Goal: Task Accomplishment & Management: Manage account settings

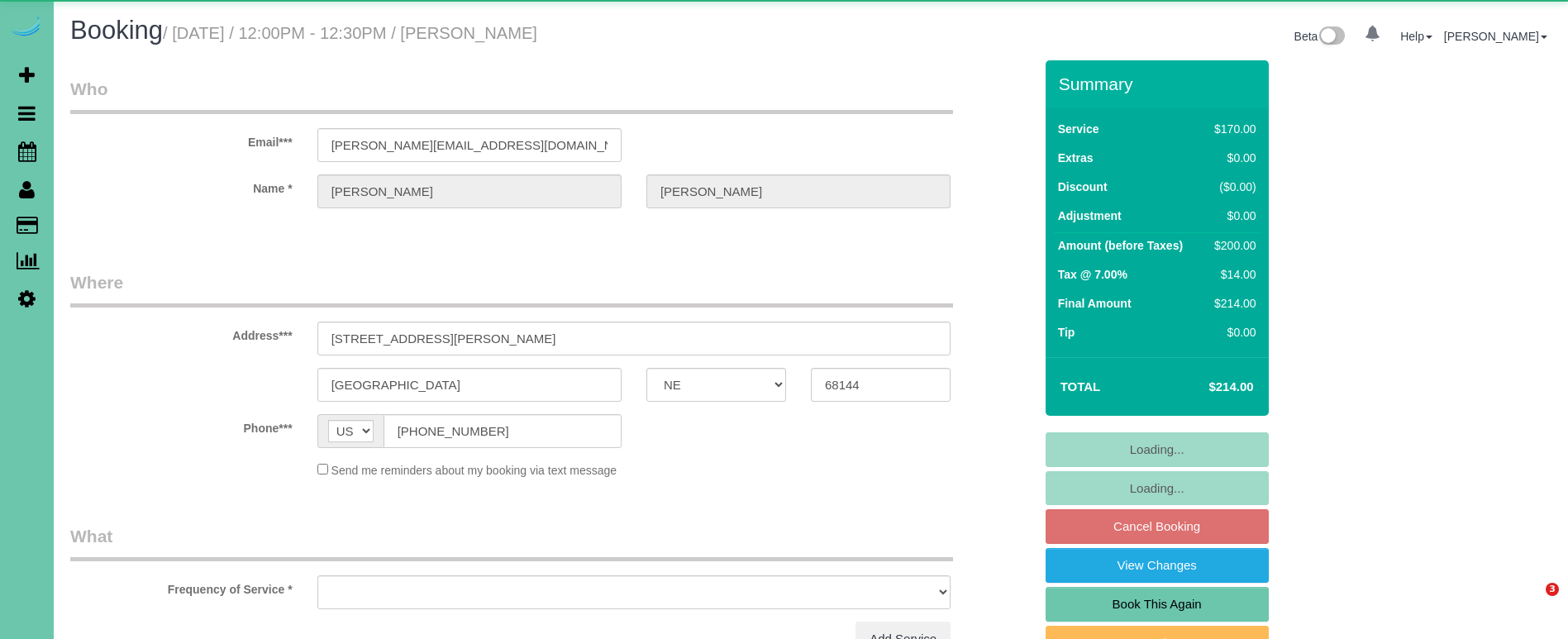
select select "NE"
select select "object:617"
select select "string:fspay-eb1caa8e-d72f-4f7d-8477-e3fe28d206b4"
select select "number:37"
select select "number:41"
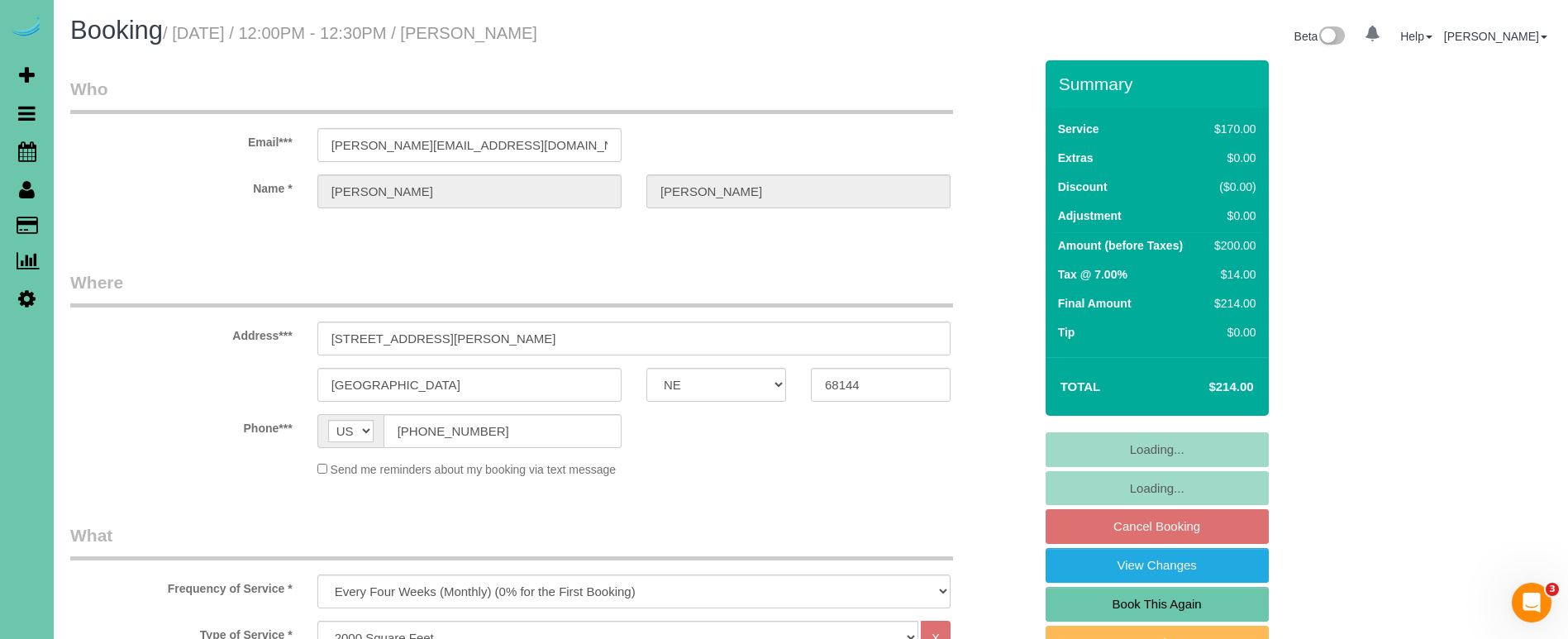
select select "object:909"
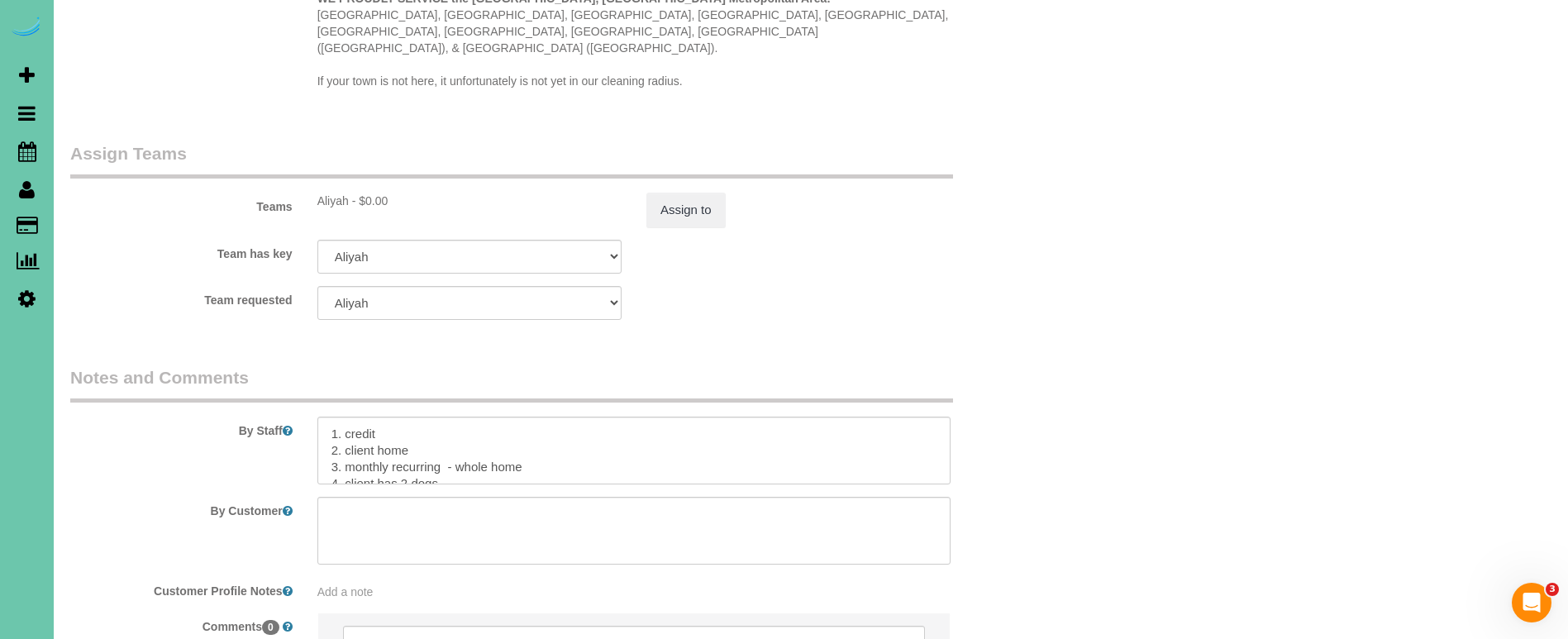
scroll to position [1728, 0]
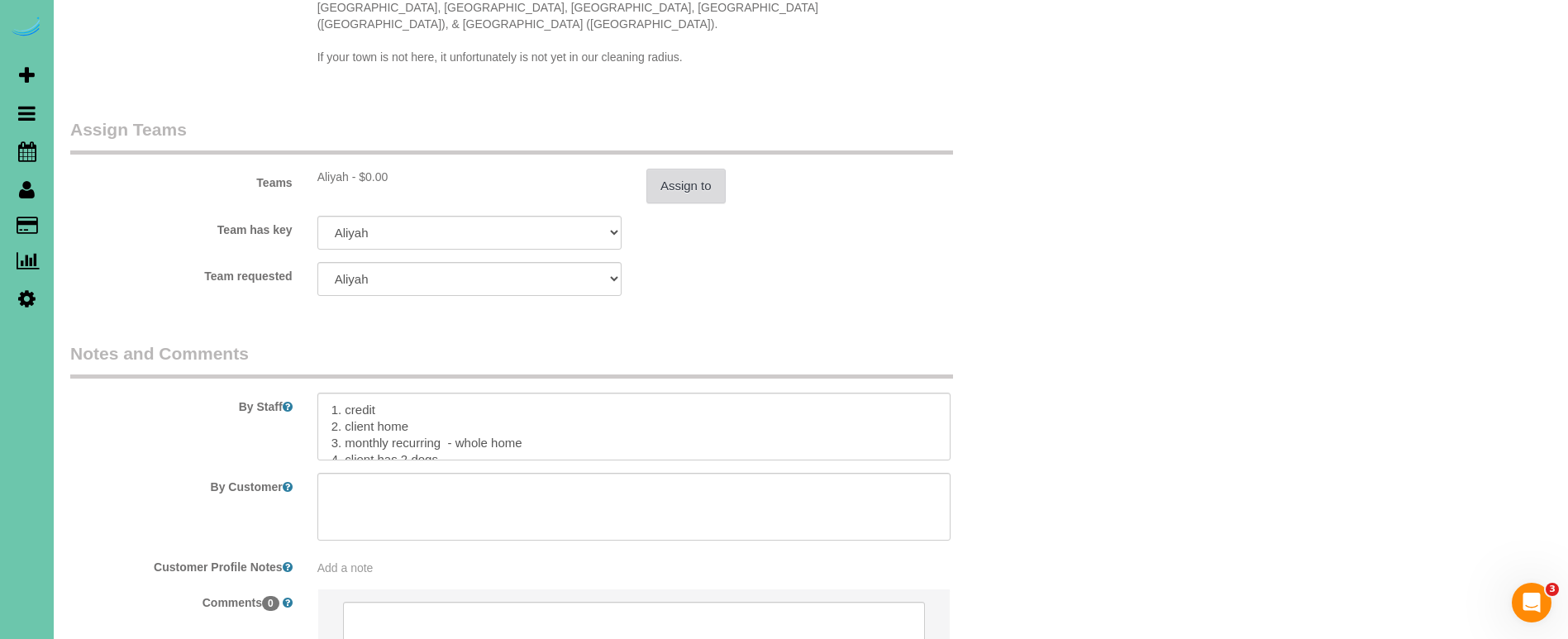
click at [677, 169] on button "Assign to" at bounding box center [687, 186] width 80 height 34
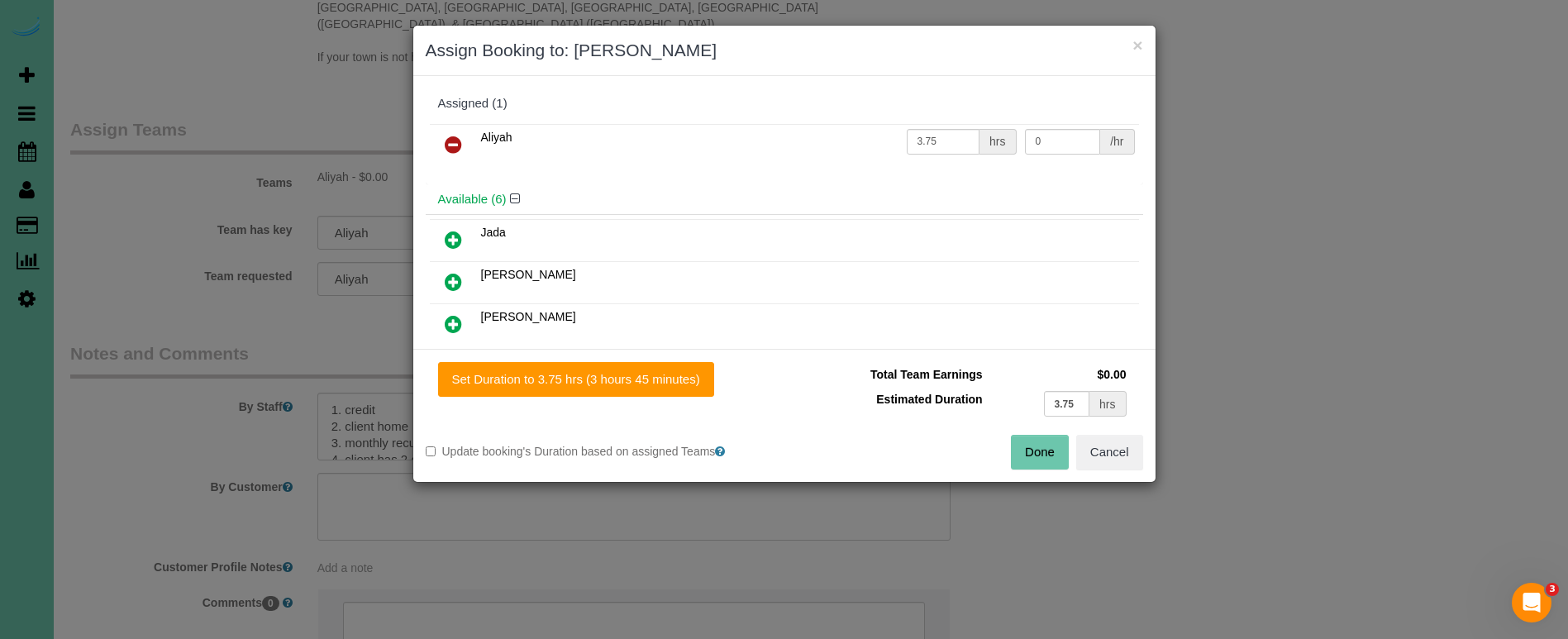
drag, startPoint x: 1042, startPoint y: 460, endPoint x: 938, endPoint y: 432, distance: 107.7
click at [1041, 460] on button "Done" at bounding box center [1040, 451] width 58 height 34
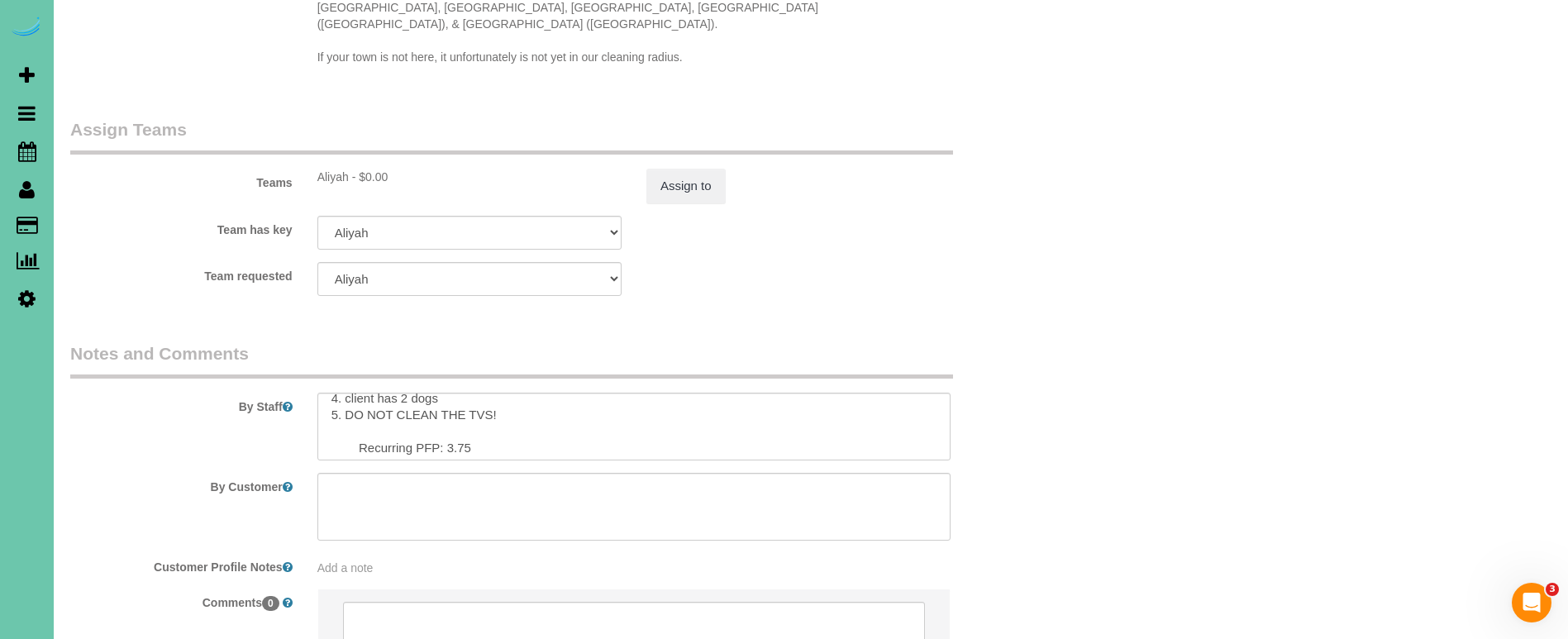
scroll to position [61, 0]
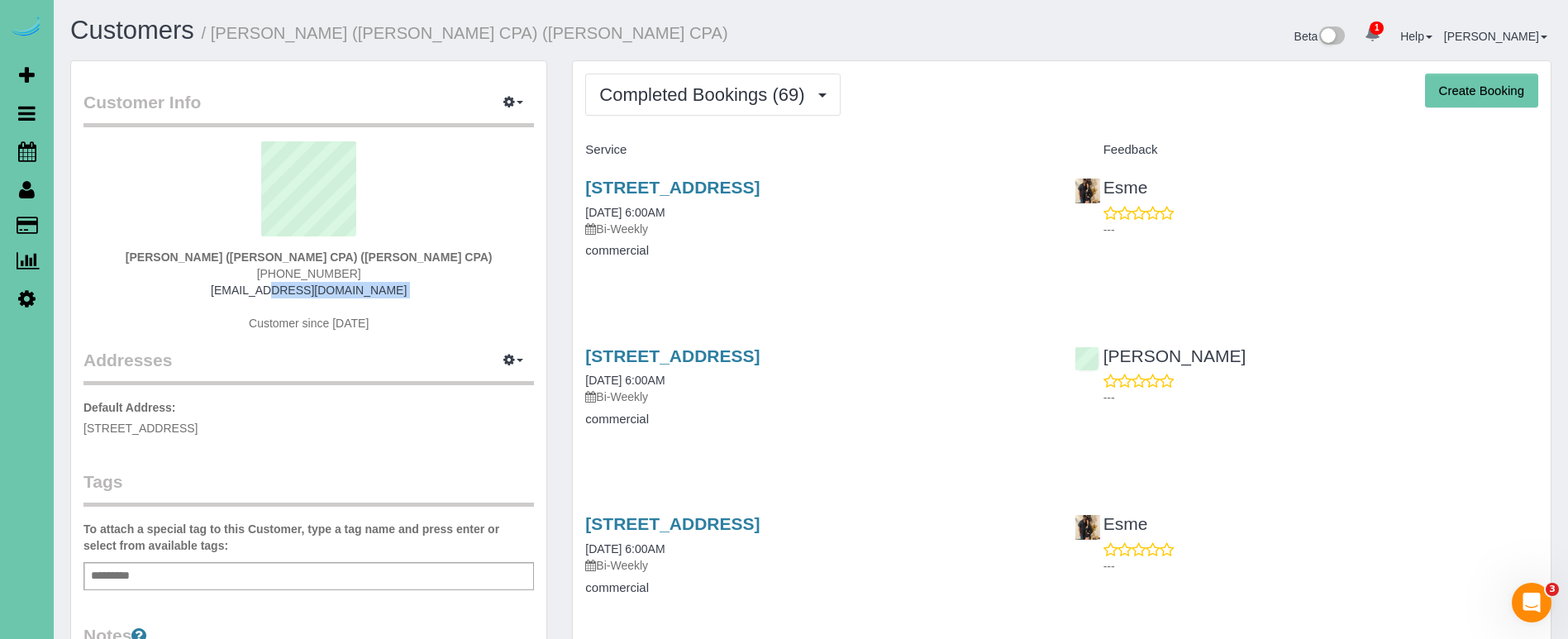
copy div "[EMAIL_ADDRESS][DOMAIN_NAME]"
drag, startPoint x: 414, startPoint y: 296, endPoint x: 241, endPoint y: 295, distance: 173.0
click at [240, 295] on div "[PERSON_NAME] ([PERSON_NAME] CPA) ([PERSON_NAME] CPA) [PHONE_NUMBER] [EMAIL_ADD…" at bounding box center [308, 245] width 451 height 207
click at [680, 100] on span "Completed Bookings (69)" at bounding box center [706, 94] width 213 height 21
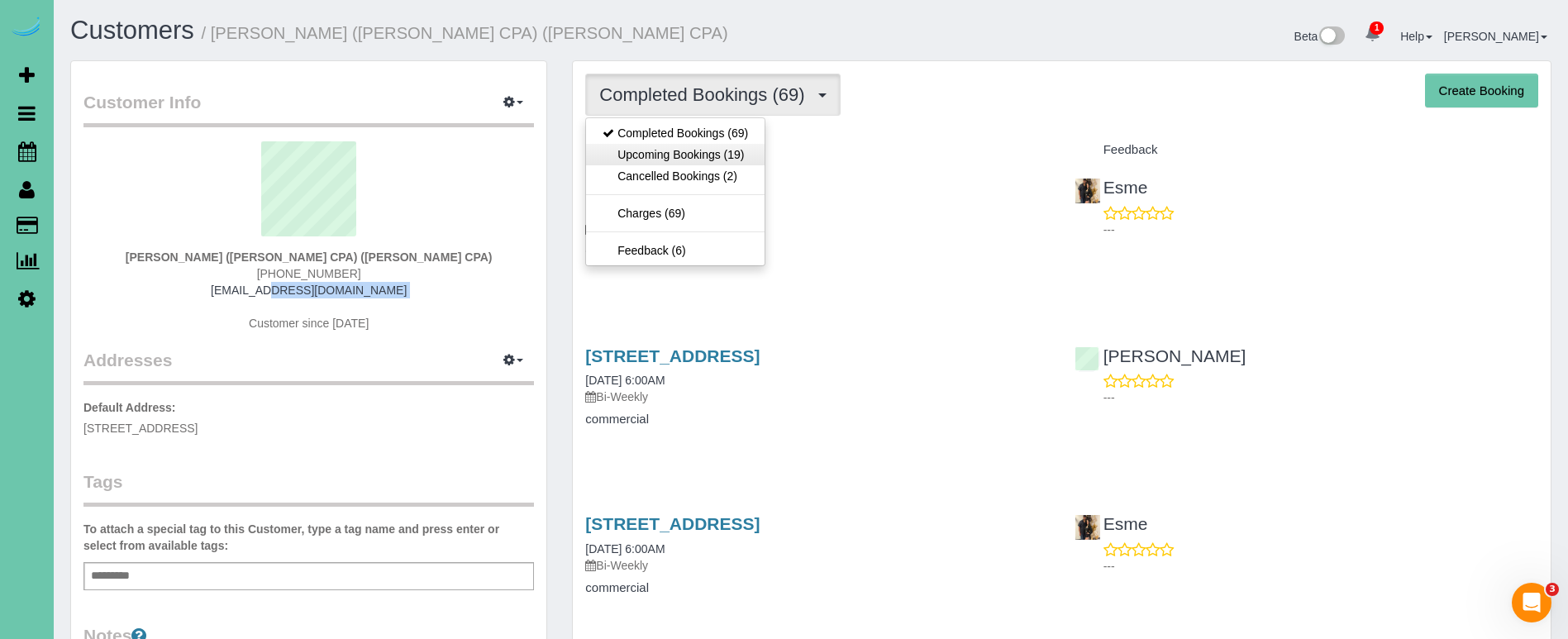
click at [671, 149] on link "Upcoming Bookings (19)" at bounding box center [675, 155] width 179 height 22
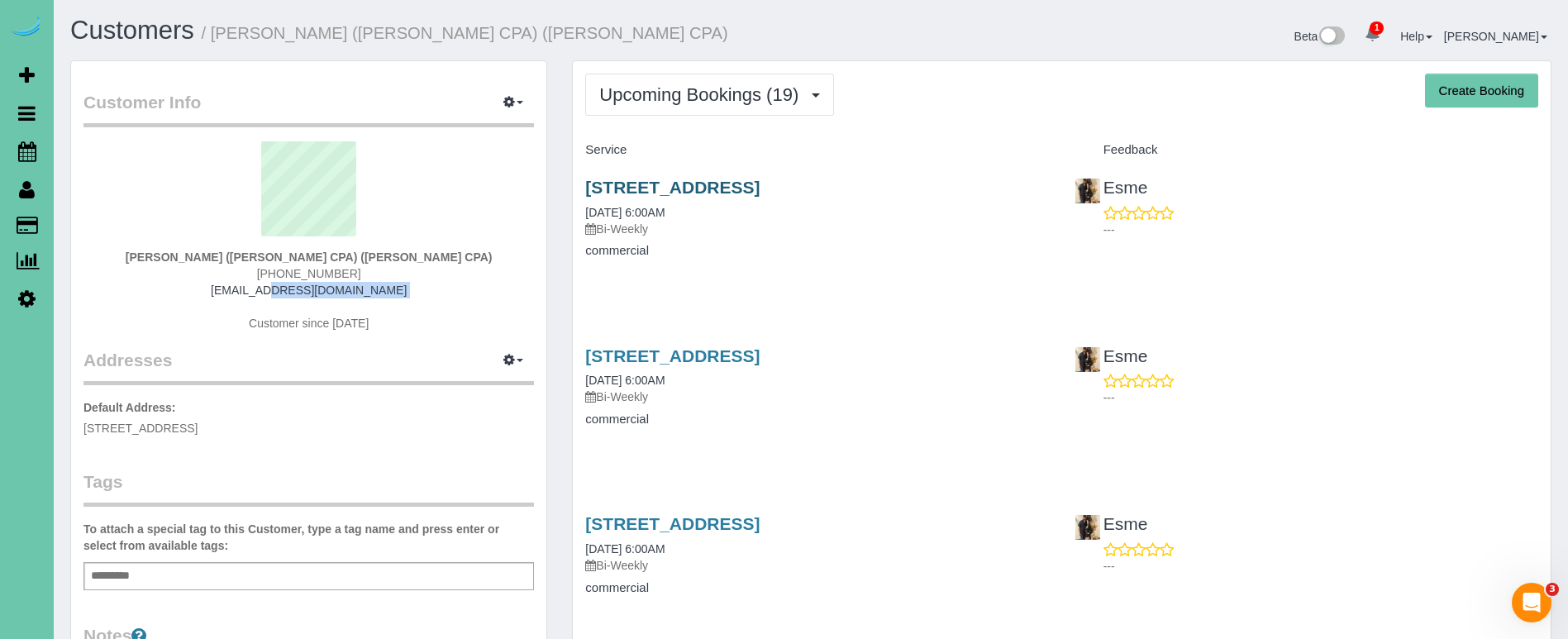
click at [755, 185] on link "[STREET_ADDRESS]" at bounding box center [672, 187] width 174 height 19
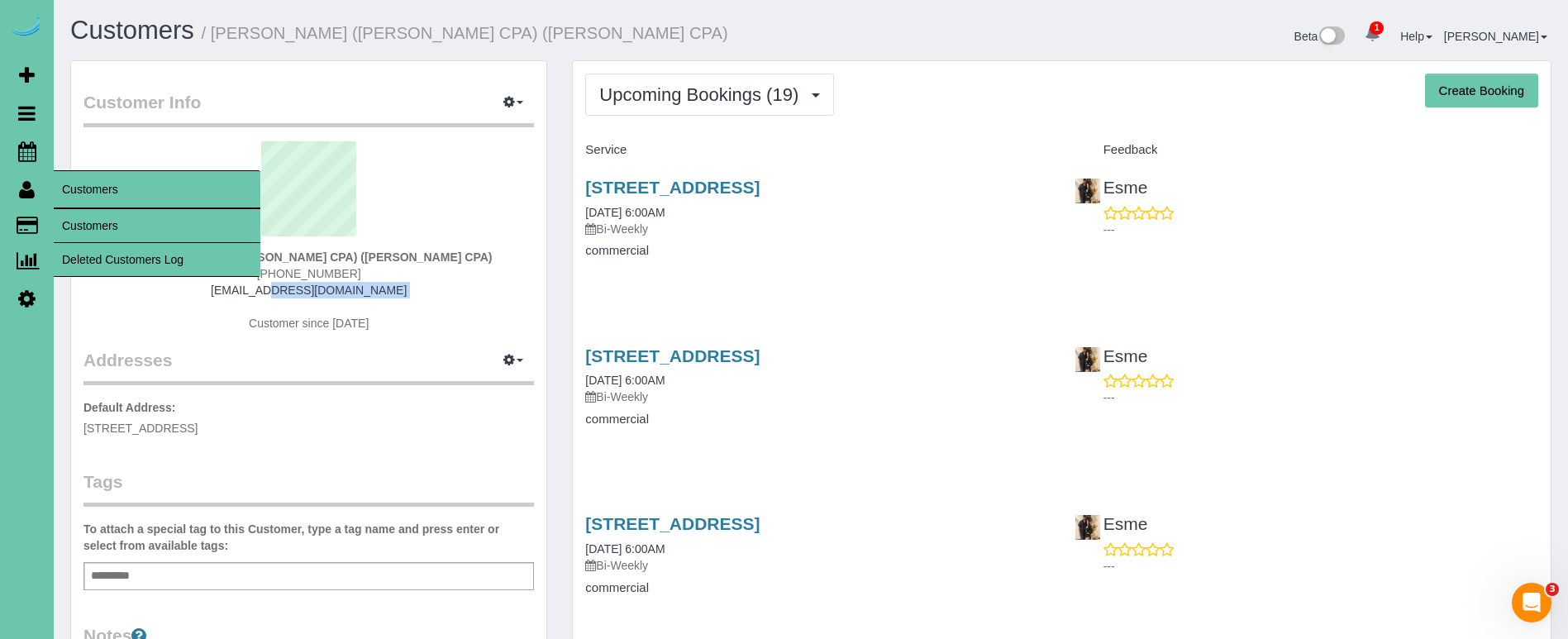
click at [112, 228] on link "Customers" at bounding box center [157, 226] width 207 height 33
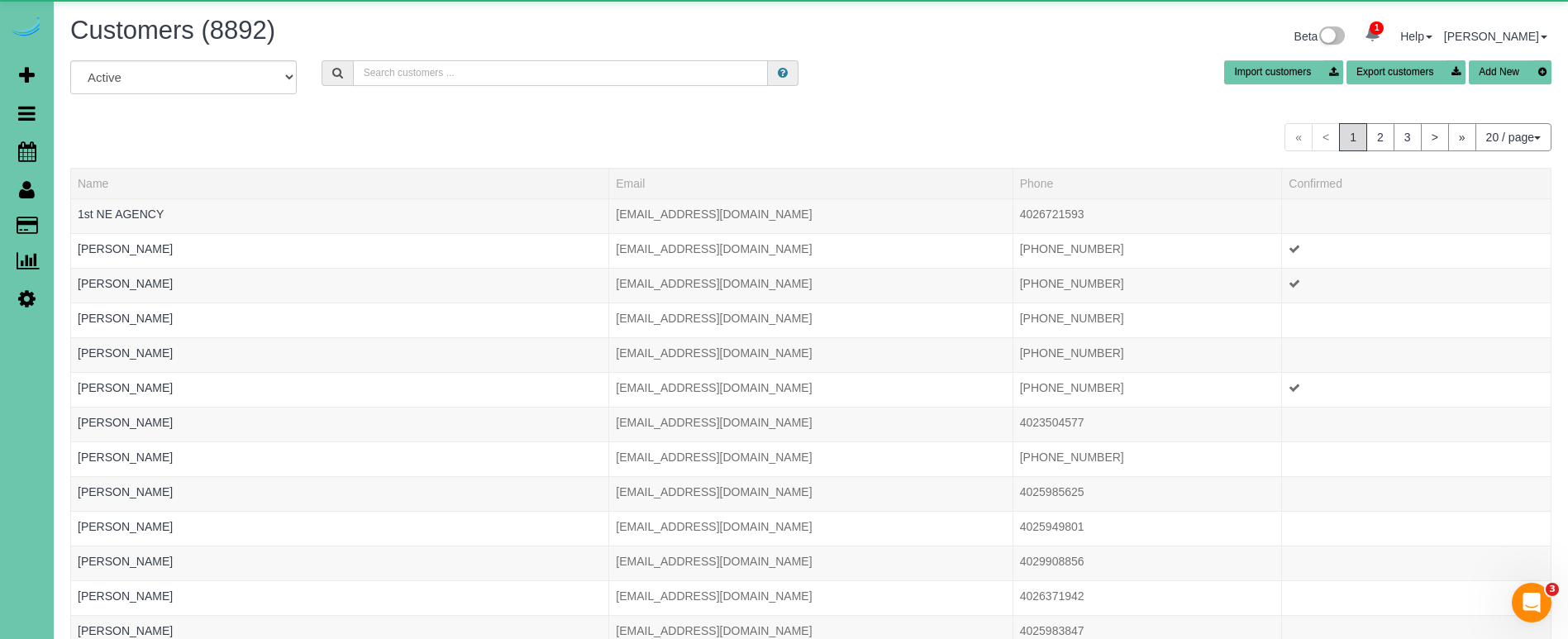
click at [431, 84] on input "text" at bounding box center [560, 73] width 415 height 25
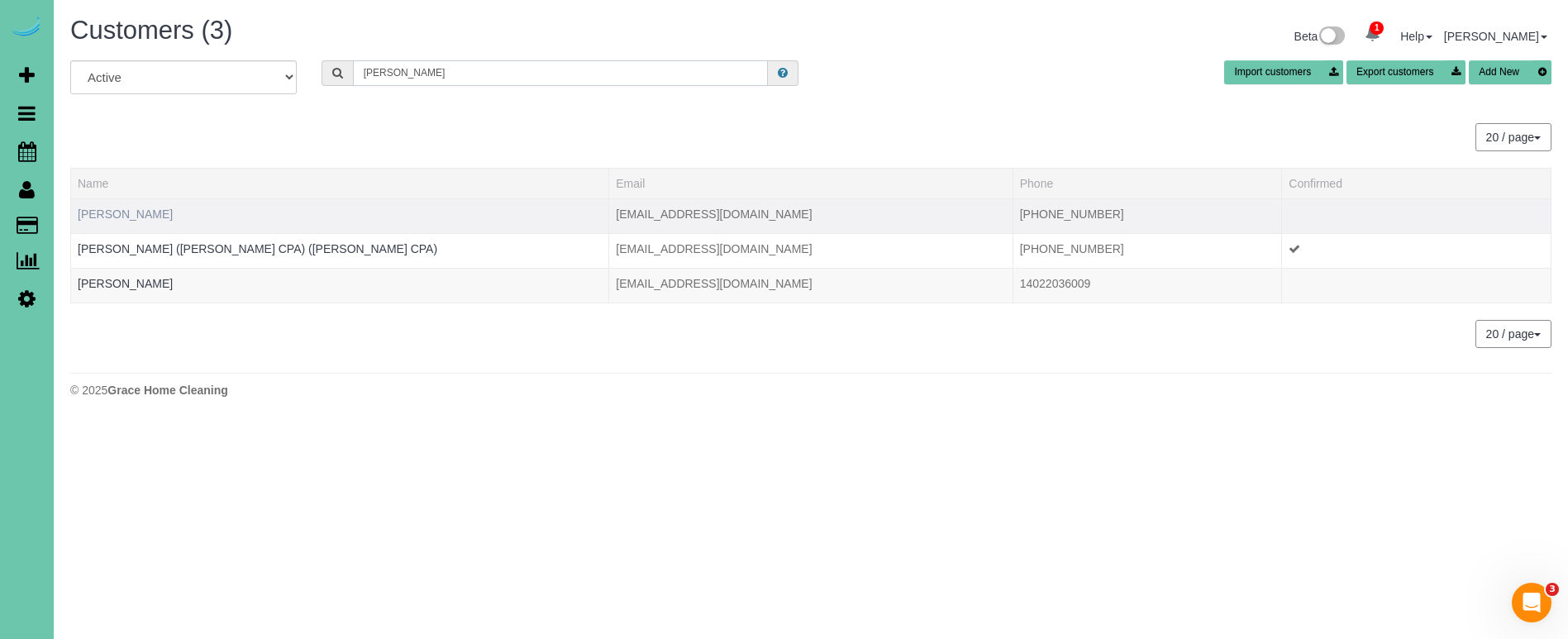
type input "bricker"
click at [110, 218] on link "Aundrea Bricker" at bounding box center [125, 214] width 95 height 14
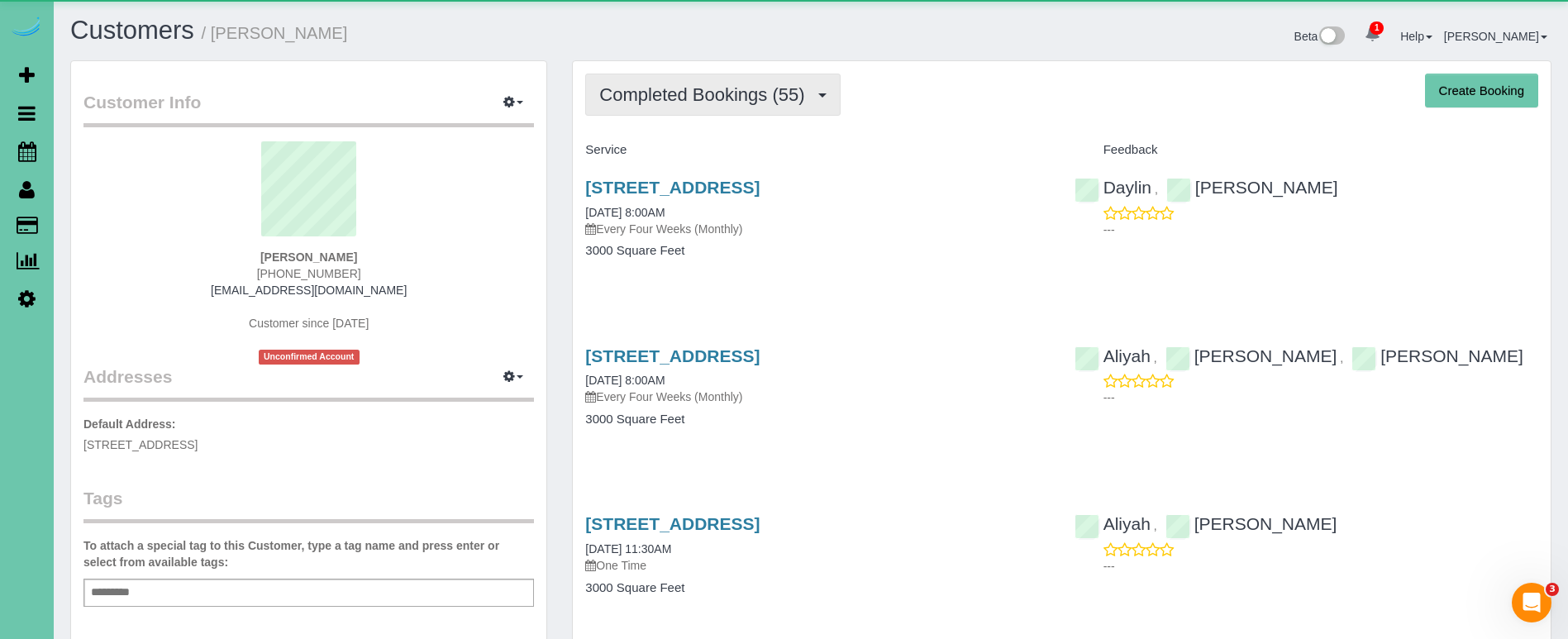
click at [715, 92] on span "Completed Bookings (55)" at bounding box center [706, 94] width 213 height 21
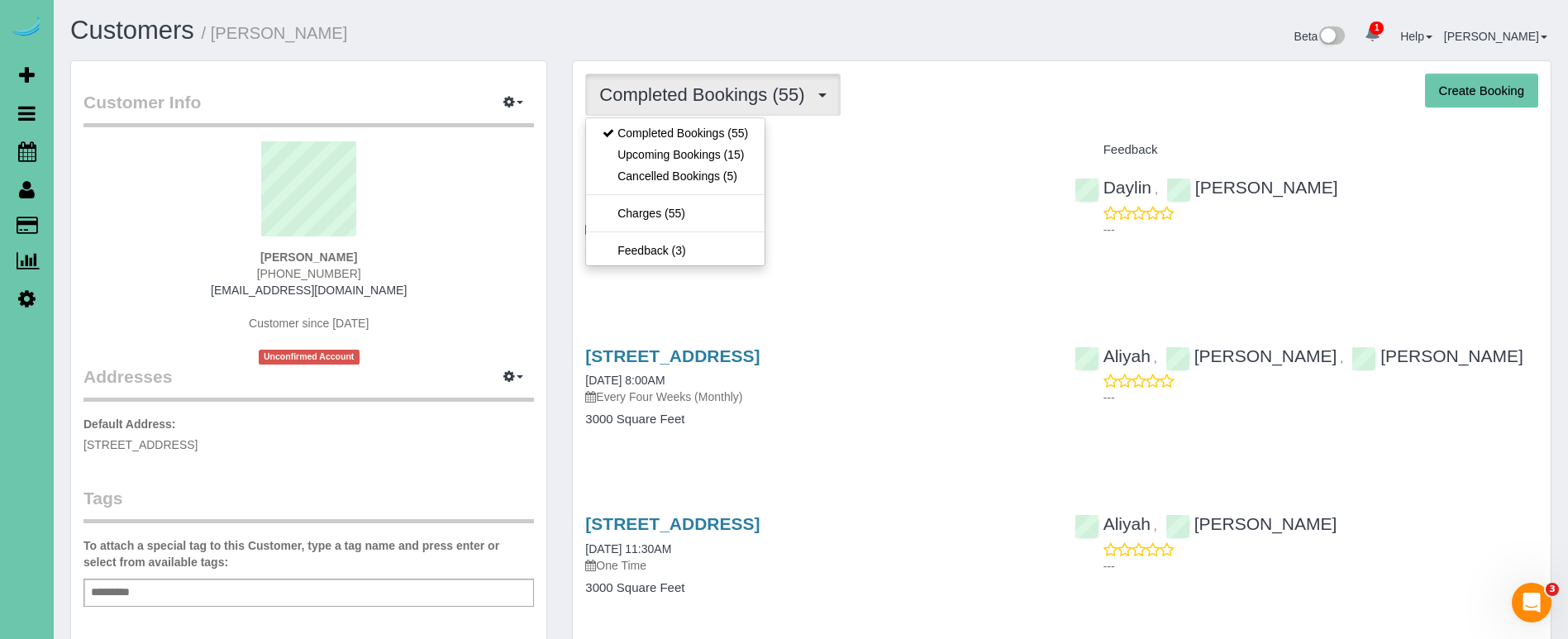
drag, startPoint x: 940, startPoint y: 102, endPoint x: 755, endPoint y: 91, distance: 185.3
click at [940, 102] on div "Completed Bookings (55) Completed Bookings (55) Upcoming Bookings (15) Cancelle…" at bounding box center [1061, 94] width 953 height 42
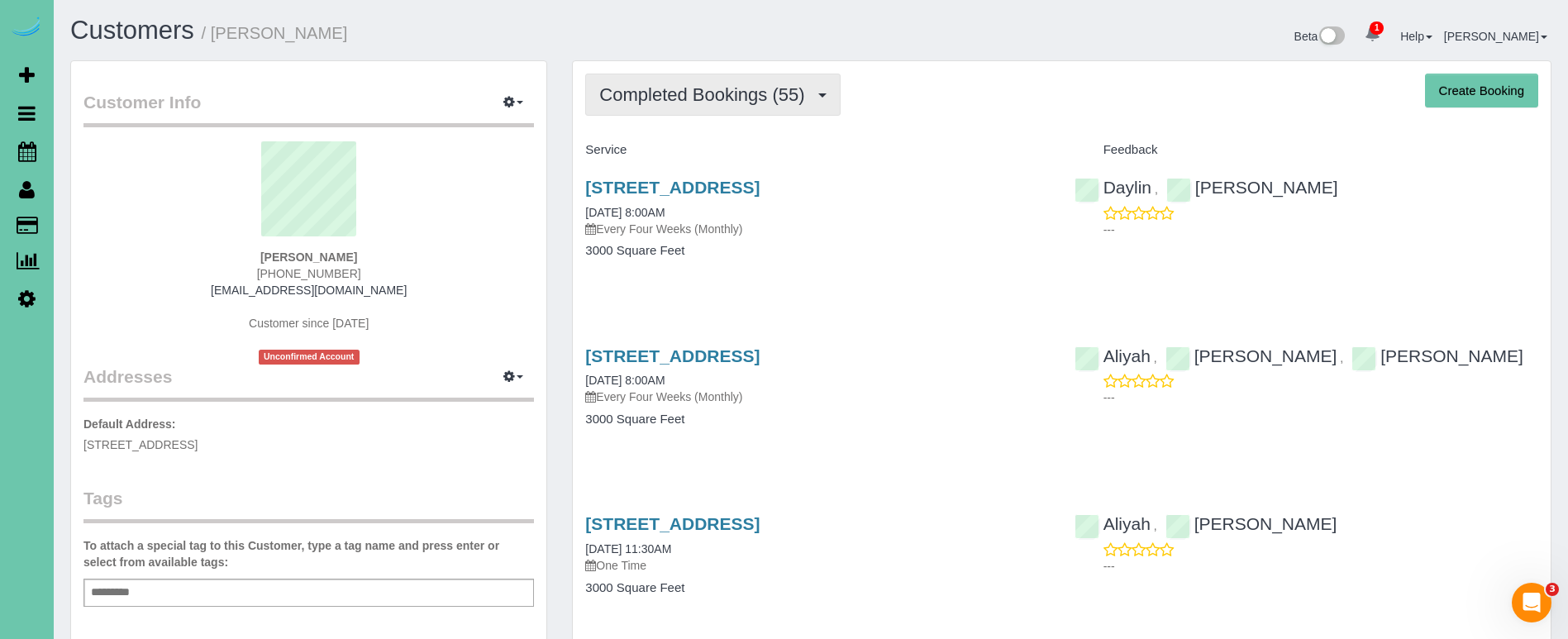
click at [635, 94] on span "Completed Bookings (55)" at bounding box center [706, 94] width 213 height 21
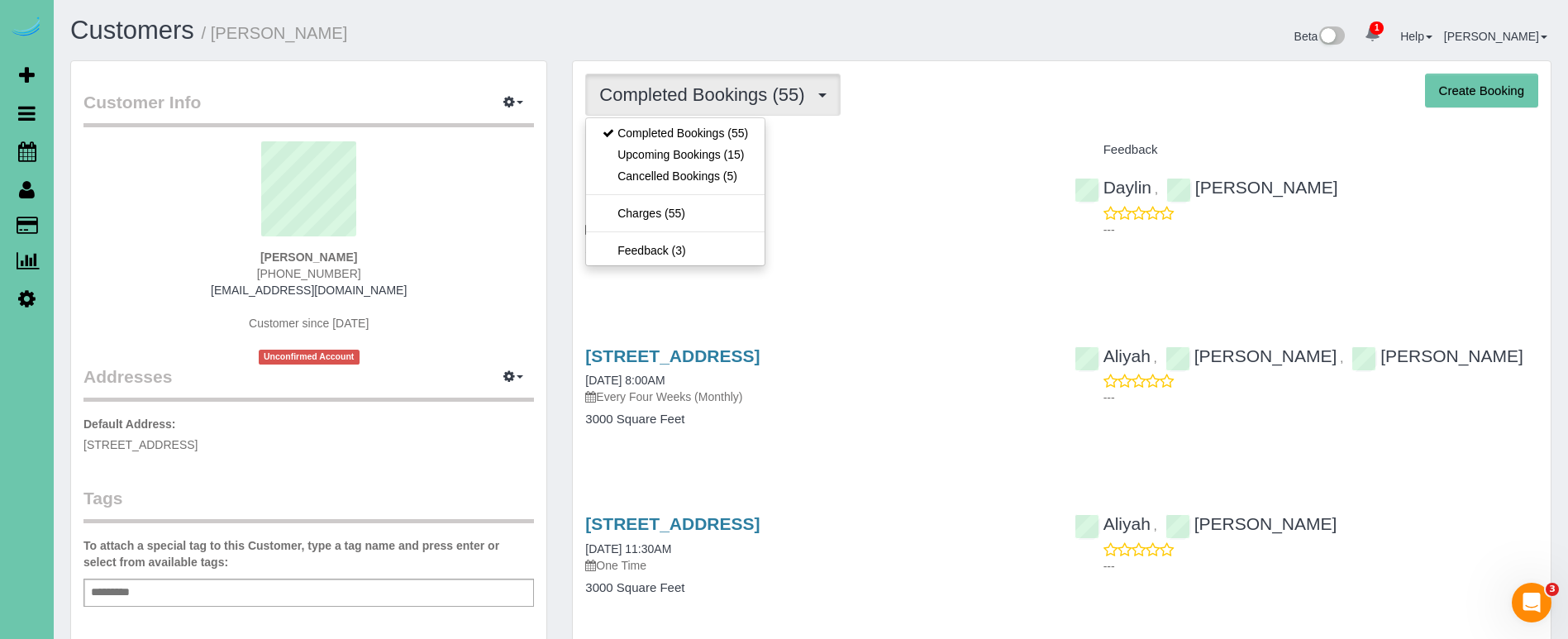
click at [669, 157] on link "Upcoming Bookings (15)" at bounding box center [675, 155] width 179 height 22
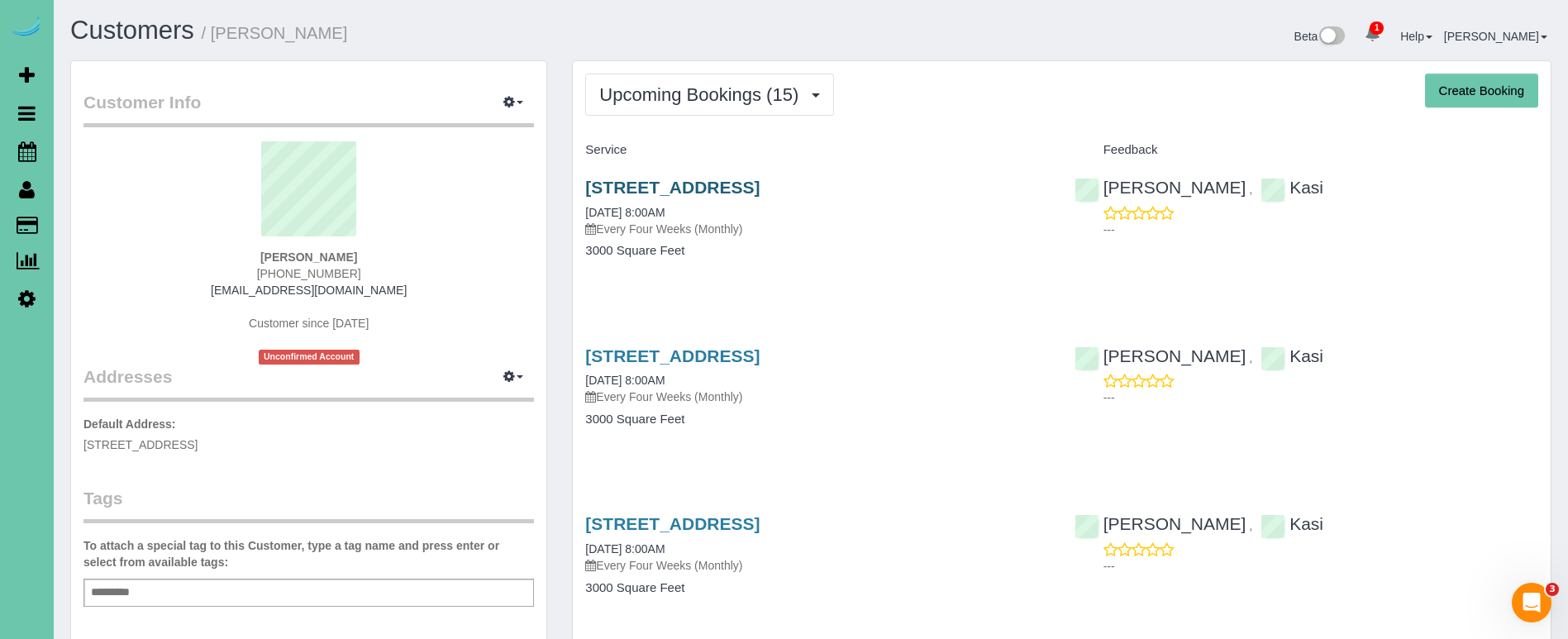
click at [693, 185] on link "11325 Pebblebrook Blvd, Gretna, NE 68028" at bounding box center [672, 187] width 174 height 19
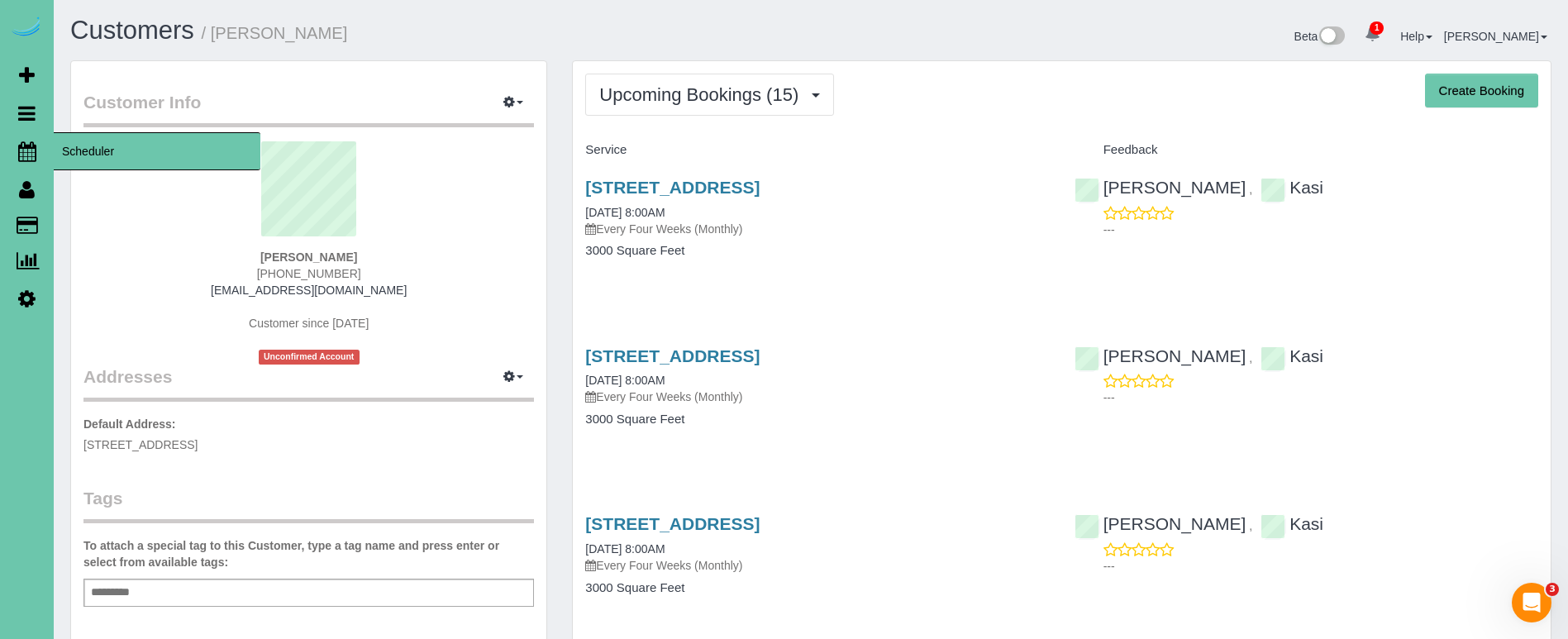
click at [34, 154] on icon at bounding box center [27, 151] width 18 height 20
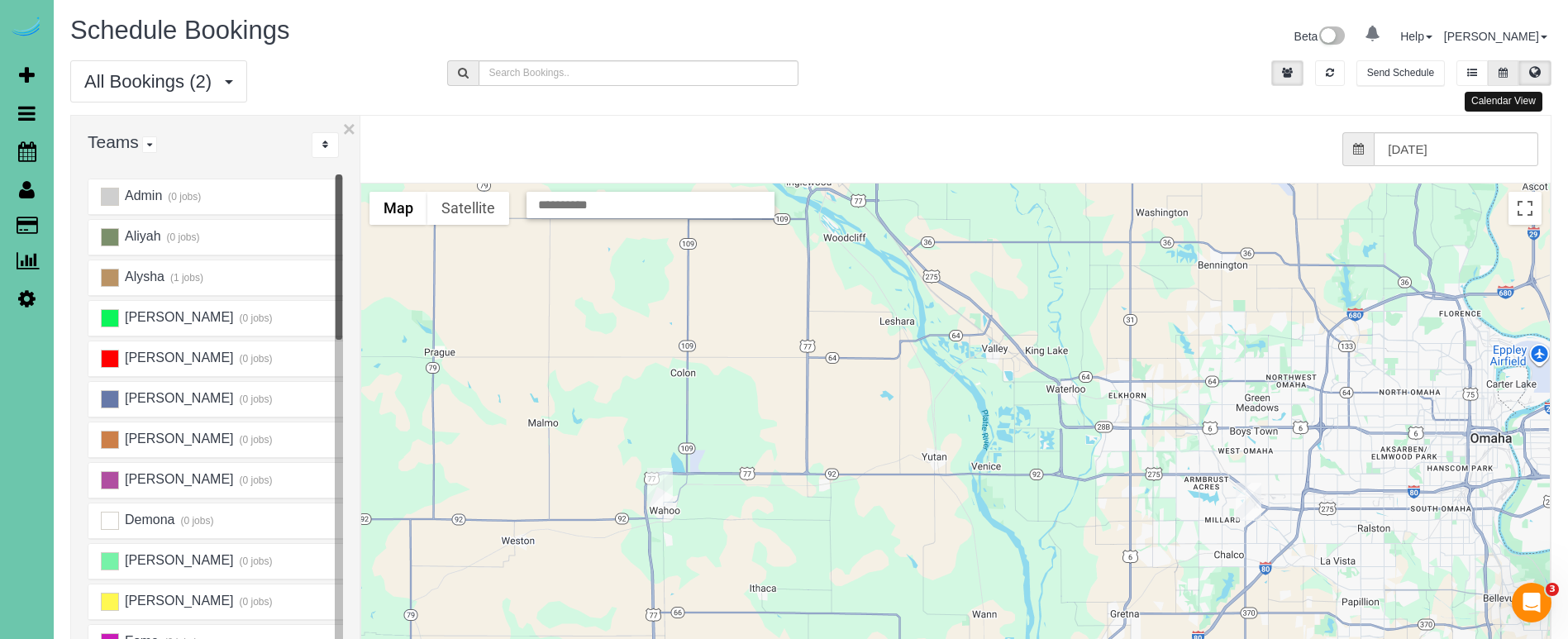
drag, startPoint x: 1506, startPoint y: 73, endPoint x: 1492, endPoint y: 73, distance: 14.0
click at [1505, 73] on icon at bounding box center [1504, 73] width 9 height 10
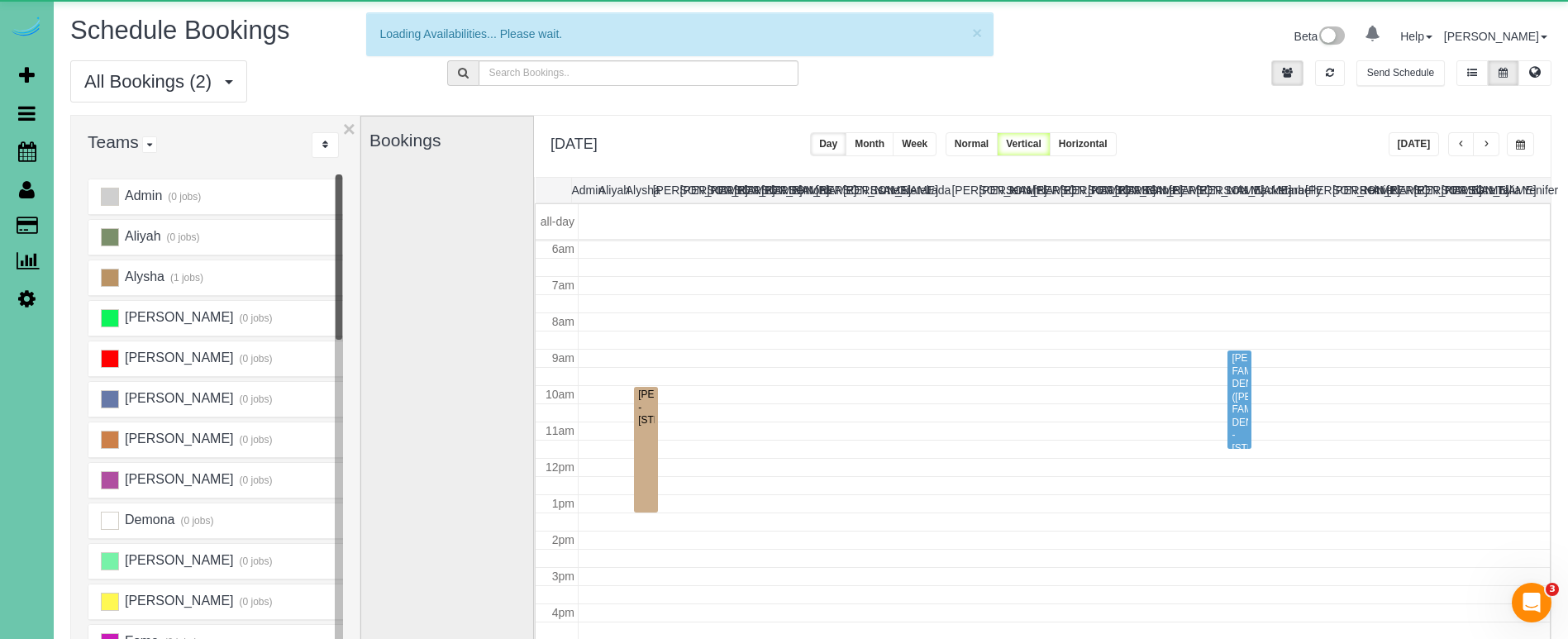
scroll to position [219, 0]
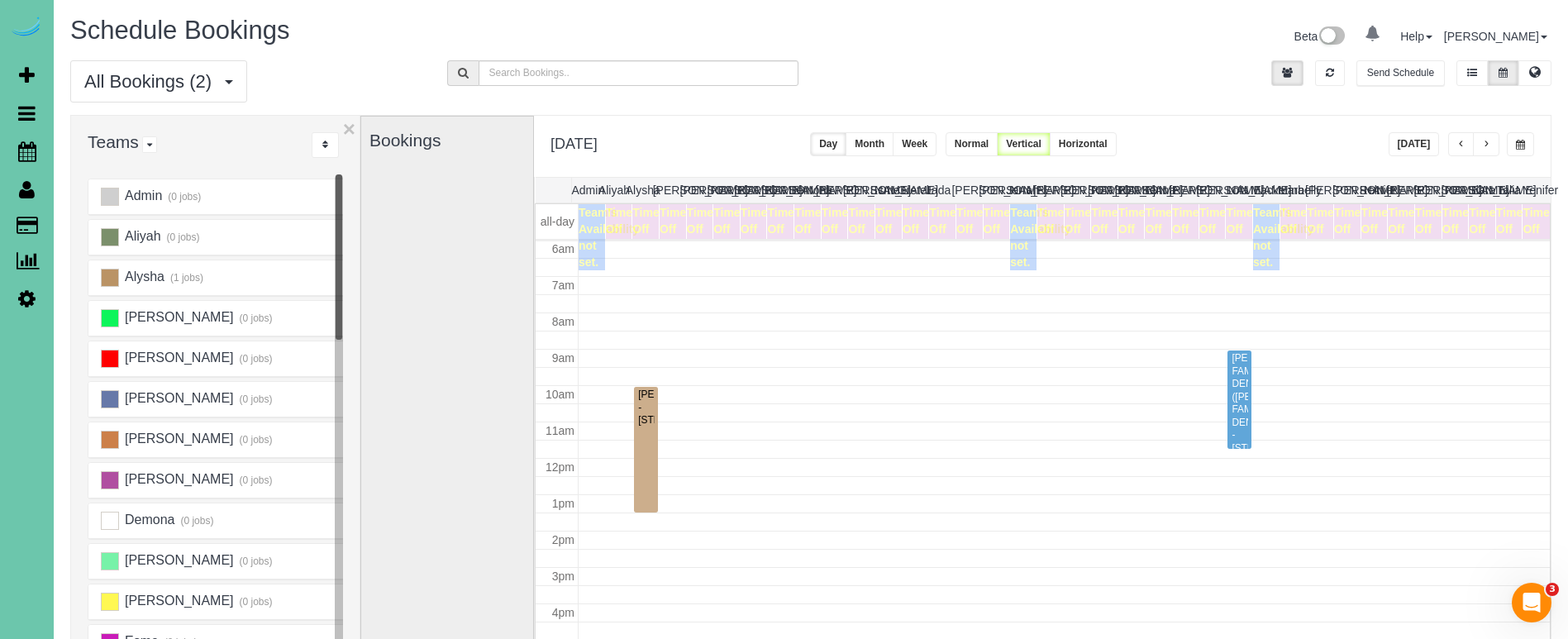
click at [1515, 138] on button "button" at bounding box center [1521, 144] width 27 height 24
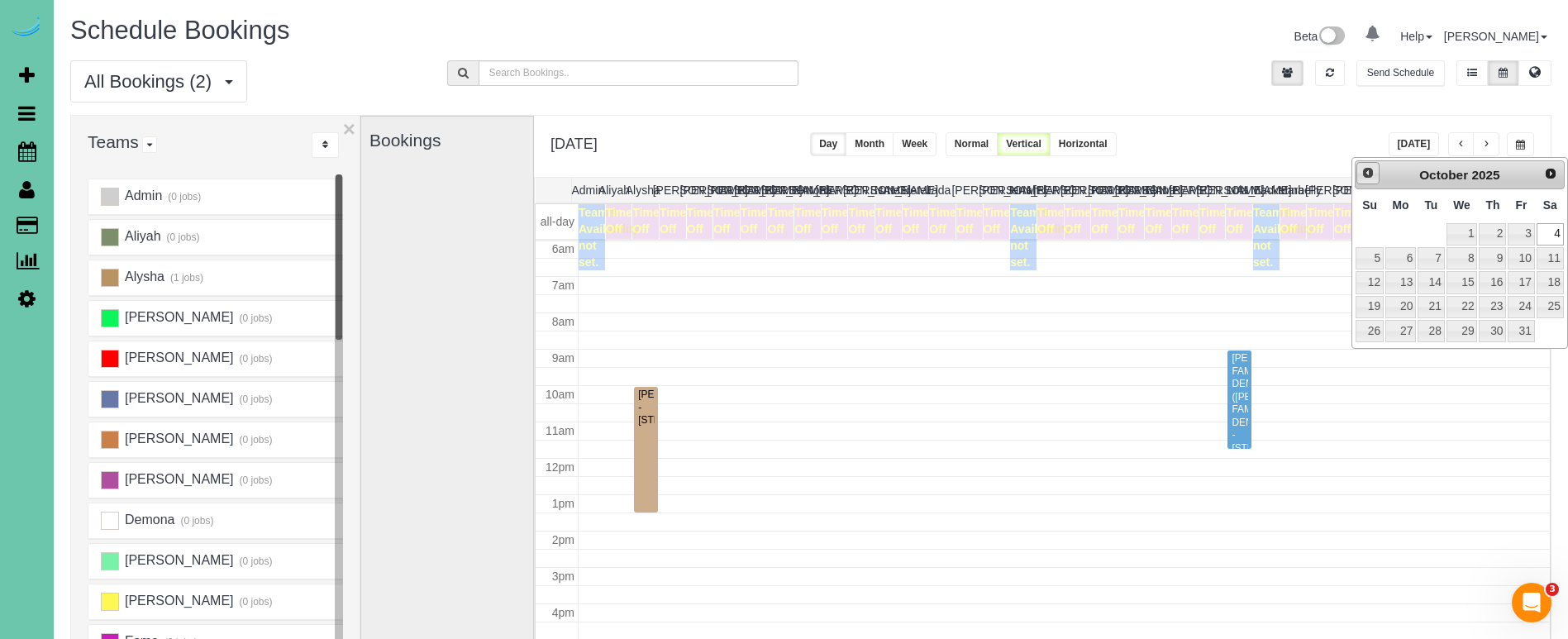
click at [1367, 175] on span "Prev" at bounding box center [1368, 172] width 14 height 14
click at [1551, 179] on span "Next" at bounding box center [1552, 172] width 14 height 14
click at [1466, 228] on link "1" at bounding box center [1462, 234] width 32 height 23
type input "**********"
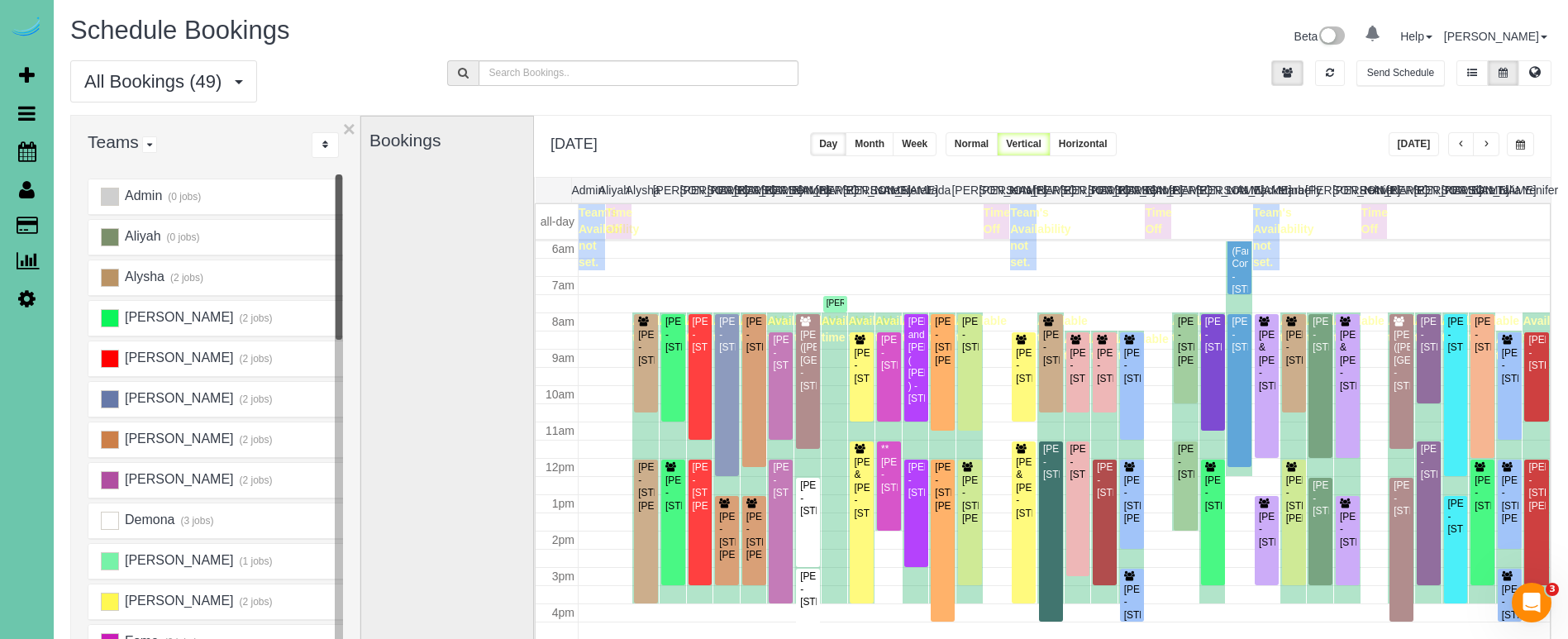
click at [1457, 145] on span "button" at bounding box center [1461, 144] width 8 height 10
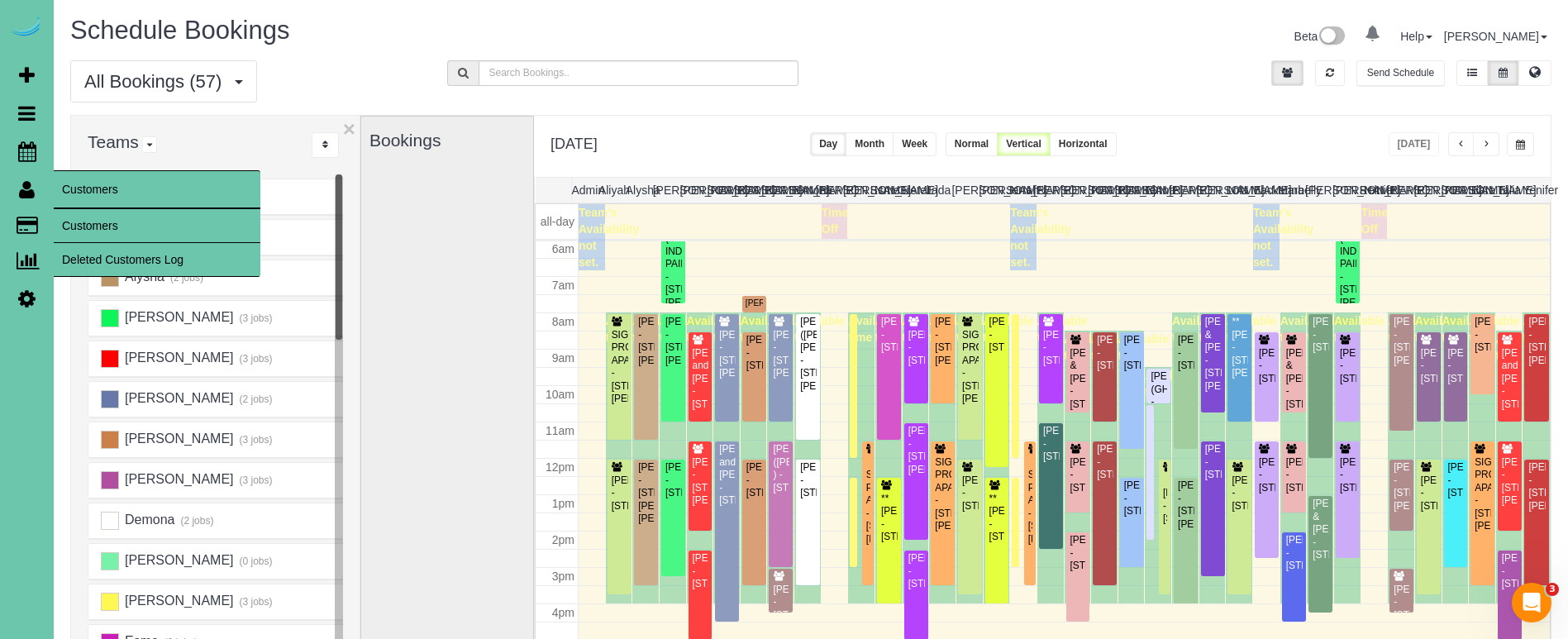
click at [109, 227] on link "Customers" at bounding box center [157, 226] width 207 height 33
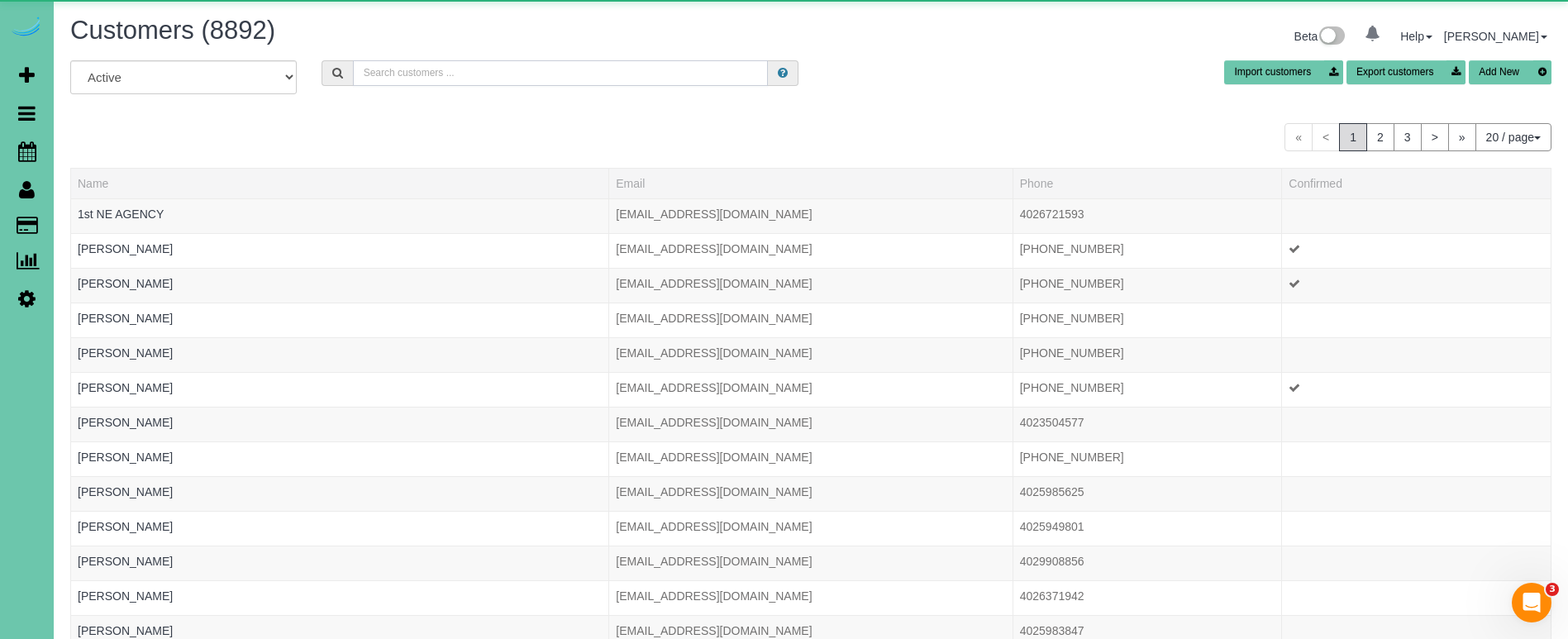
click at [548, 76] on input "text" at bounding box center [560, 73] width 415 height 25
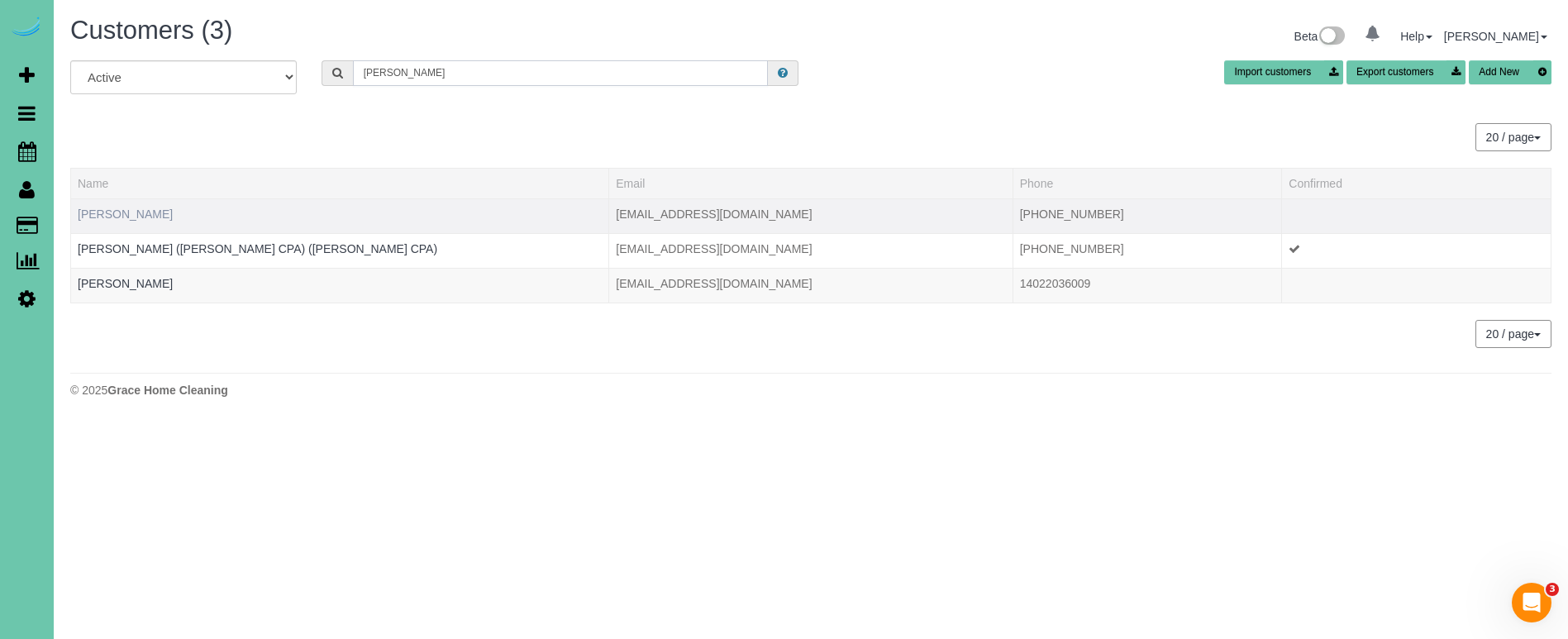
type input "bricker"
click at [141, 218] on link "Aundrea Bricker" at bounding box center [125, 214] width 95 height 14
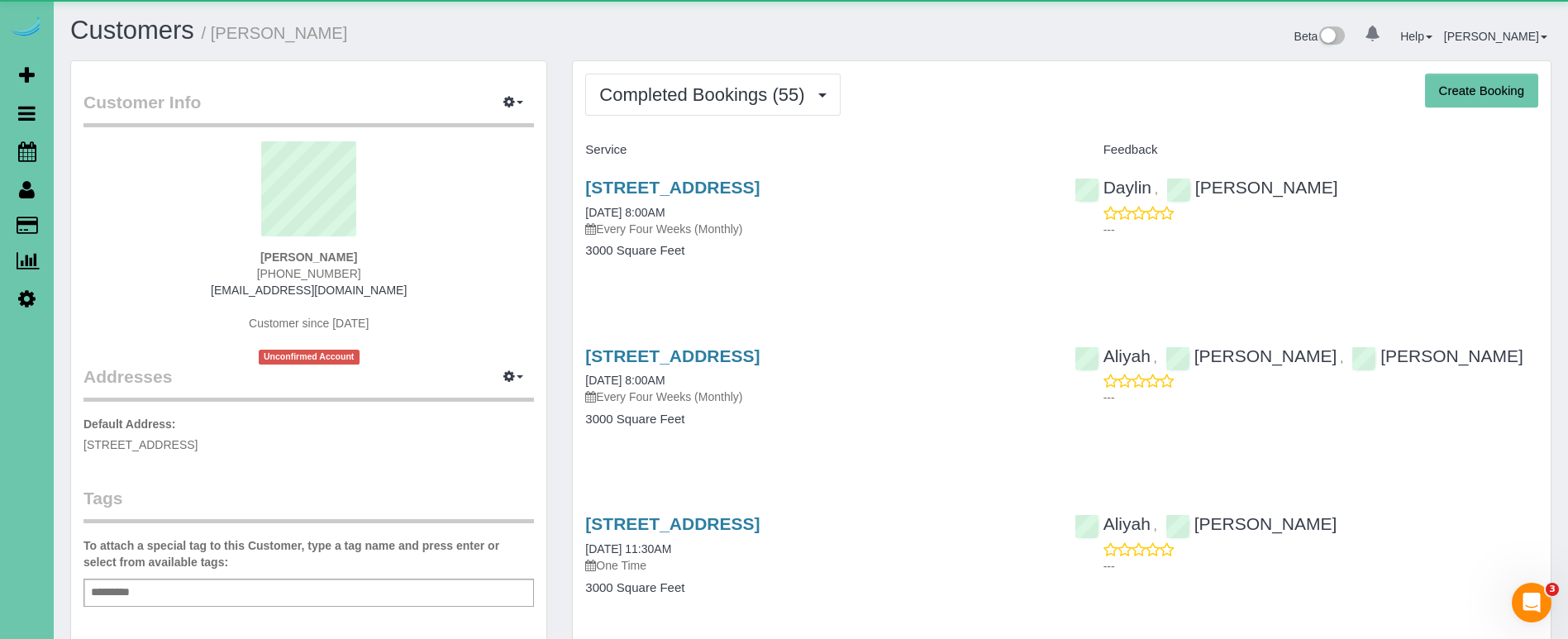
drag, startPoint x: 677, startPoint y: 90, endPoint x: 682, endPoint y: 127, distance: 37.3
click at [677, 90] on span "Completed Bookings (55)" at bounding box center [706, 94] width 213 height 21
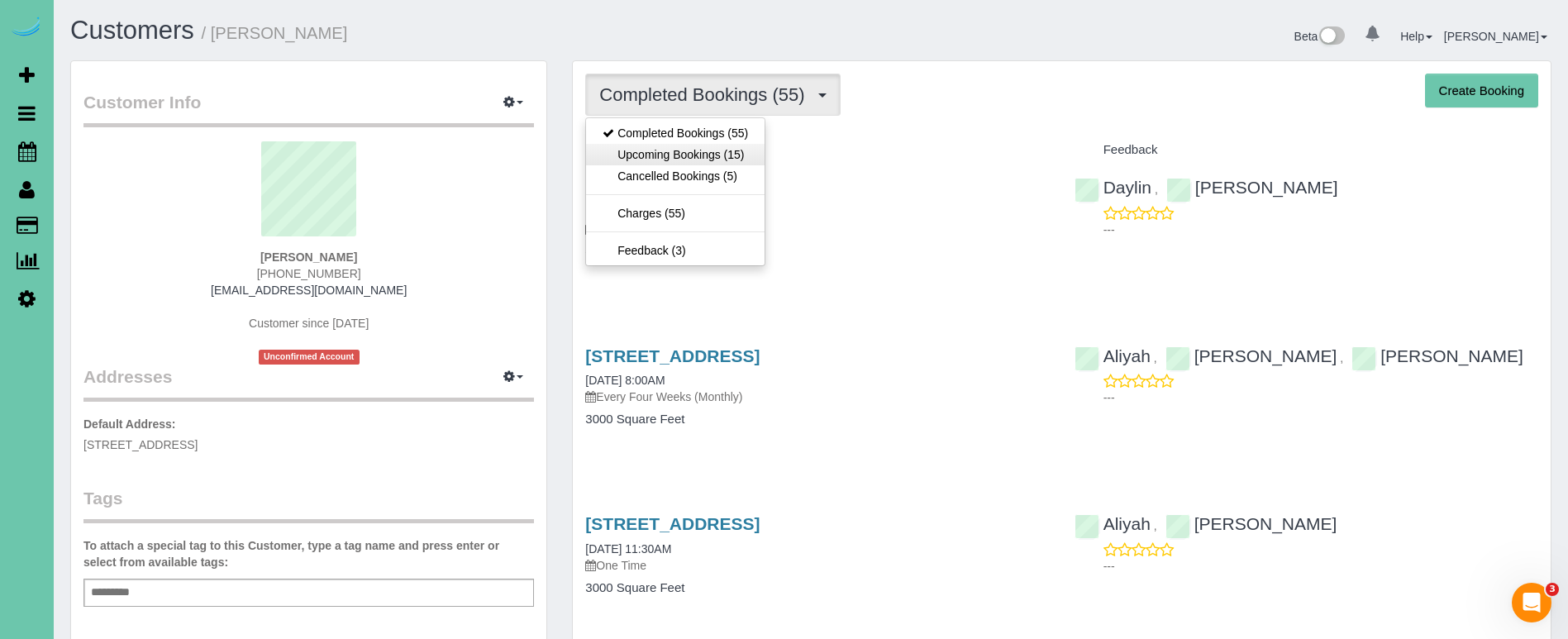
click at [678, 147] on link "Upcoming Bookings (15)" at bounding box center [675, 155] width 179 height 22
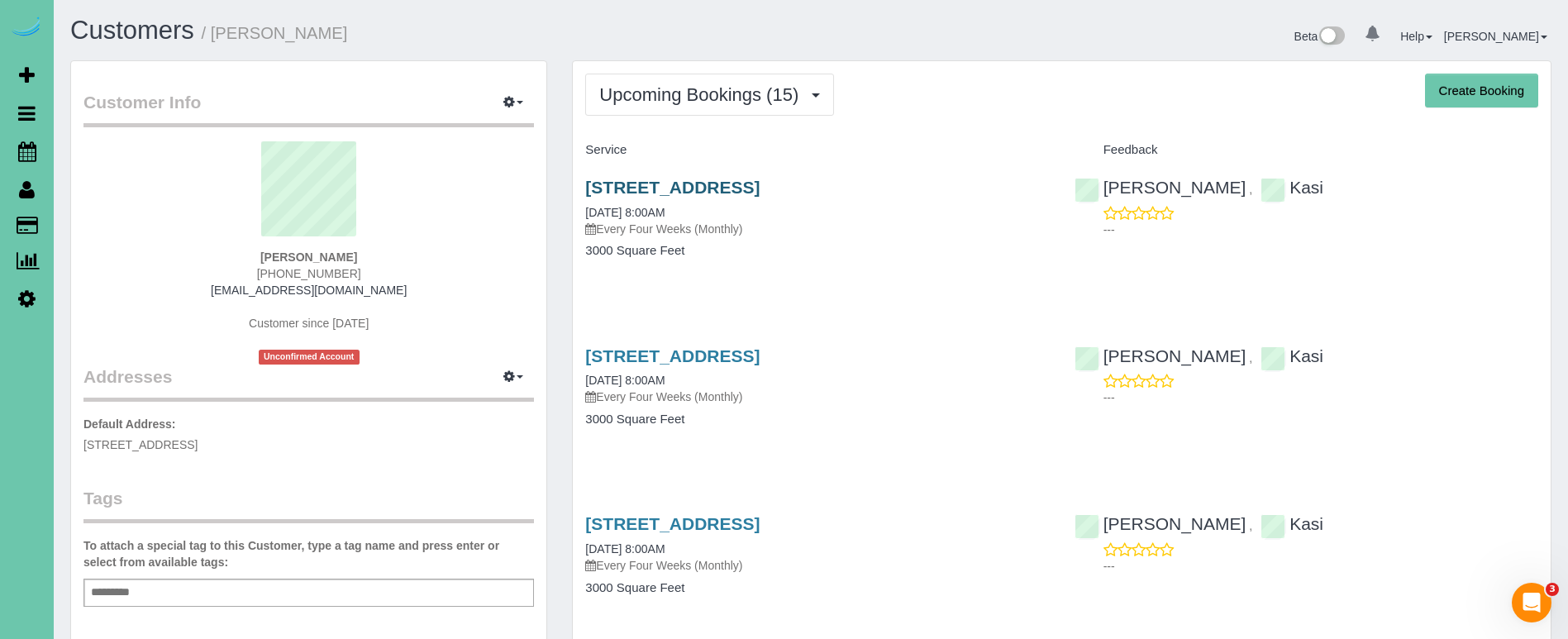
click at [653, 187] on link "11325 Pebblebrook Blvd, Gretna, NE 68028" at bounding box center [672, 187] width 174 height 19
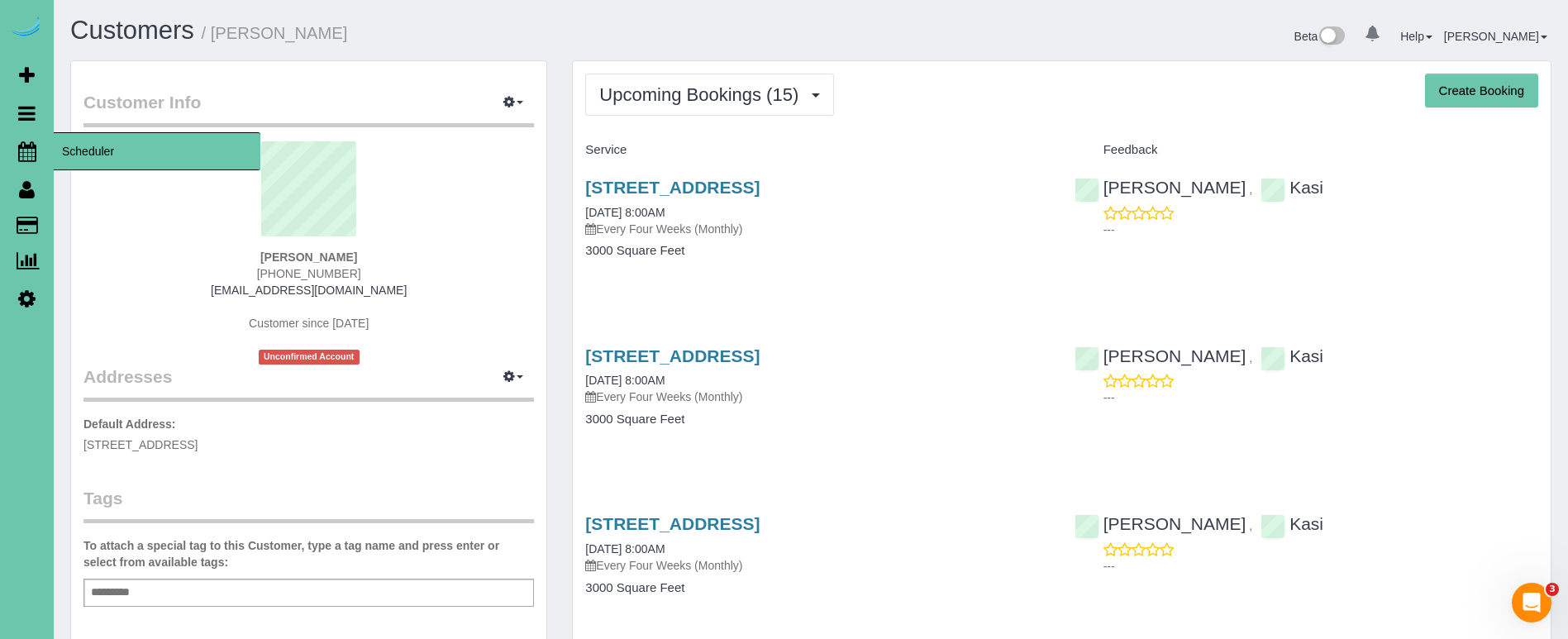
click at [20, 141] on icon at bounding box center [27, 151] width 18 height 20
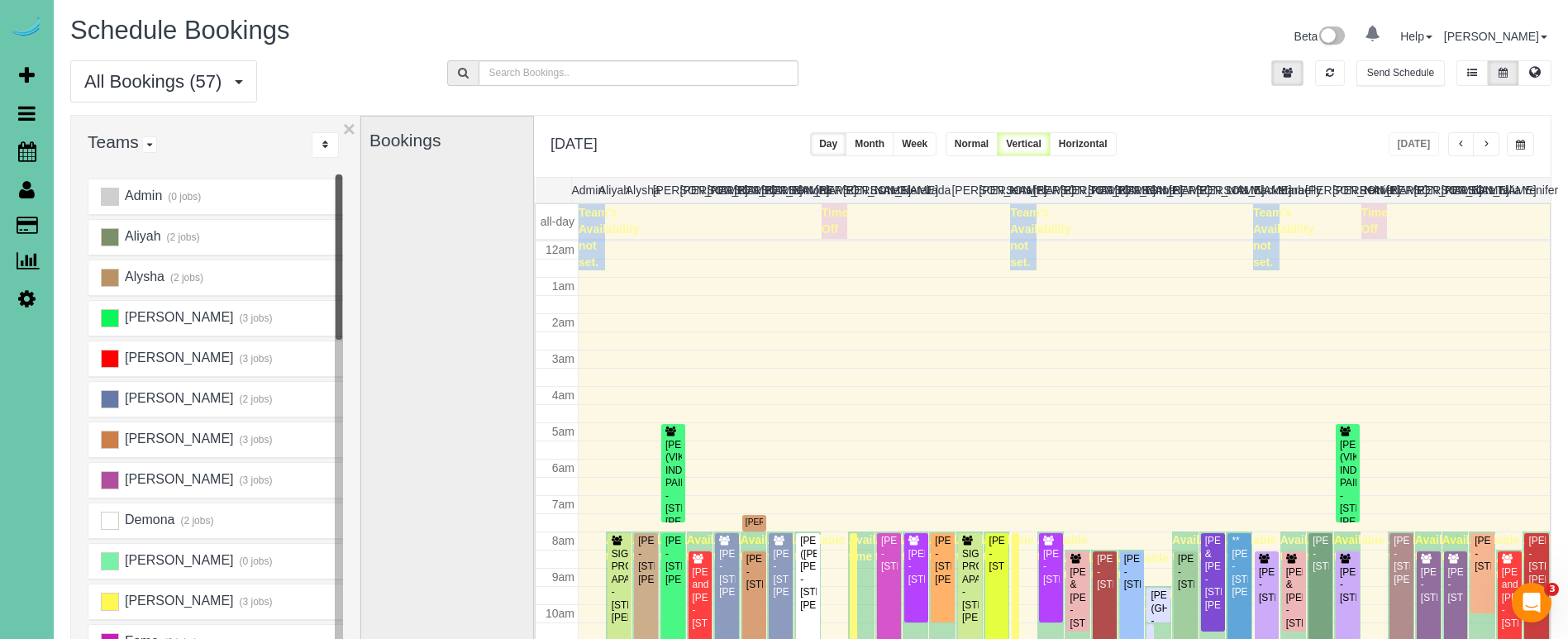
scroll to position [219, 0]
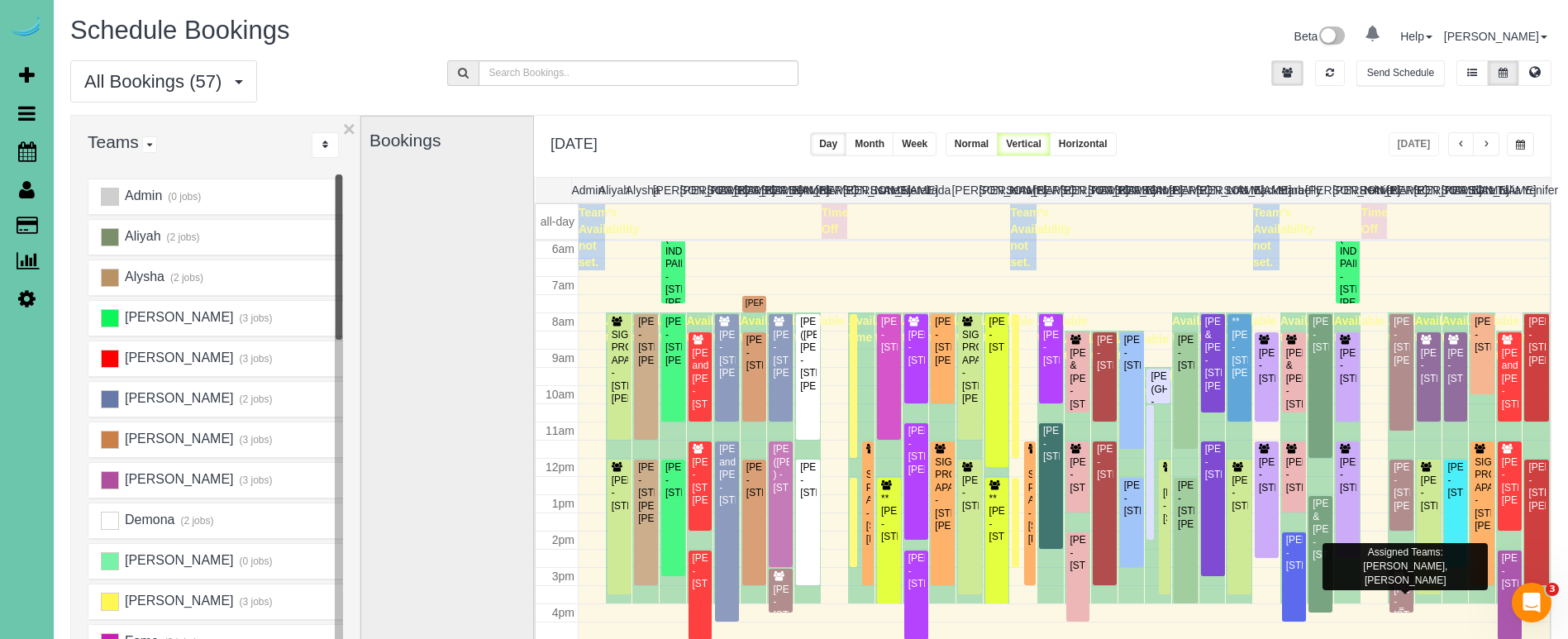
click at [1398, 592] on div "Nikki Dean - 15151 Redwood St, Omaha, NE 68138" at bounding box center [1401, 603] width 17 height 38
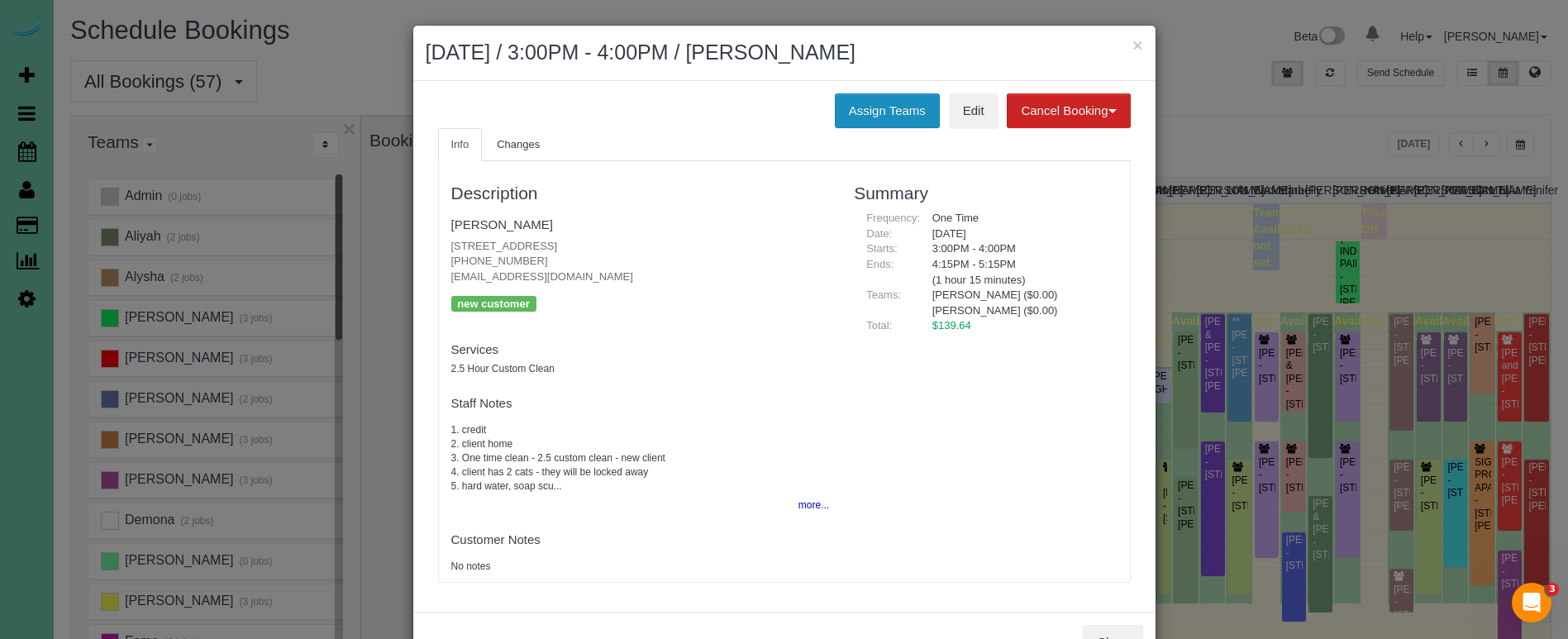
click at [879, 107] on button "Assign Teams" at bounding box center [888, 111] width 105 height 34
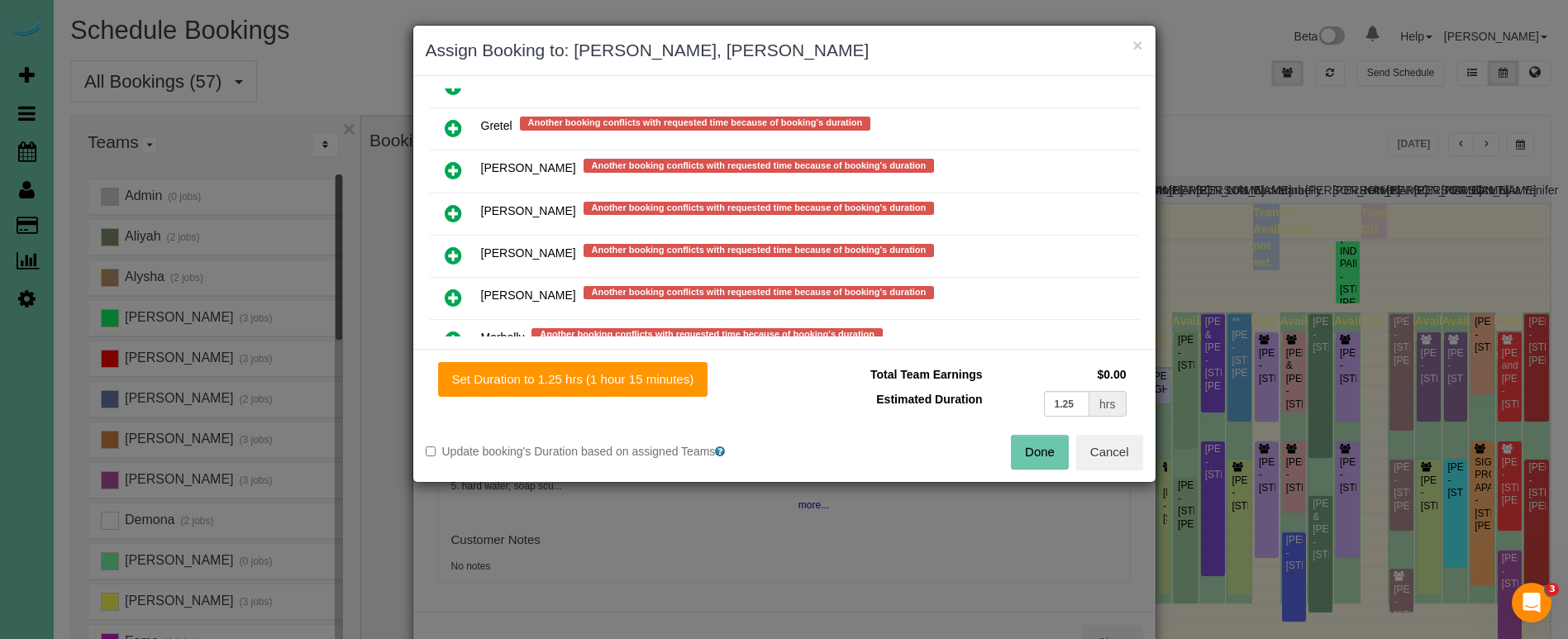
scroll to position [1341, 0]
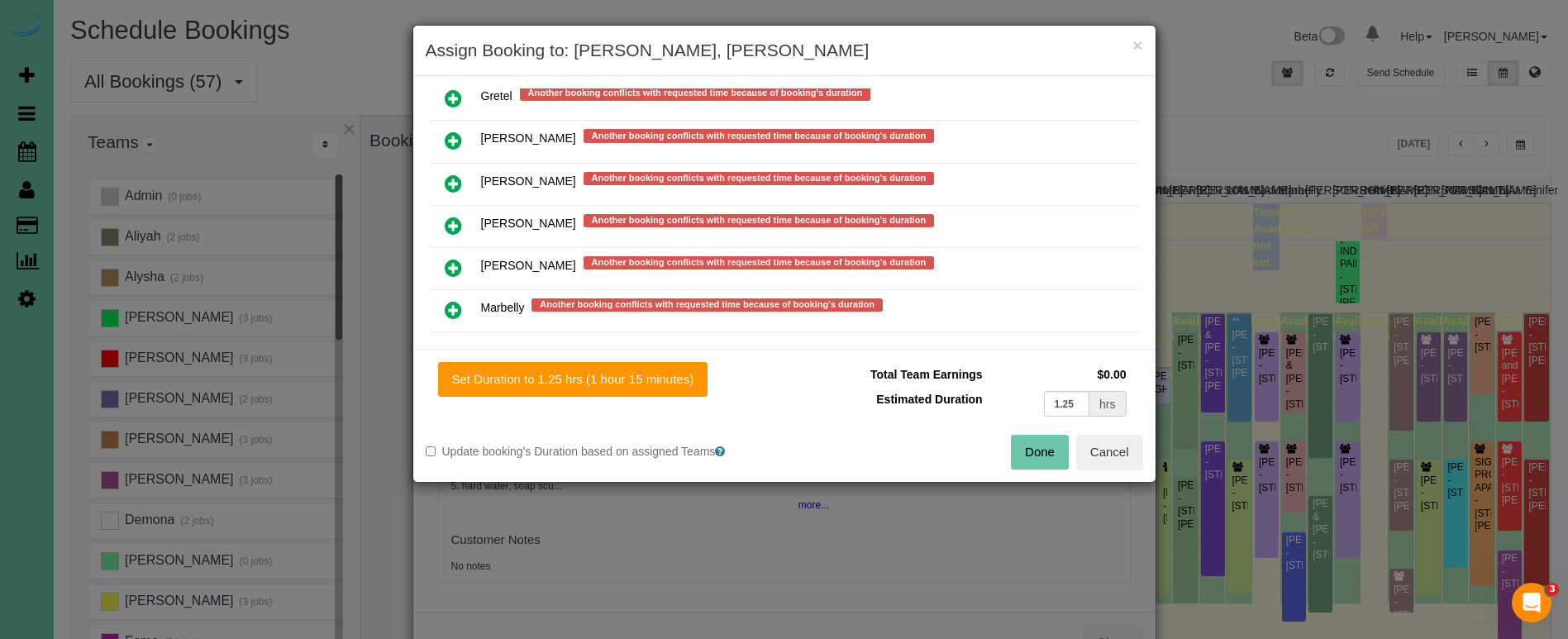
click at [453, 216] on icon at bounding box center [453, 226] width 17 height 20
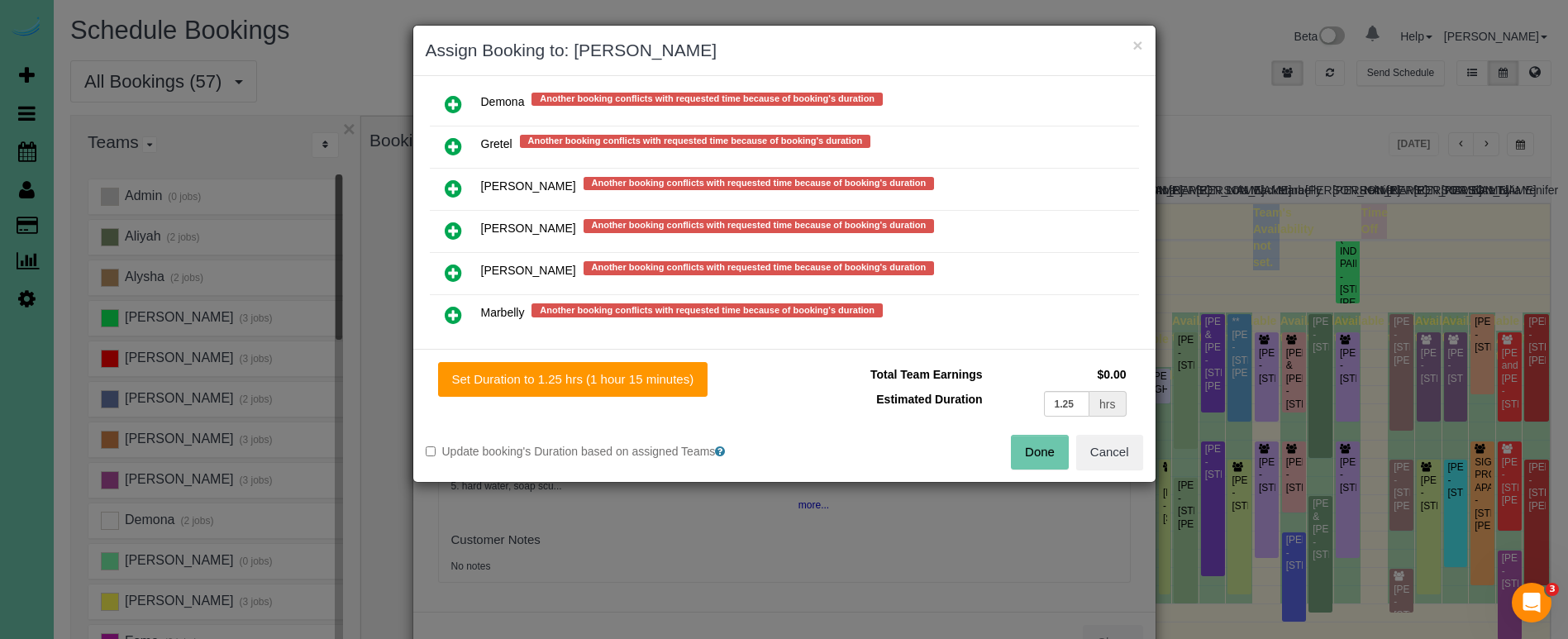
click at [1036, 455] on button "Done" at bounding box center [1040, 451] width 58 height 34
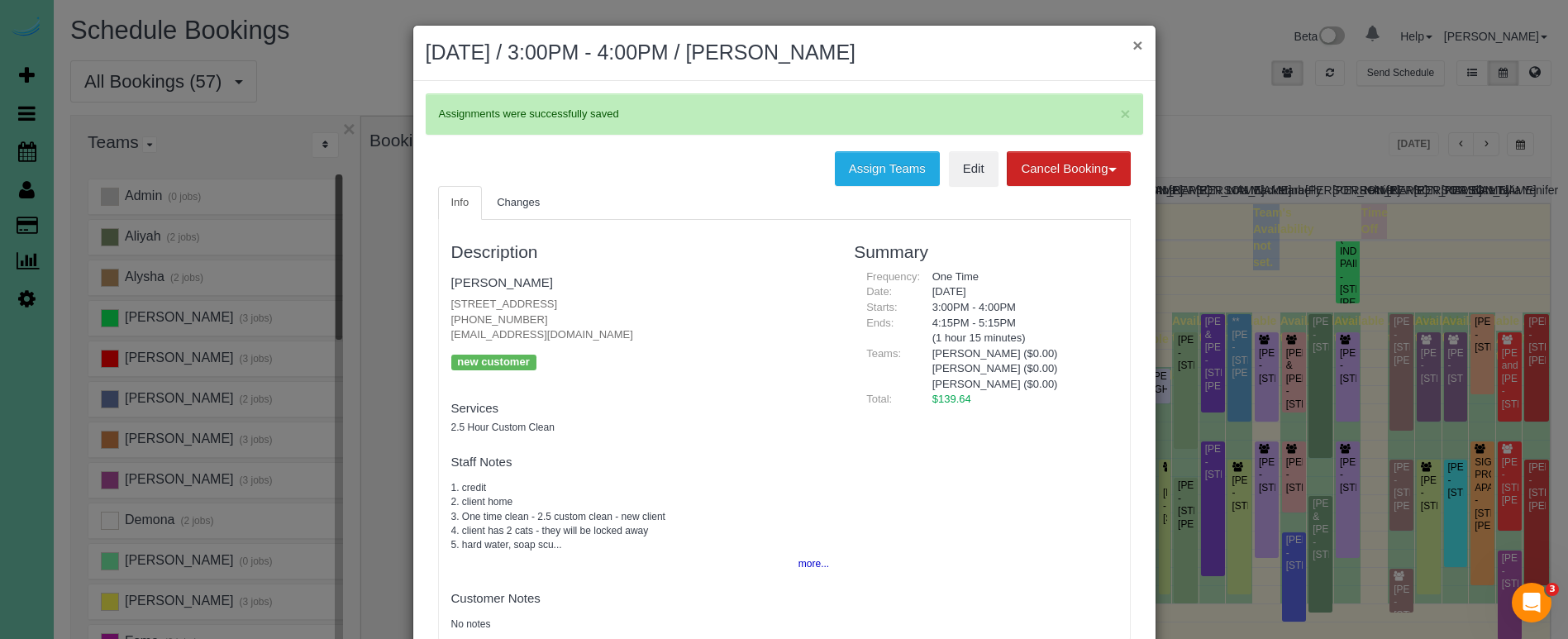
click at [1138, 44] on button "×" at bounding box center [1137, 44] width 10 height 17
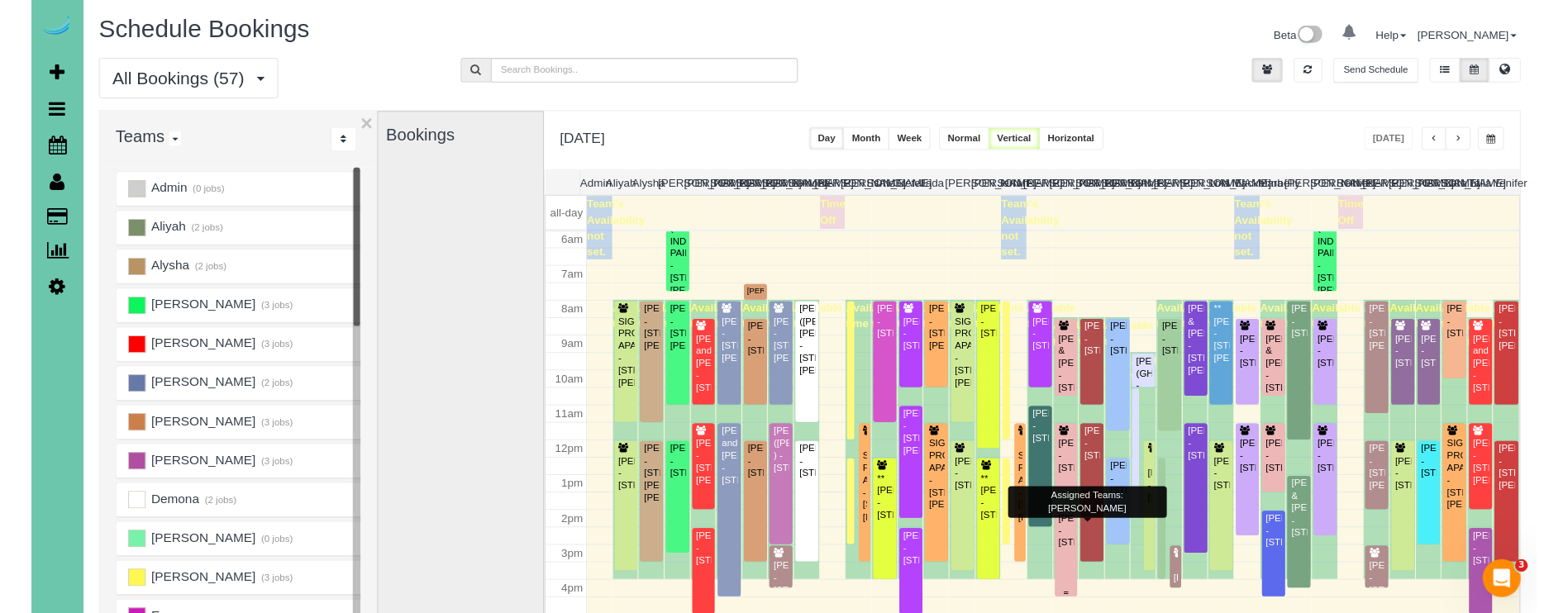
scroll to position [219, 0]
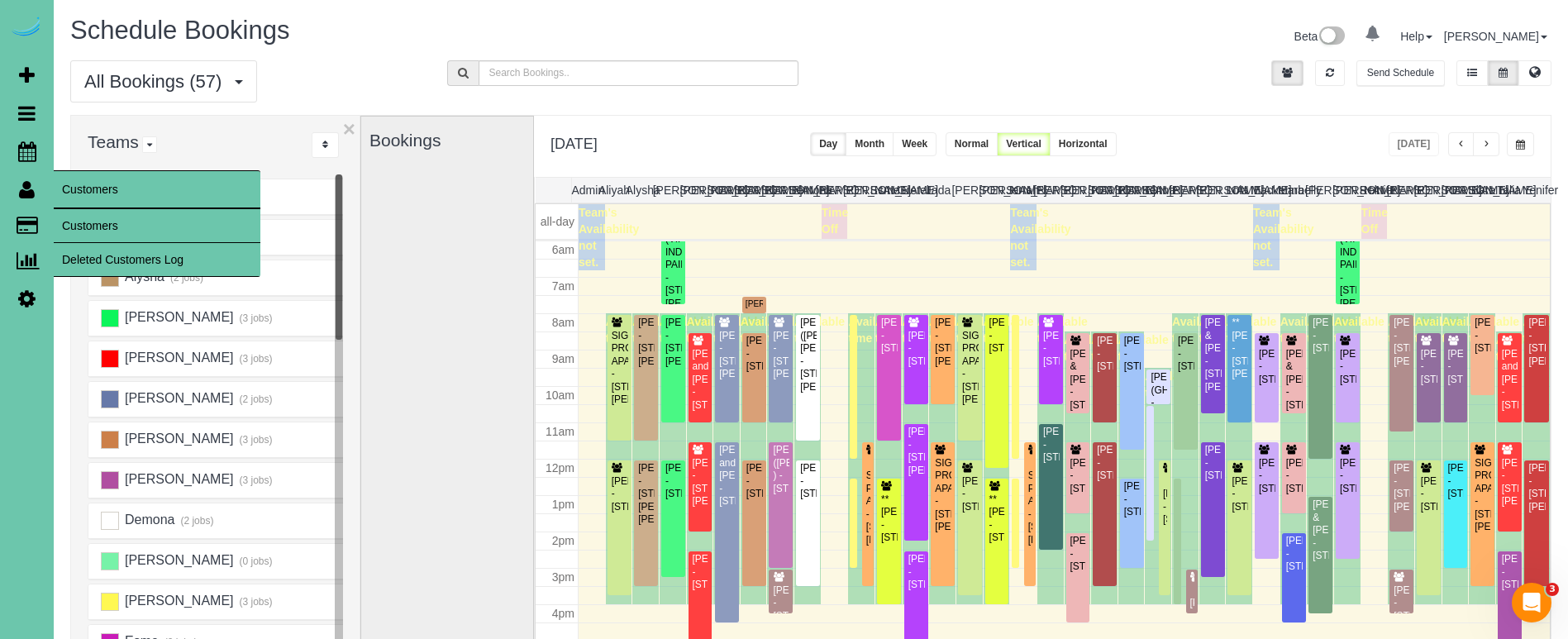
click at [93, 220] on link "Customers" at bounding box center [157, 226] width 207 height 33
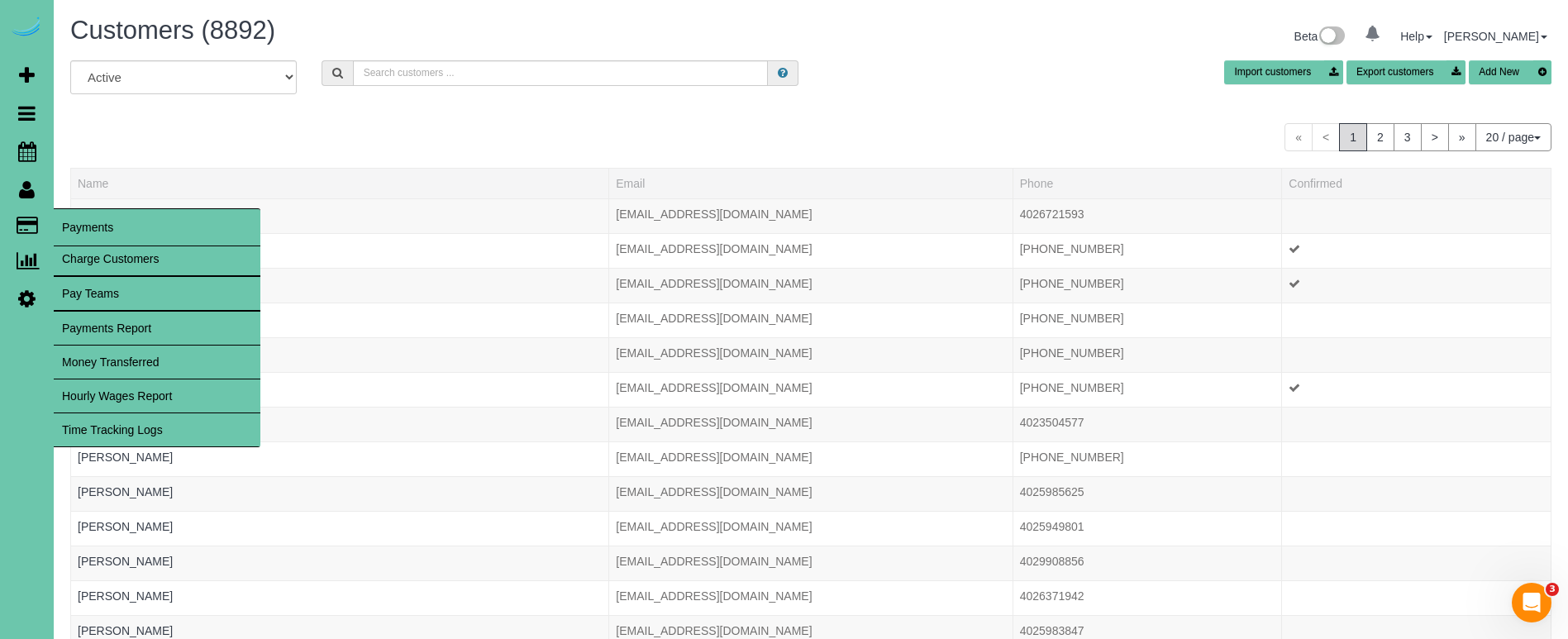
click at [149, 438] on link "Time Tracking Logs" at bounding box center [157, 430] width 207 height 33
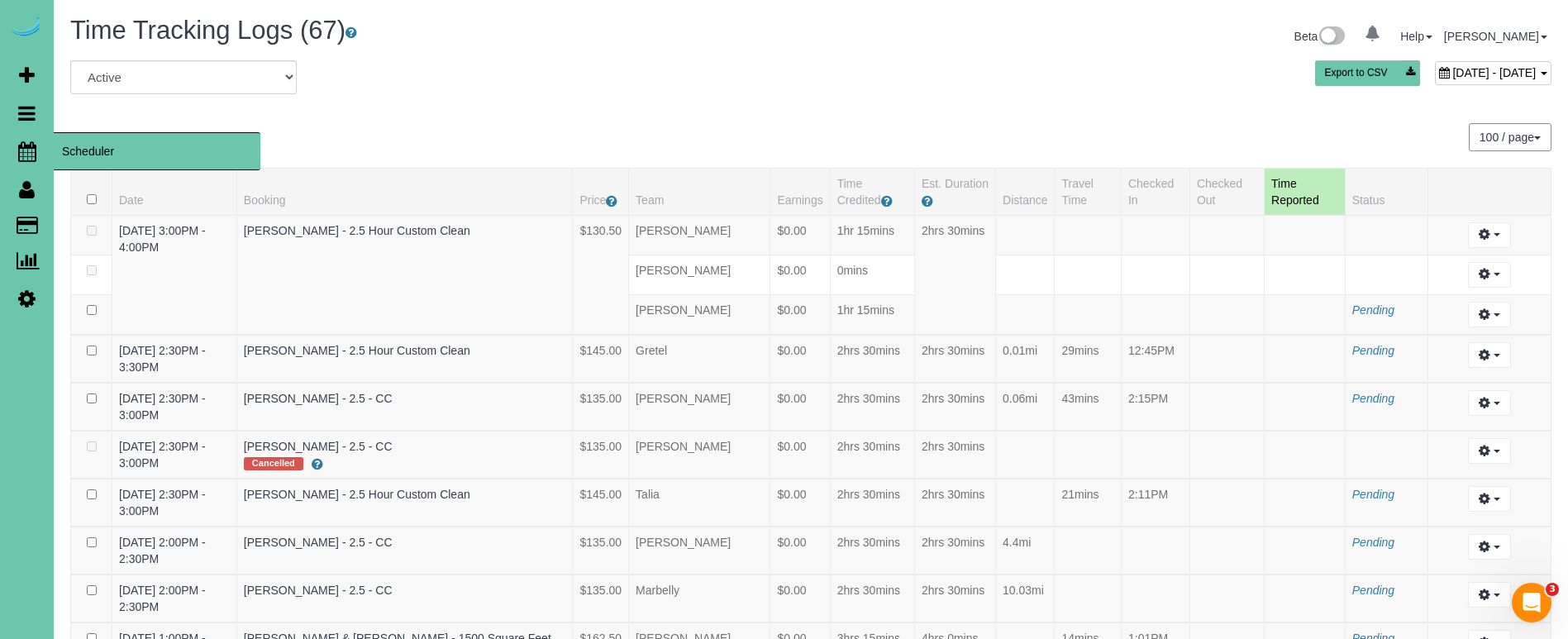
click at [20, 148] on icon at bounding box center [27, 151] width 18 height 20
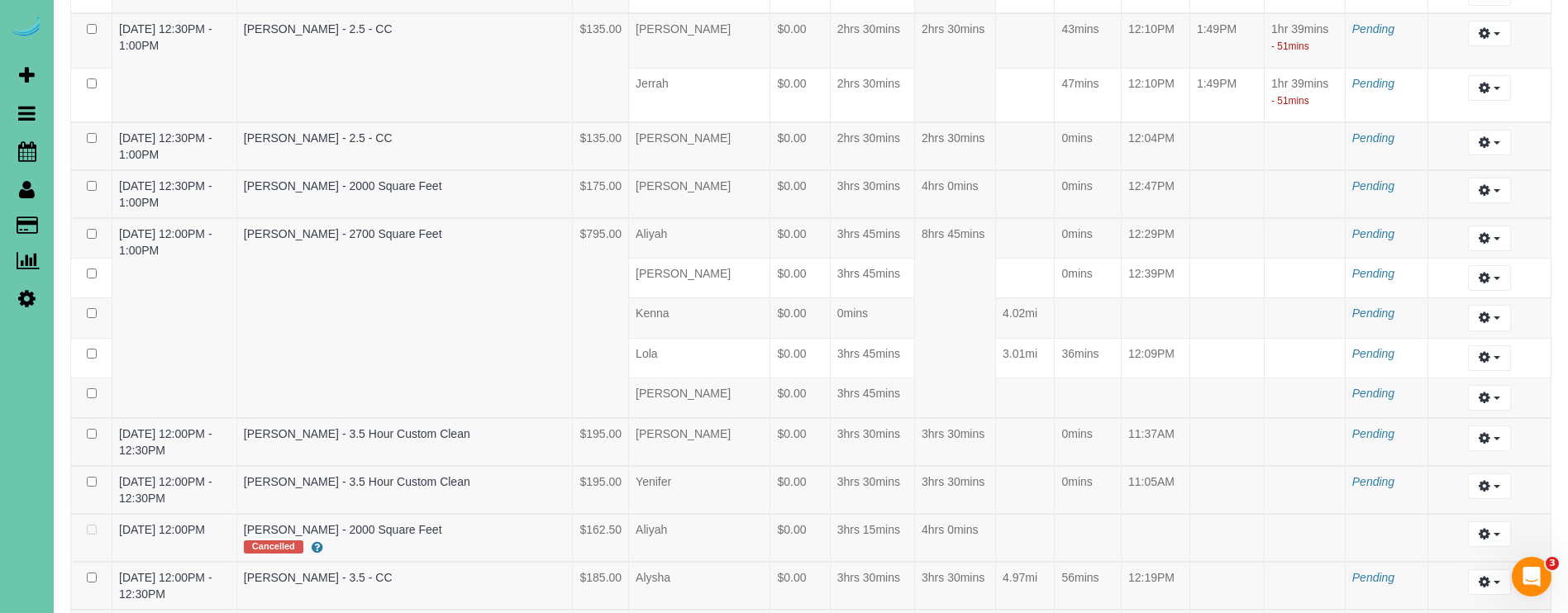
scroll to position [3517, 0]
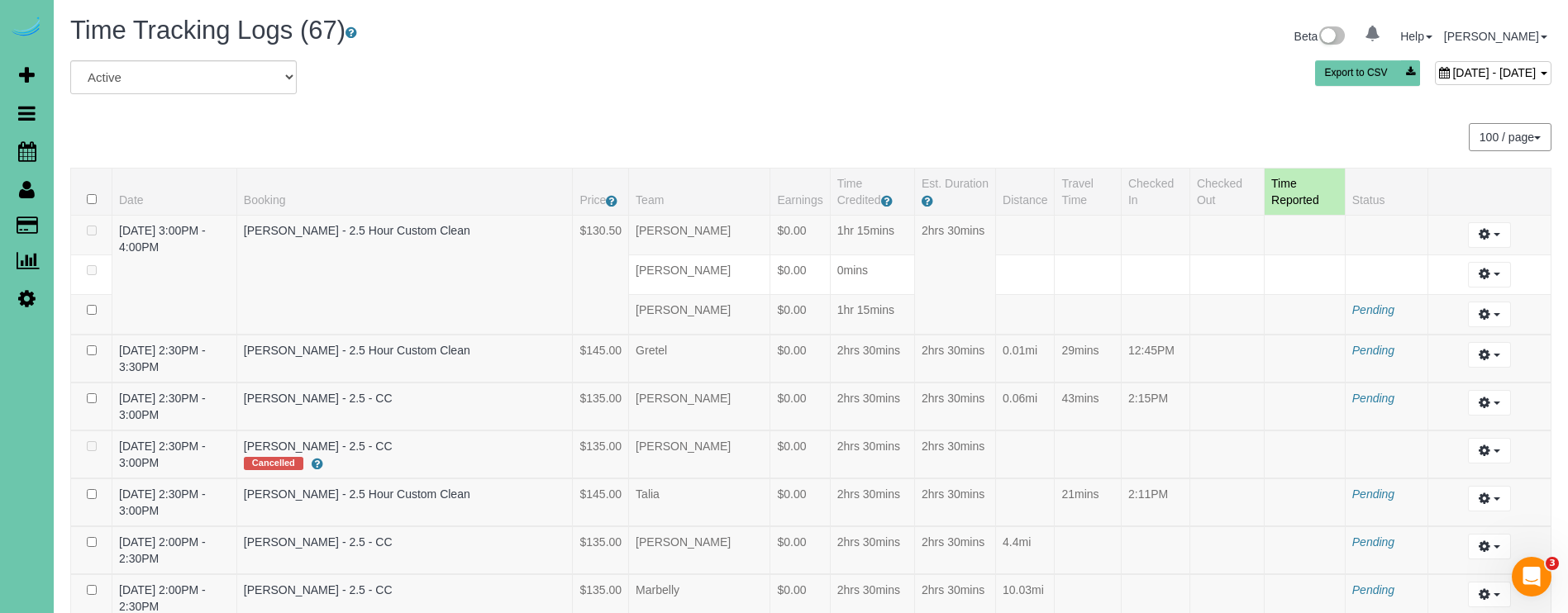
scroll to position [0, 0]
click at [1453, 66] on span "September 30, 2025 - September 30, 2025" at bounding box center [1495, 73] width 83 height 14
type input "**********"
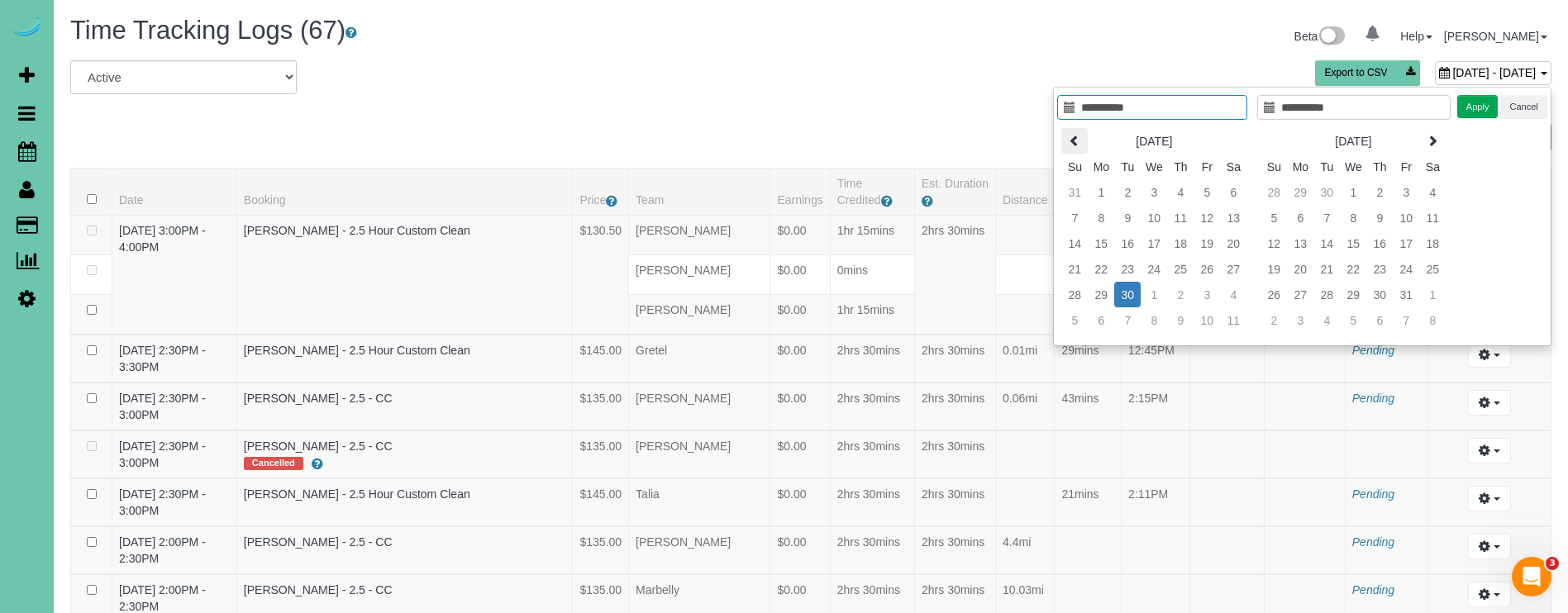
click at [1069, 135] on icon at bounding box center [1075, 141] width 12 height 12
type input "**********"
click at [1185, 300] on td "28" at bounding box center [1180, 295] width 26 height 25
type input "**********"
click at [1185, 299] on td "28" at bounding box center [1180, 295] width 26 height 25
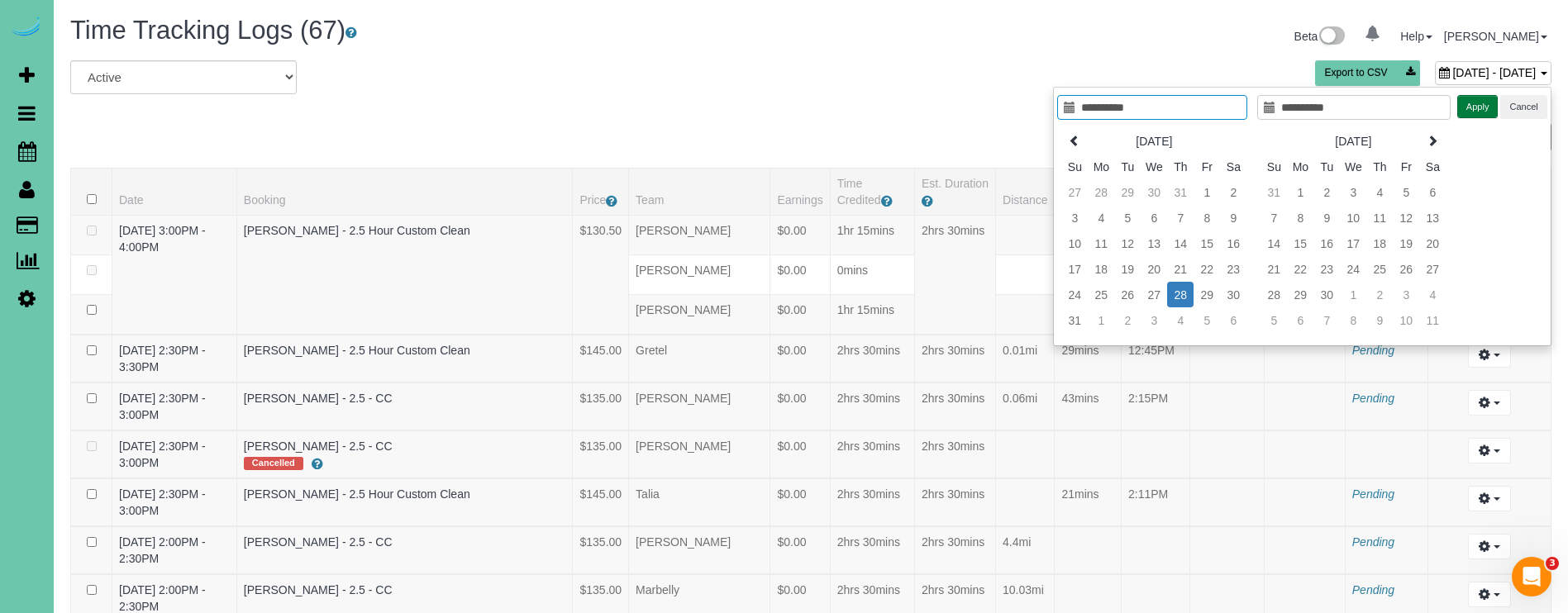
click at [1477, 105] on button "Apply" at bounding box center [1478, 107] width 42 height 24
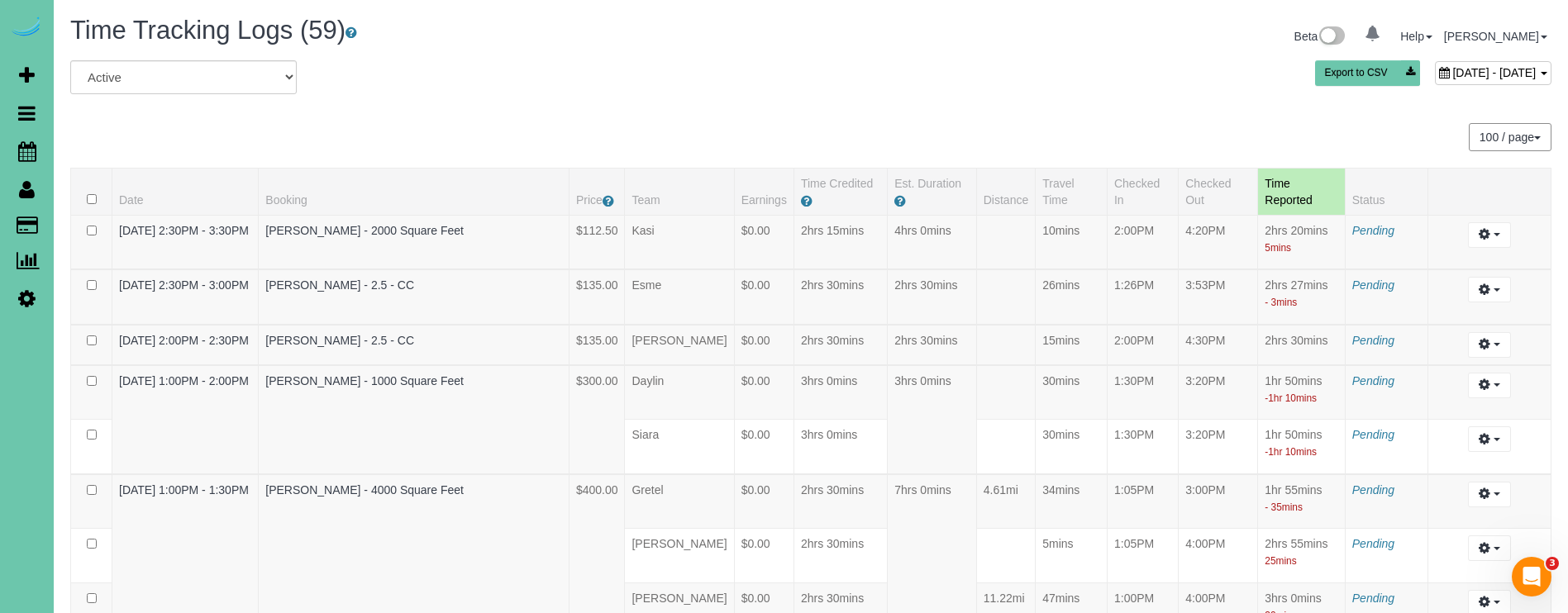
click at [1439, 73] on icon at bounding box center [1445, 73] width 11 height 12
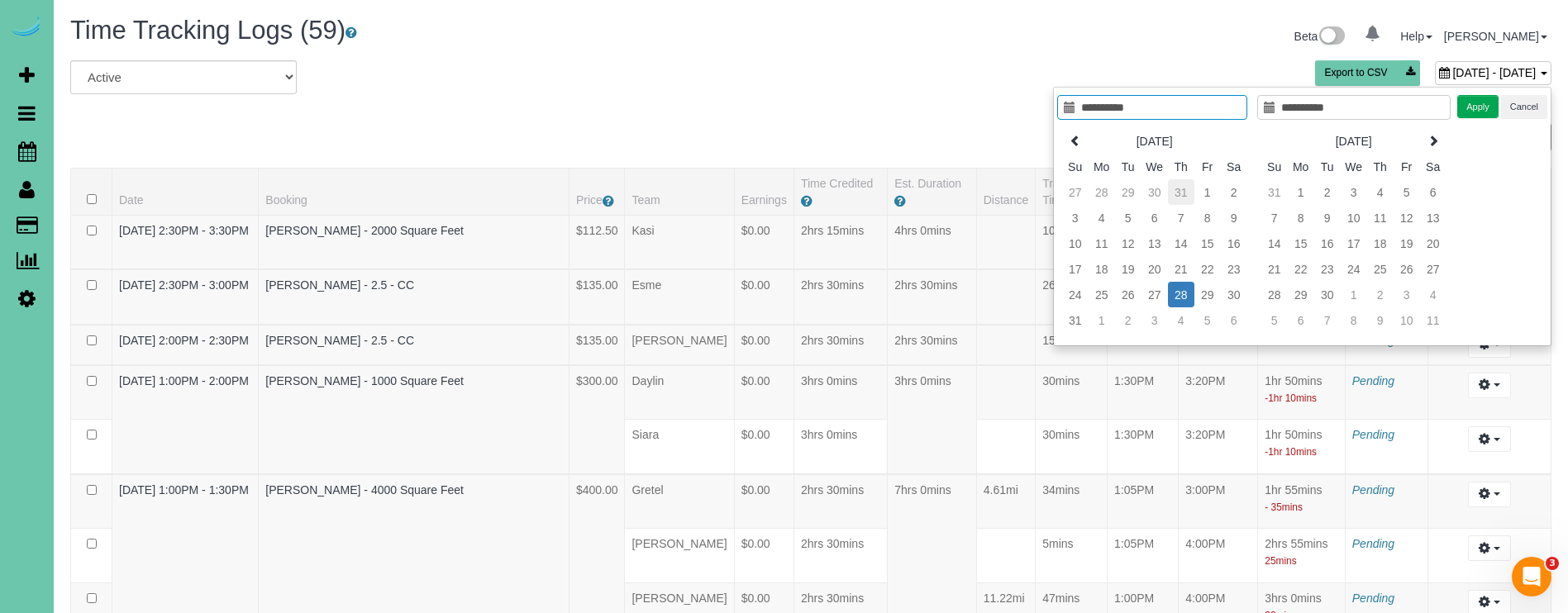
type input "**********"
click at [1185, 190] on td "31" at bounding box center [1181, 192] width 26 height 25
type input "**********"
click at [1184, 297] on td "31" at bounding box center [1181, 295] width 26 height 25
click at [1472, 110] on button "Apply" at bounding box center [1478, 107] width 42 height 24
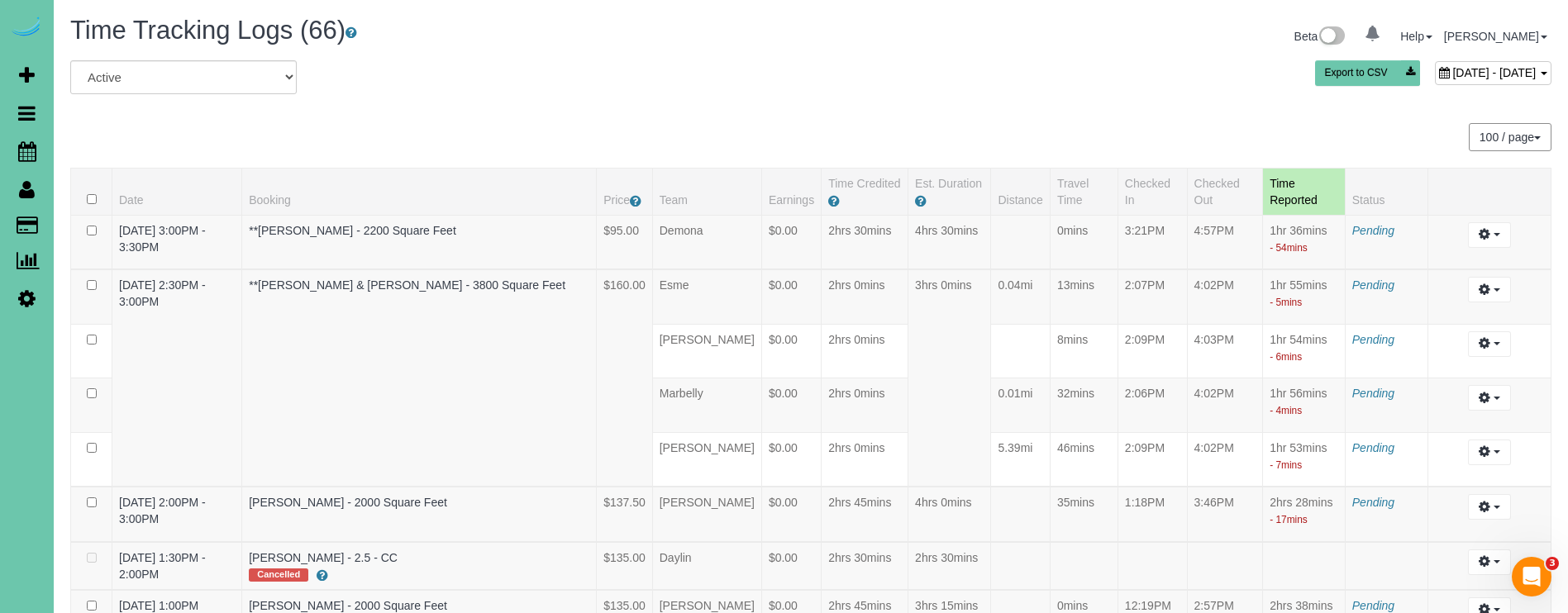
scroll to position [3772, 0]
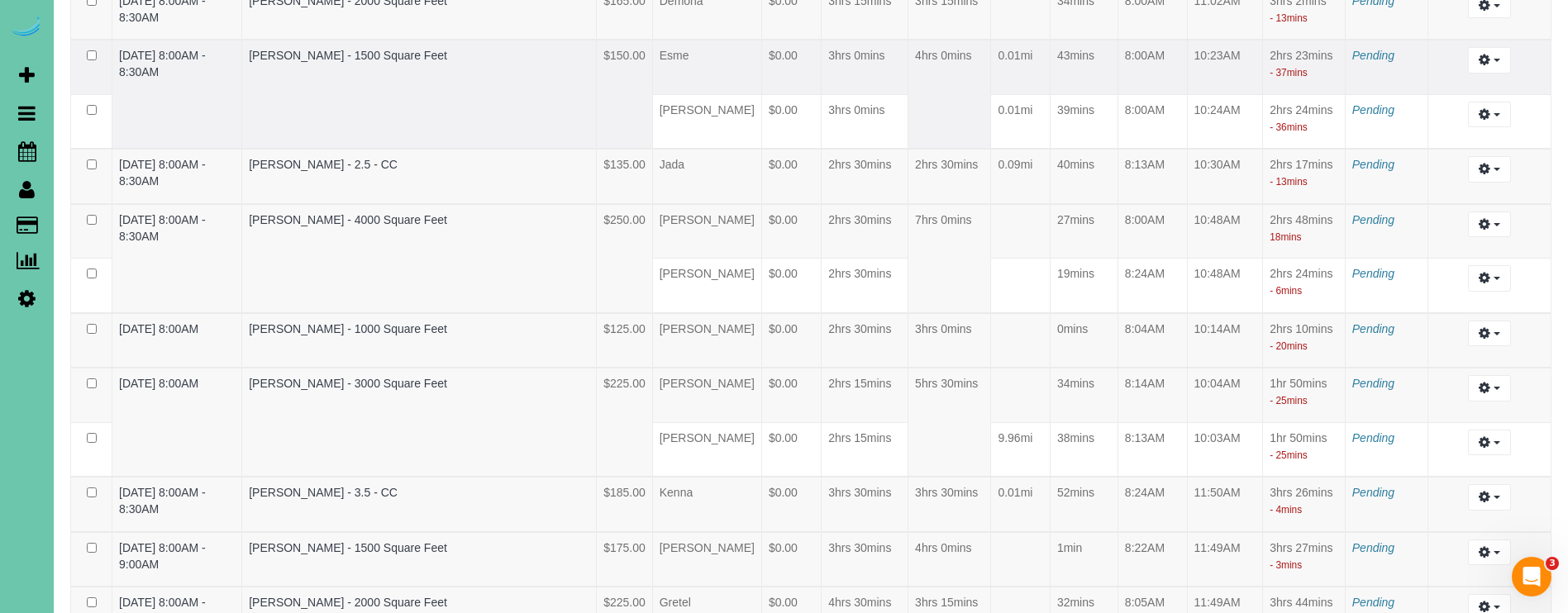
click at [909, 94] on td "4hrs 0mins" at bounding box center [950, 94] width 83 height 109
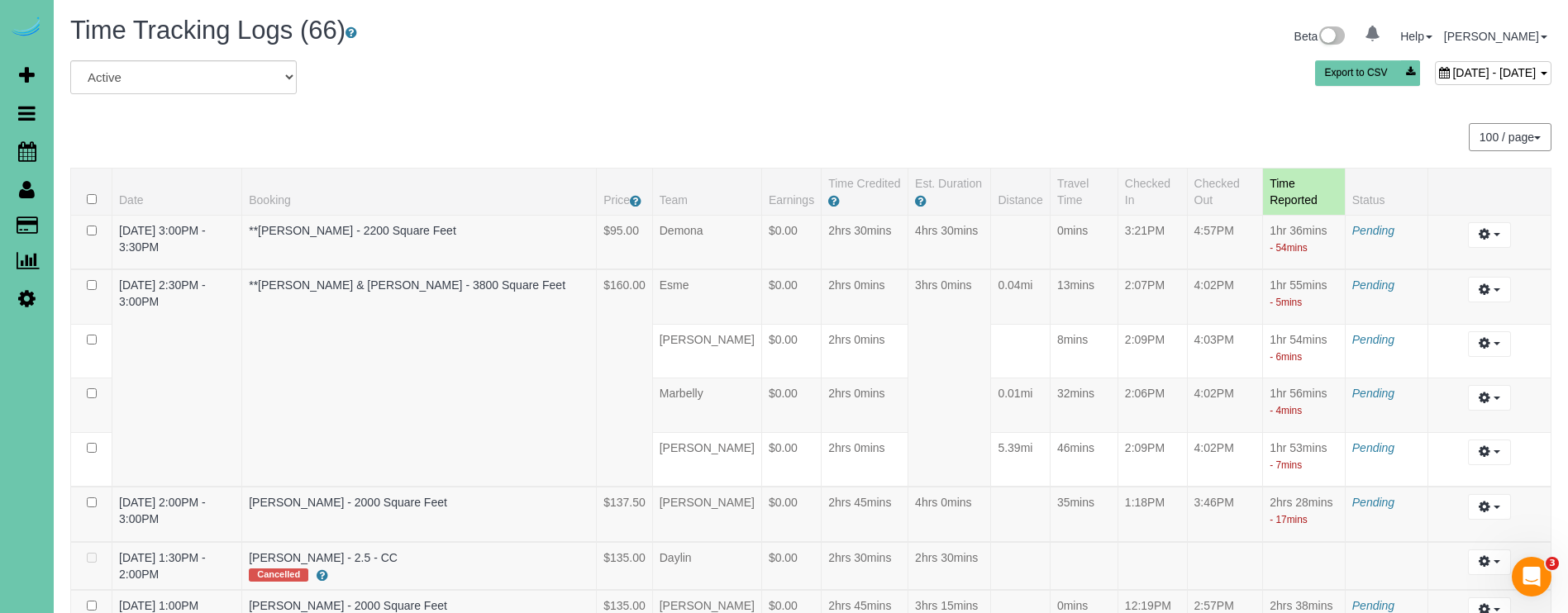
scroll to position [0, 0]
click at [1453, 73] on span "July 31, 2025 - July 31, 2025" at bounding box center [1495, 73] width 83 height 14
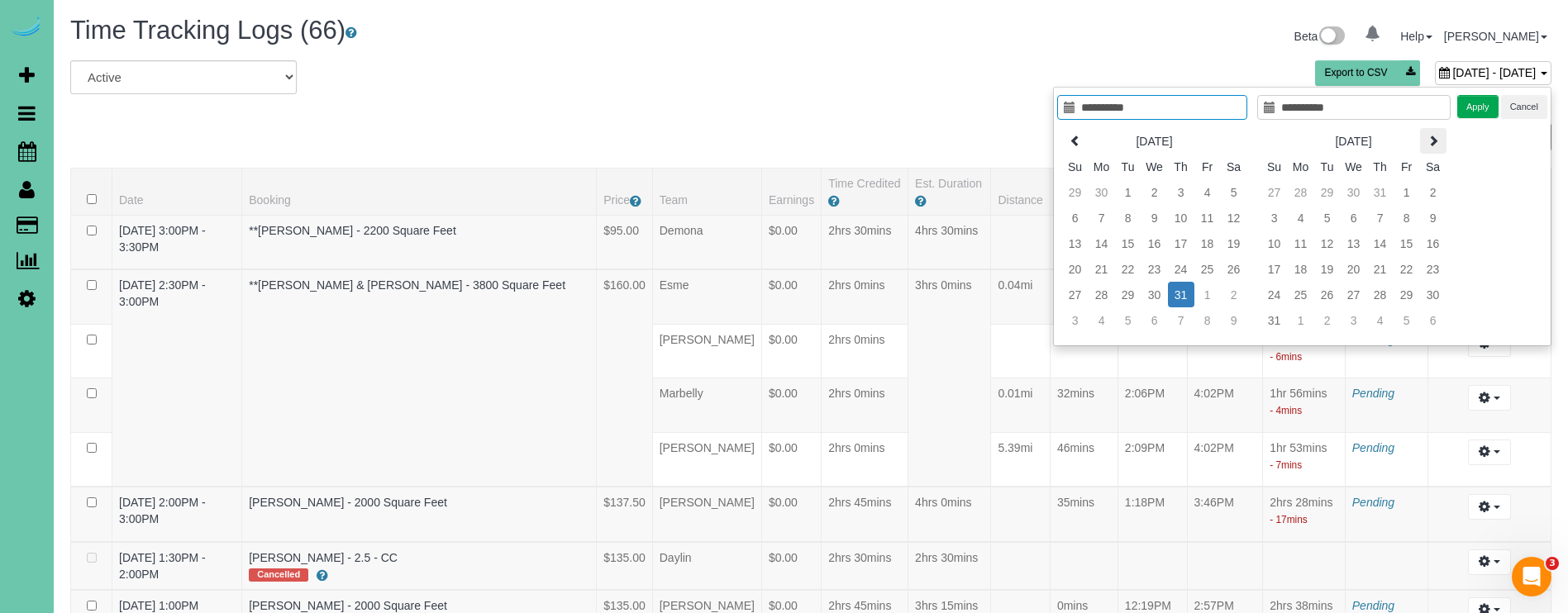
click at [1445, 139] on table "Aug 2025 Su Mo Tu We Th Fr Sa 27 28 29 30 31 1 2 3 4 5 6 7 8 9 10 11 12 13 14 1…" at bounding box center [1353, 230] width 186 height 206
click at [1436, 139] on icon at bounding box center [1433, 141] width 12 height 12
type input "**********"
click at [1325, 268] on td "23" at bounding box center [1327, 269] width 26 height 25
type input "**********"
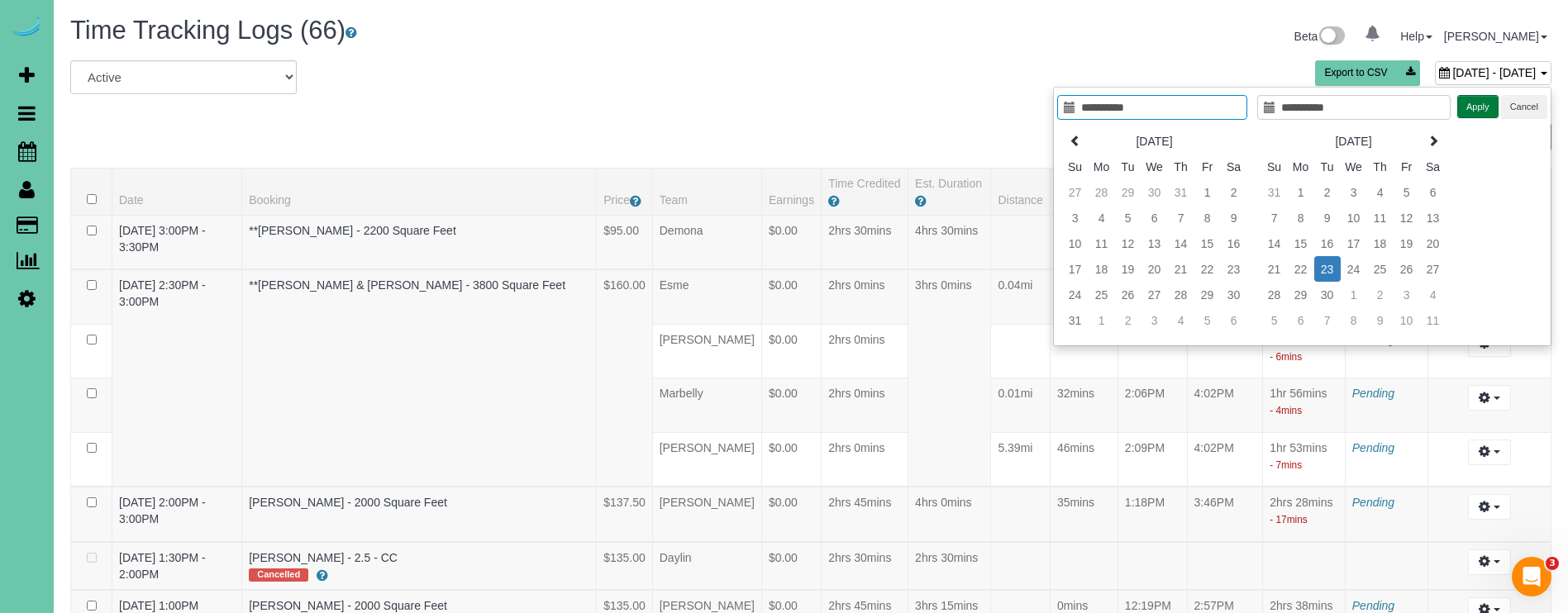
click at [1468, 110] on button "Apply" at bounding box center [1478, 107] width 42 height 24
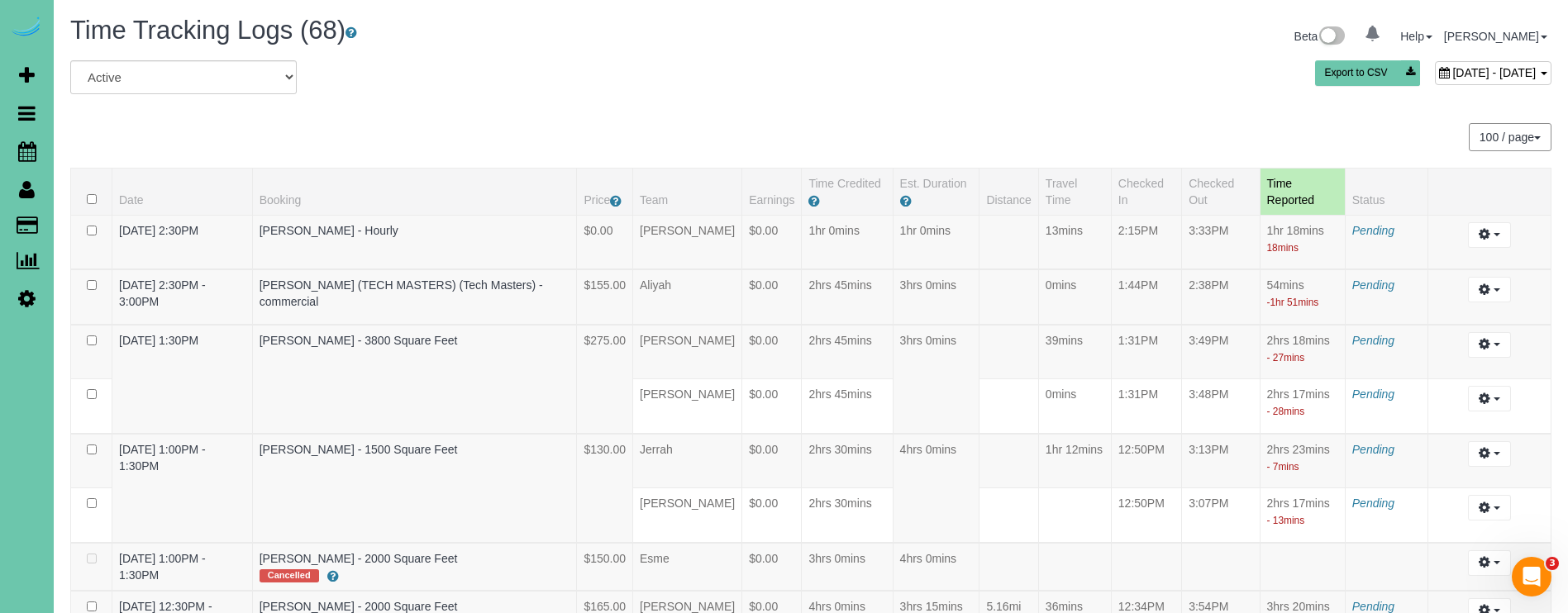
drag, startPoint x: 989, startPoint y: 131, endPoint x: 1319, endPoint y: 62, distance: 337.1
click at [995, 129] on div "100 / page 10 / page 20 / page 30 / page 40 / page 50 / page 100 / page" at bounding box center [810, 137] width 1481 height 28
click at [1453, 73] on span "September 23, 2025 - September 23, 2025" at bounding box center [1495, 73] width 83 height 14
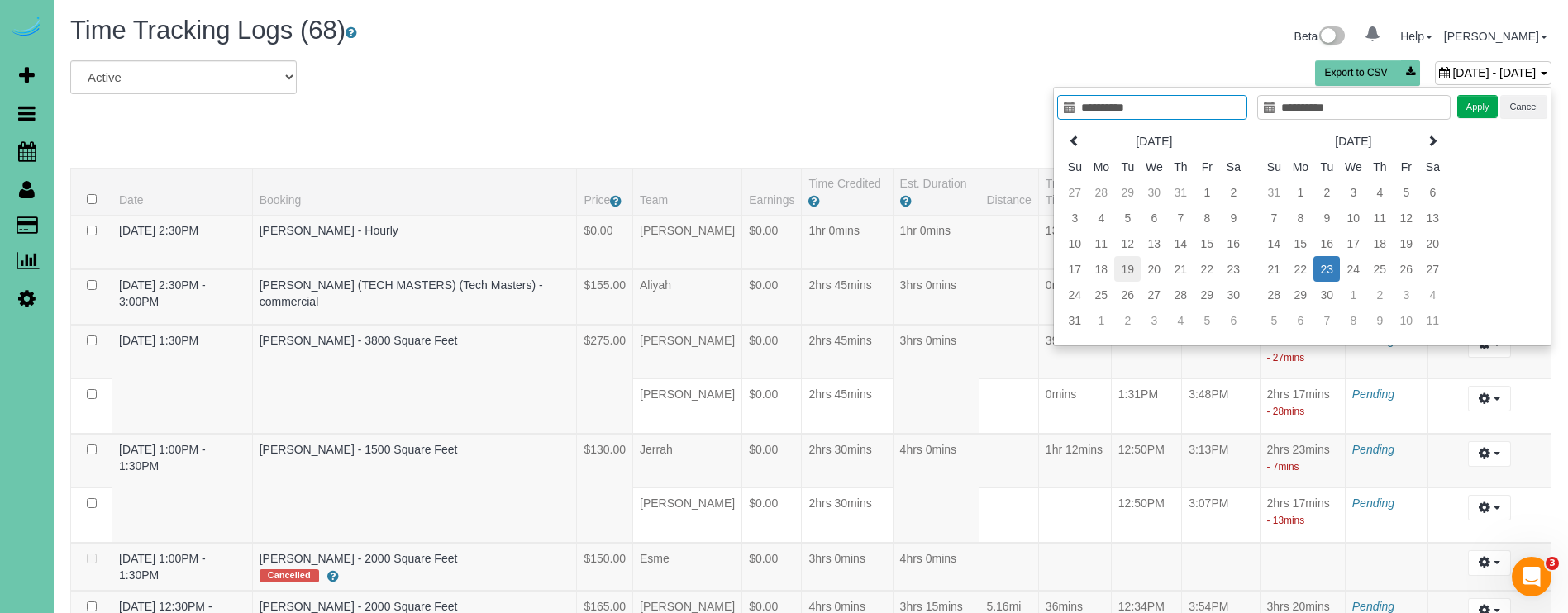
type input "**********"
click at [1125, 288] on td "26" at bounding box center [1127, 295] width 26 height 25
type input "**********"
click at [1125, 288] on td "26" at bounding box center [1127, 295] width 26 height 25
click at [1475, 106] on button "Apply" at bounding box center [1478, 107] width 42 height 24
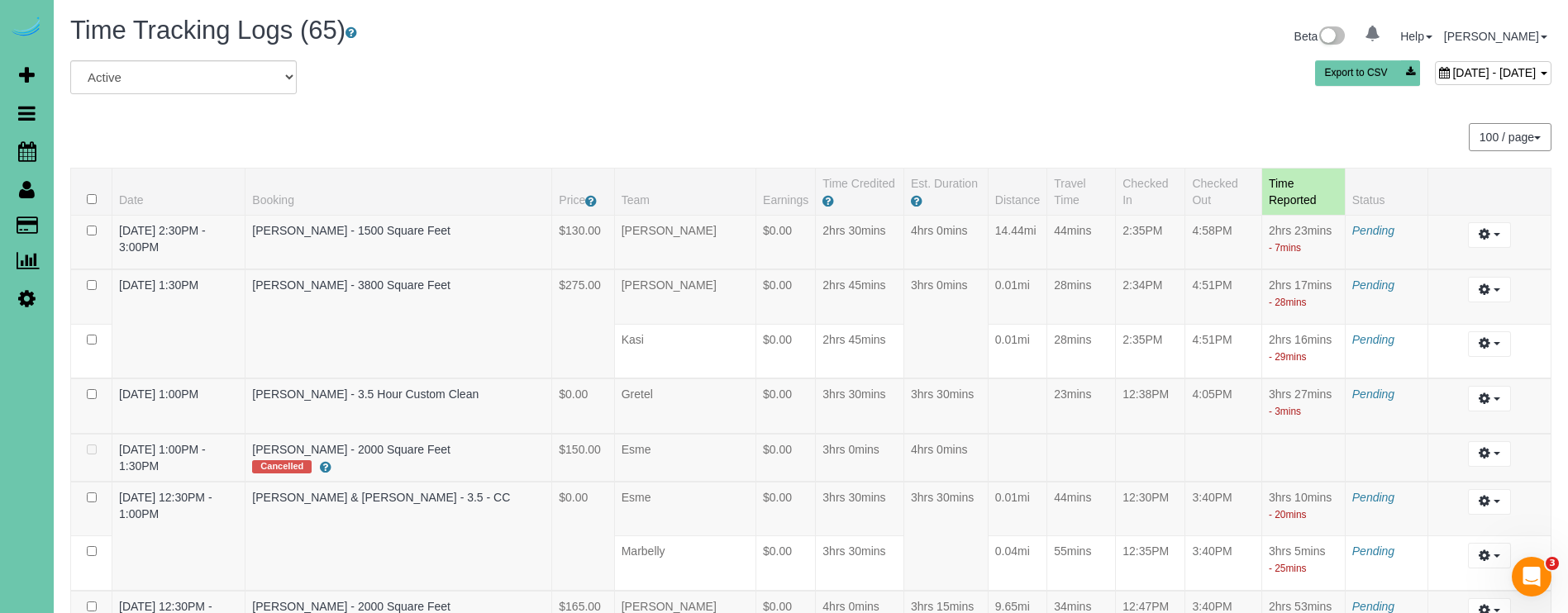
click at [1453, 68] on span "August 26, 2025 - August 26, 2025" at bounding box center [1495, 73] width 83 height 14
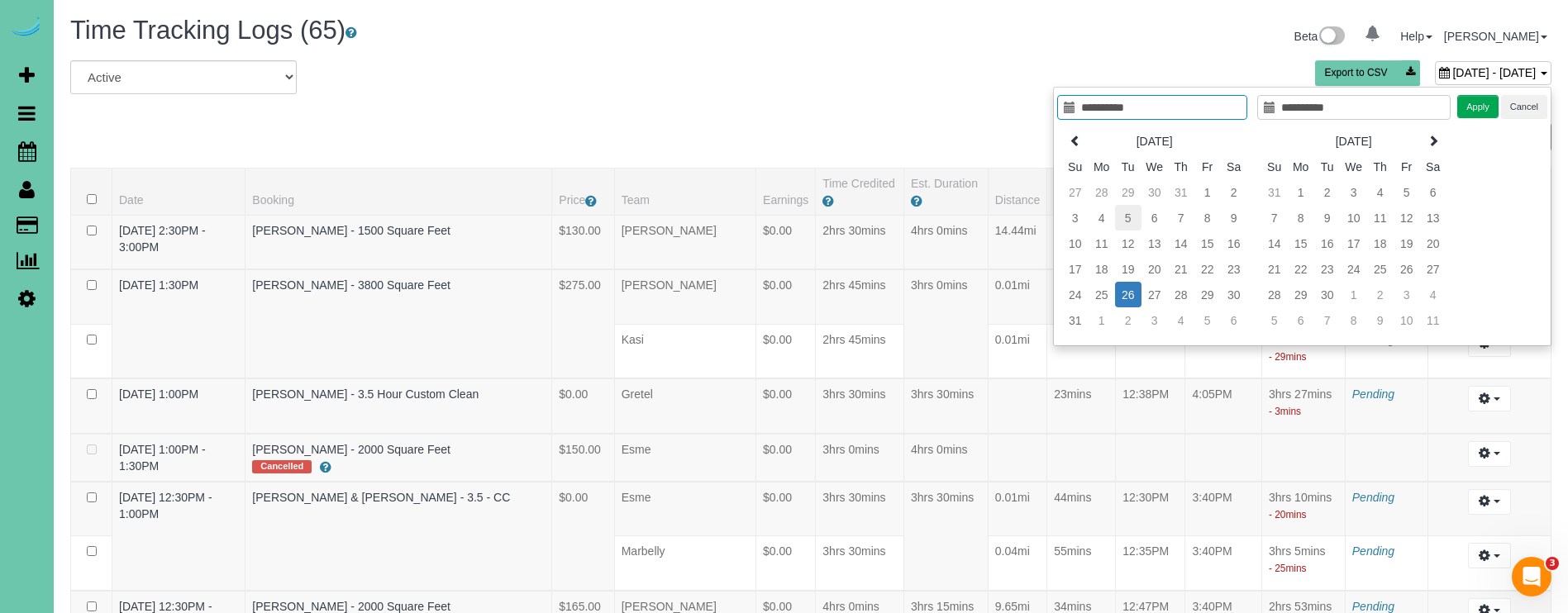
type input "**********"
click at [1126, 191] on td "29" at bounding box center [1128, 192] width 26 height 25
type input "**********"
click at [1123, 287] on td "29" at bounding box center [1128, 295] width 26 height 25
type input "**********"
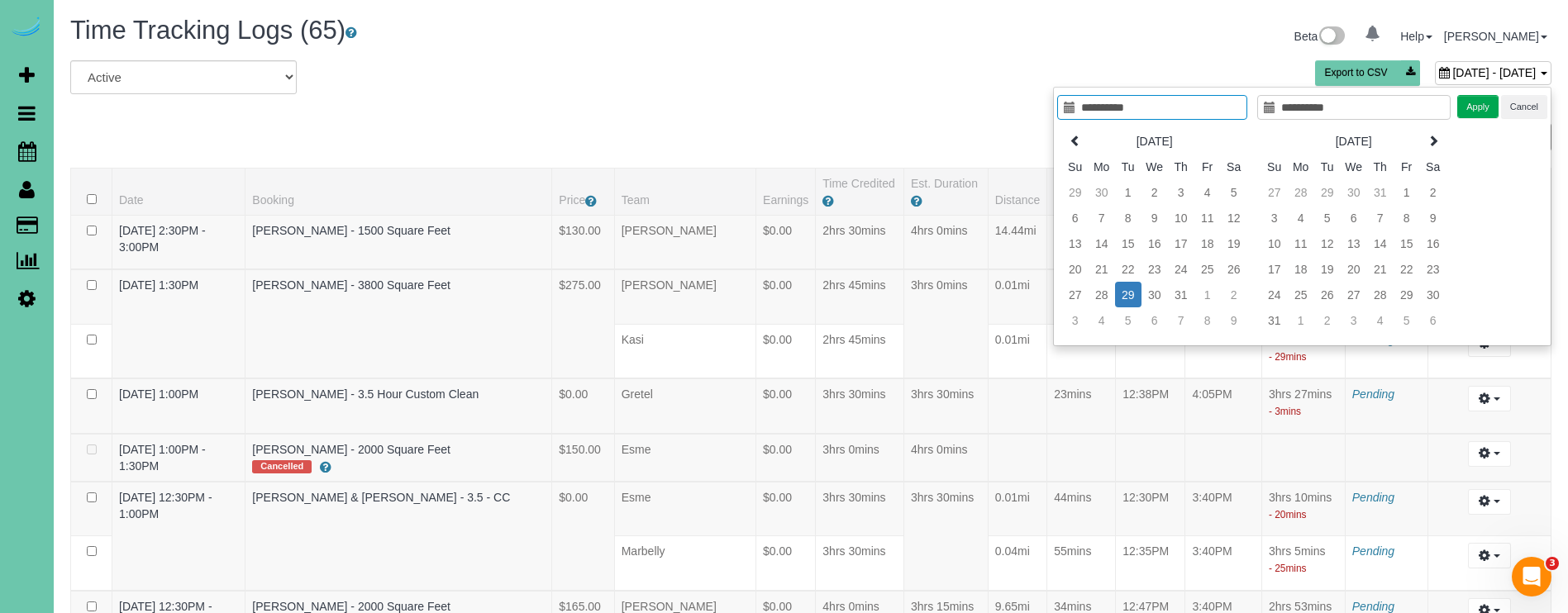
drag, startPoint x: 1487, startPoint y: 106, endPoint x: 1472, endPoint y: 107, distance: 15.0
click at [1487, 106] on button "Apply" at bounding box center [1478, 107] width 42 height 24
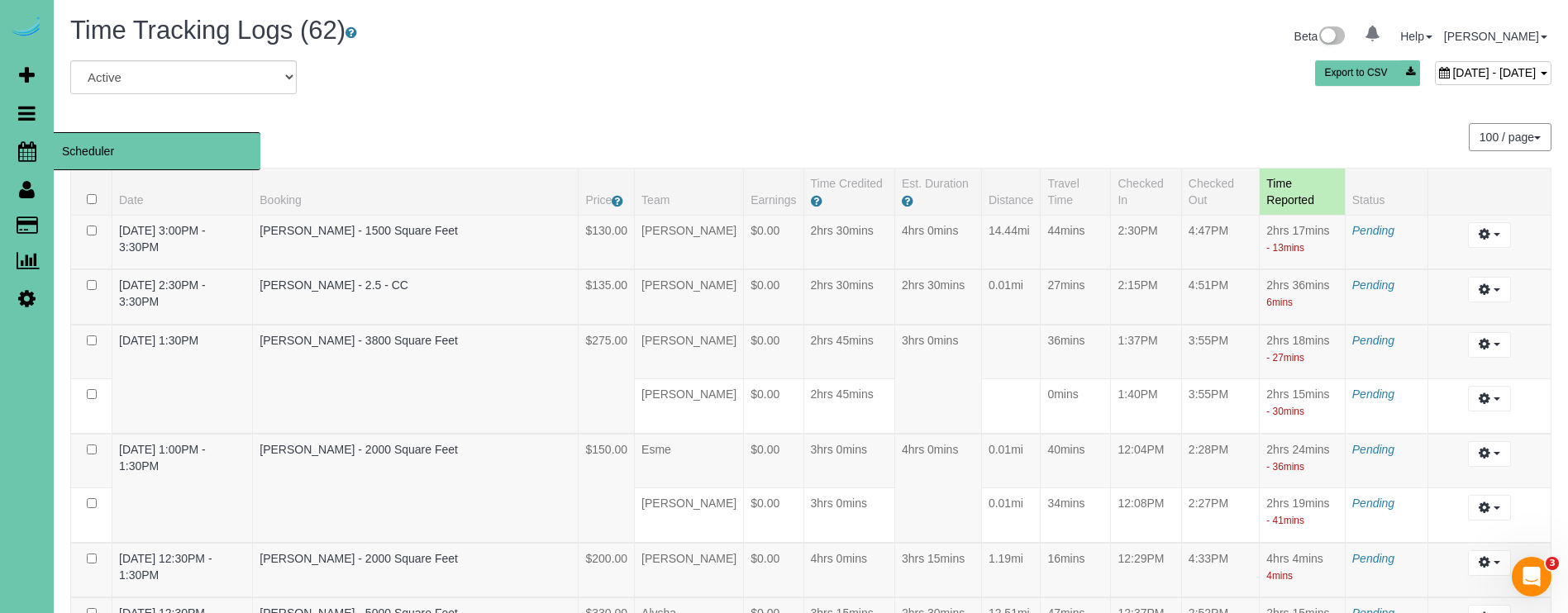
drag, startPoint x: 29, startPoint y: 149, endPoint x: 61, endPoint y: 137, distance: 34.2
click at [29, 149] on icon at bounding box center [27, 151] width 18 height 20
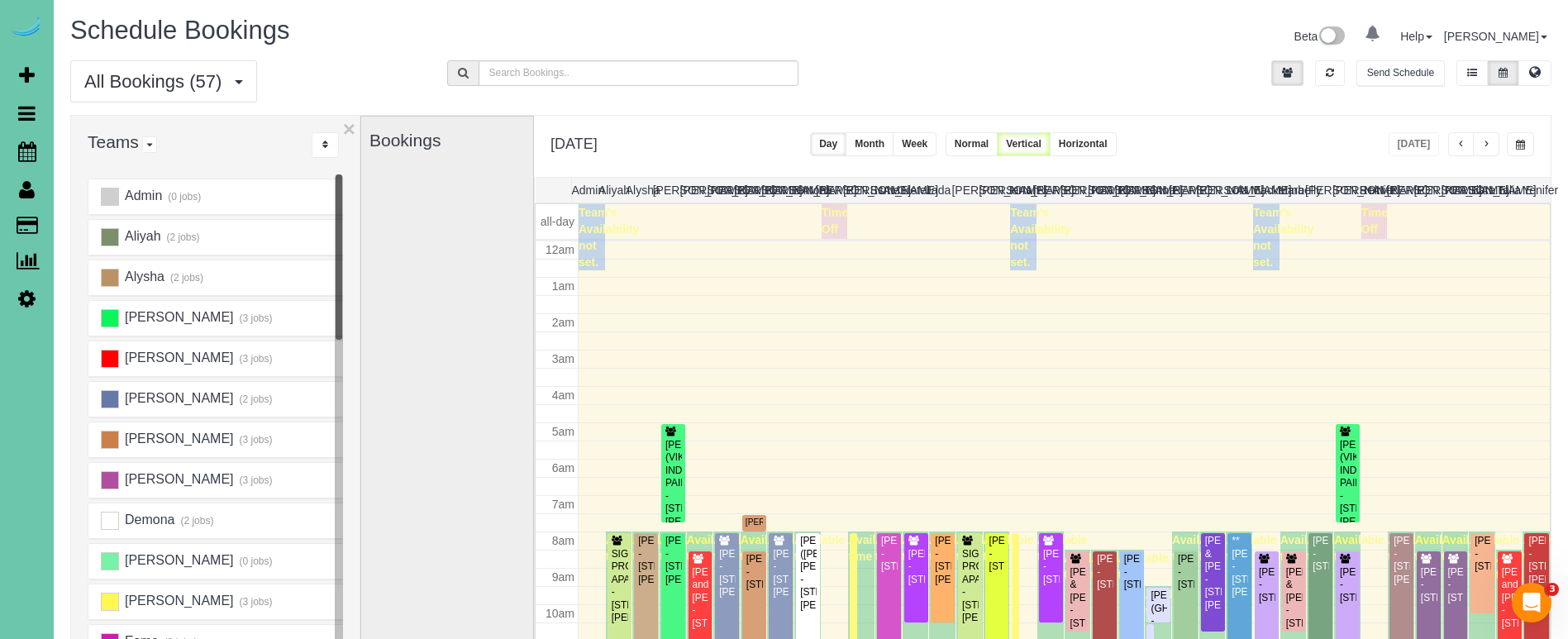
scroll to position [219, 0]
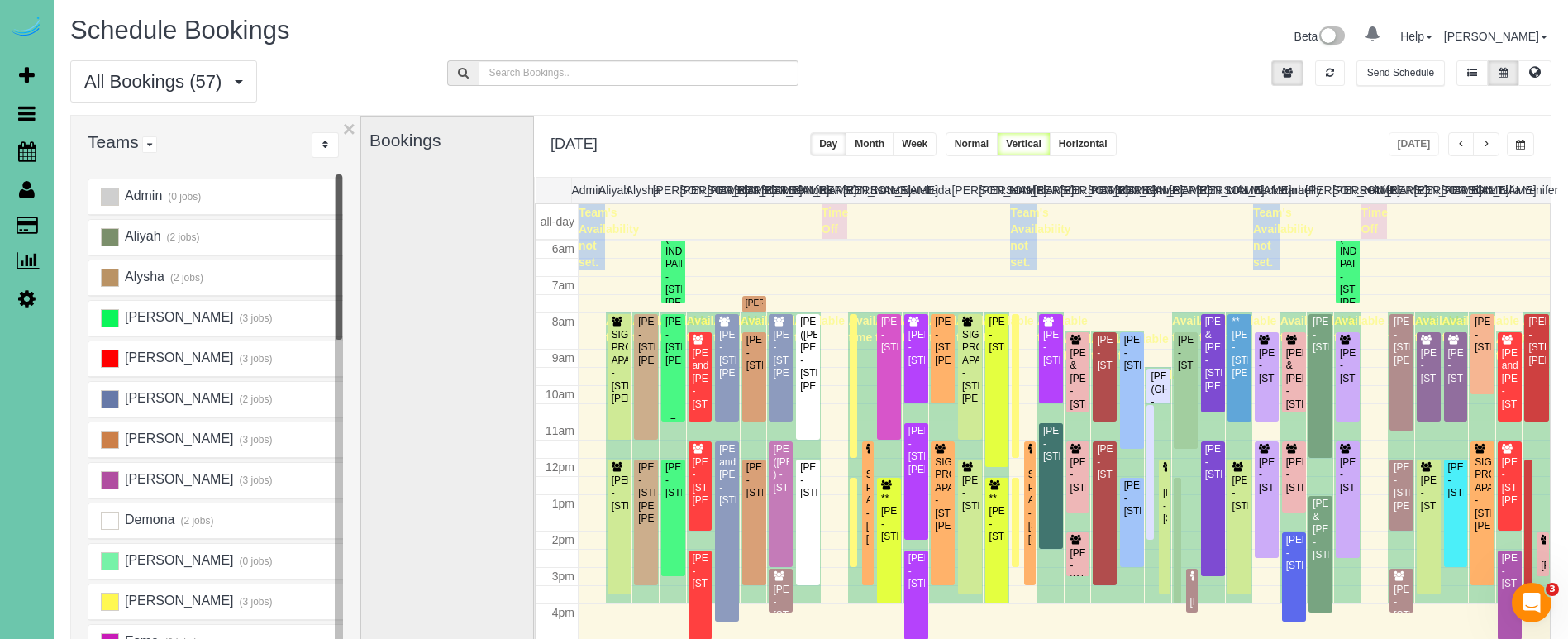
click at [677, 367] on div "Megan Boler - 6460 William St, Omaha, NE 68106" at bounding box center [673, 341] width 17 height 52
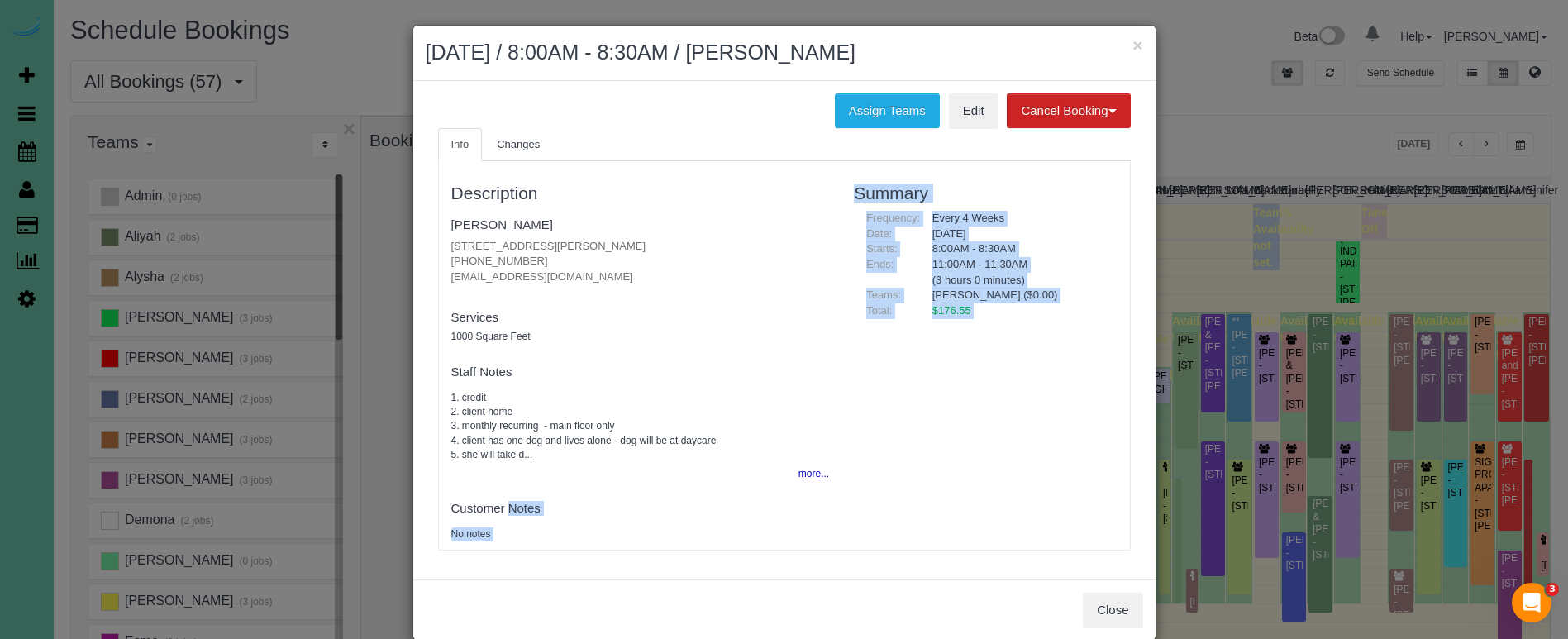
click at [677, 378] on body "× September 30, 2025 / 8:00AM - 8:30AM / Megan Boler Assign Teams Edit Cancel B…" at bounding box center [784, 319] width 1568 height 639
click at [482, 222] on link "Megan Boler" at bounding box center [502, 224] width 102 height 14
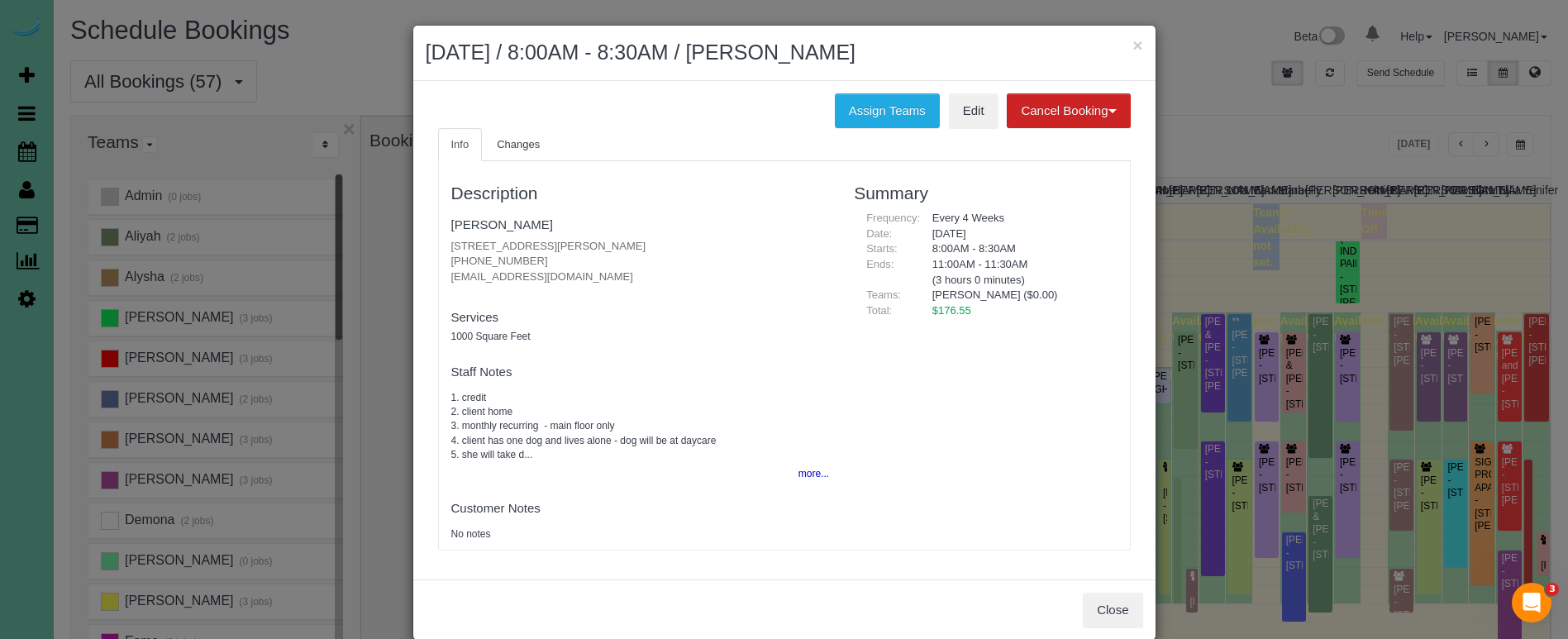
click at [1023, 56] on h2 "September 30, 2025 / 8:00AM - 8:30AM / Megan Boler" at bounding box center [784, 53] width 717 height 30
drag, startPoint x: 1139, startPoint y: 44, endPoint x: 1128, endPoint y: 47, distance: 11.4
click at [1139, 44] on button "×" at bounding box center [1137, 44] width 10 height 17
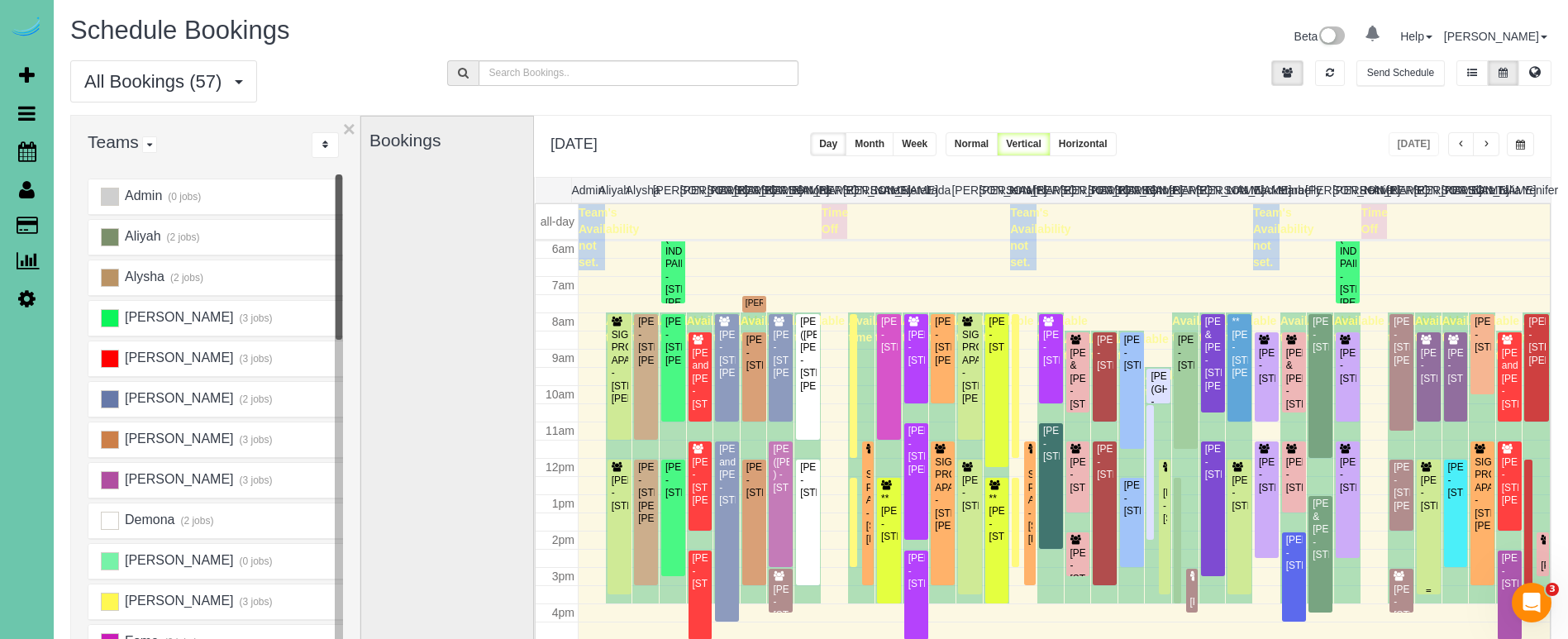
click at [1425, 483] on div "Kay Mayberry - 12623 Izard St, Omaha, NE 68154" at bounding box center [1428, 493] width 17 height 38
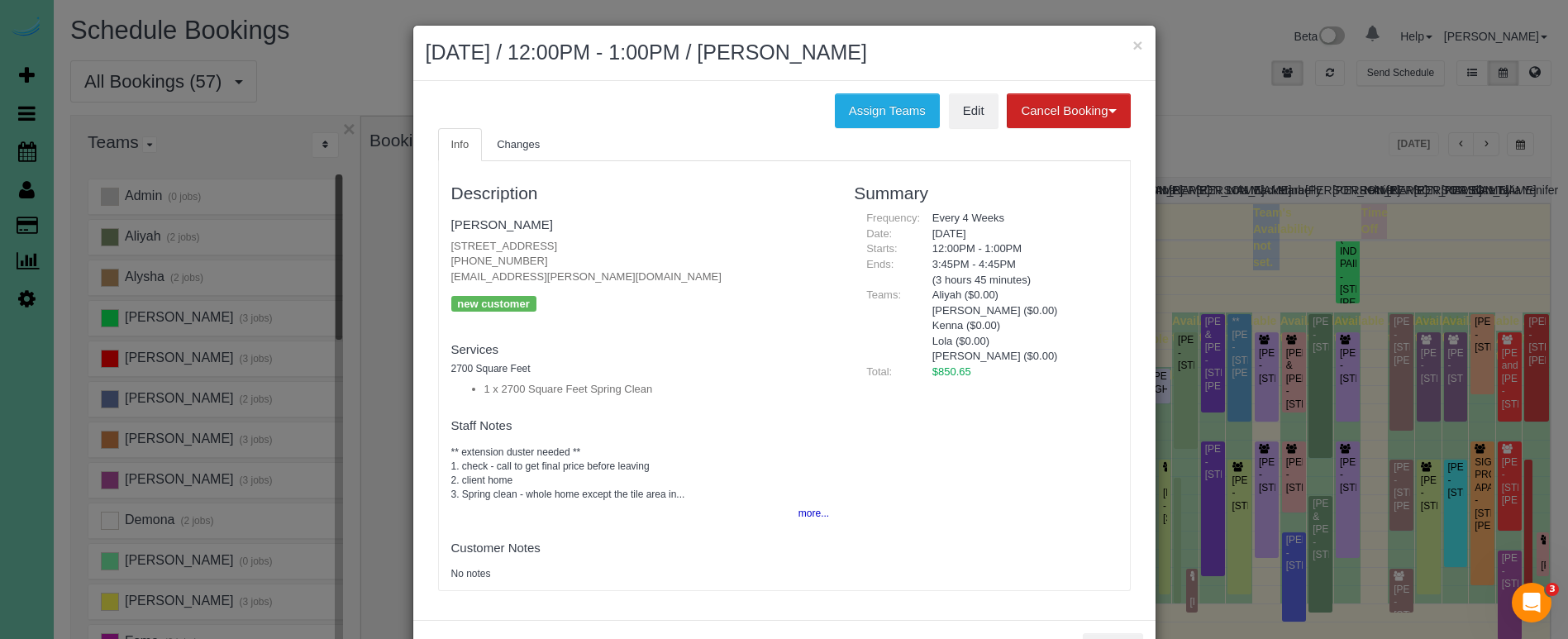
click at [815, 501] on button "more..." at bounding box center [809, 513] width 41 height 24
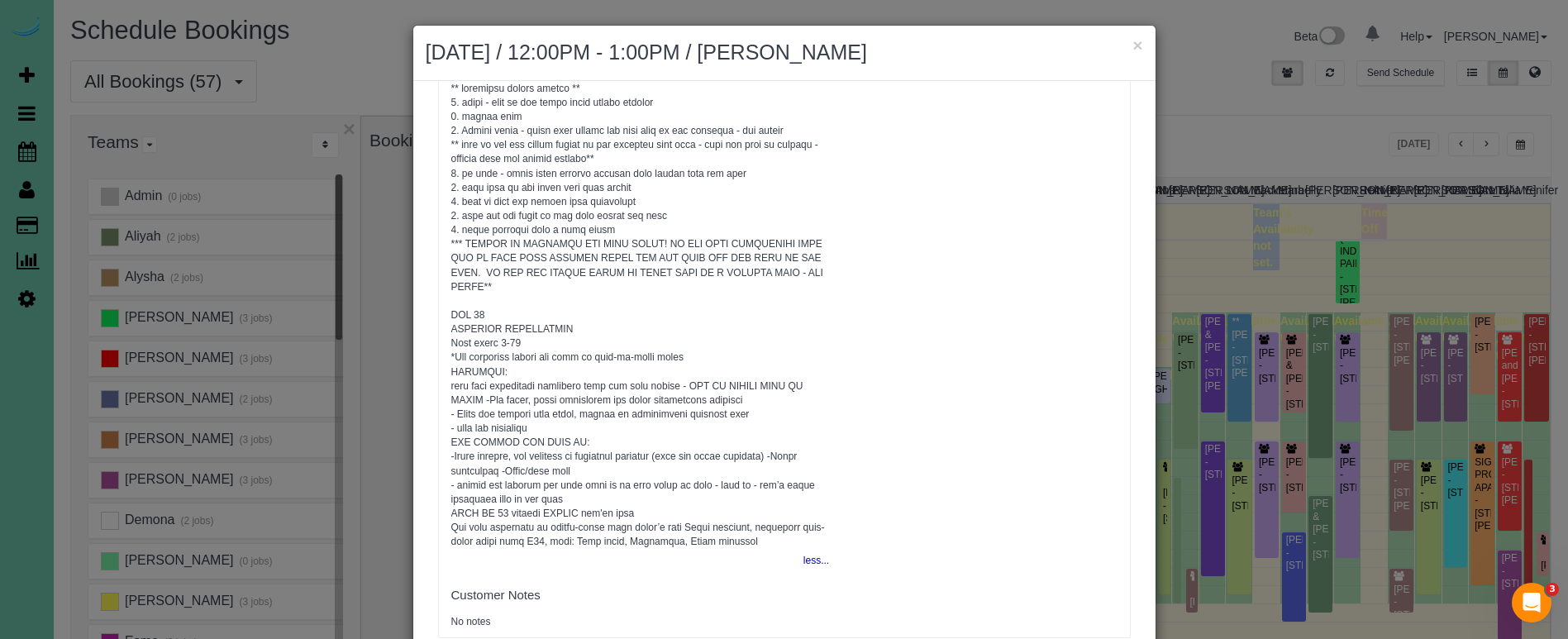
scroll to position [362, 0]
click at [1141, 42] on button "×" at bounding box center [1137, 44] width 10 height 17
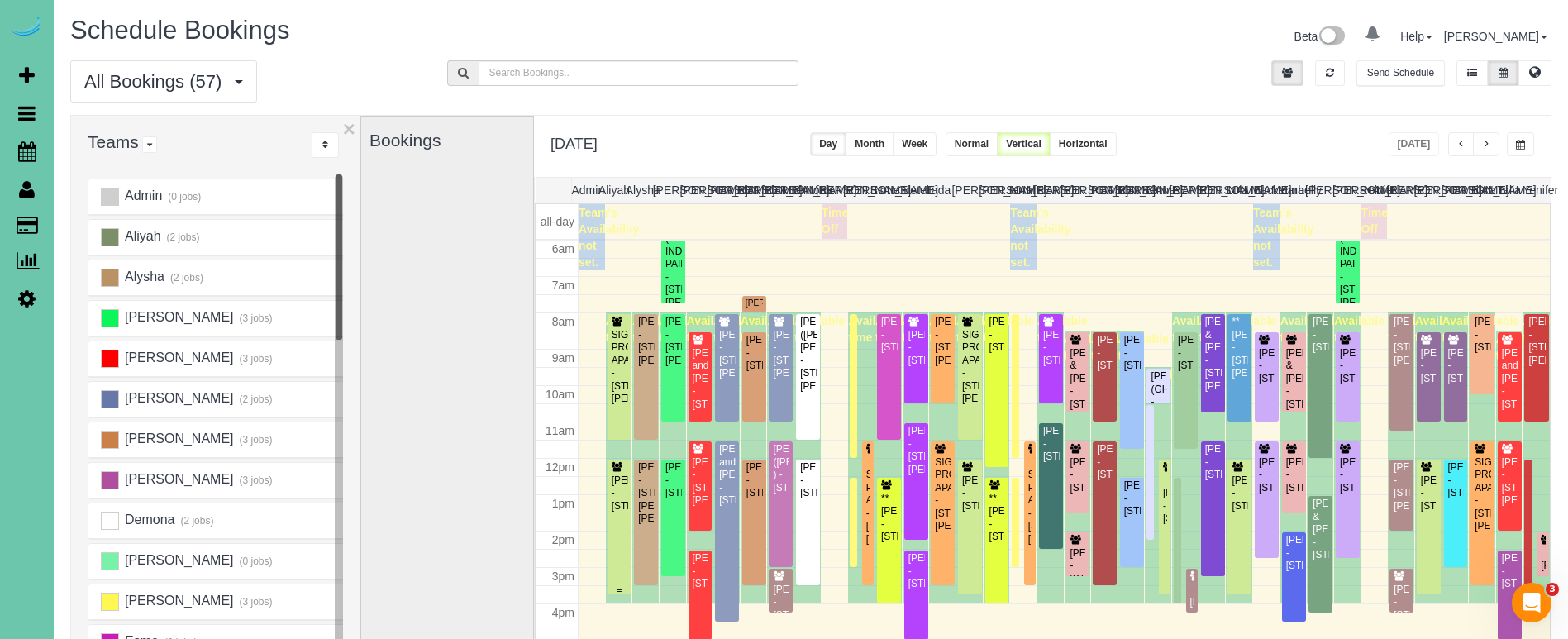
click at [618, 512] on div "Kay Mayberry - 12623 Izard St, Omaha, NE 68154" at bounding box center [619, 493] width 17 height 38
click at [618, 539] on body "0 Beta Your Notifications You have 0 alerts Add Booking Bookings Active Booking…" at bounding box center [784, 319] width 1568 height 639
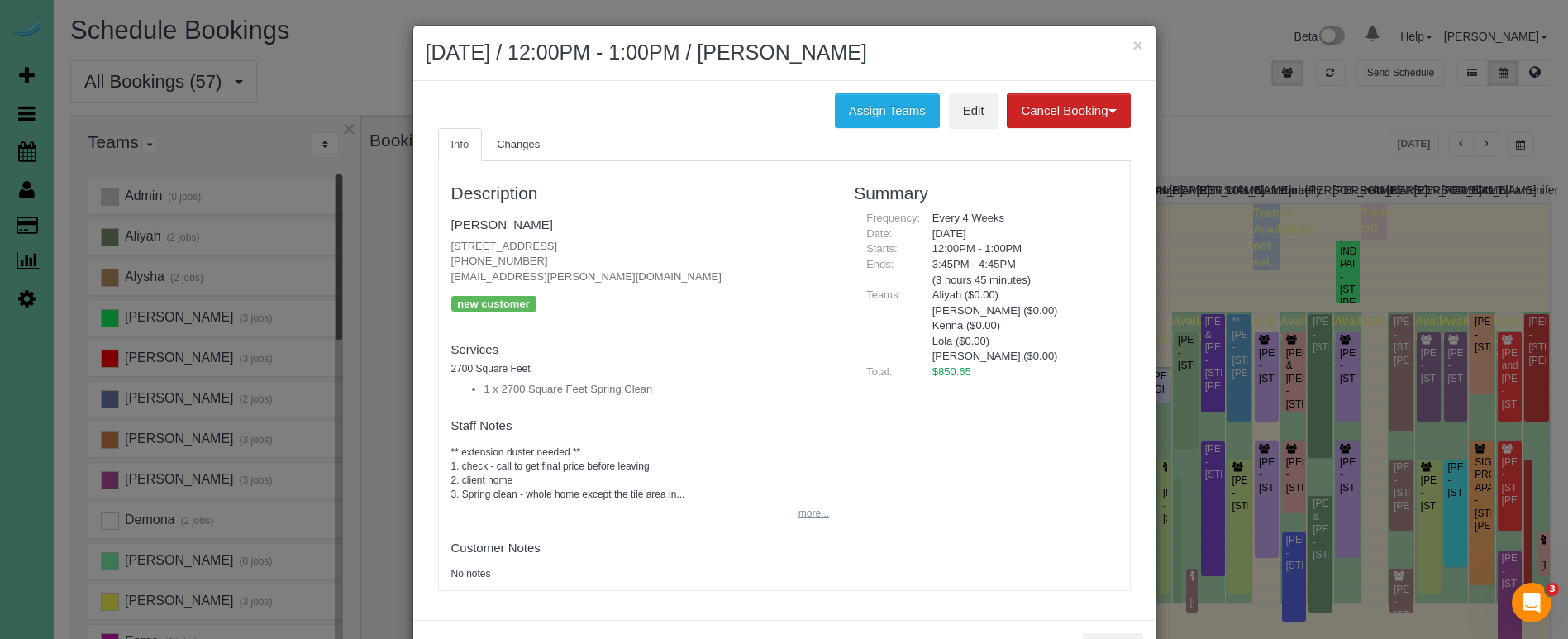
click at [808, 505] on button "more..." at bounding box center [809, 513] width 41 height 24
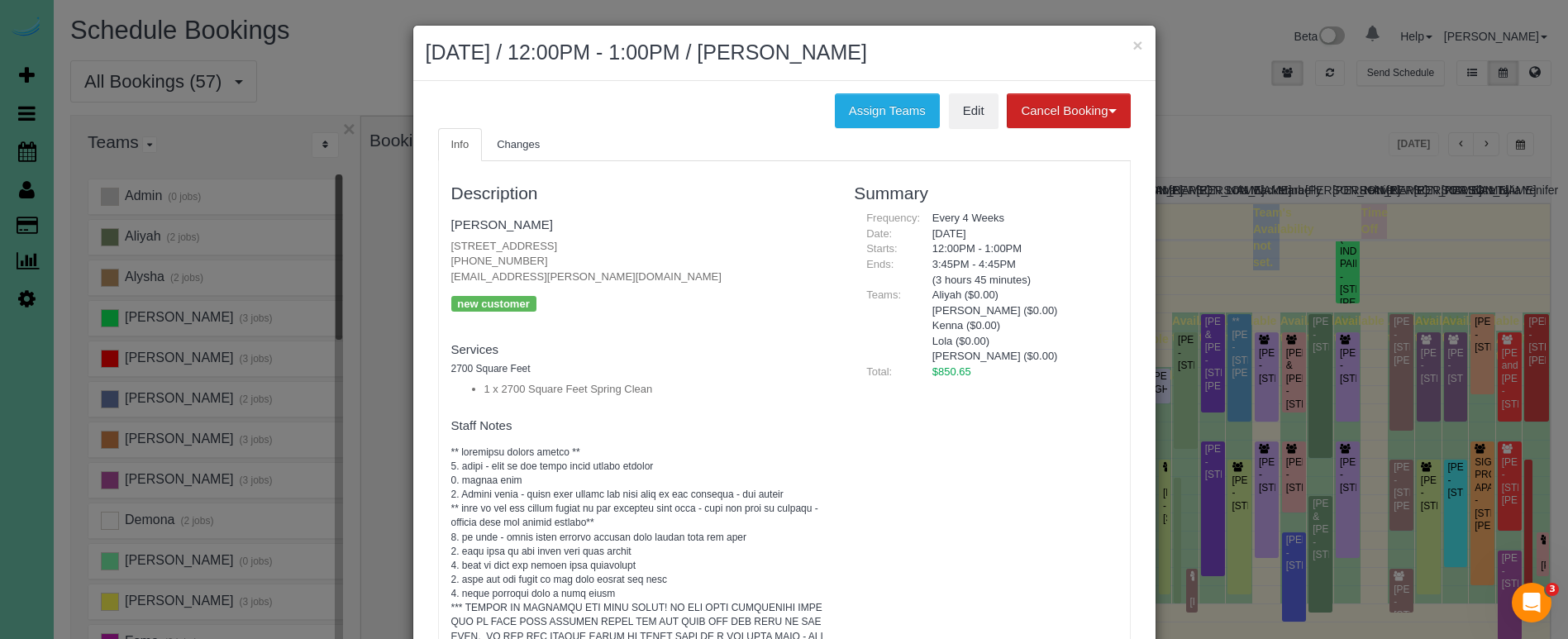
scroll to position [0, 0]
drag, startPoint x: 979, startPoint y: 319, endPoint x: 928, endPoint y: 319, distance: 51.0
click at [928, 319] on div "Aliyah ($0.00) Jaelyn ($0.00) Kenna ($0.00) Lola ($0.00) Sami ($0.00)" at bounding box center [1019, 325] width 198 height 77
click at [958, 128] on ul "Info Changes" at bounding box center [784, 144] width 693 height 34
click at [959, 116] on link "Edit" at bounding box center [973, 111] width 50 height 34
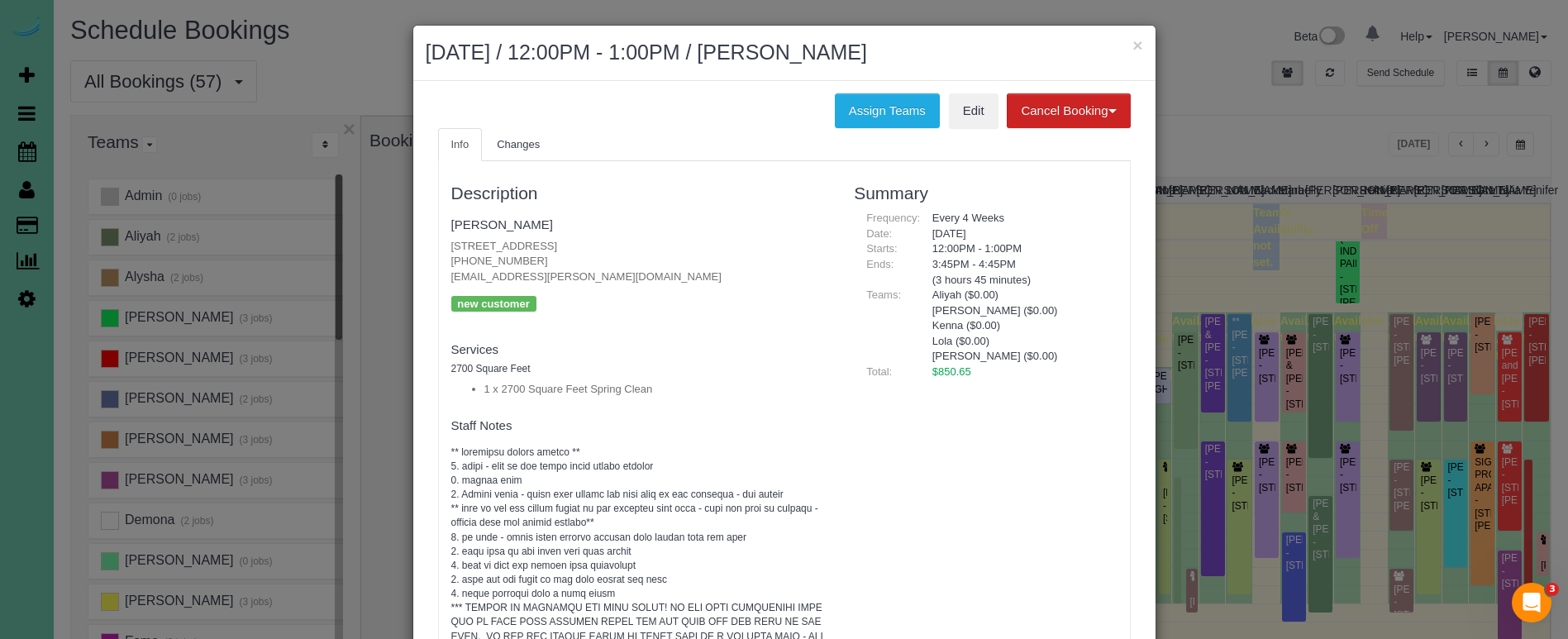
click at [1137, 44] on button "×" at bounding box center [1137, 44] width 10 height 17
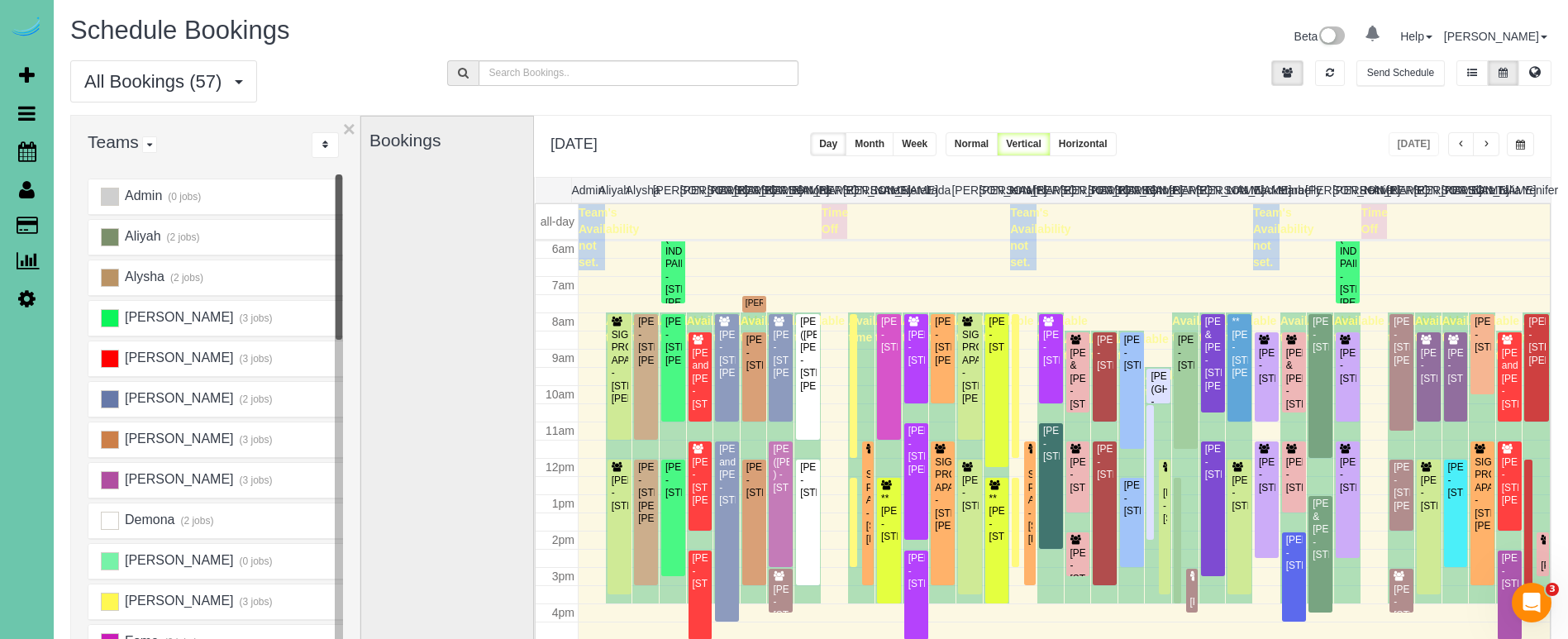
click at [1519, 145] on span "button" at bounding box center [1521, 144] width 9 height 10
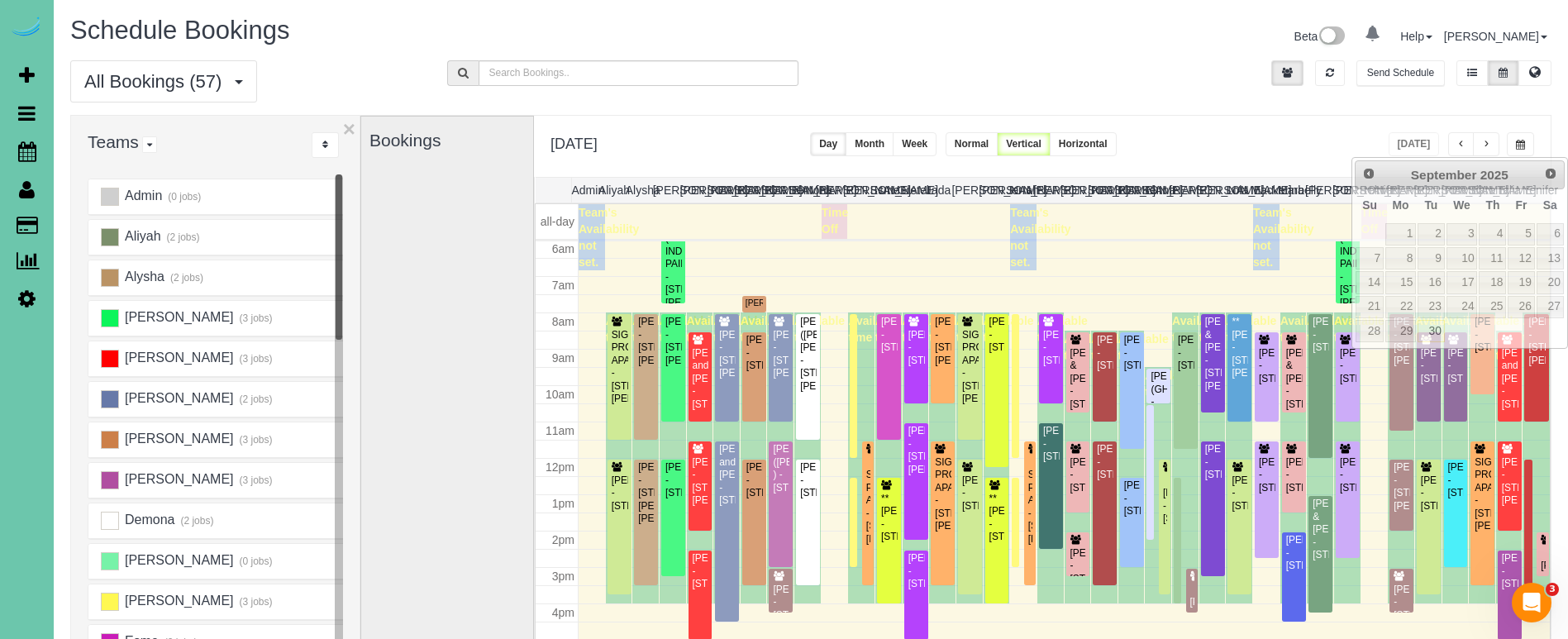
click at [969, 112] on div "All Bookings (57) All Bookings Unassigned Bookings Recurring Bookings New Custo…" at bounding box center [811, 88] width 1506 height 54
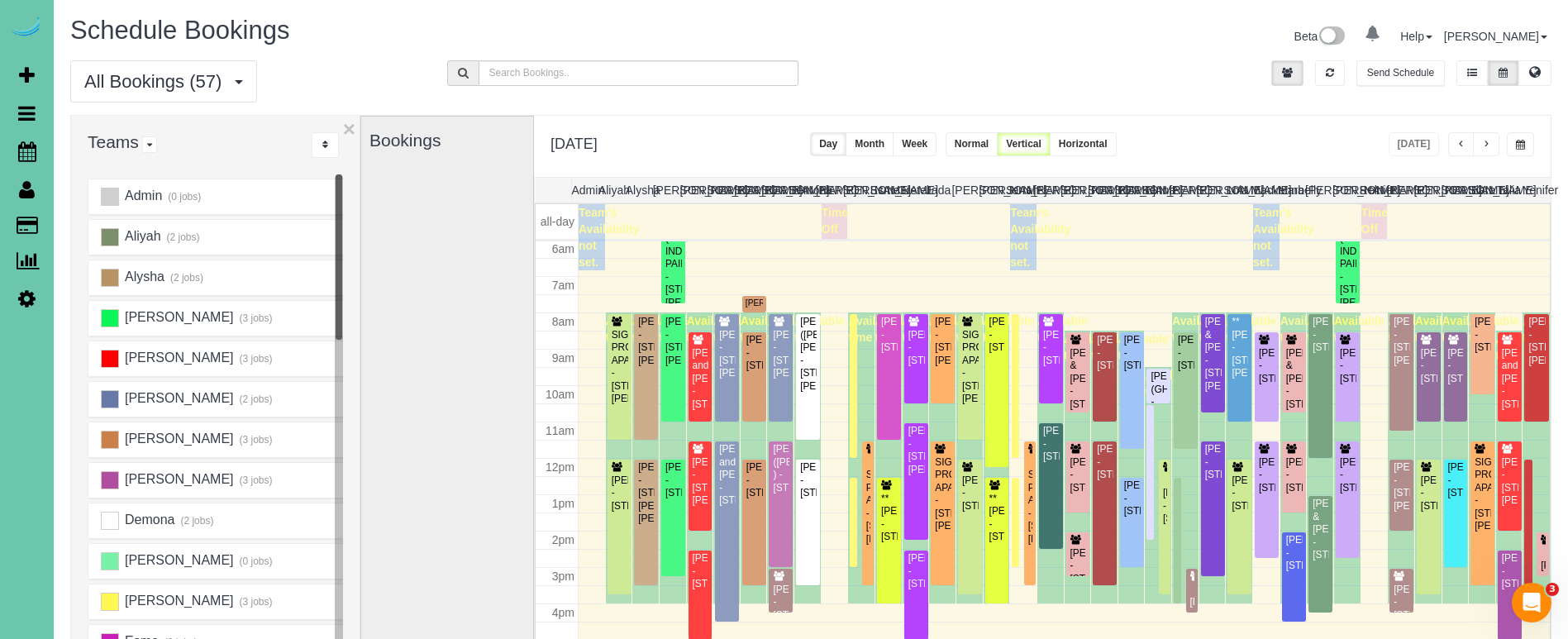
click at [937, 143] on button "Week" at bounding box center [914, 144] width 44 height 24
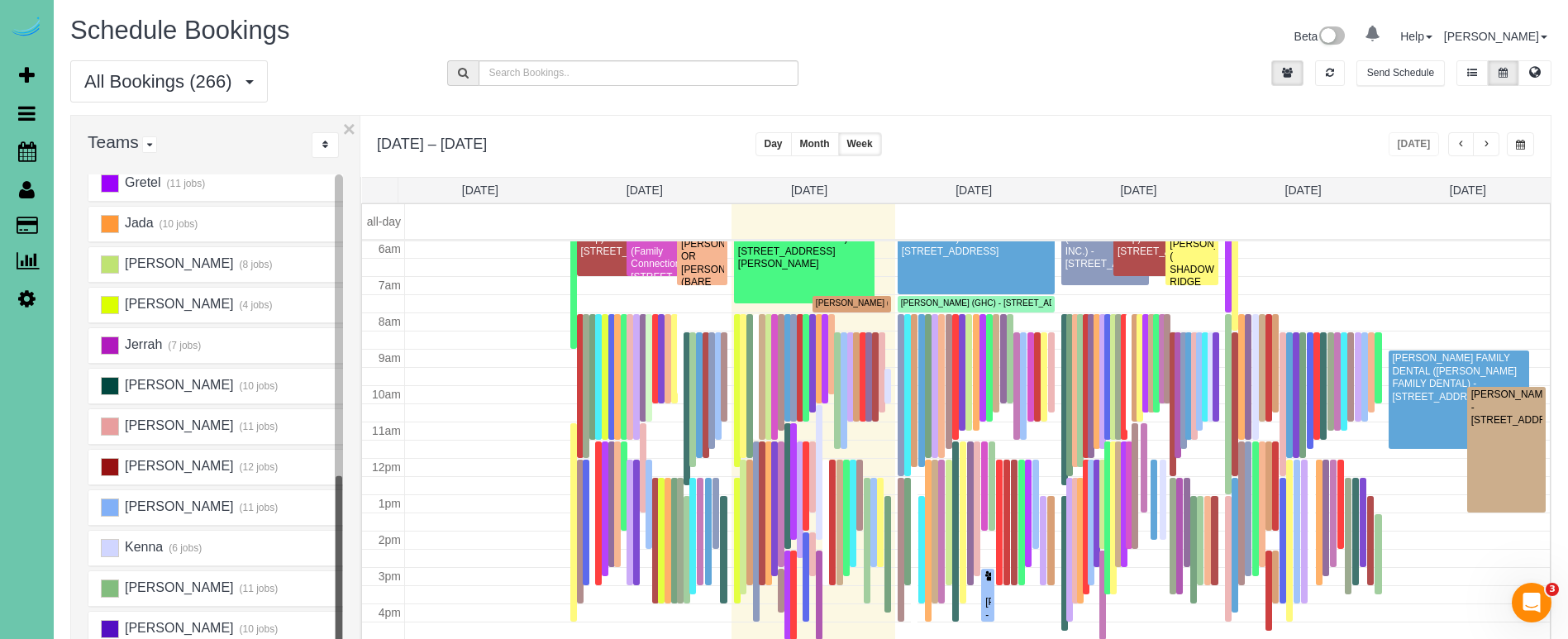
scroll to position [502, 0]
click at [105, 542] on ins at bounding box center [110, 545] width 18 height 18
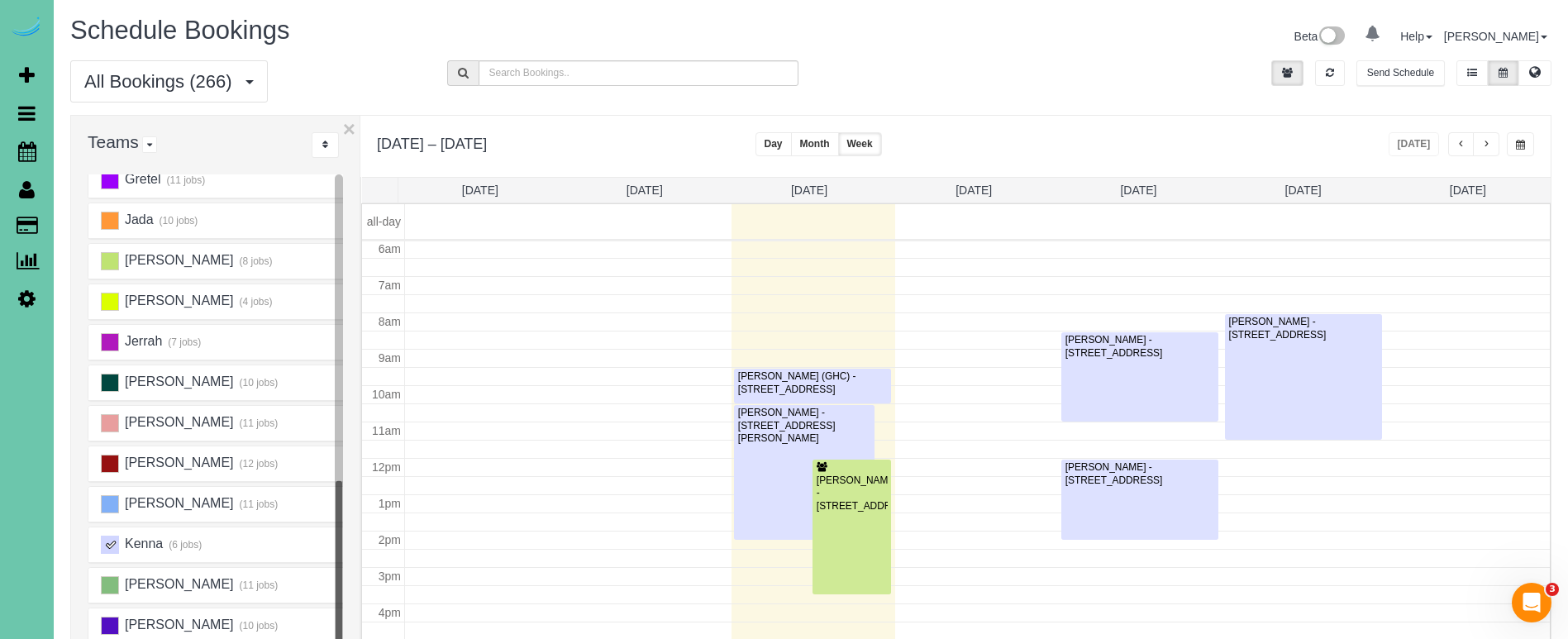
scroll to position [219, 0]
click at [89, 152] on span "Scheduler" at bounding box center [157, 151] width 207 height 38
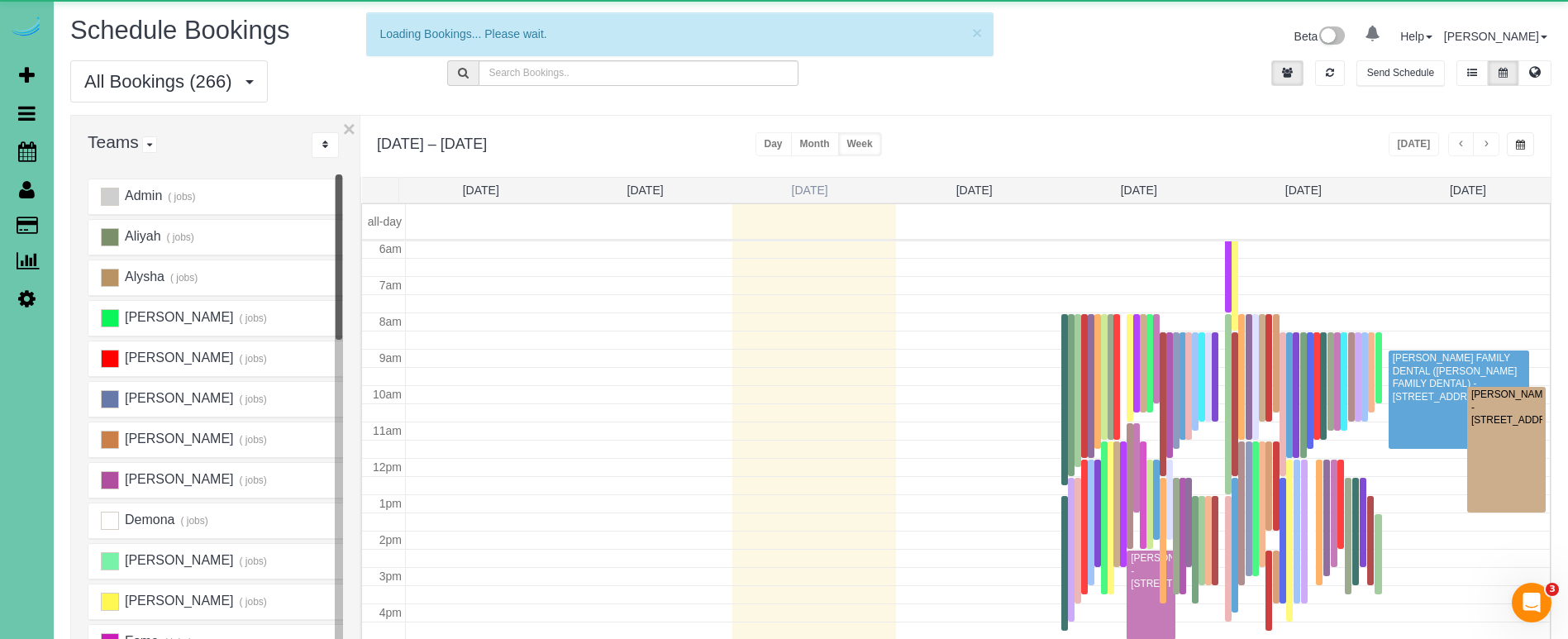
click at [803, 188] on link "Tue 9/30" at bounding box center [810, 189] width 36 height 14
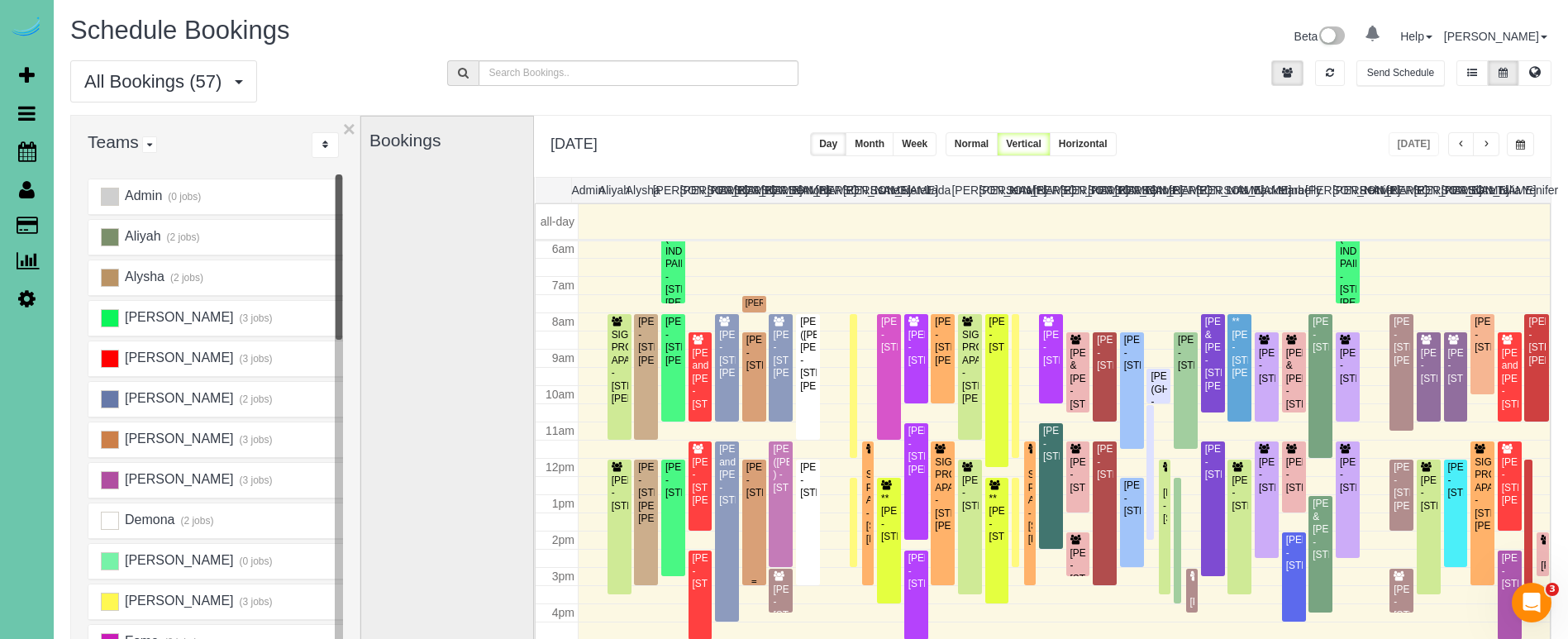
click at [755, 499] on div "Anna Eirinberg - 131 Dundee Ridge Ct, Omaha, NE 68132" at bounding box center [754, 480] width 17 height 38
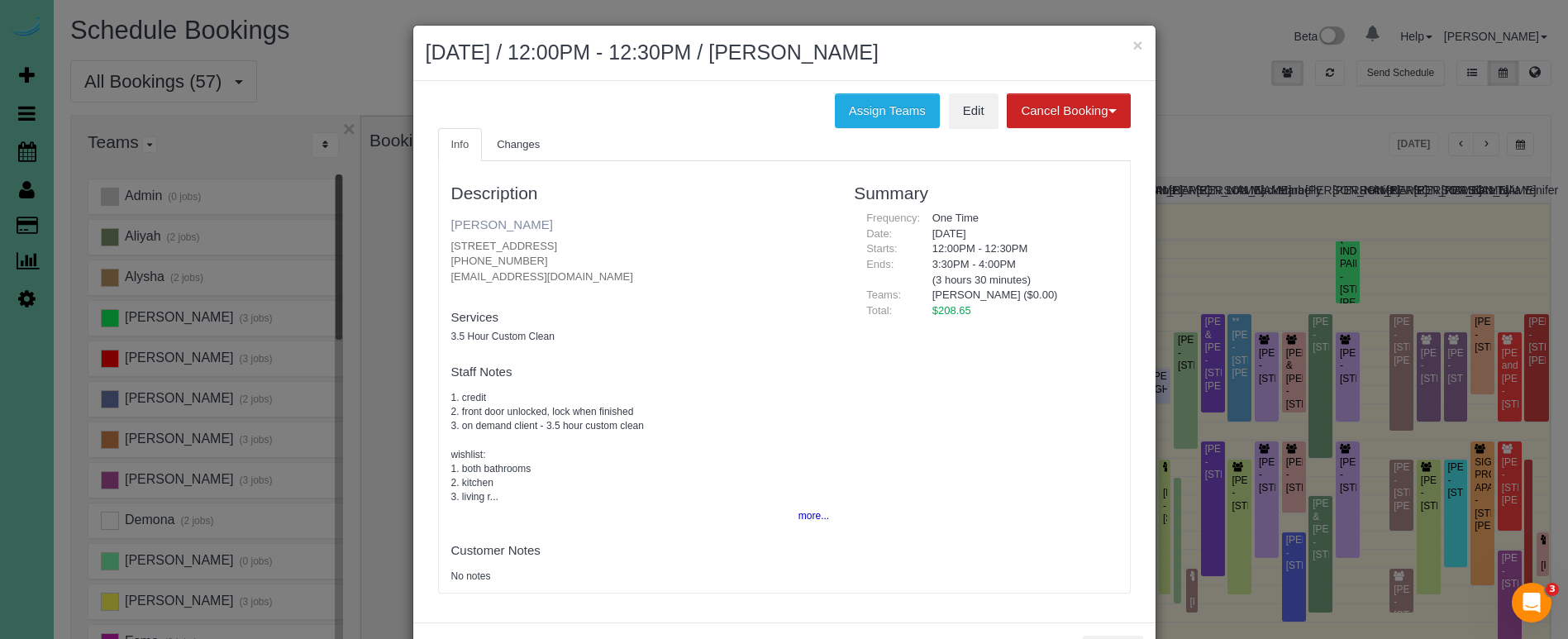
click at [479, 222] on link "Anna Eirinberg" at bounding box center [502, 224] width 102 height 14
drag, startPoint x: 1135, startPoint y: 45, endPoint x: 1140, endPoint y: 54, distance: 10.3
click at [1135, 46] on button "×" at bounding box center [1137, 44] width 10 height 17
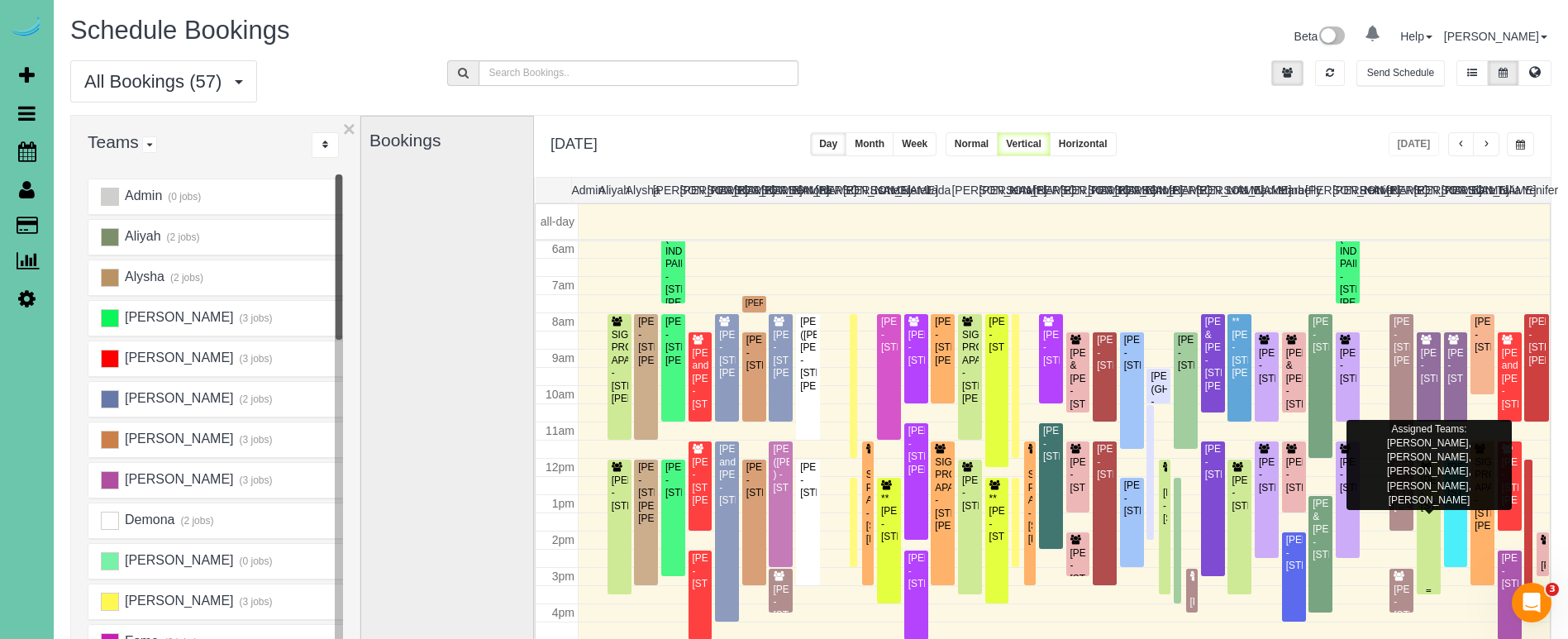
click at [1429, 497] on div "Kay Mayberry - 12623 Izard St, Omaha, NE 68154" at bounding box center [1428, 493] width 17 height 38
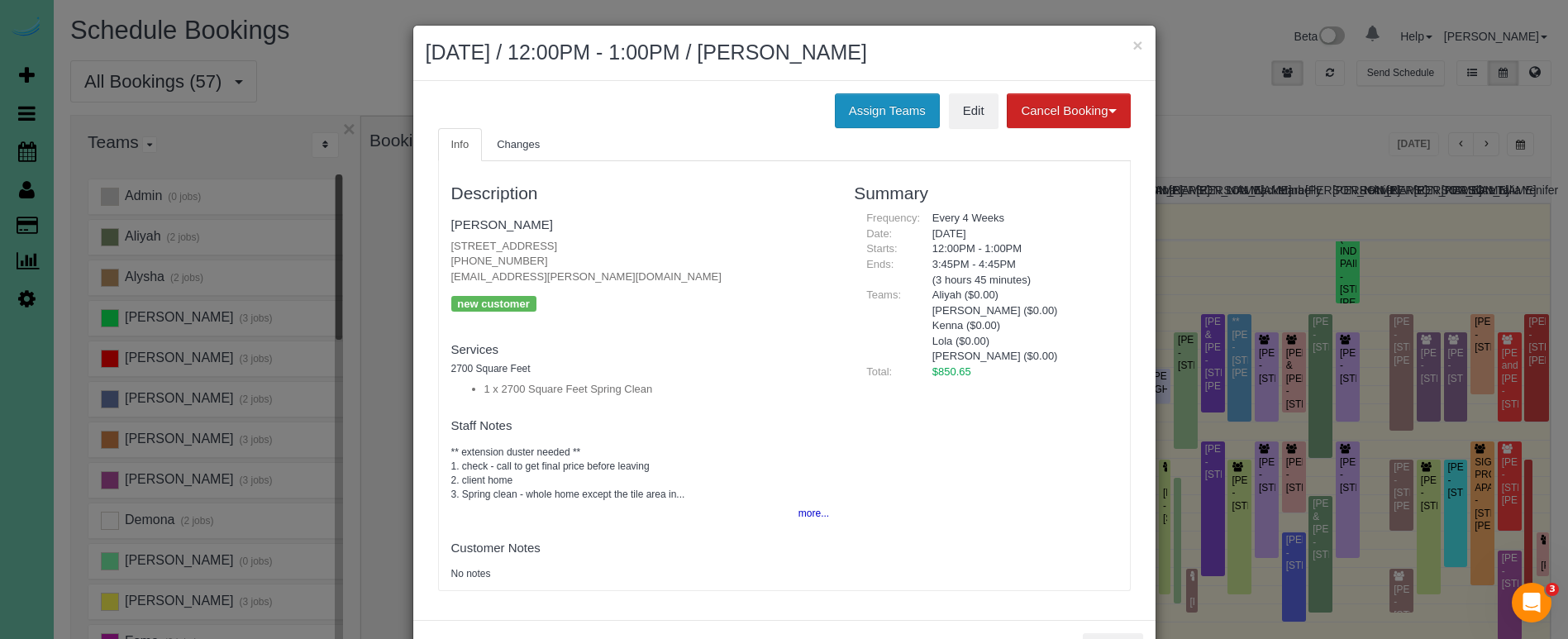
click at [920, 111] on button "Assign Teams" at bounding box center [888, 111] width 105 height 34
click at [862, 107] on button "Assign Teams" at bounding box center [888, 111] width 105 height 34
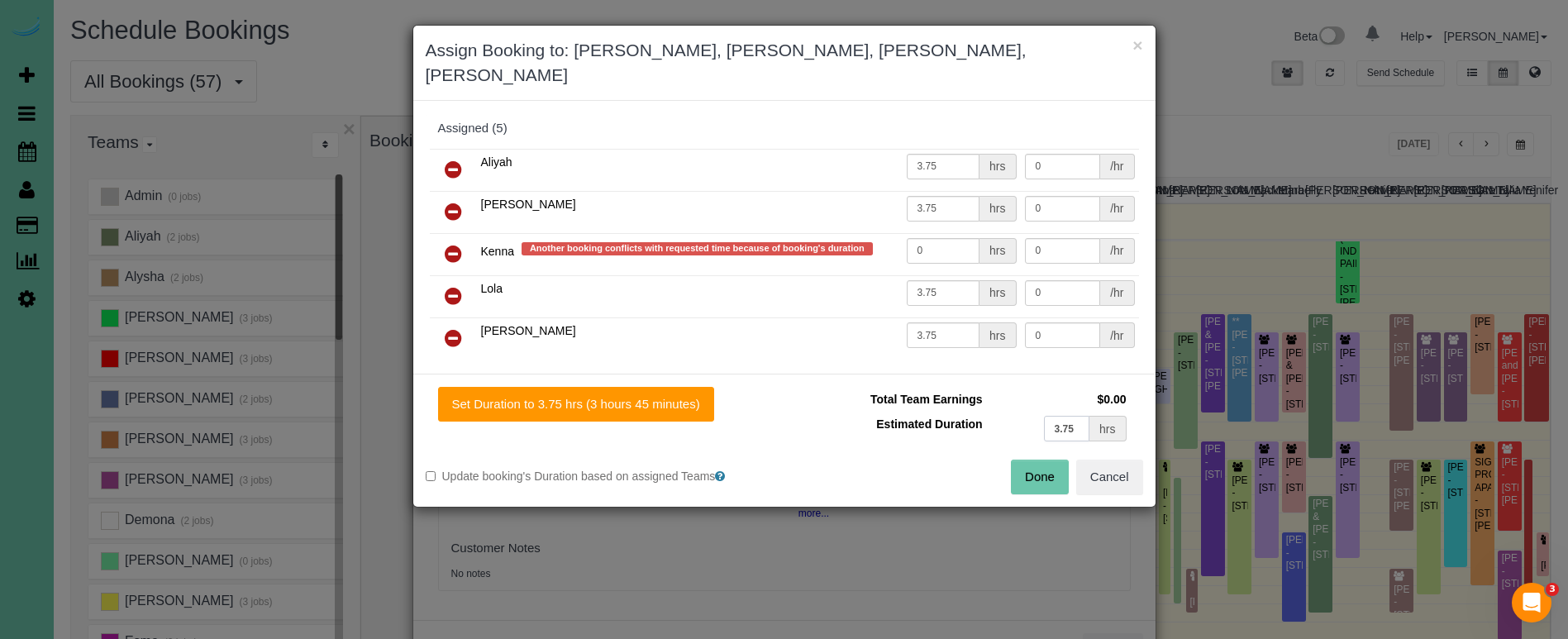
click at [1069, 415] on input "3.75" at bounding box center [1066, 428] width 46 height 25
type input "3.25"
click at [676, 387] on button "Set Duration to 3.25 hrs (3 hours 15 minutes)" at bounding box center [576, 404] width 276 height 34
type input "3.25"
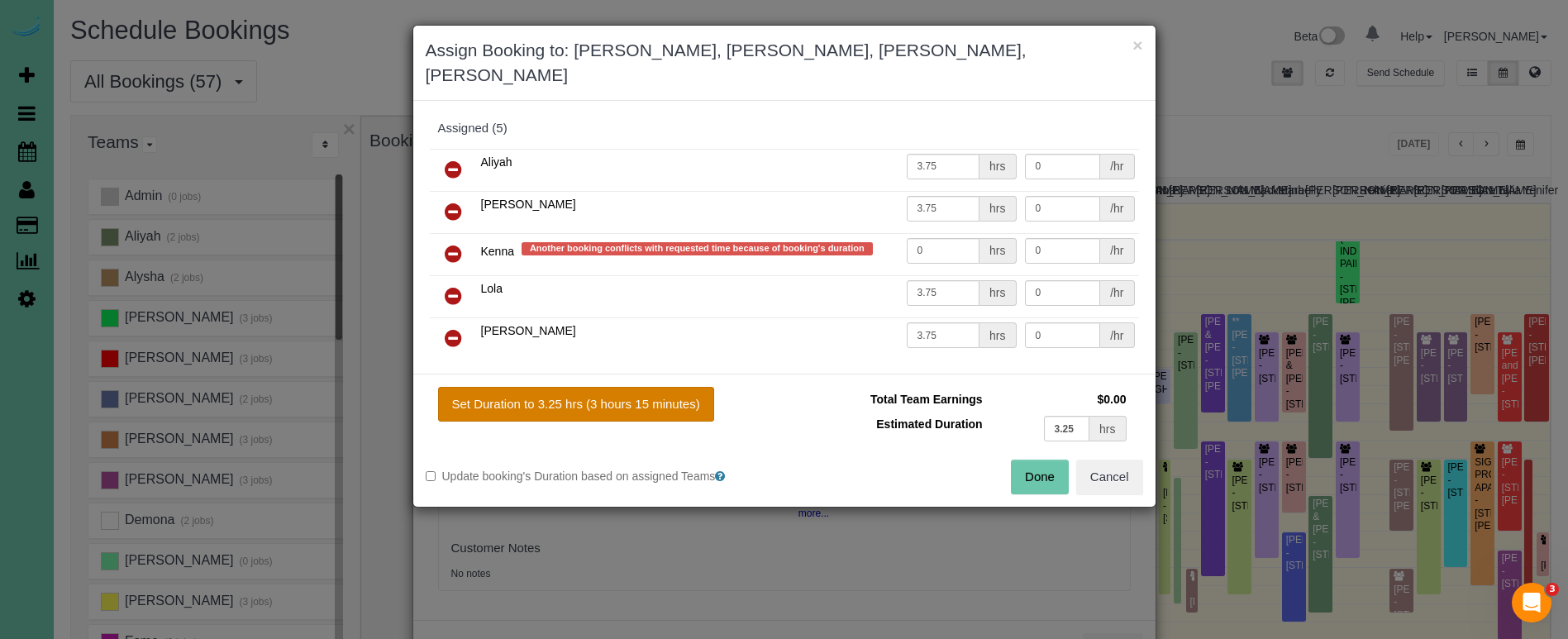
type input "3.25"
drag, startPoint x: 890, startPoint y: 226, endPoint x: 771, endPoint y: 217, distance: 119.3
click at [771, 233] on tr "Kenna Another booking conflicts with requested time because of booking's durati…" at bounding box center [784, 254] width 709 height 42
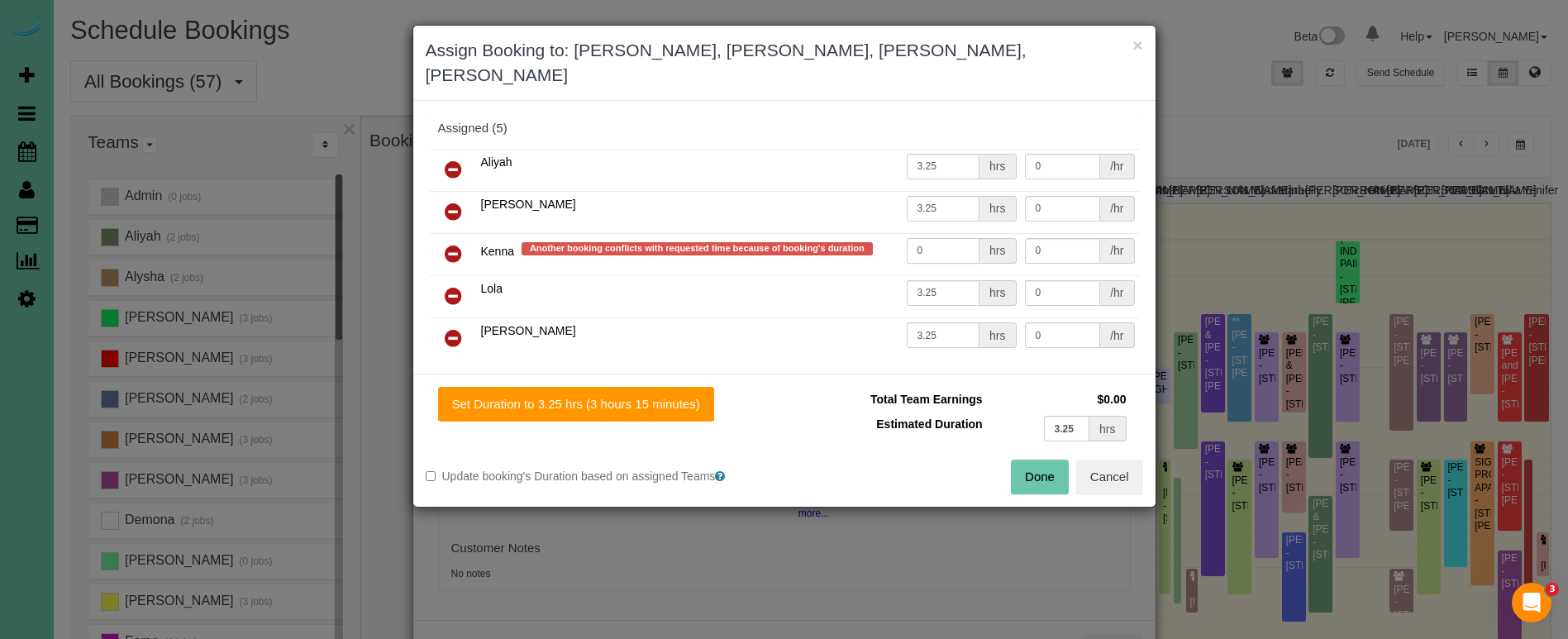
type input "0"
click at [1065, 415] on input "3.25" at bounding box center [1066, 428] width 46 height 25
type input "3.5"
click at [661, 387] on button "Set Duration to 3.50 hrs (3 hours 30 minutes)" at bounding box center [576, 404] width 276 height 34
type input "3.50"
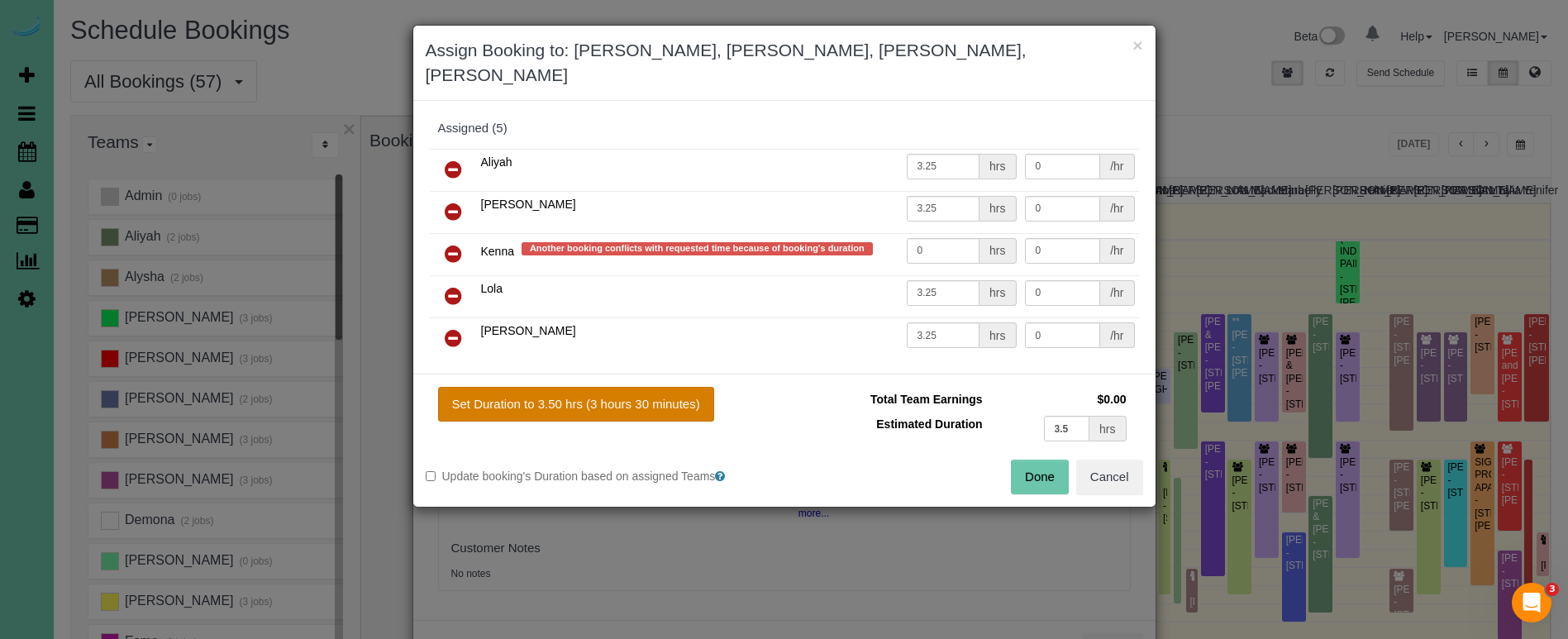
type input "3.50"
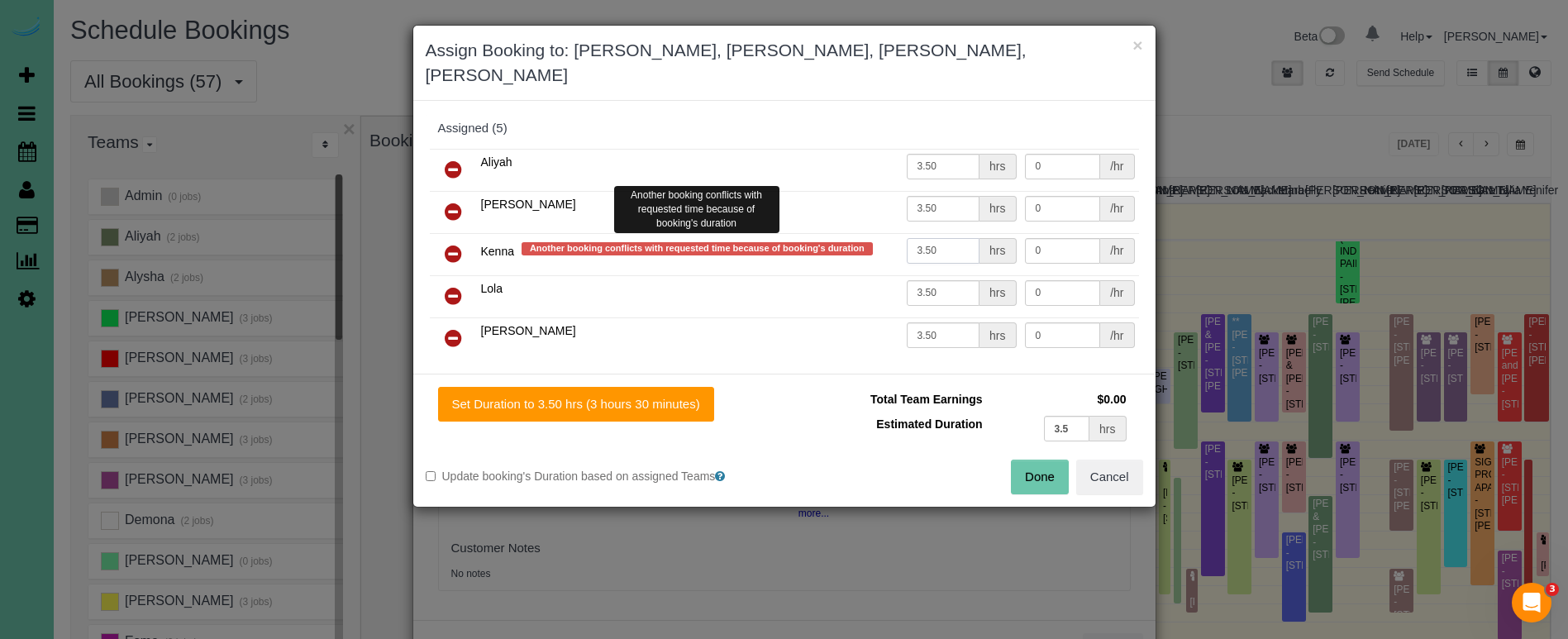
drag, startPoint x: 858, startPoint y: 223, endPoint x: 818, endPoint y: 219, distance: 40.2
click at [825, 233] on tr "Kenna Another booking conflicts with requested time because of booking's durati…" at bounding box center [784, 254] width 709 height 42
type input "0"
click at [1029, 460] on button "Done" at bounding box center [1040, 477] width 58 height 34
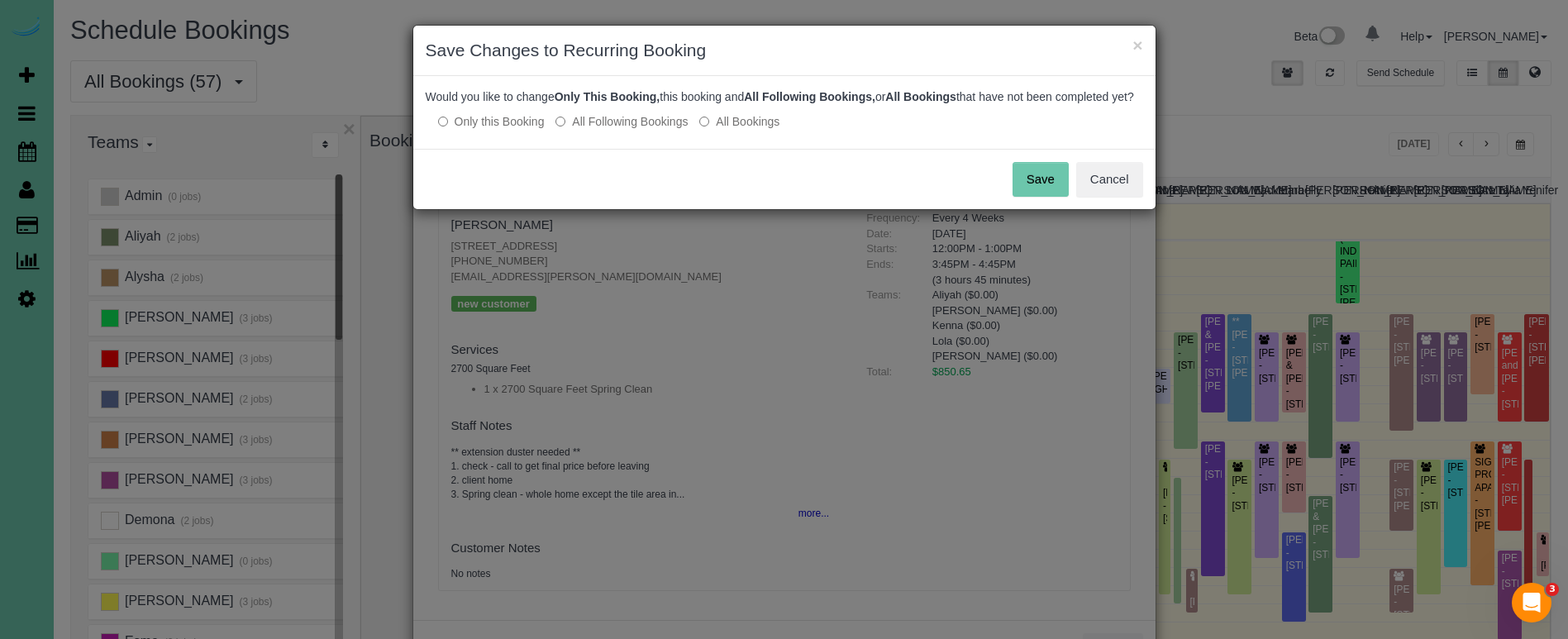
click at [1036, 188] on button "Save" at bounding box center [1041, 179] width 56 height 34
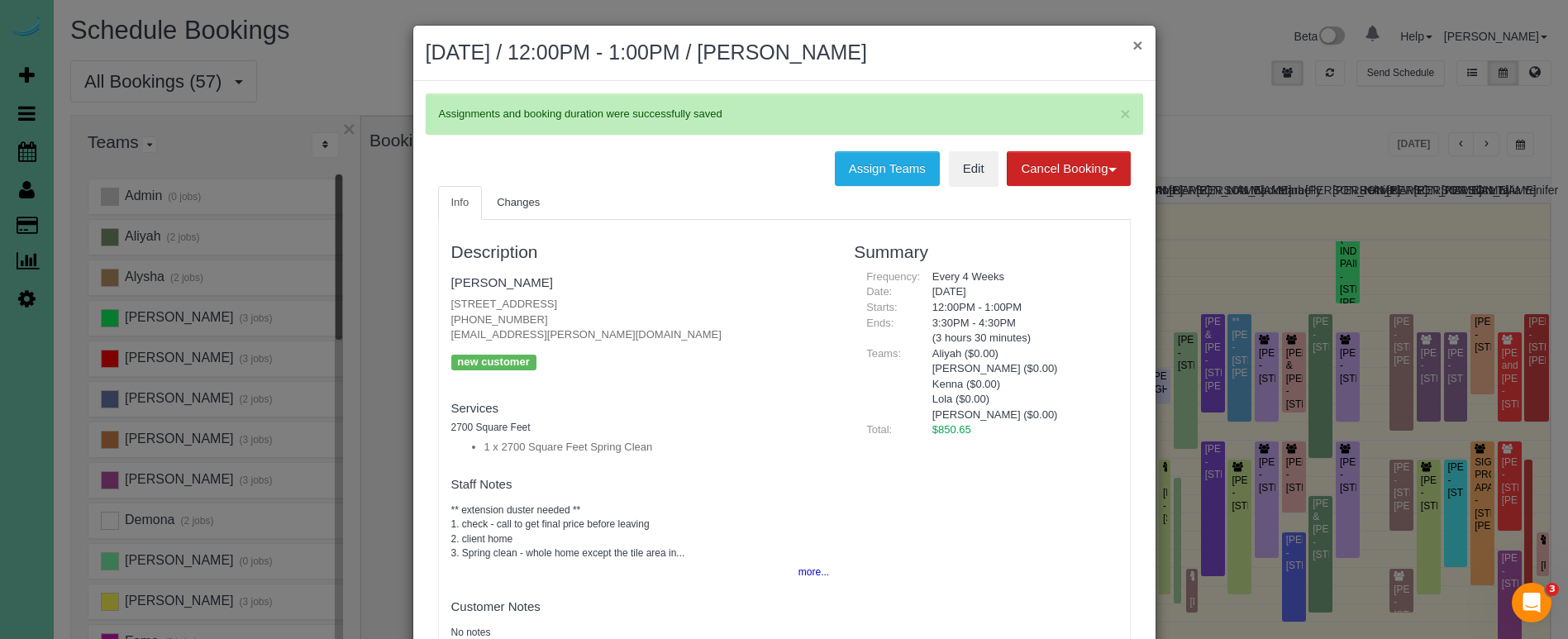
click at [1135, 44] on button "×" at bounding box center [1137, 44] width 10 height 17
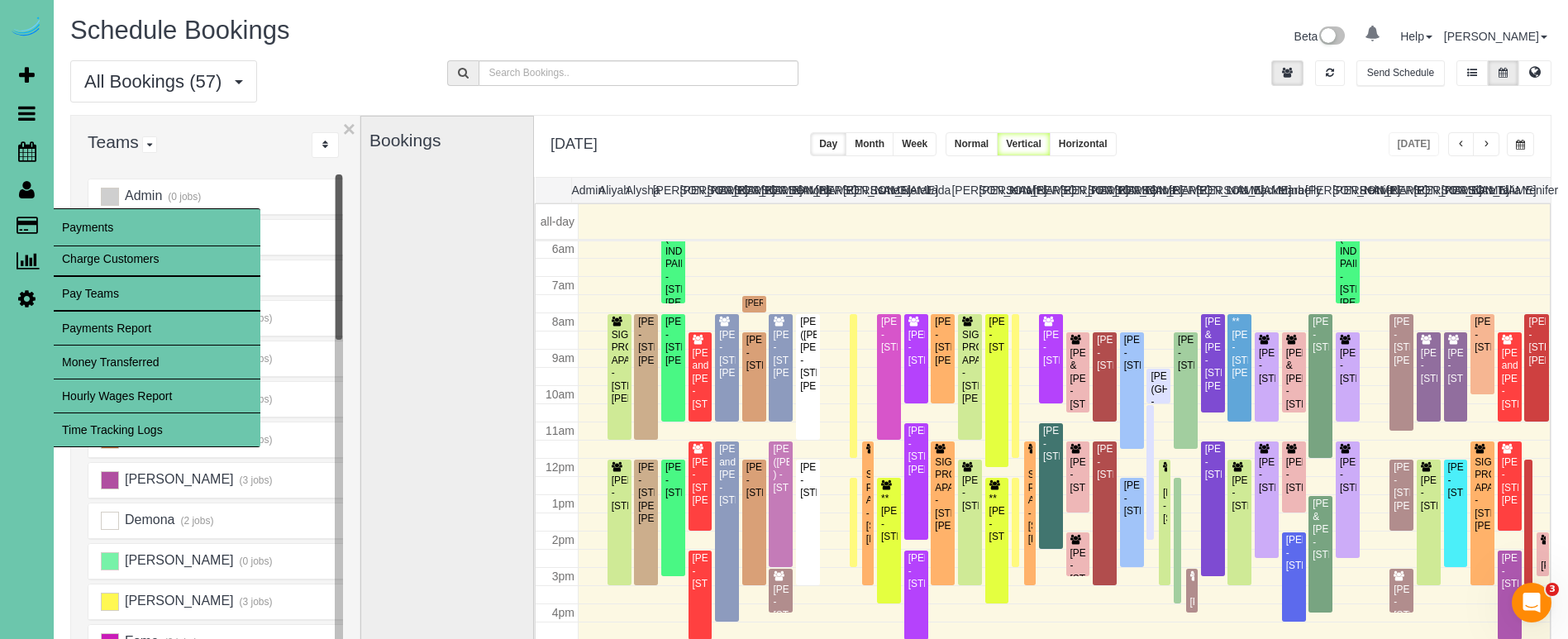
click at [140, 431] on link "Time Tracking Logs" at bounding box center [157, 430] width 207 height 33
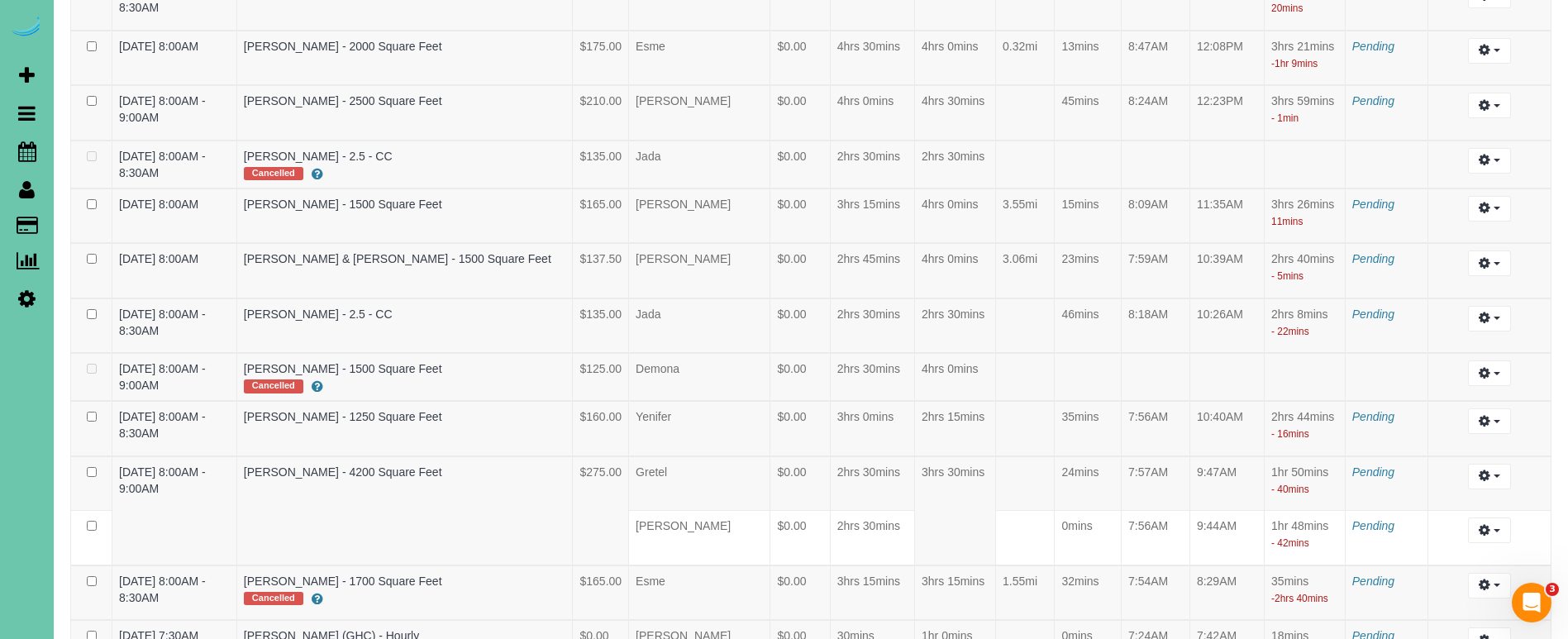
scroll to position [4150, 0]
select select "draft"
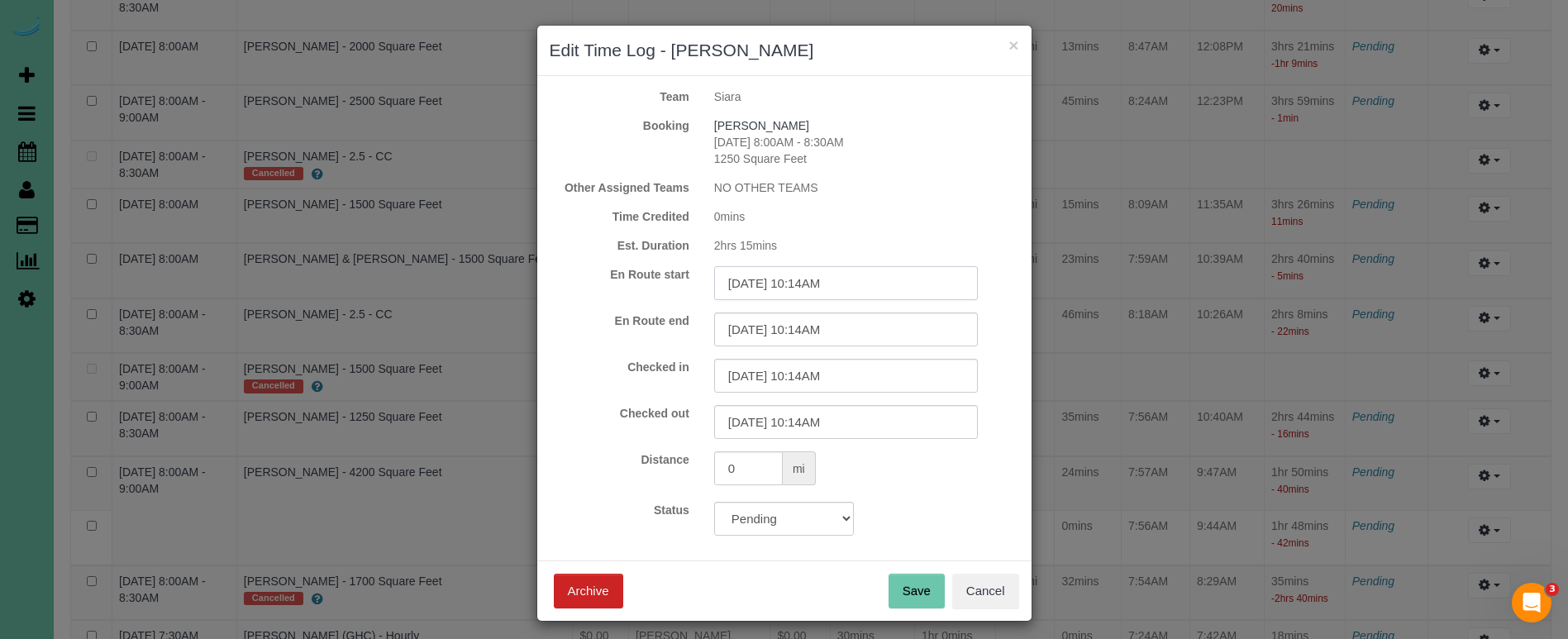
click at [871, 286] on input "09/30/2025 10:14AM" at bounding box center [846, 283] width 264 height 34
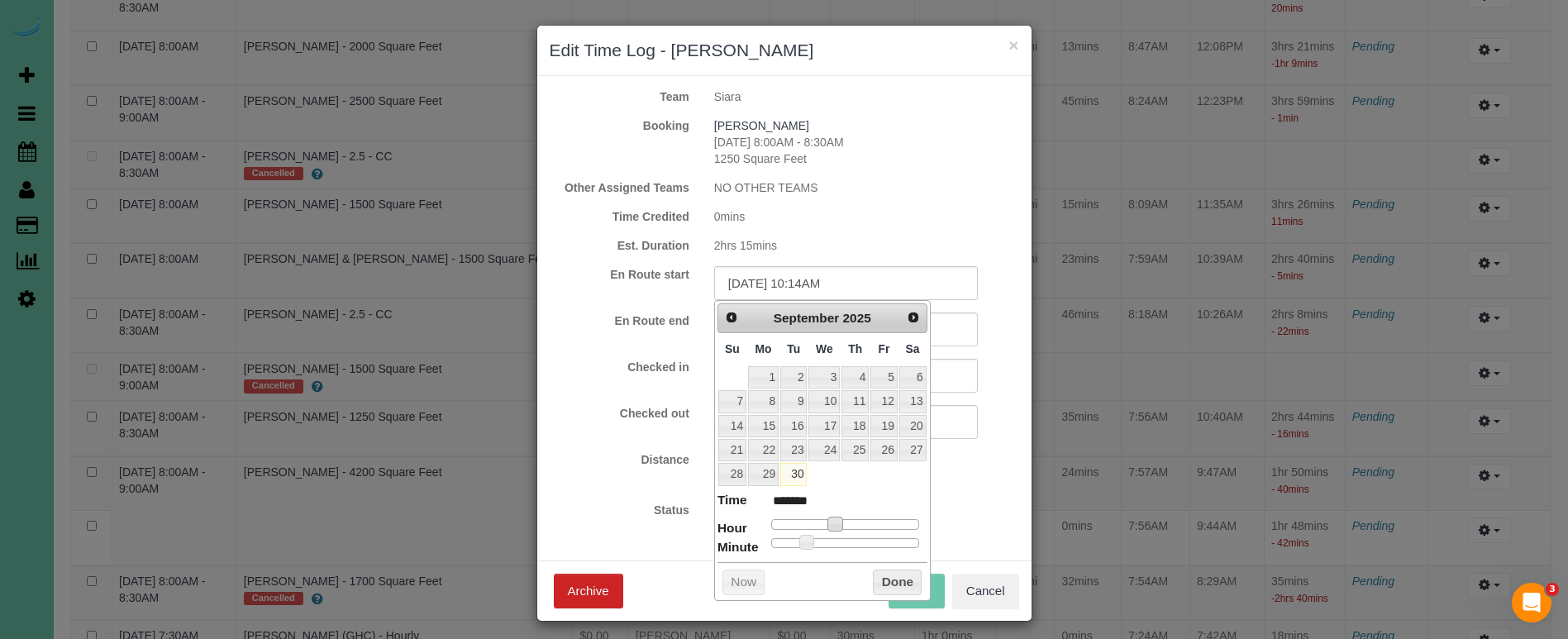
type input "09/30/2025 9:14AM"
type input "******"
type input "09/30/2025 8:14AM"
type input "******"
drag, startPoint x: 830, startPoint y: 515, endPoint x: 819, endPoint y: 514, distance: 11.0
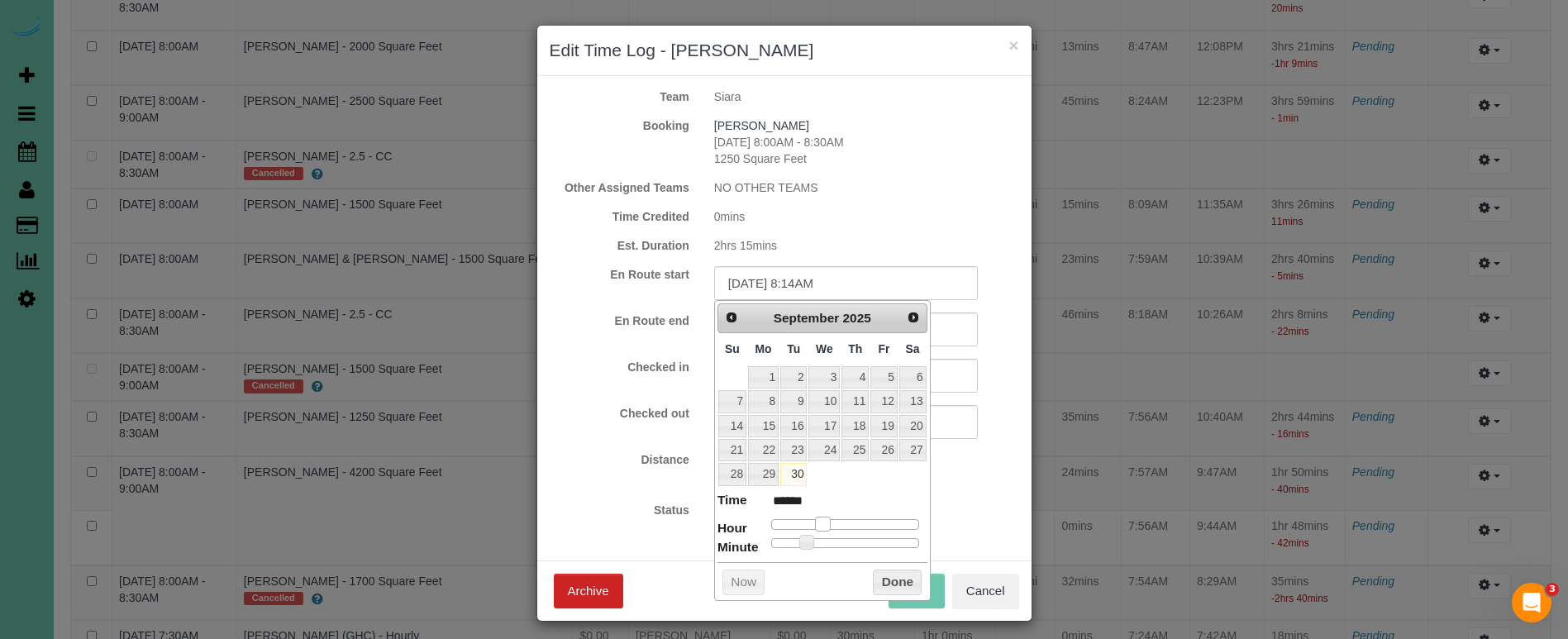
click at [819, 517] on span at bounding box center [823, 524] width 15 height 15
type input "09/30/2025 8:13AM"
type input "******"
type input "09/30/2025 8:07AM"
type input "******"
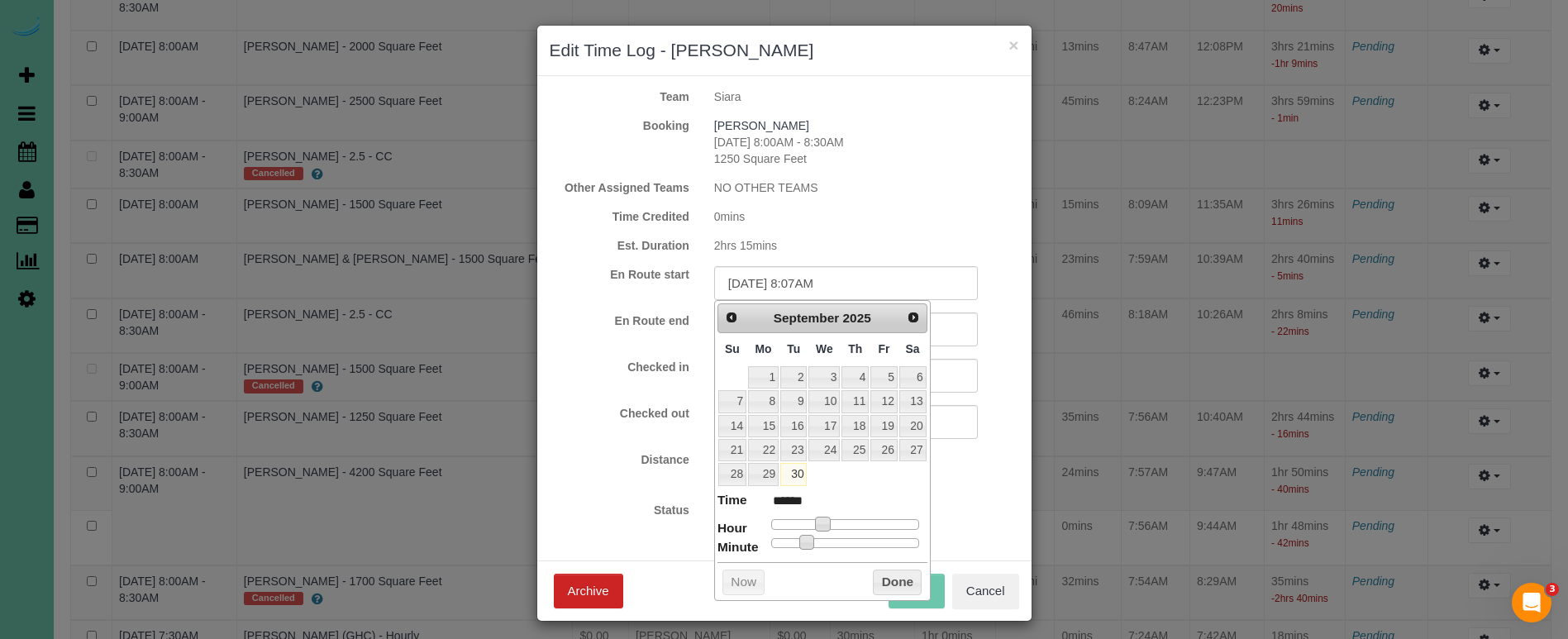
type input "[DATE] 8:00AM"
type input "******"
drag, startPoint x: 785, startPoint y: 537, endPoint x: 698, endPoint y: 524, distance: 88.0
click at [646, 491] on form "Team Siara Booking Flora Tiedt 09/30/2025 8:00AM - 8:30AM 1250 Square Feet Othe…" at bounding box center [784, 312] width 470 height 447
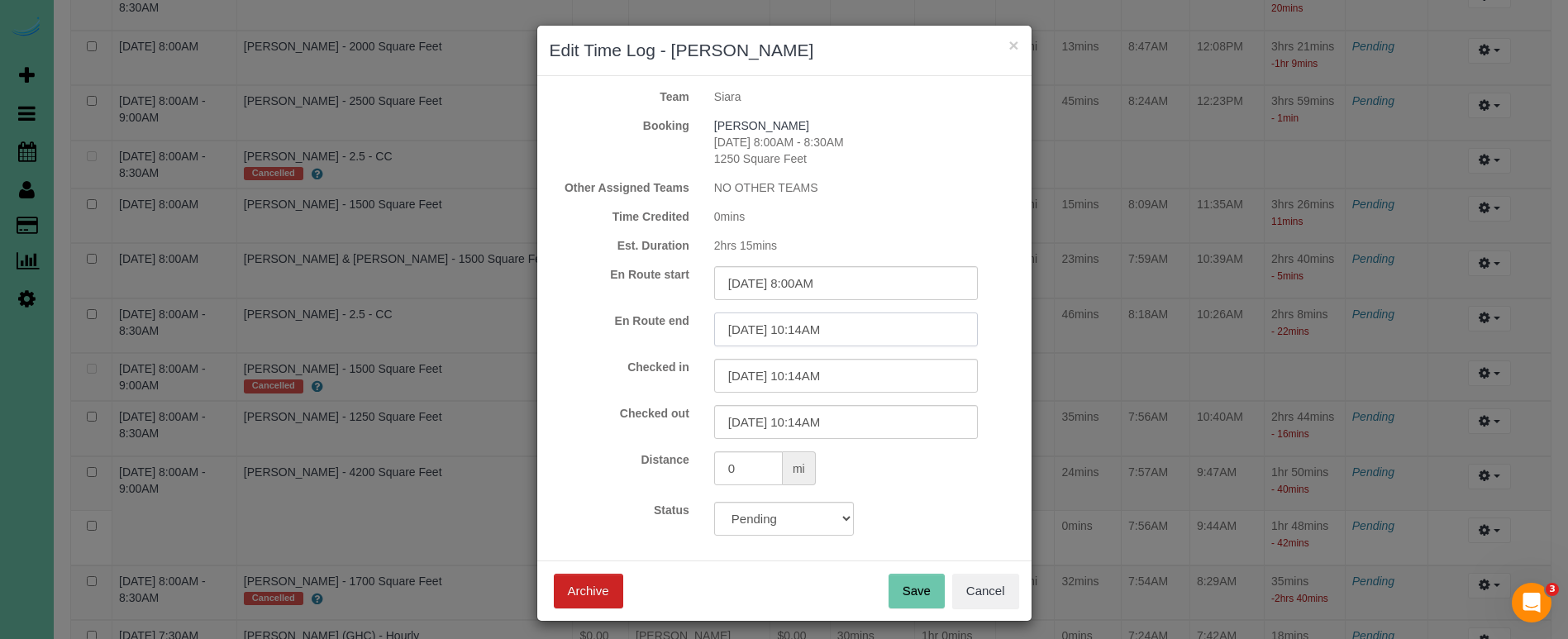
click at [818, 328] on input "09/30/2025 10:14AM" at bounding box center [846, 329] width 264 height 34
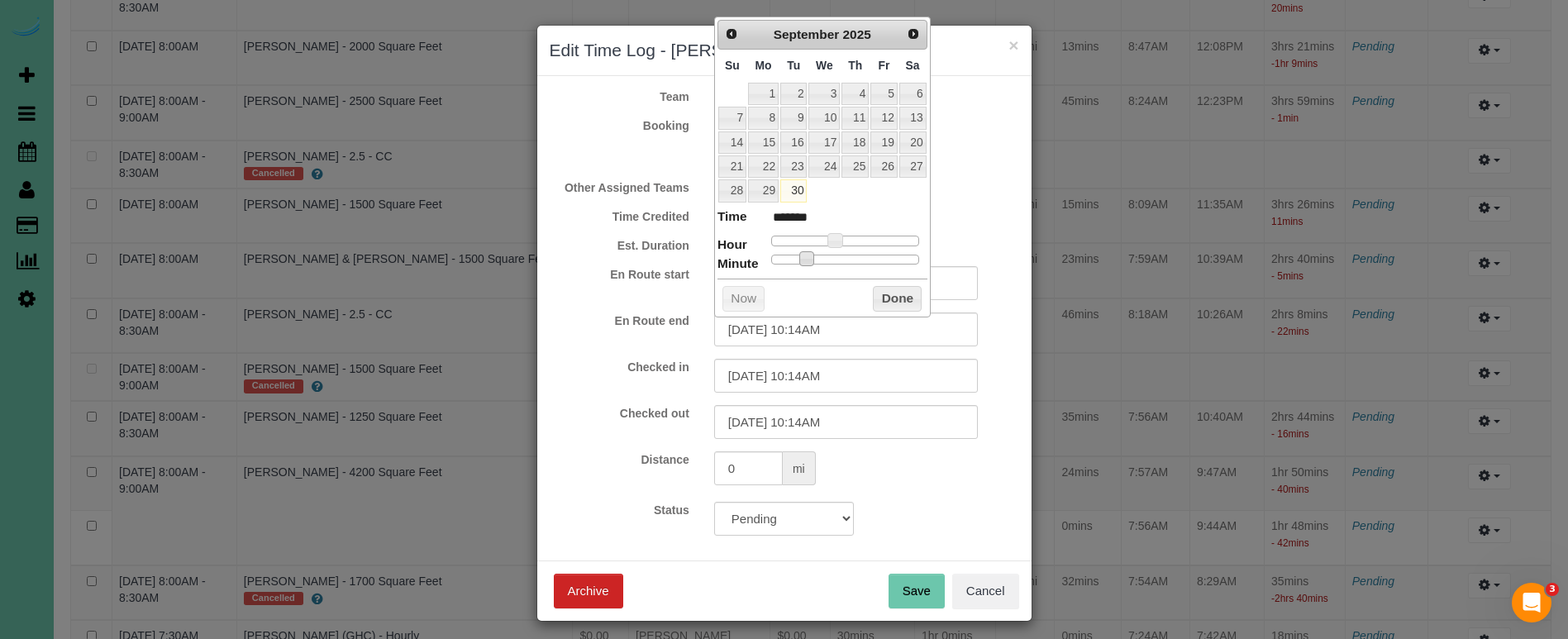
type input "09/30/2025 10:13AM"
type input "*******"
type input "09/30/2025 10:06AM"
type input "*******"
type input "09/30/2025 10:03AM"
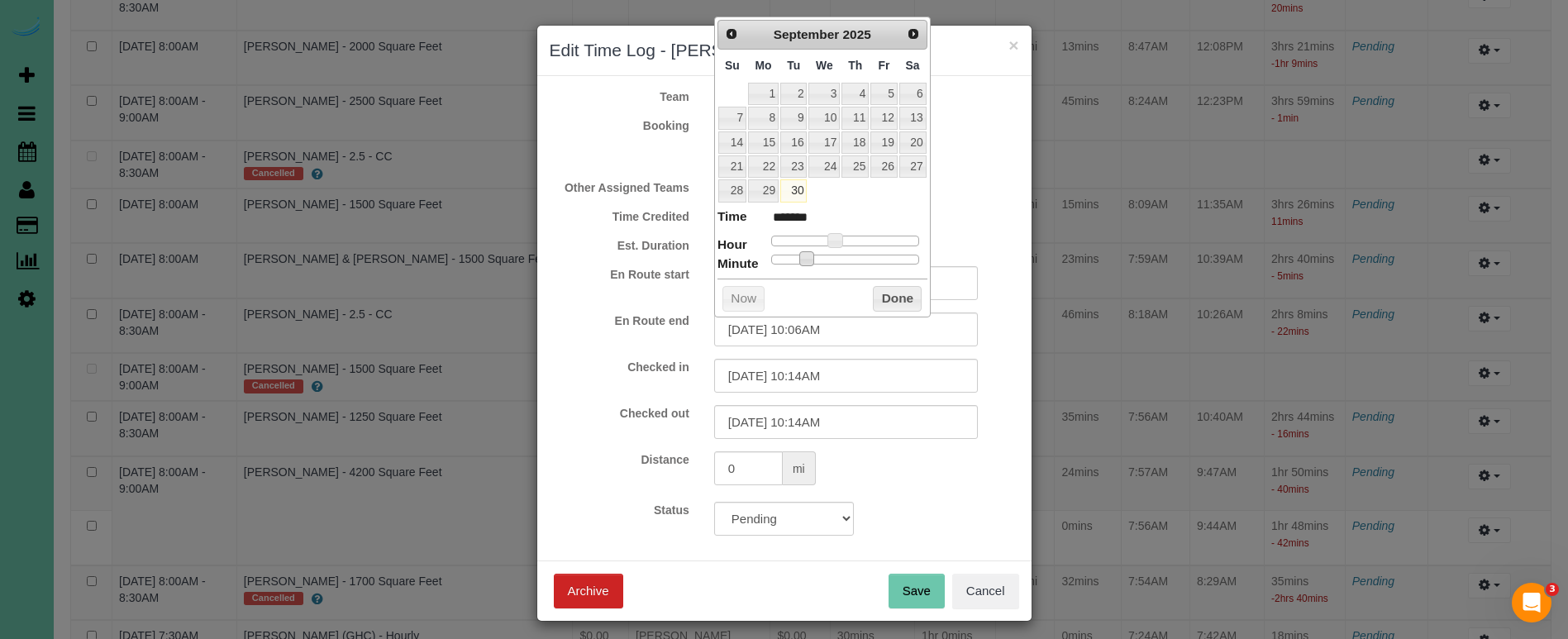
type input "*******"
type input "09/30/2025 10:00AM"
type input "*******"
drag, startPoint x: 776, startPoint y: 249, endPoint x: 758, endPoint y: 247, distance: 18.1
click at [757, 247] on dl "Time ******* Hour Minute Second Millisecond Microsecond Time Zone ***** ***** *…" at bounding box center [823, 236] width 210 height 57
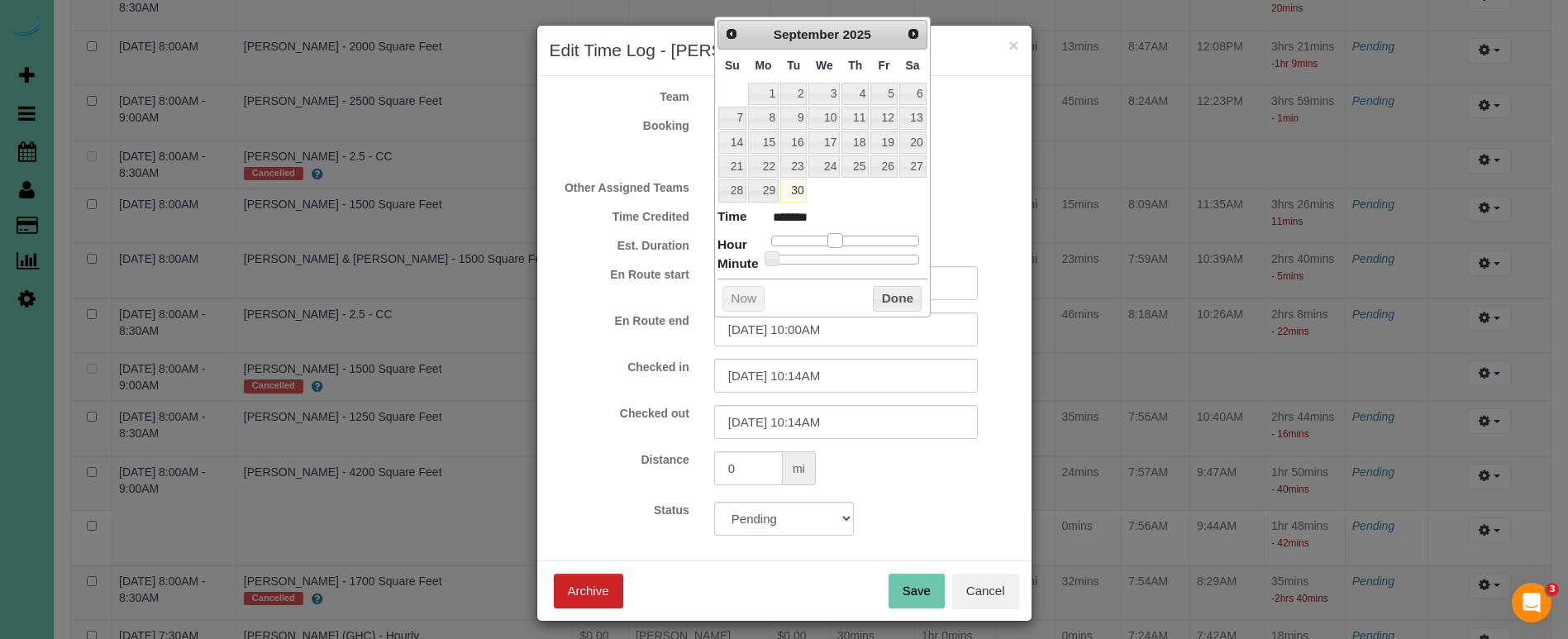
type input "09/30/2025 9:00AM"
type input "******"
type input "[DATE] 8:00AM"
type input "******"
drag, startPoint x: 836, startPoint y: 235, endPoint x: 824, endPoint y: 236, distance: 12.0
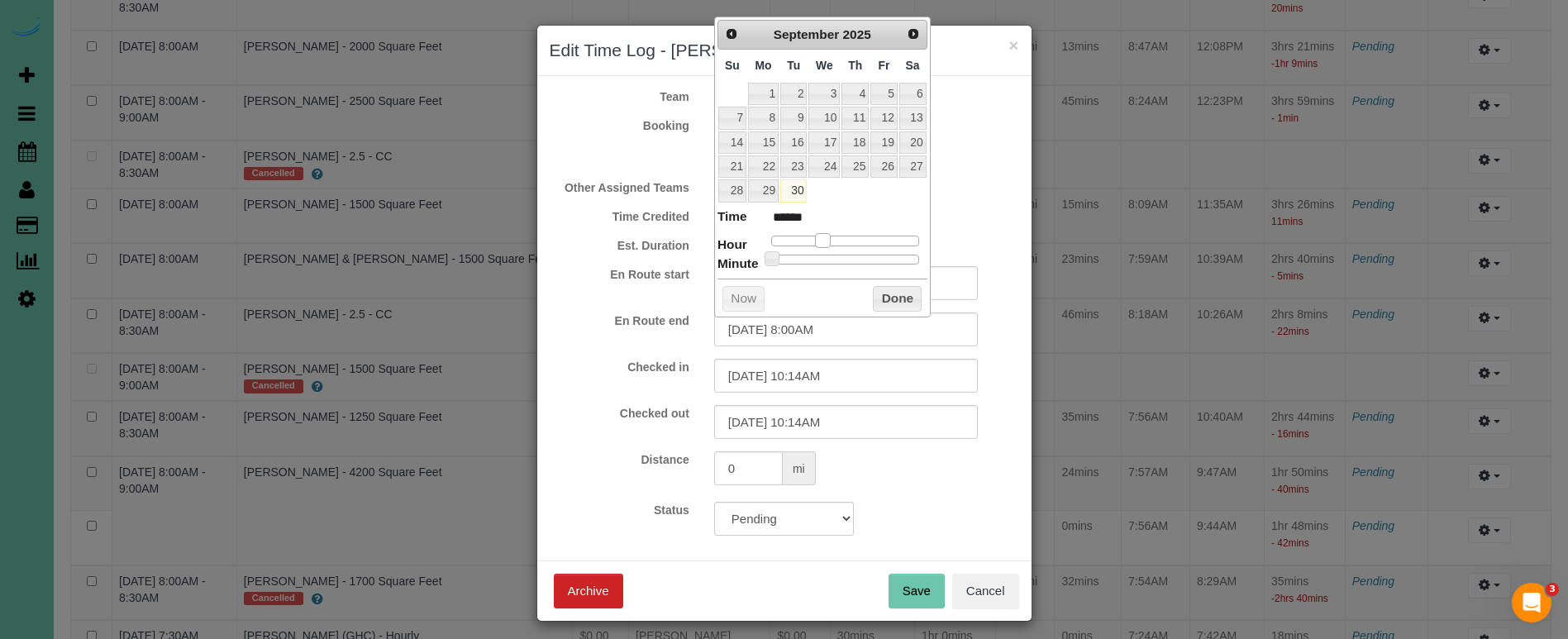
click at [824, 236] on span at bounding box center [823, 240] width 15 height 15
click at [902, 295] on button "Done" at bounding box center [898, 298] width 49 height 26
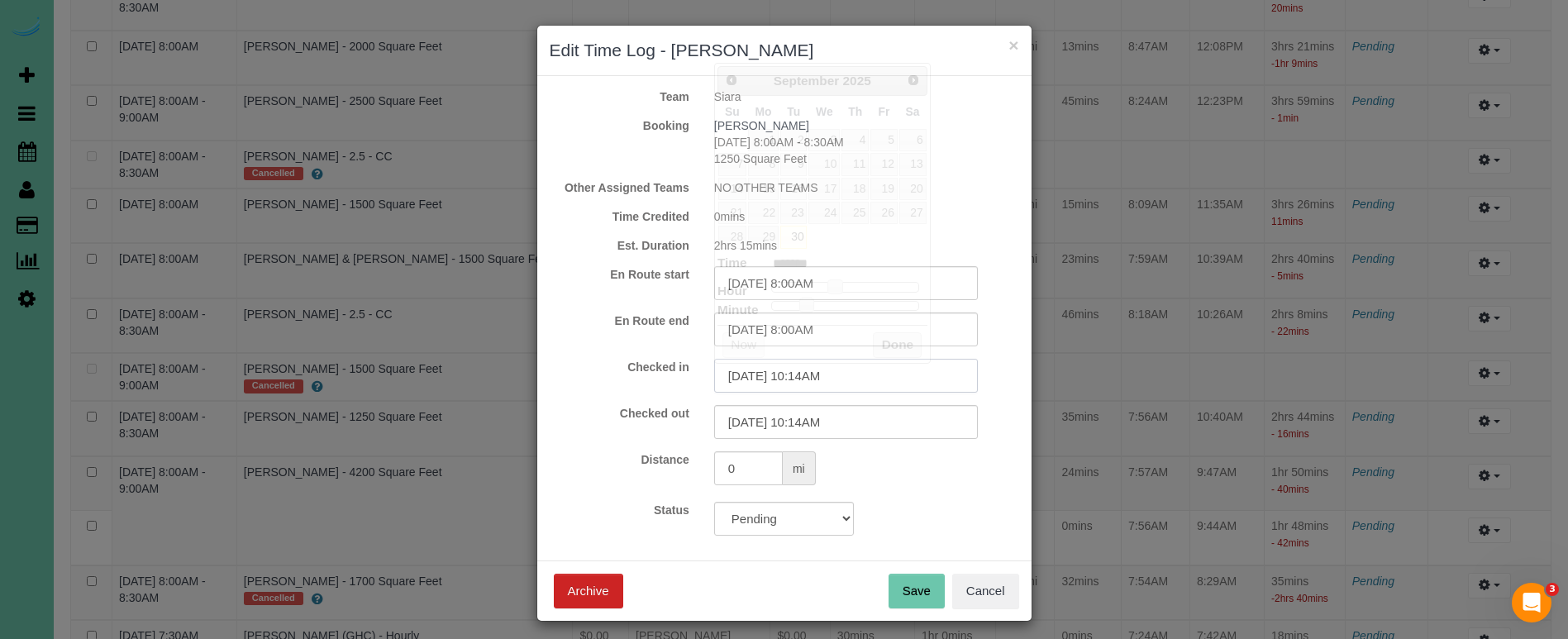
click at [871, 369] on input "09/30/2025 10:14AM" at bounding box center [846, 375] width 264 height 34
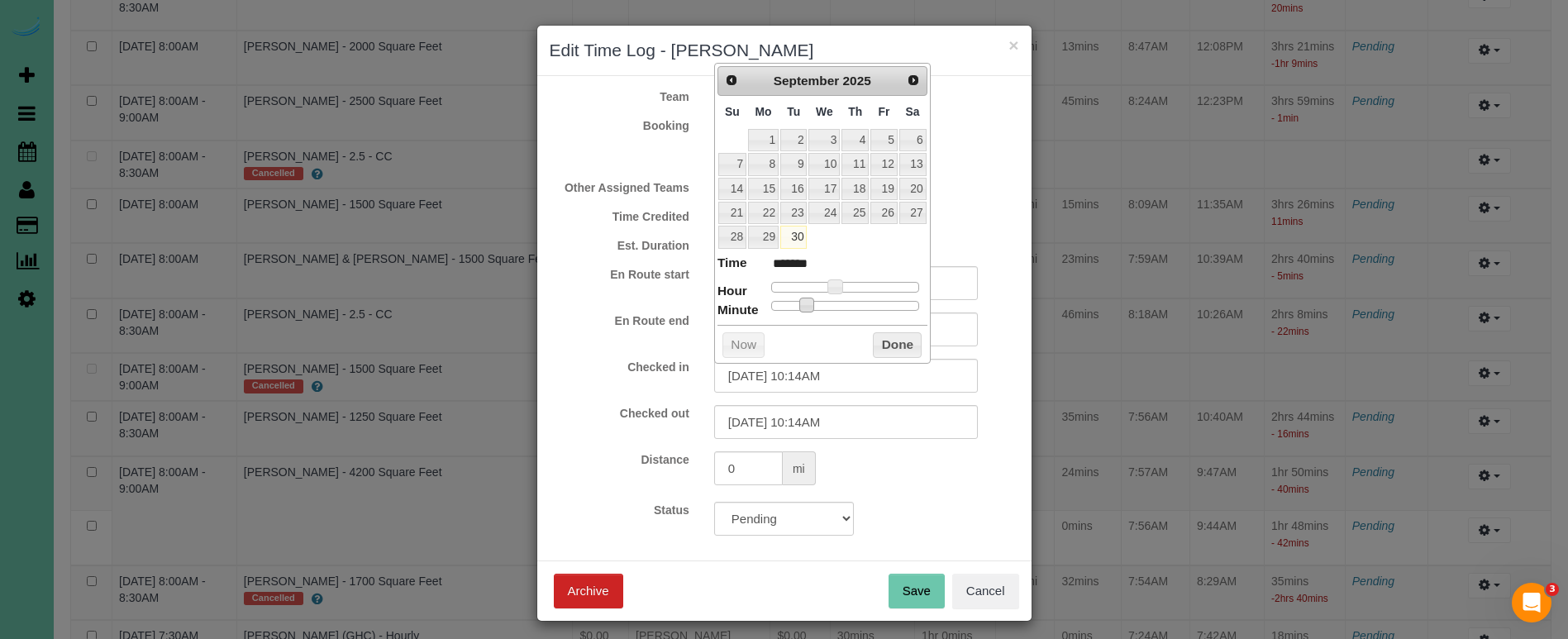
type input "09/30/2025 10:13AM"
type input "*******"
type input "09/30/2025 10:08AM"
type input "*******"
type input "09/30/2025 10:01AM"
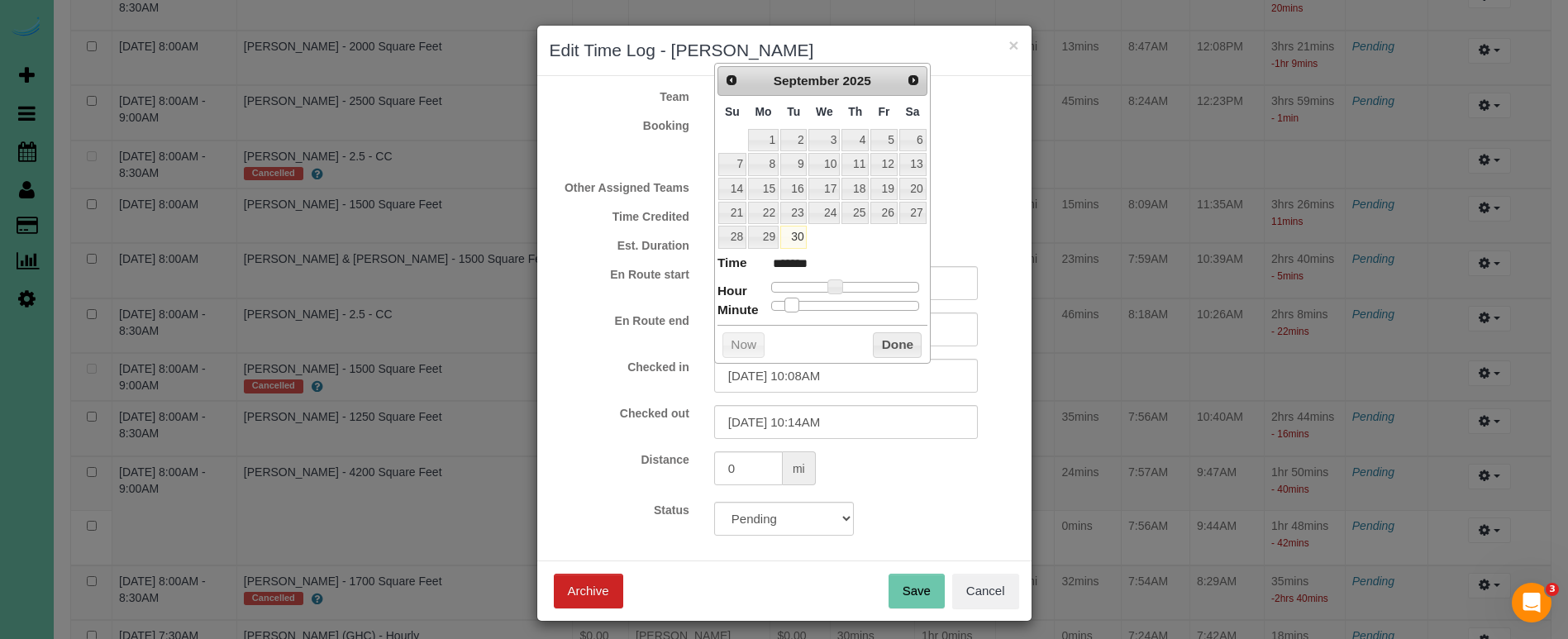
type input "*******"
type input "09/30/2025 10:00AM"
type input "*******"
drag, startPoint x: 788, startPoint y: 297, endPoint x: 753, endPoint y: 294, distance: 35.1
click at [753, 294] on dl "Time ******* Hour Minute Second Millisecond Microsecond Time Zone ***** ***** *…" at bounding box center [823, 282] width 210 height 57
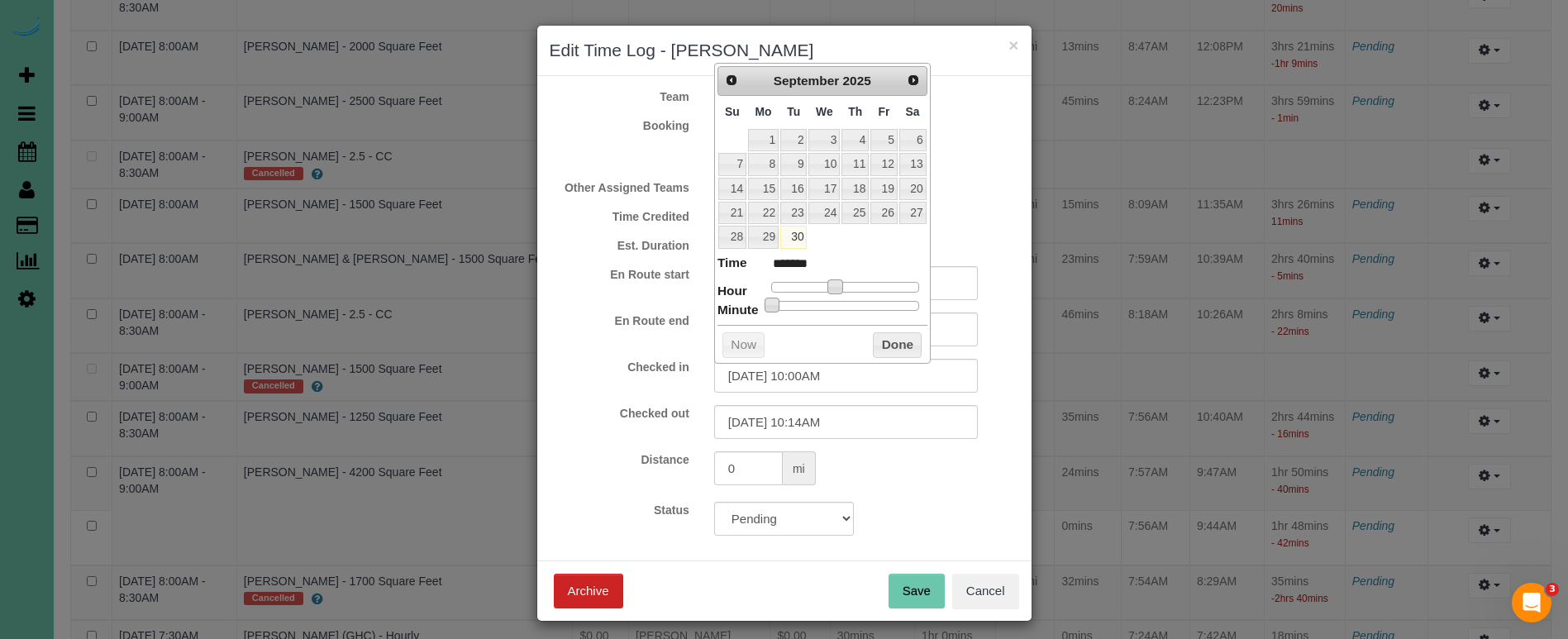
type input "09/30/2025 9:00AM"
type input "******"
type input "[DATE] 8:00AM"
type input "******"
drag, startPoint x: 836, startPoint y: 280, endPoint x: 824, endPoint y: 282, distance: 12.2
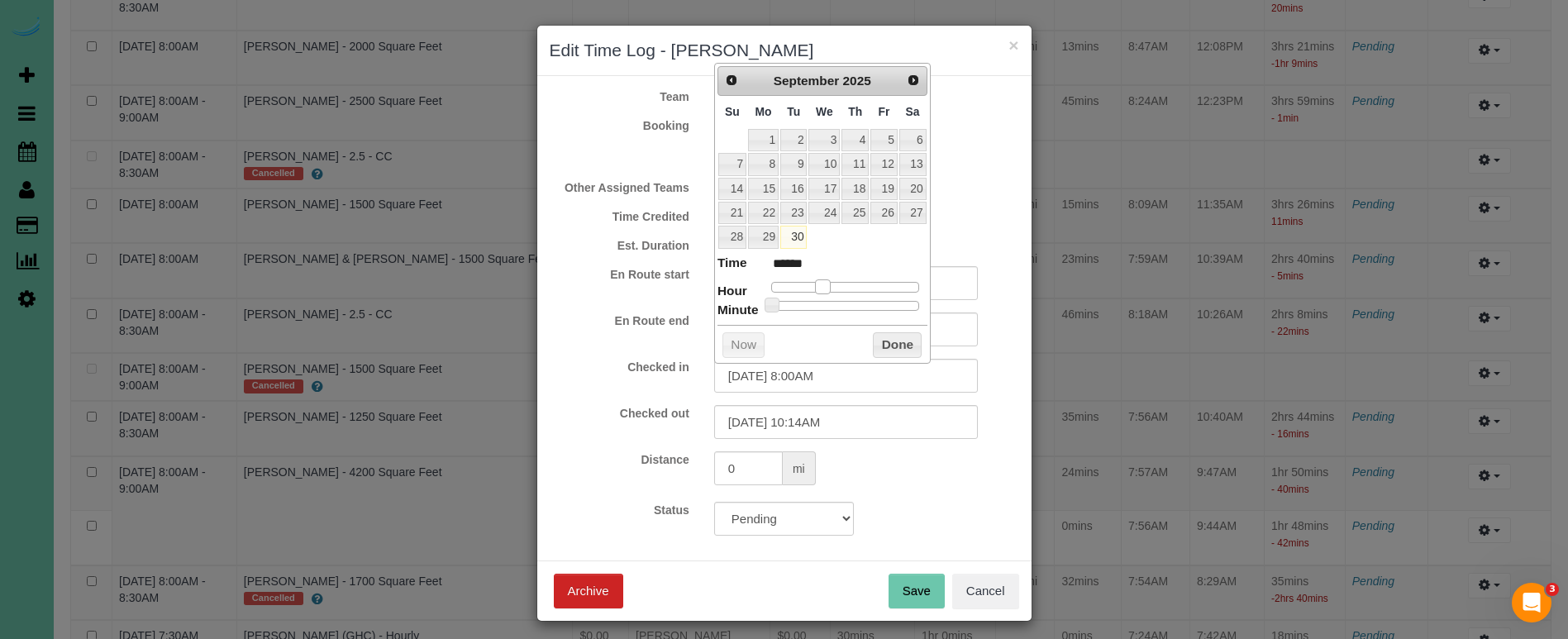
click at [824, 282] on span at bounding box center [823, 286] width 15 height 15
click at [891, 341] on button "Done" at bounding box center [898, 344] width 49 height 26
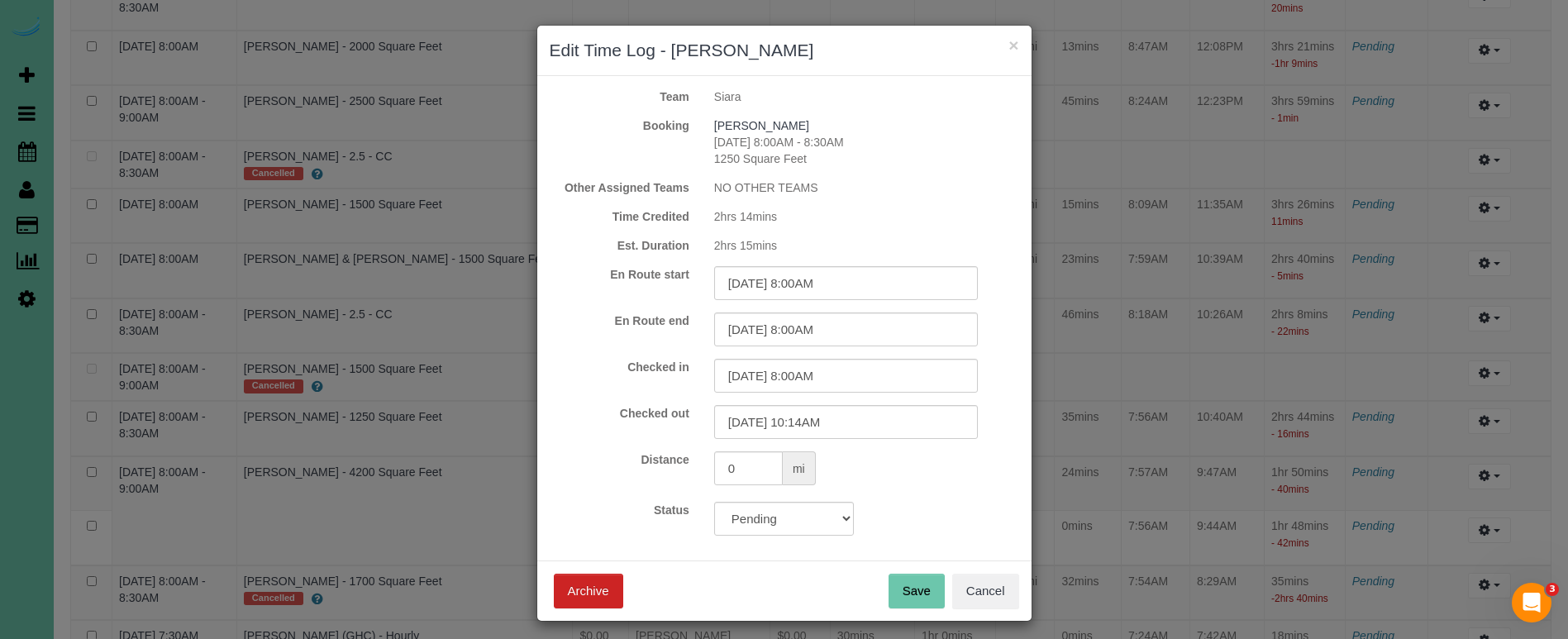
click at [936, 596] on button "Save" at bounding box center [917, 591] width 56 height 34
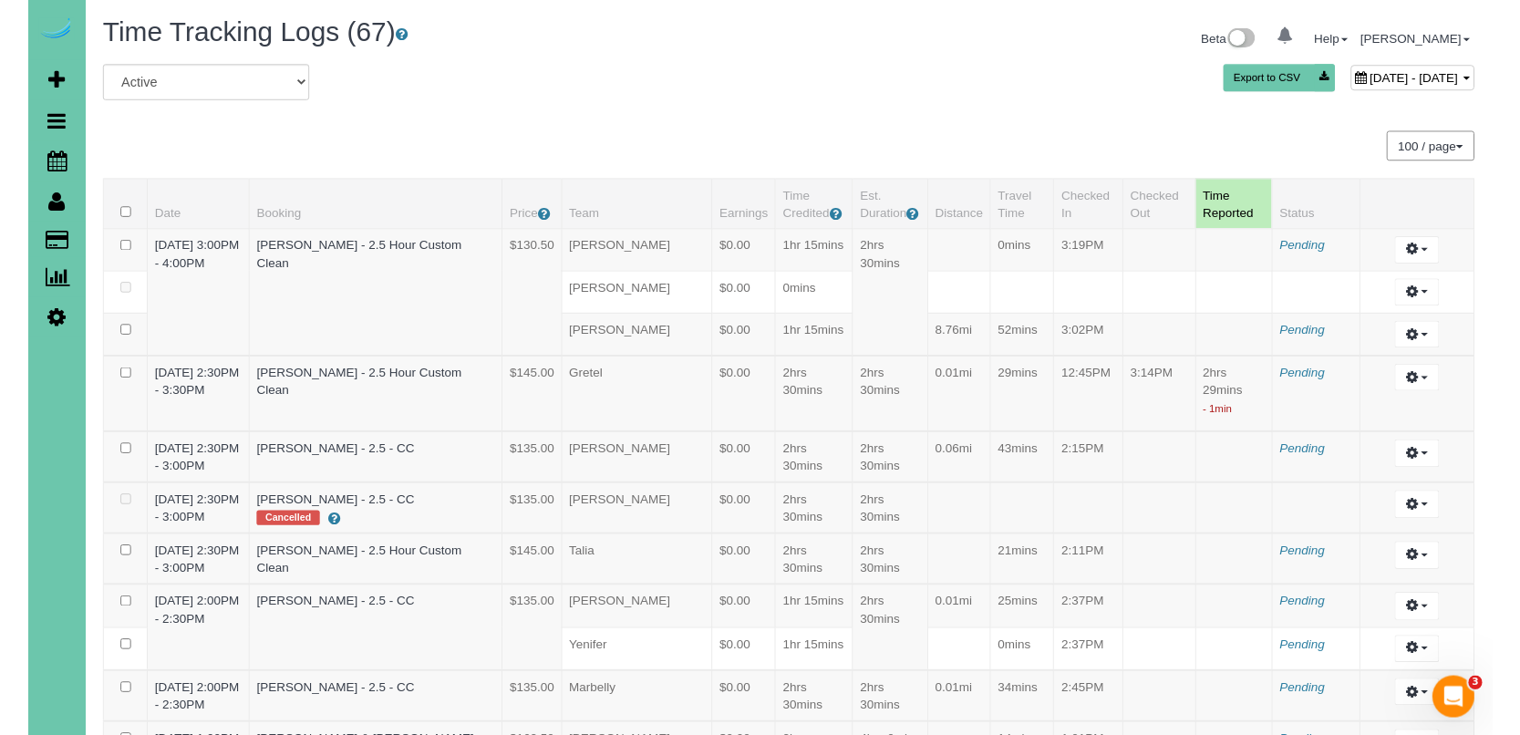
scroll to position [0, 0]
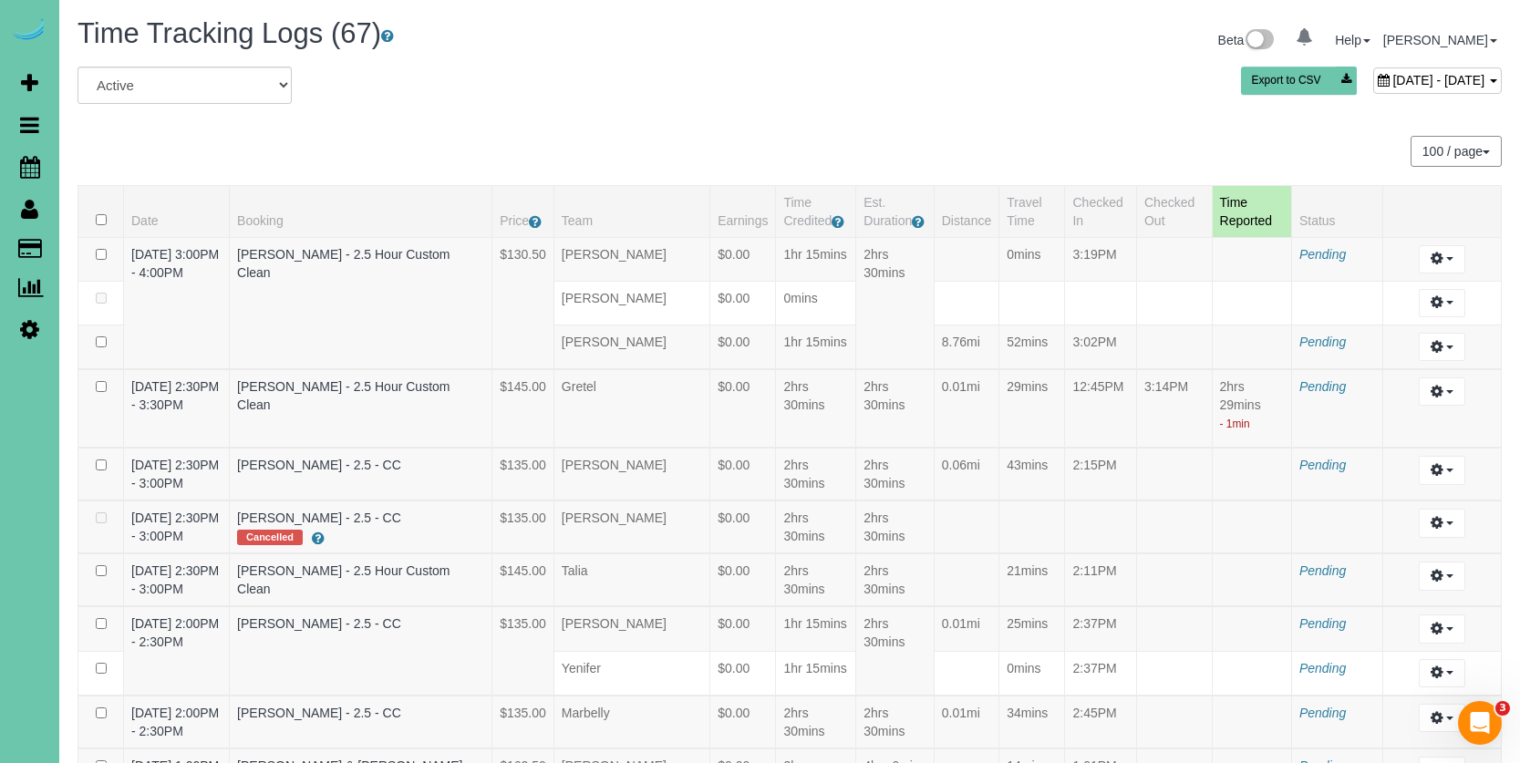
click at [1392, 85] on span "September 30, 2025 - September 30, 2025" at bounding box center [1438, 80] width 92 height 15
type input "**********"
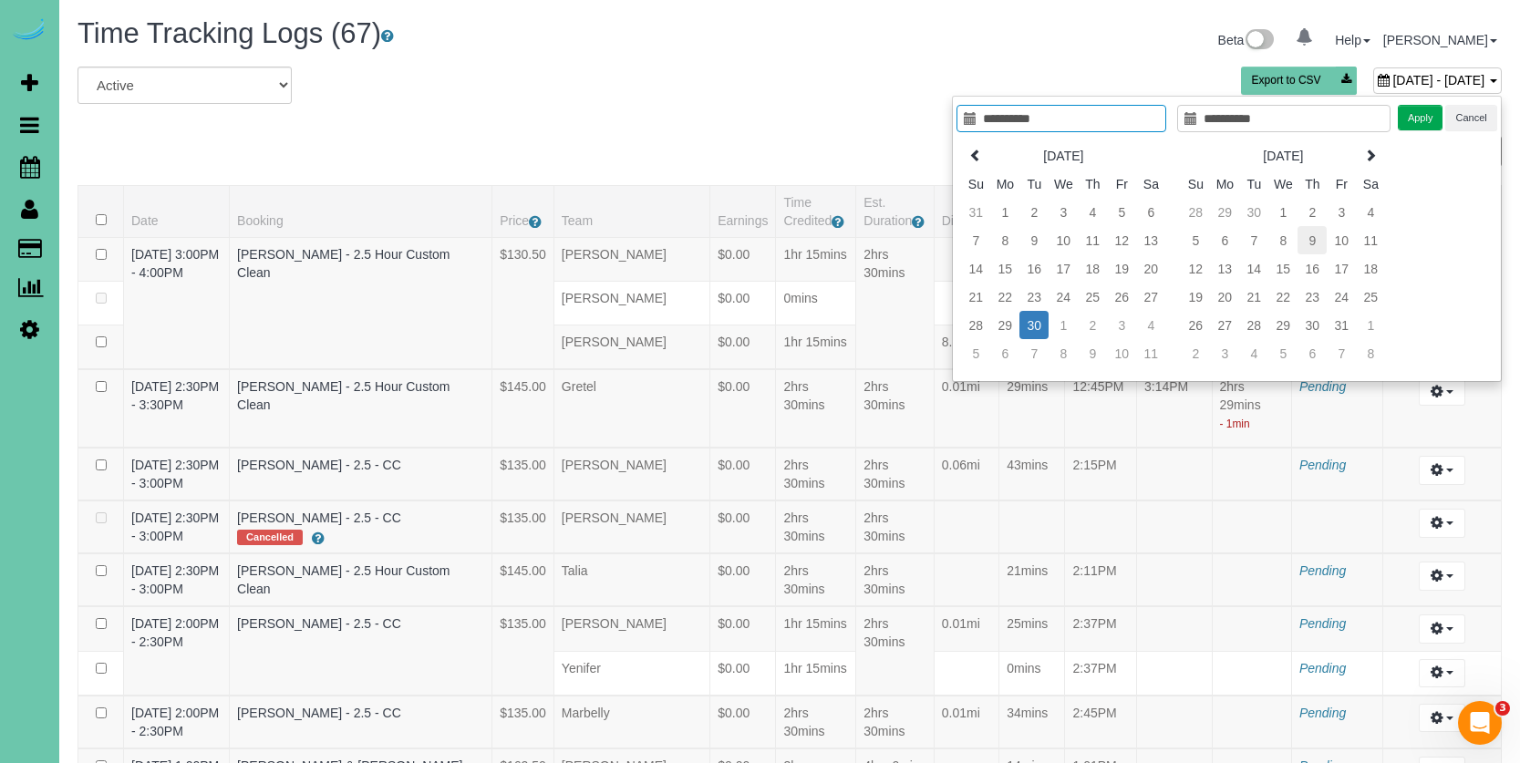
type input "**********"
click at [1315, 240] on td "9" at bounding box center [1311, 240] width 29 height 28
type input "**********"
click at [1418, 113] on button "Apply" at bounding box center [1420, 118] width 46 height 26
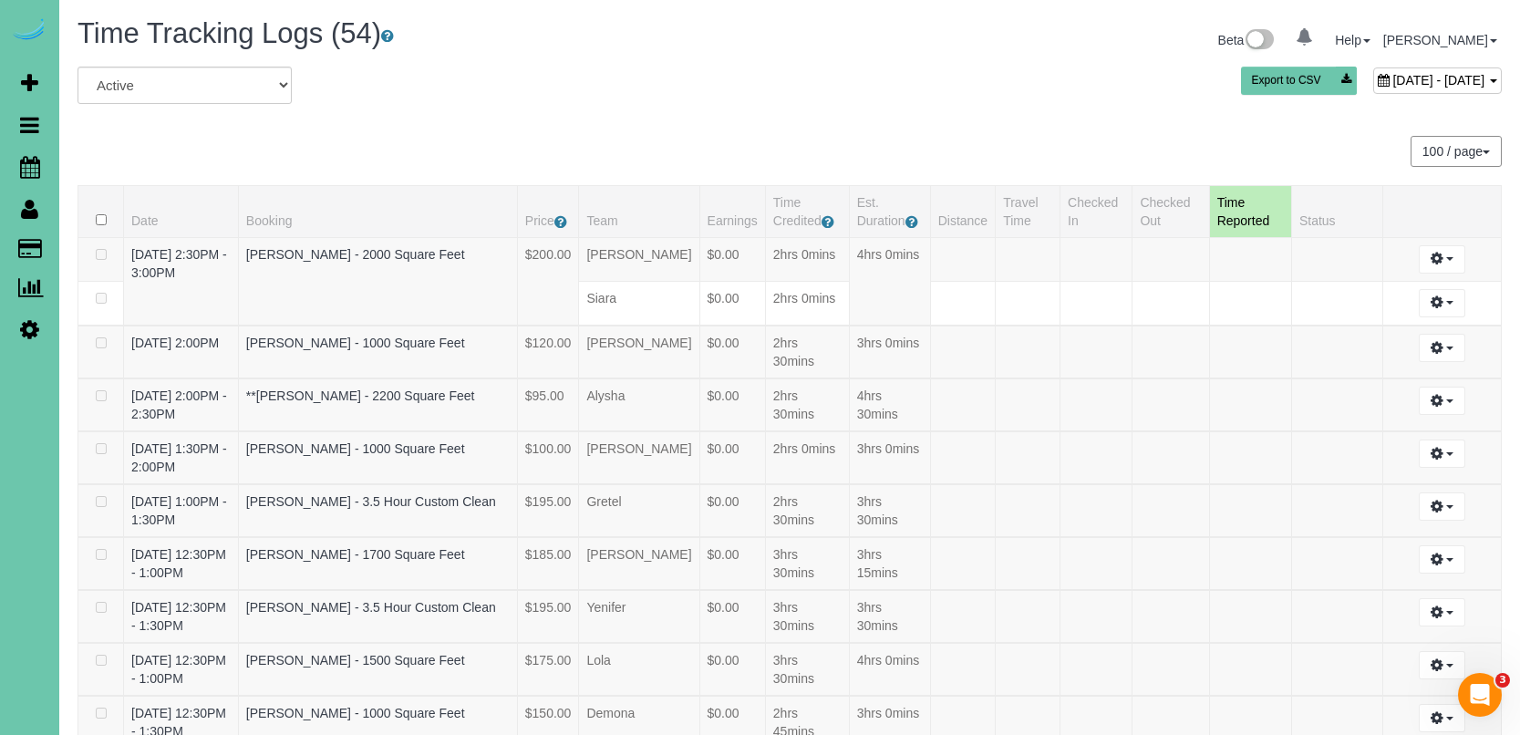
click at [1392, 77] on span "October 09, 2025 - October 09, 2025" at bounding box center [1438, 80] width 92 height 15
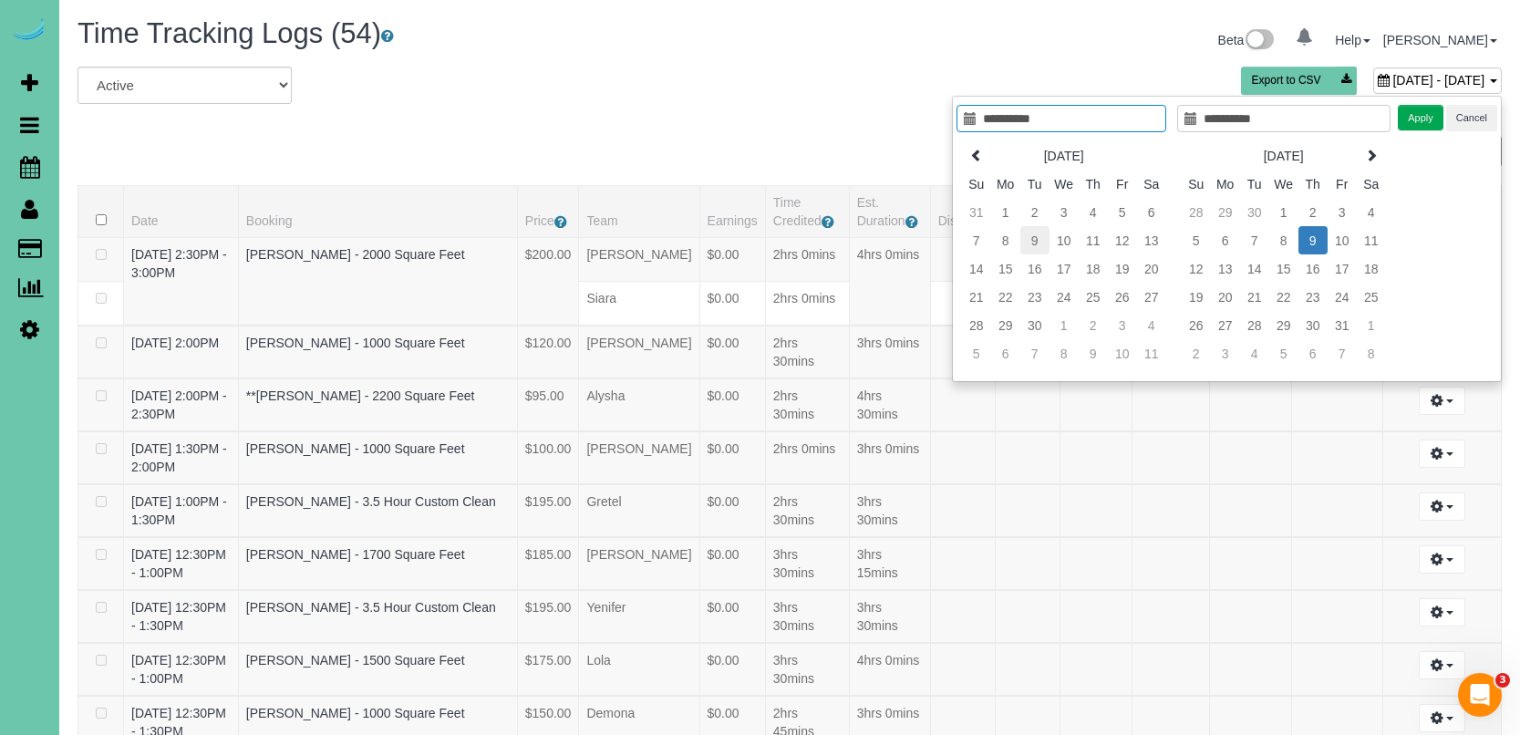
type input "**********"
click at [1028, 242] on td "9" at bounding box center [1034, 240] width 29 height 28
type input "**********"
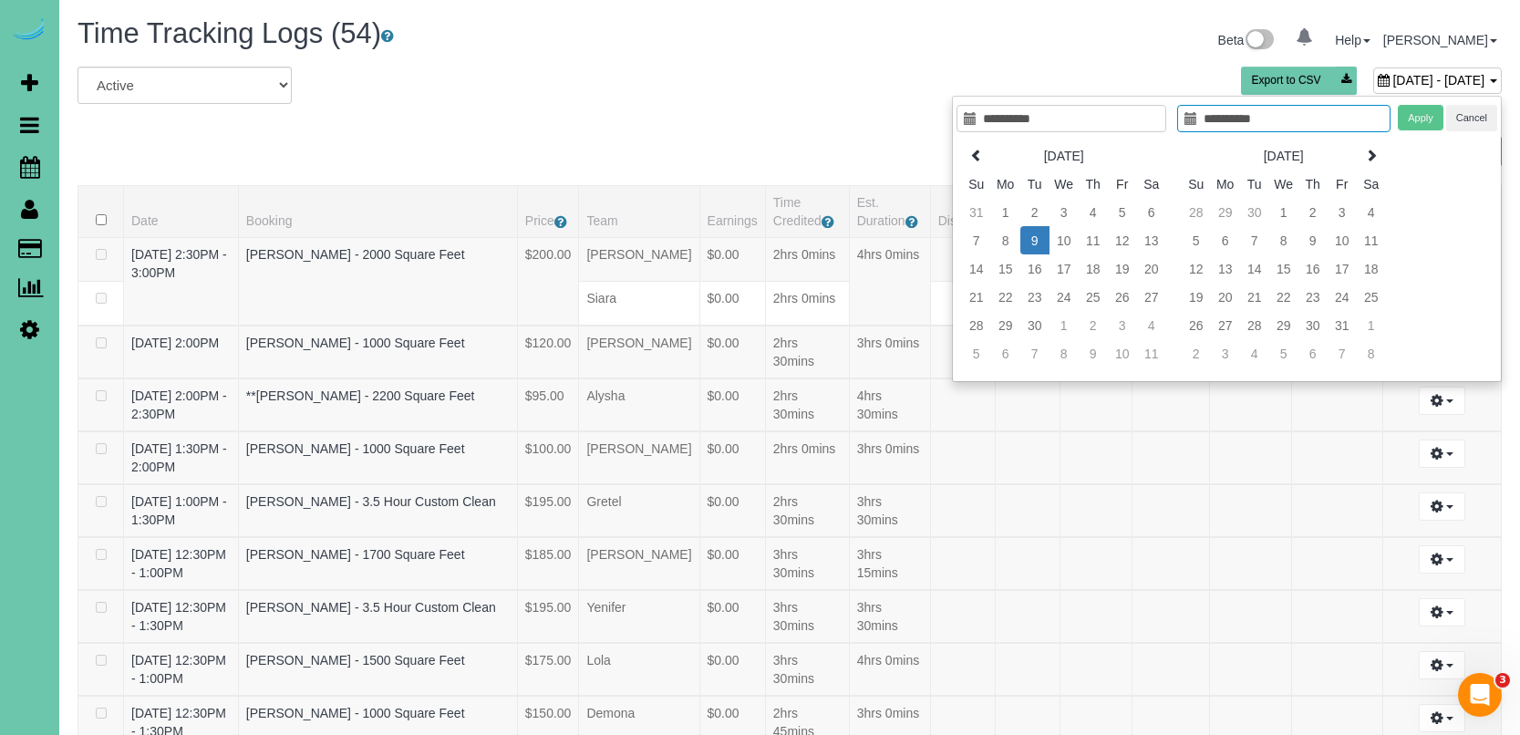
click at [1028, 242] on td "9" at bounding box center [1034, 240] width 29 height 28
click at [1410, 120] on button "Apply" at bounding box center [1420, 118] width 46 height 26
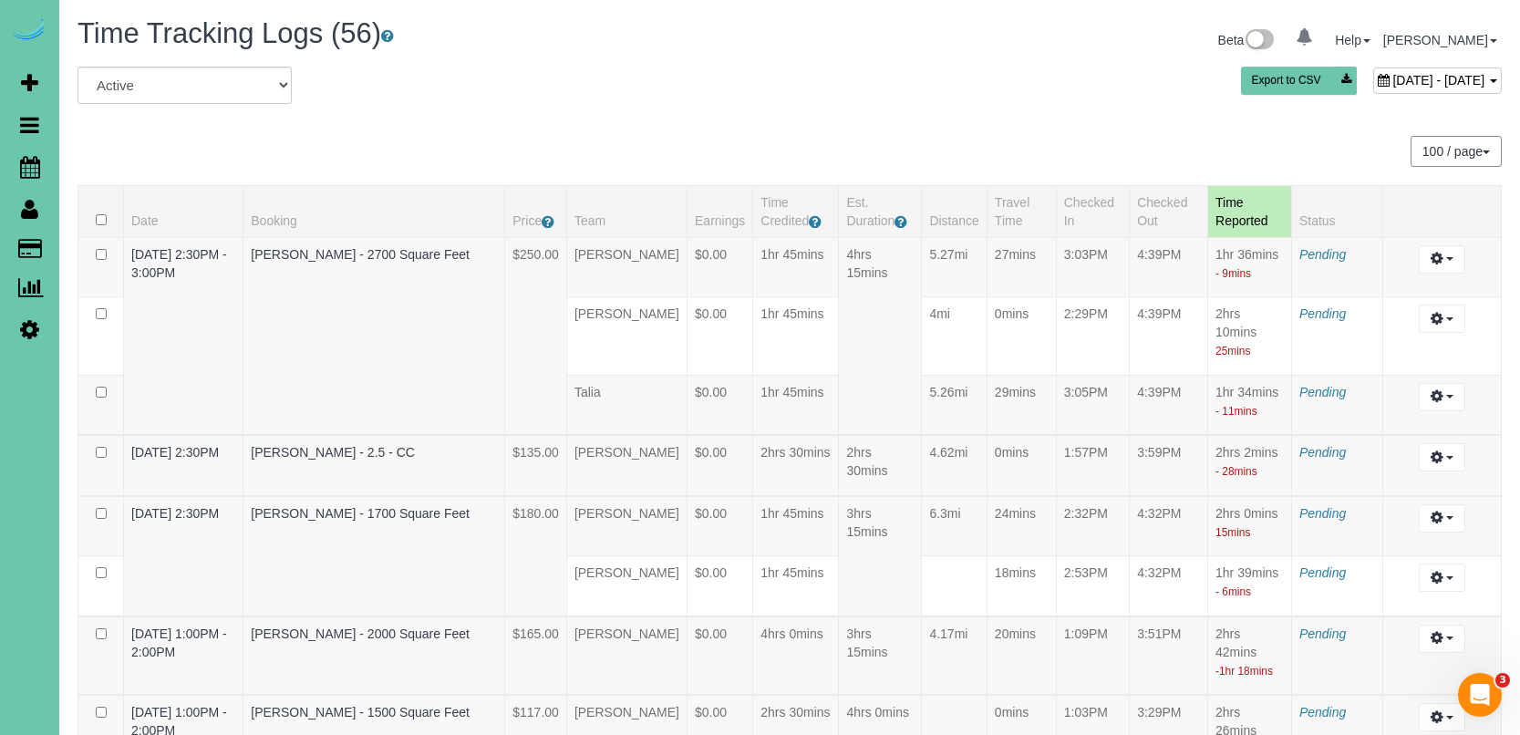
click at [1392, 80] on span "September 09, 2025 - September 09, 2025" at bounding box center [1438, 80] width 92 height 15
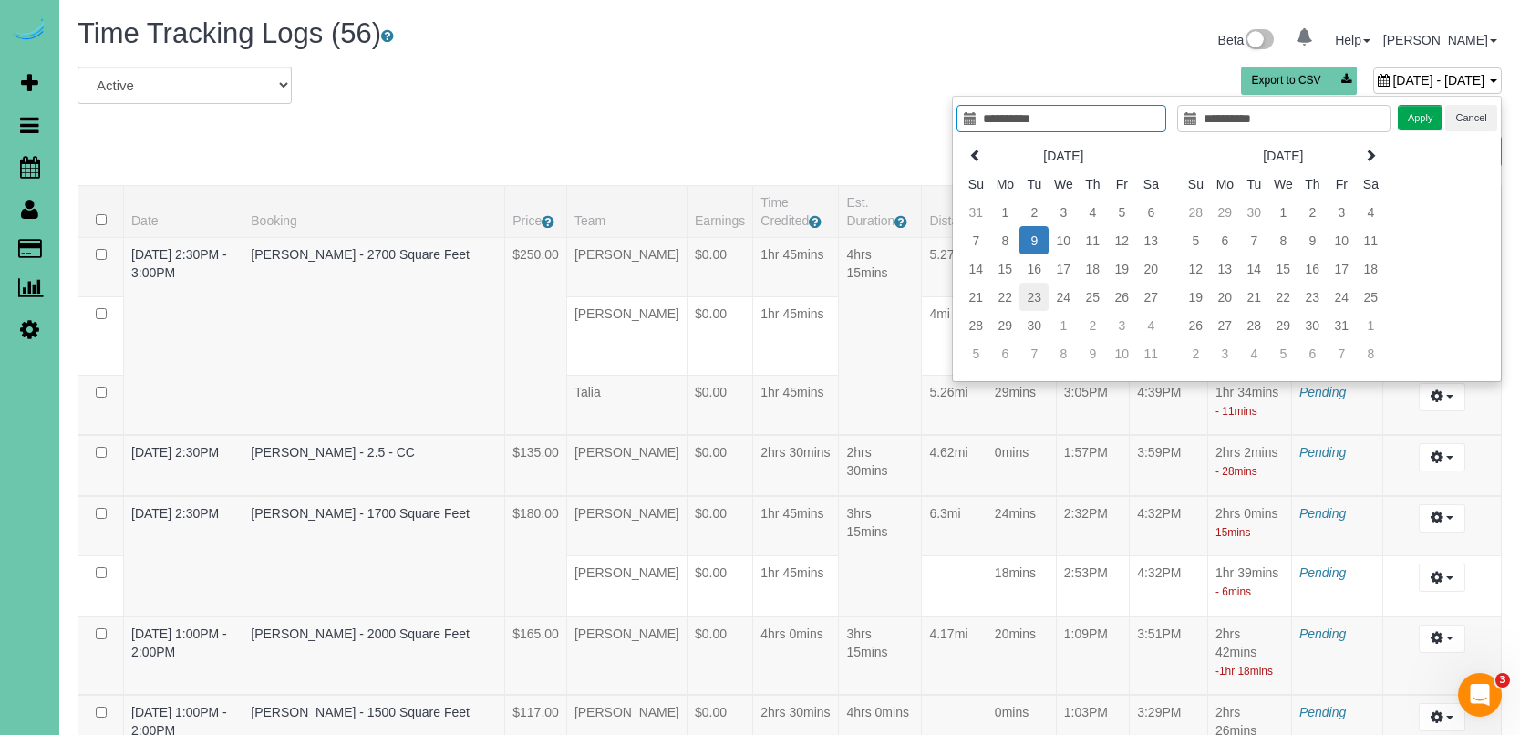
type input "**********"
click at [1040, 303] on td "23" at bounding box center [1033, 297] width 29 height 28
type input "**********"
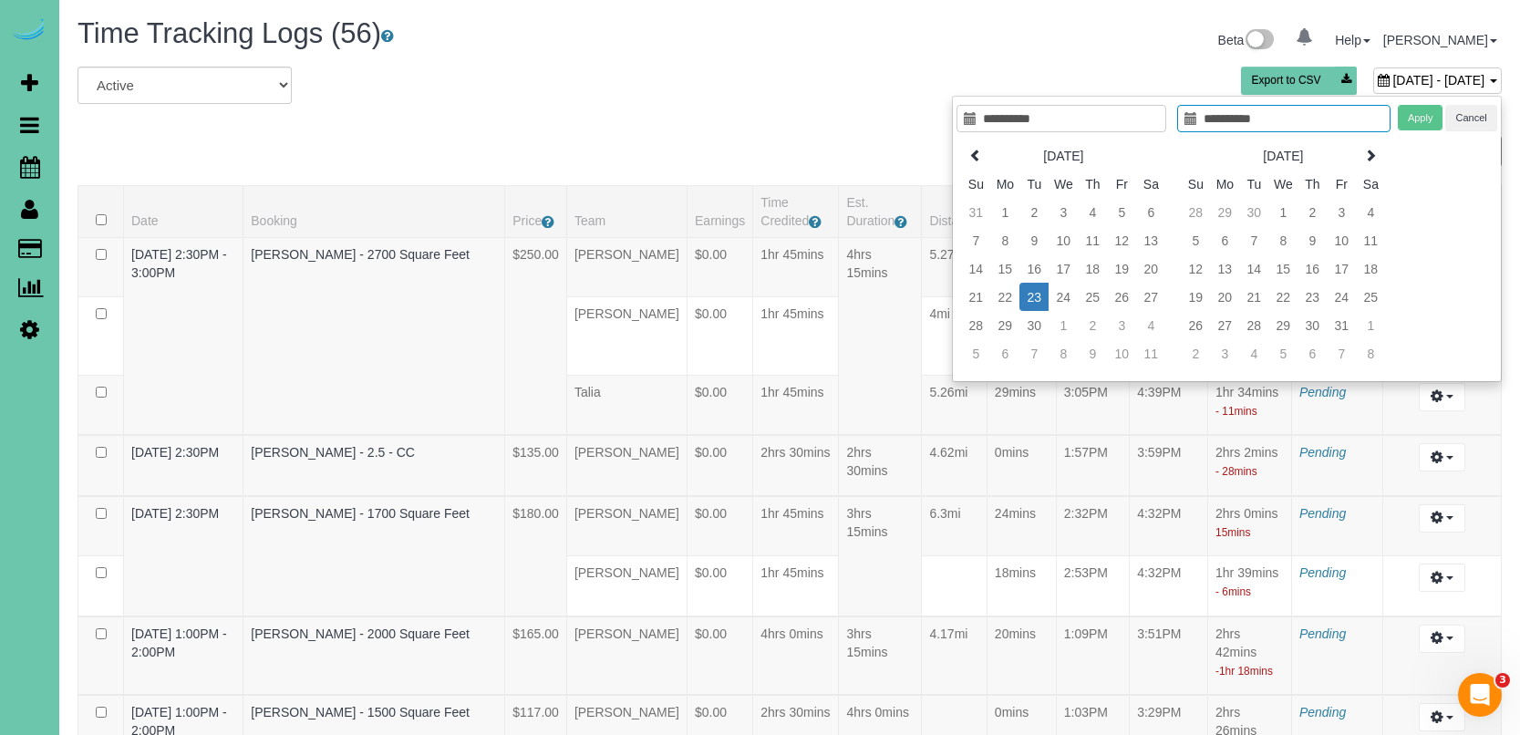
click at [1039, 303] on td "23" at bounding box center [1033, 297] width 29 height 28
click at [1427, 123] on button "Apply" at bounding box center [1420, 118] width 46 height 26
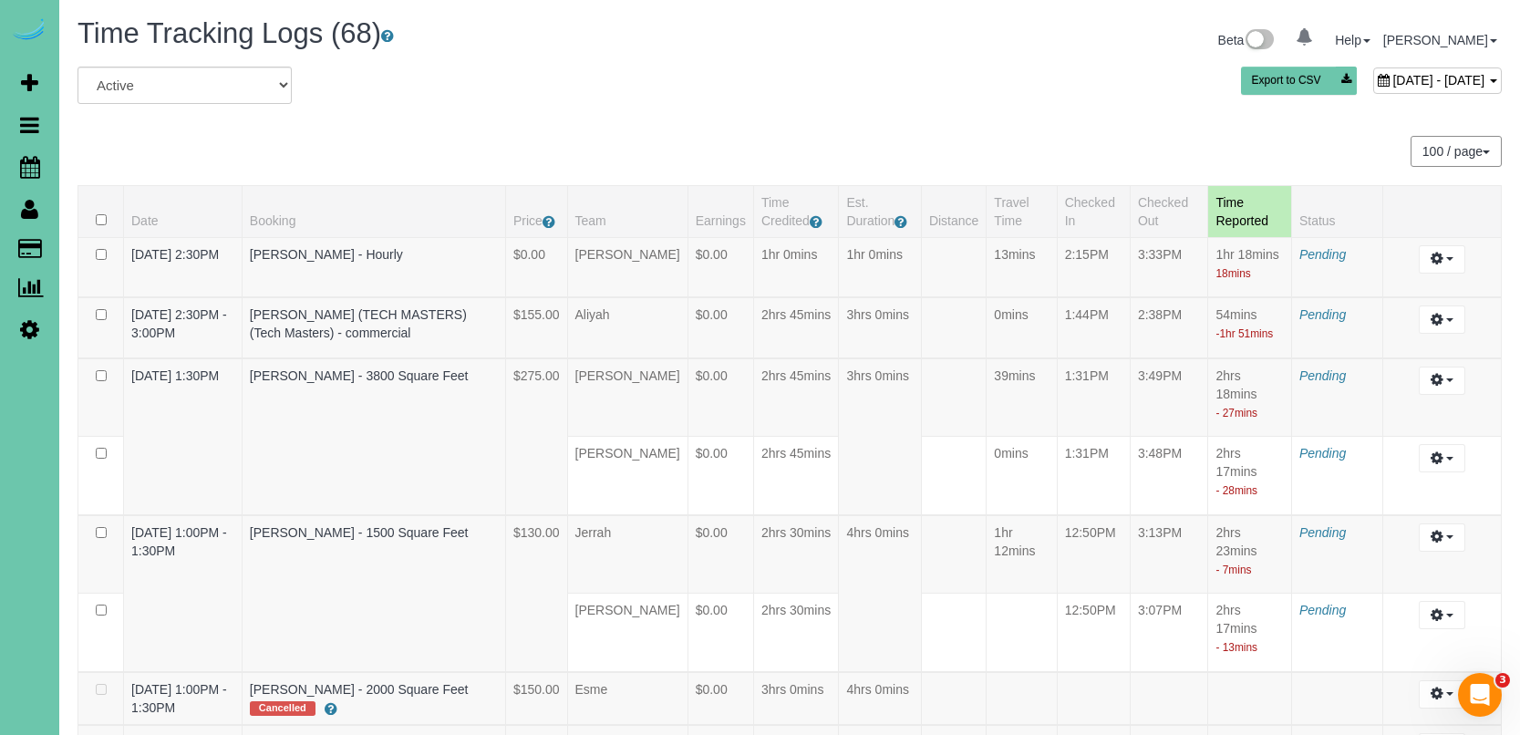
scroll to position [-1, 0]
click at [1277, 108] on div "All Active Archived September 23, 2025 - September 23, 2025 Export to CSV" at bounding box center [789, 92] width 1451 height 51
click at [1392, 87] on span "September 23, 2025 - September 23, 2025" at bounding box center [1438, 80] width 92 height 15
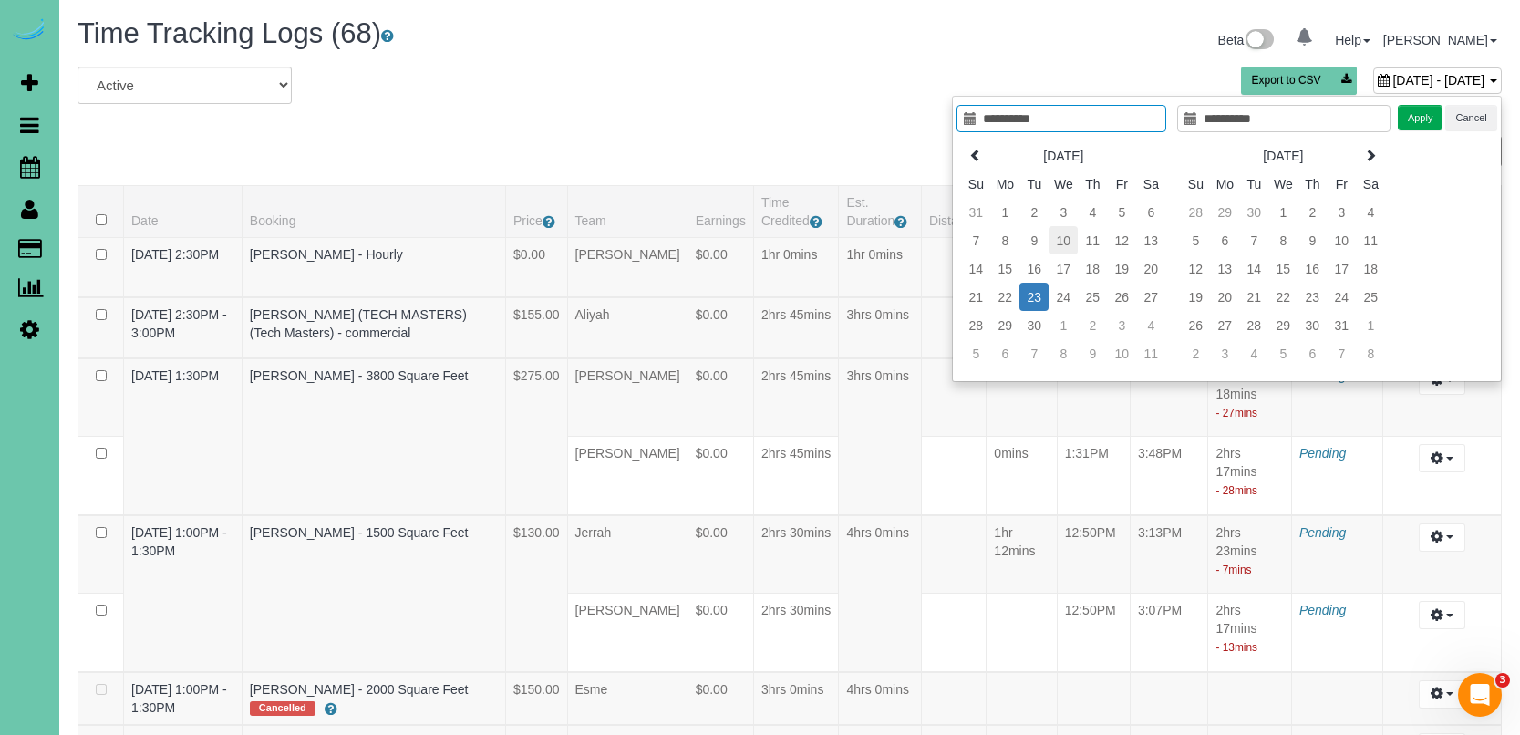
type input "**********"
click at [1041, 245] on td "9" at bounding box center [1033, 240] width 29 height 28
type input "**********"
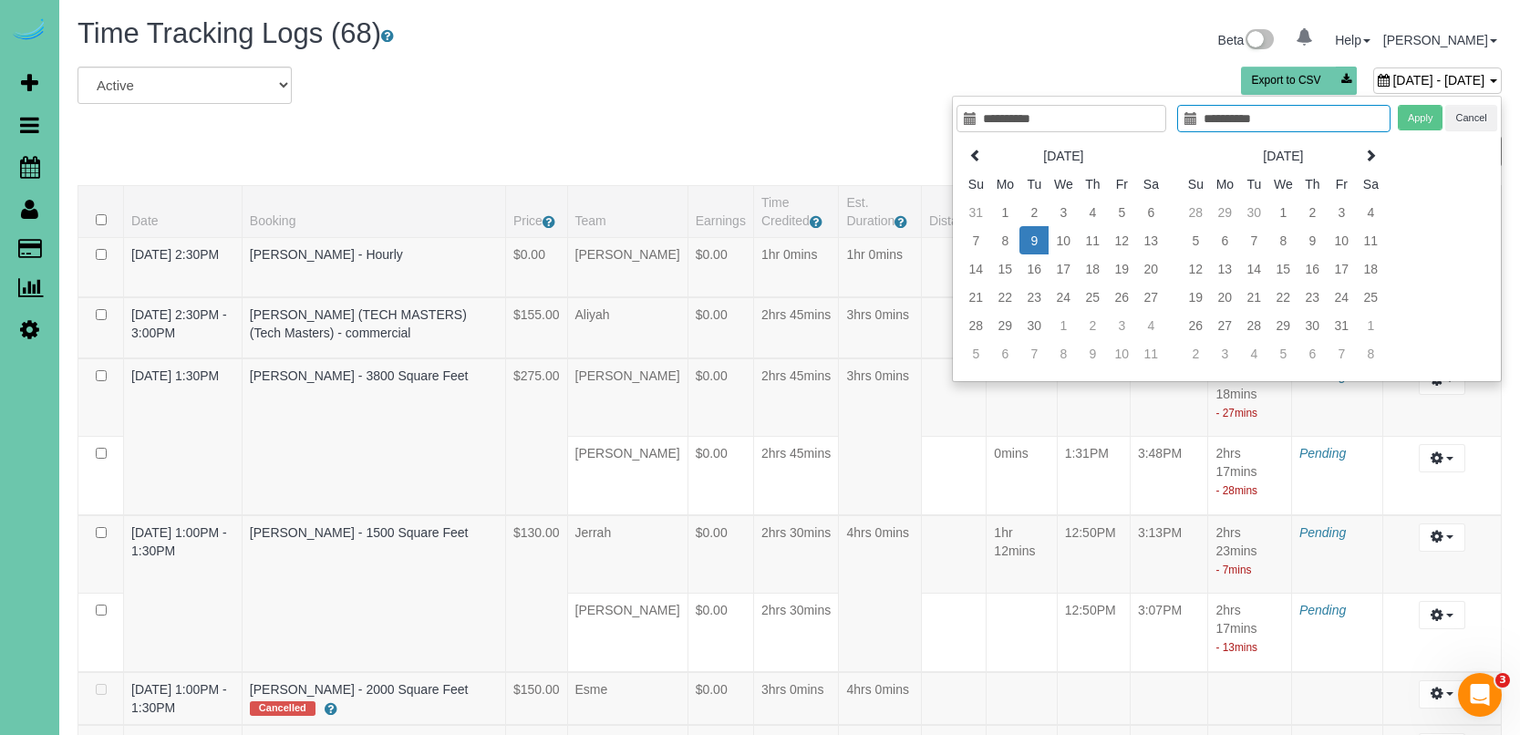
click at [1041, 245] on td "9" at bounding box center [1033, 240] width 29 height 28
click at [1427, 117] on button "Apply" at bounding box center [1420, 118] width 46 height 26
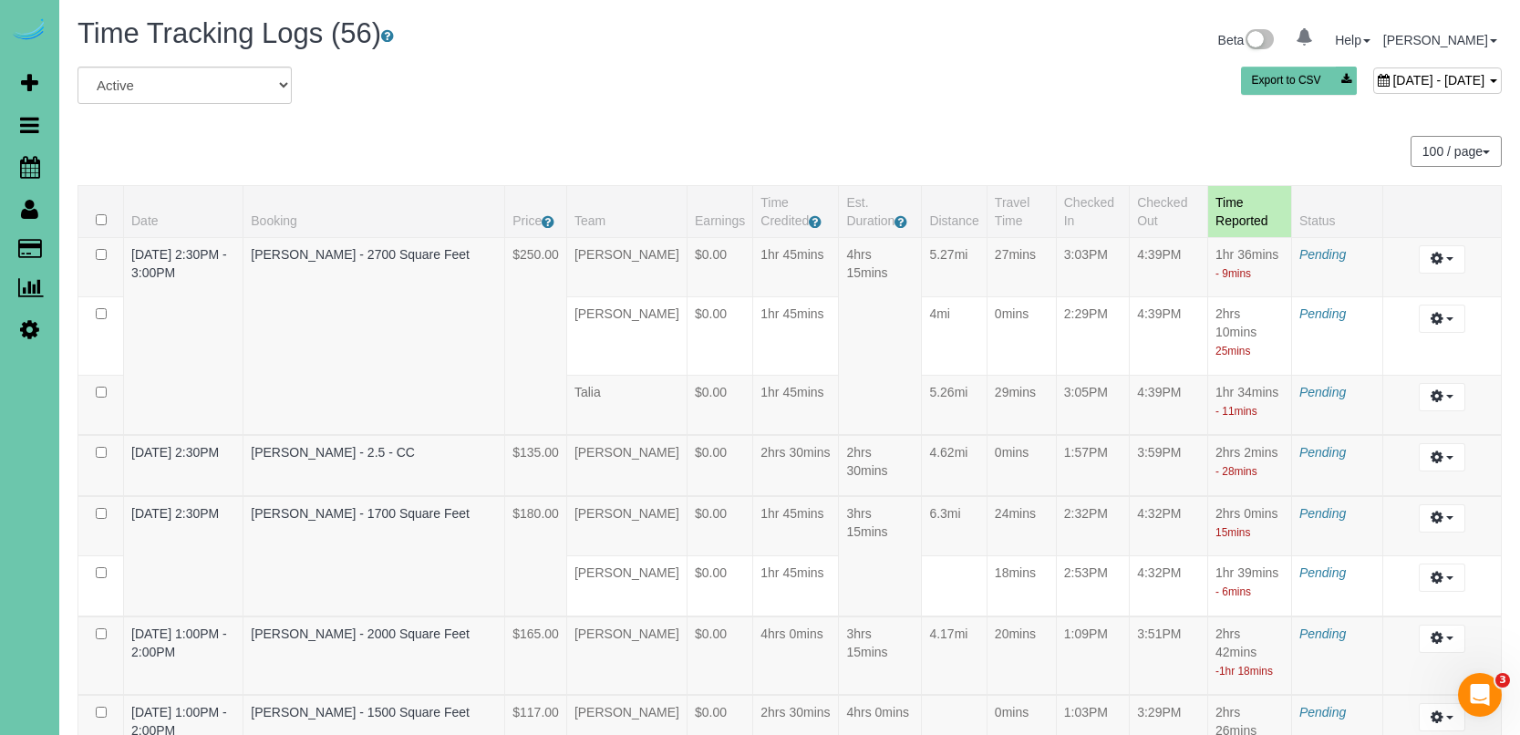
click at [1392, 77] on span "September 09, 2025 - September 09, 2025" at bounding box center [1438, 80] width 92 height 15
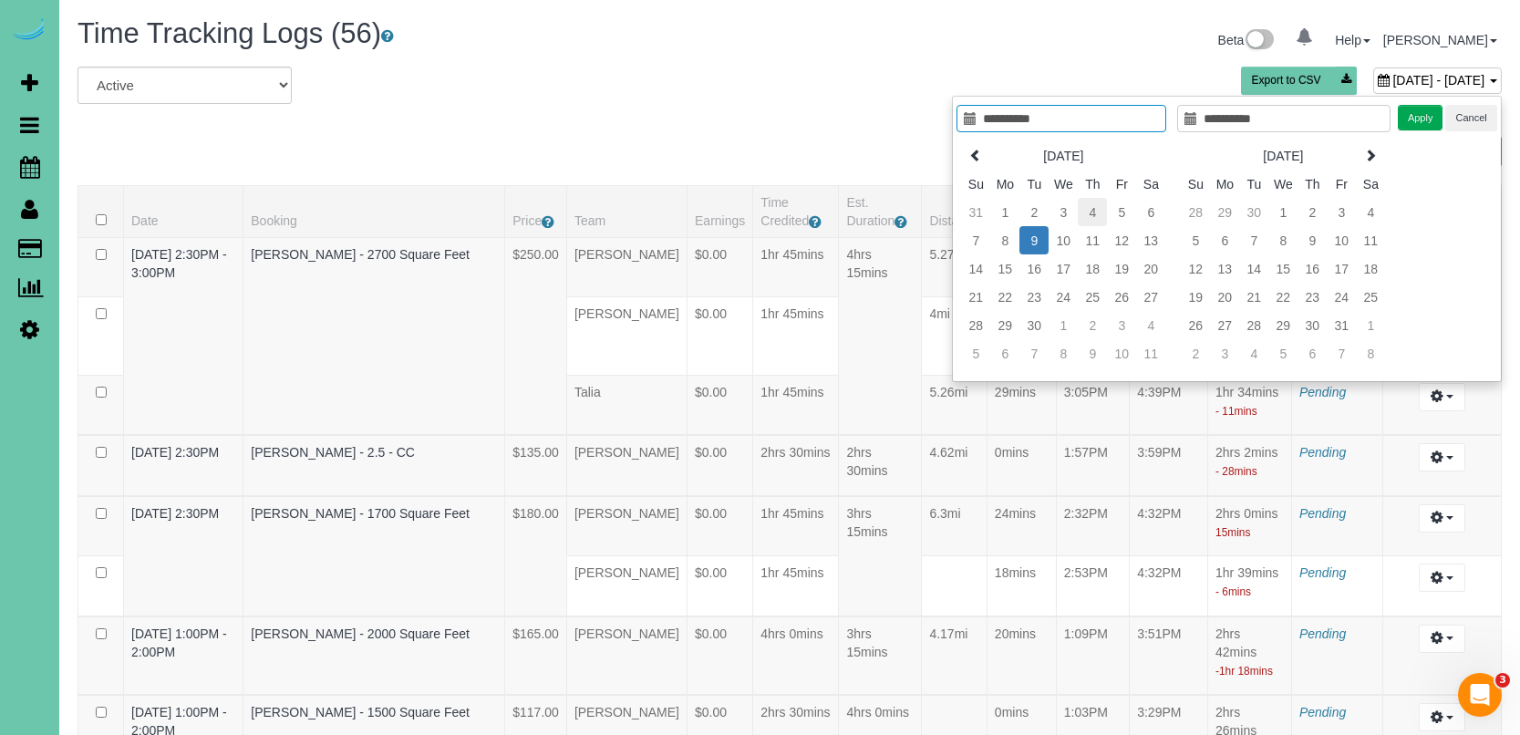
type input "**********"
click at [1100, 211] on td "4" at bounding box center [1091, 212] width 29 height 28
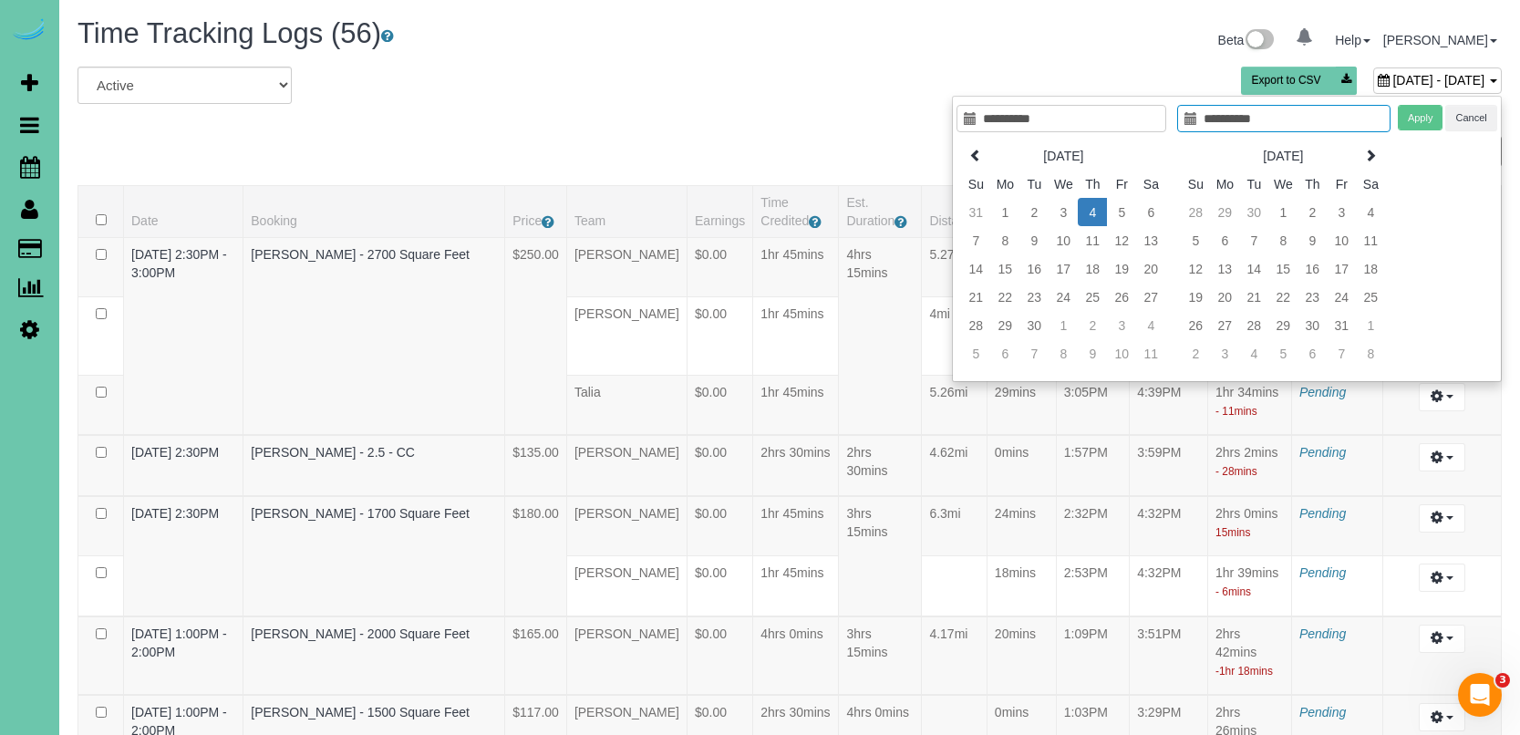
type input "**********"
click at [1102, 211] on td "4" at bounding box center [1091, 212] width 29 height 28
click at [1413, 115] on button "Apply" at bounding box center [1420, 118] width 46 height 26
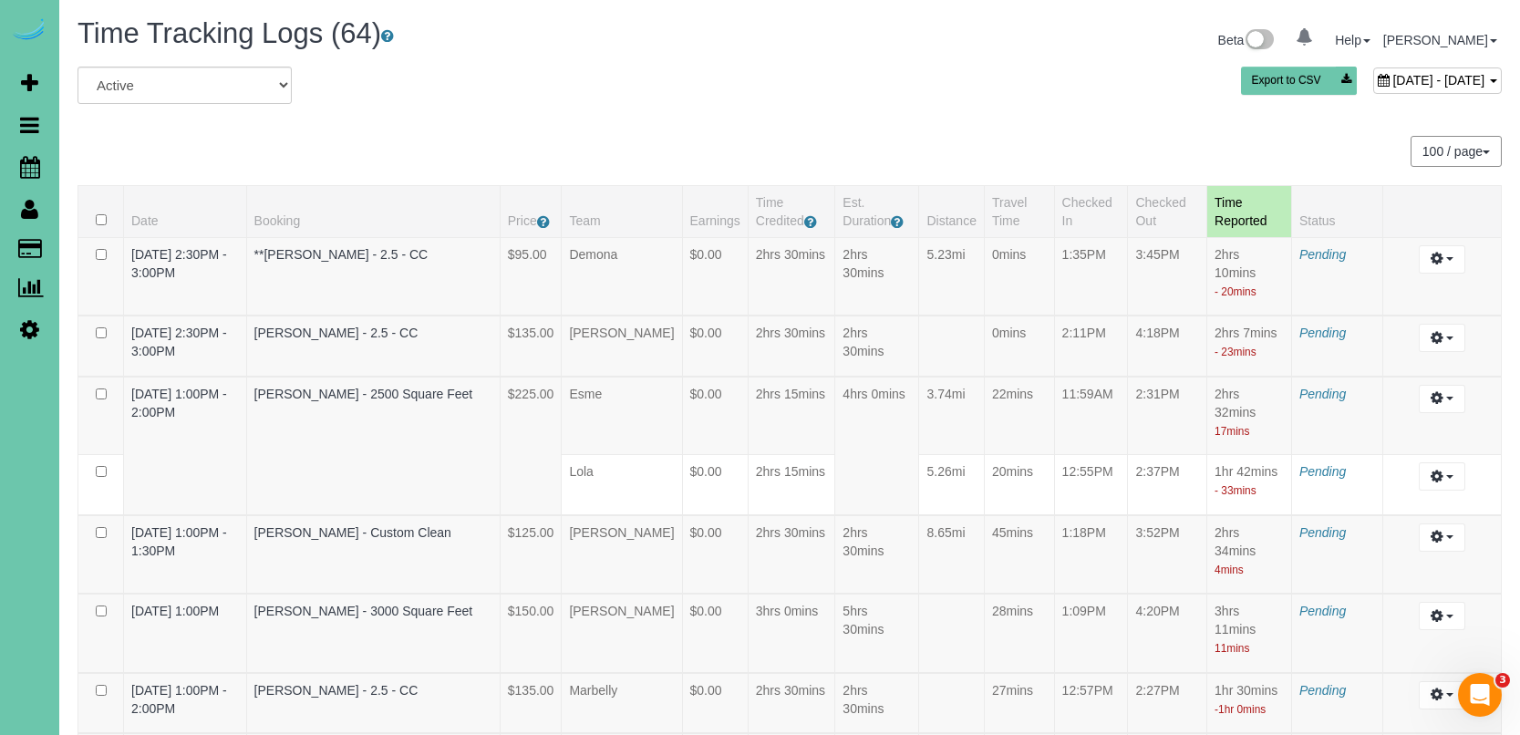
click at [1373, 71] on div "September 04, 2025 - September 04, 2025" at bounding box center [1437, 80] width 129 height 26
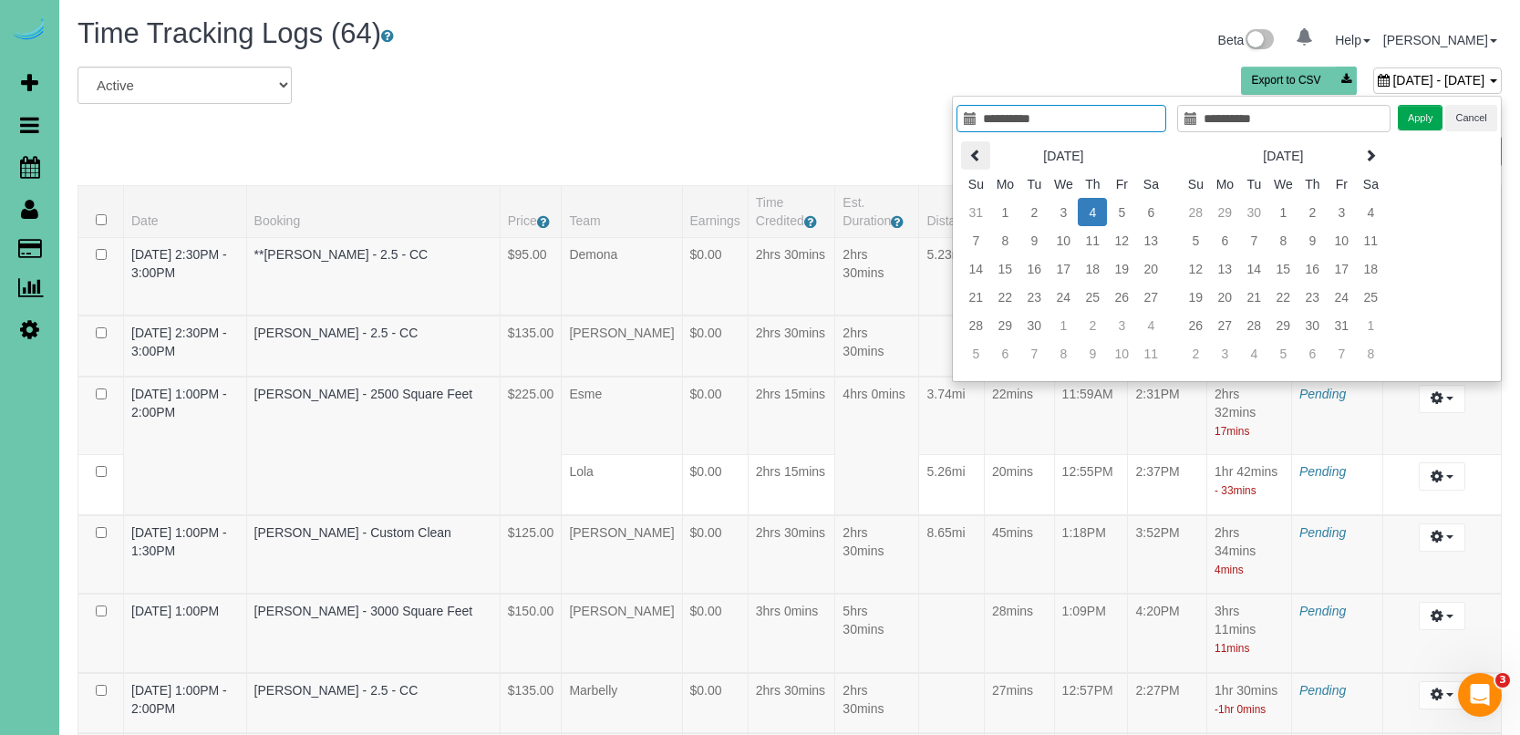
click at [971, 149] on icon at bounding box center [975, 155] width 13 height 13
type input "**********"
click at [1096, 247] on td "7" at bounding box center [1091, 240] width 29 height 28
type input "**********"
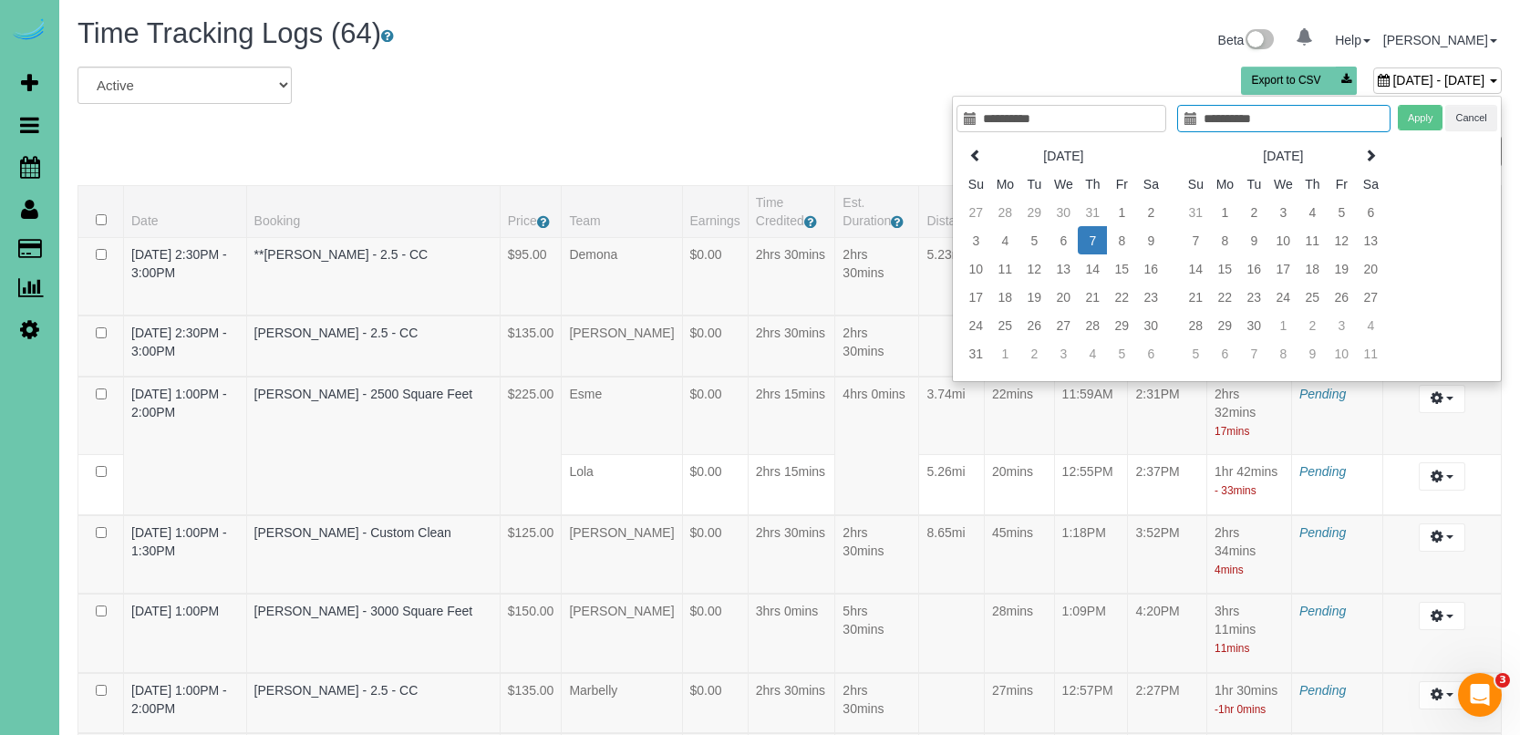
click at [1096, 247] on td "7" at bounding box center [1091, 240] width 29 height 28
type input "**********"
click at [1421, 122] on button "Apply" at bounding box center [1420, 118] width 46 height 26
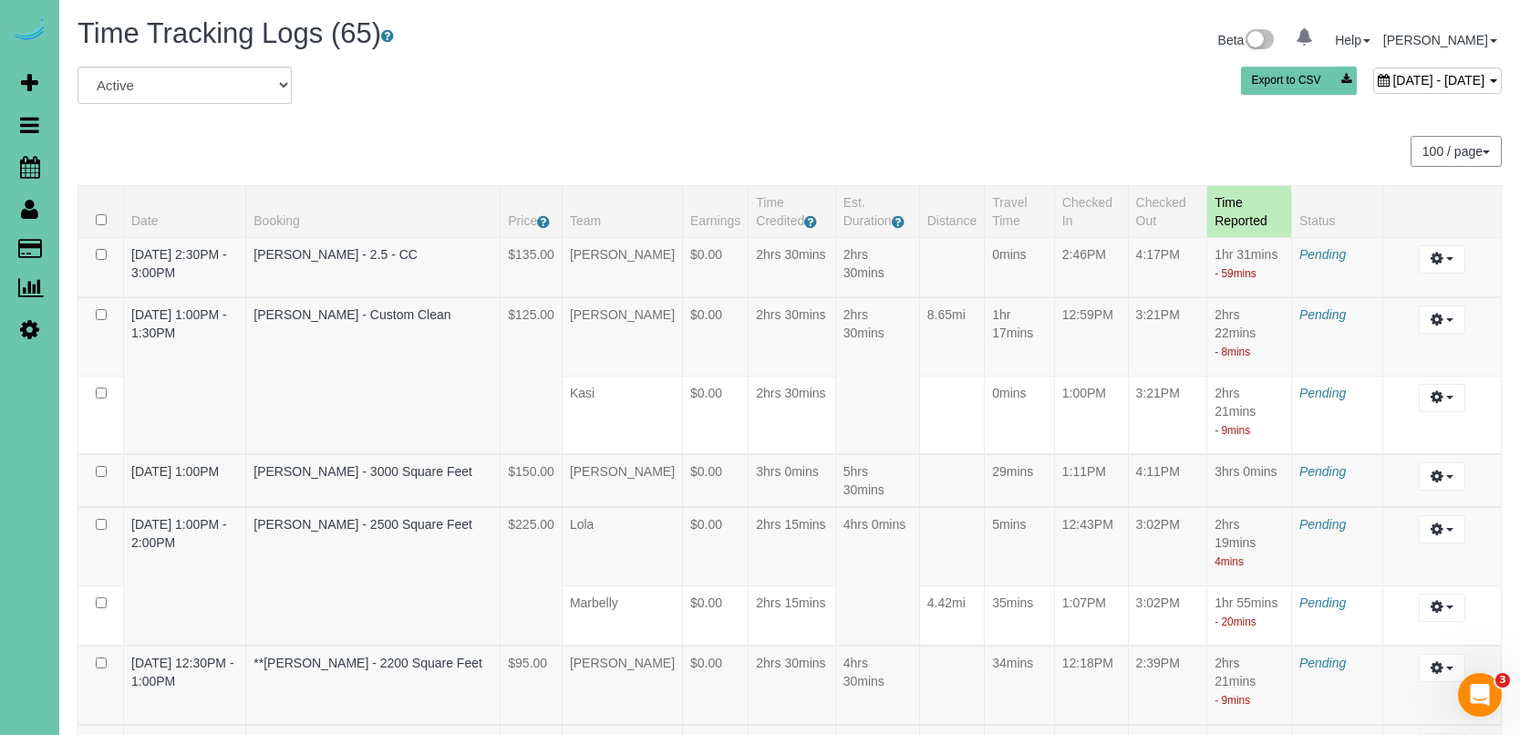
scroll to position [4675, 0]
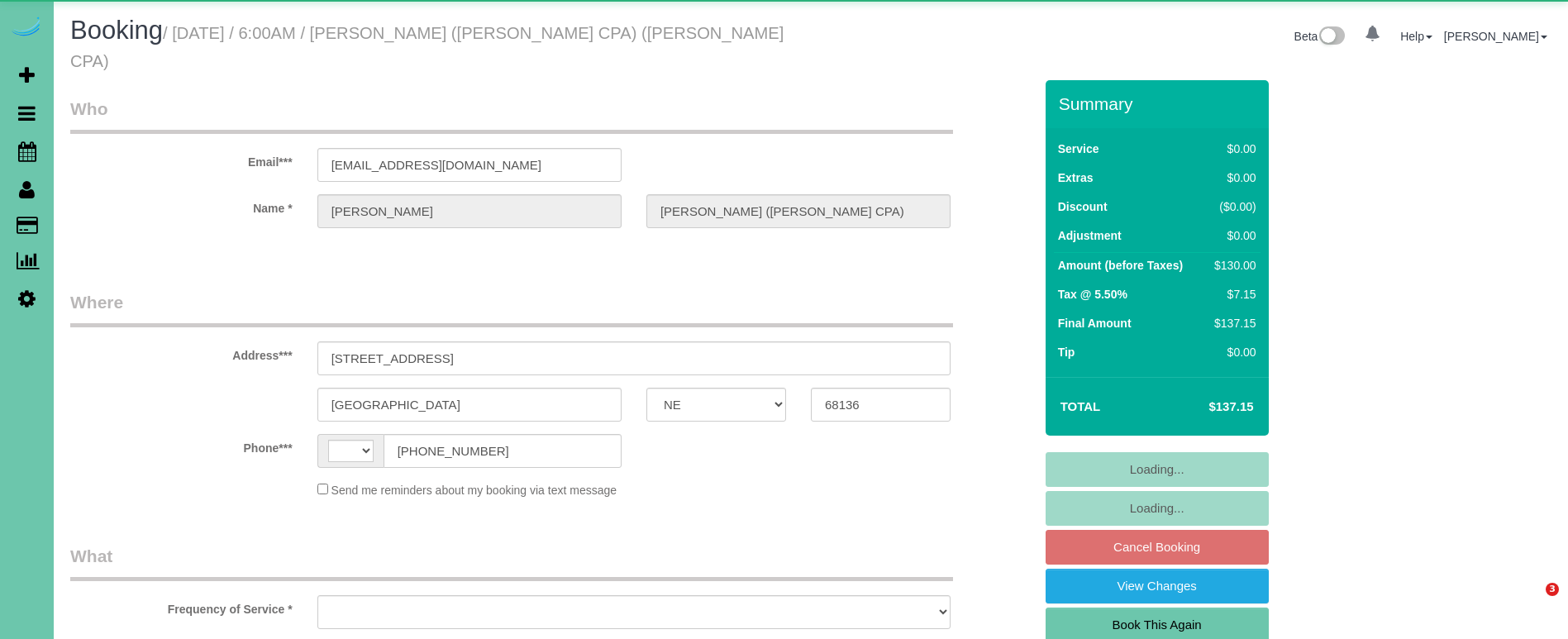
select select "NE"
select select "object:370"
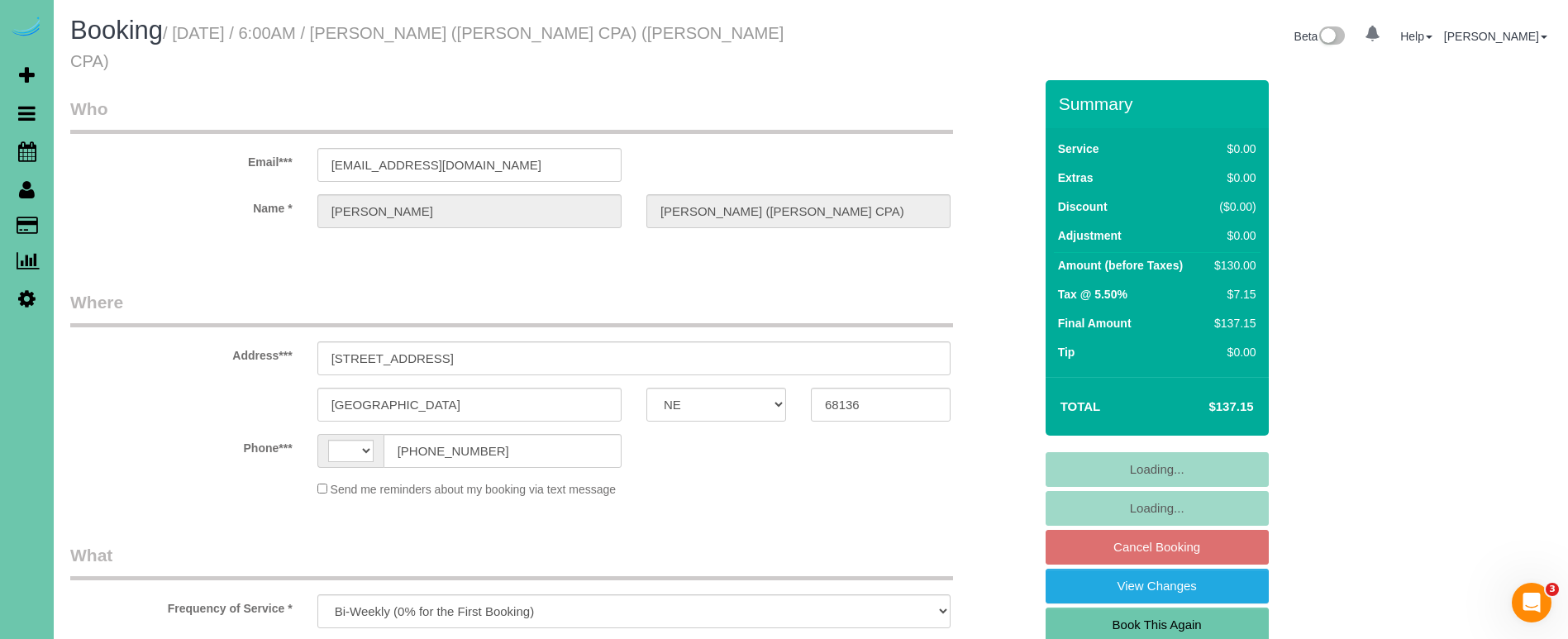
select select "string:US"
select select "string:fspay-51cfa508-8213-472a-b461-3caf97f2a8b2"
select select "object:877"
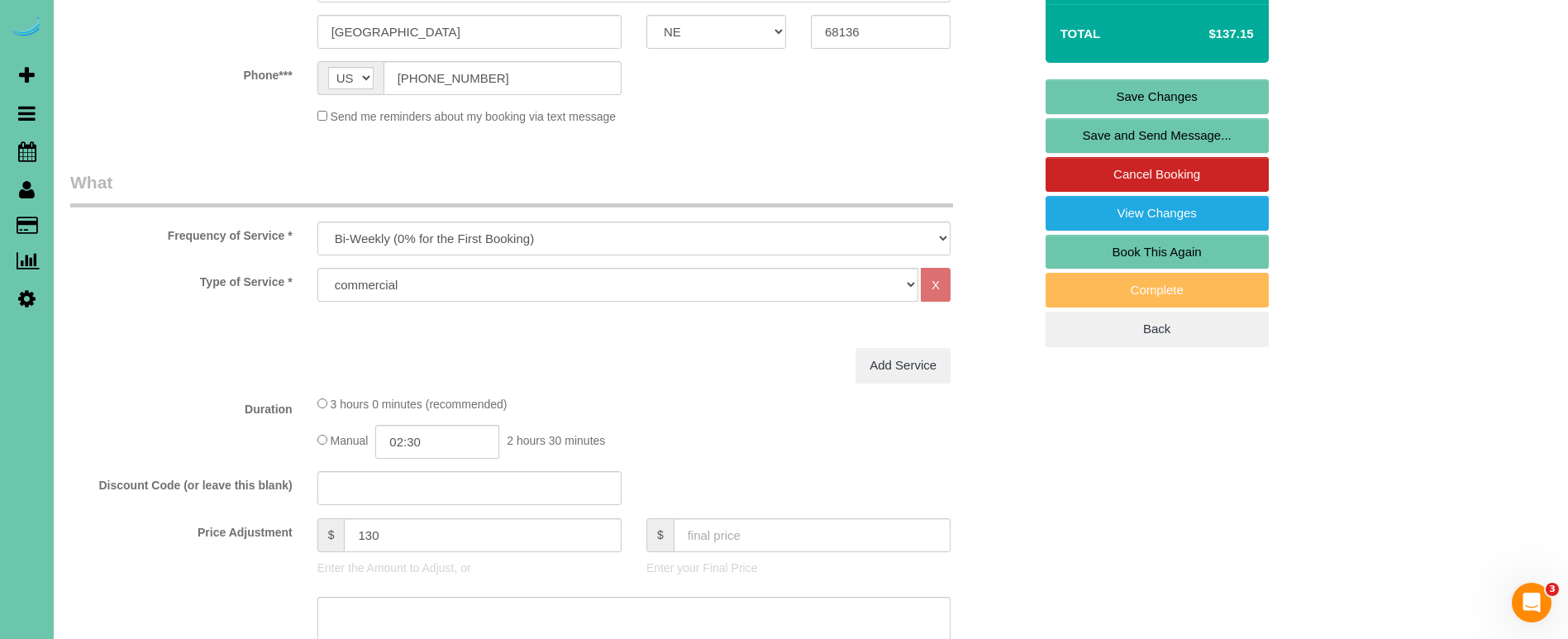
scroll to position [404, 0]
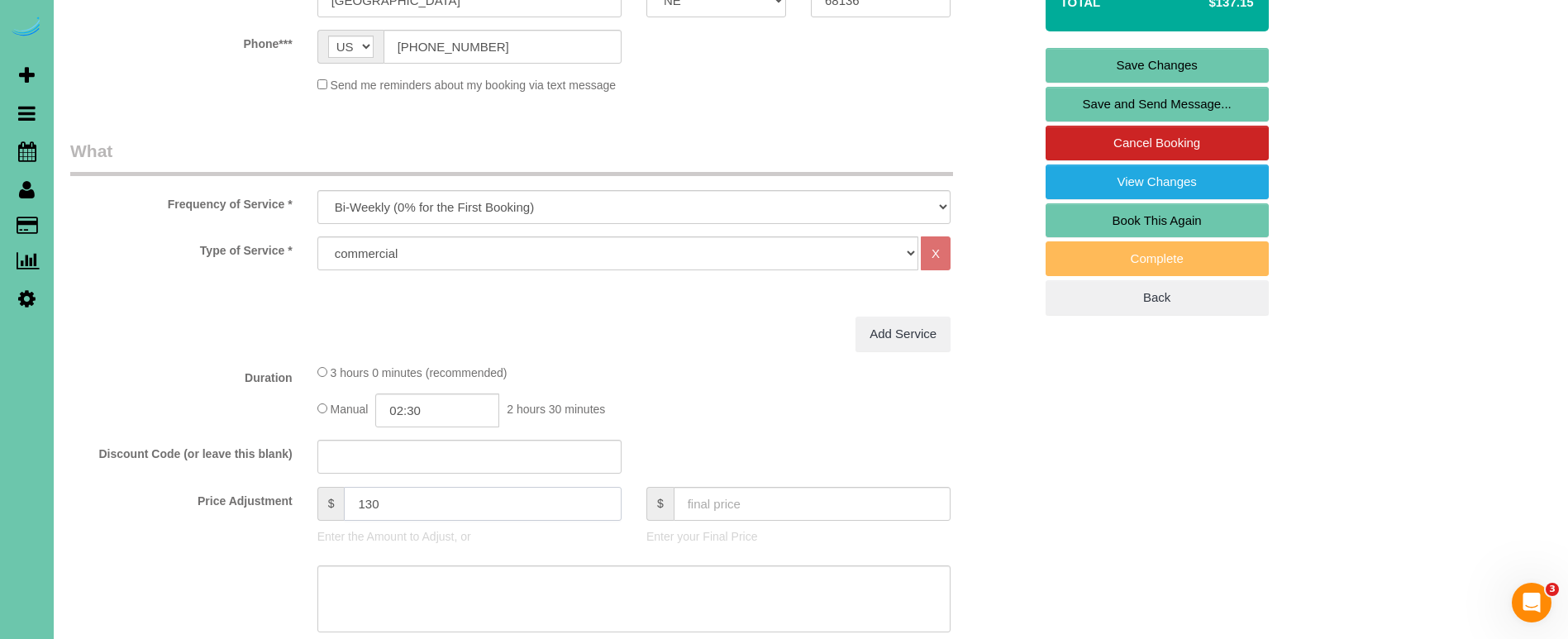
click at [426, 487] on input "130" at bounding box center [482, 503] width 277 height 34
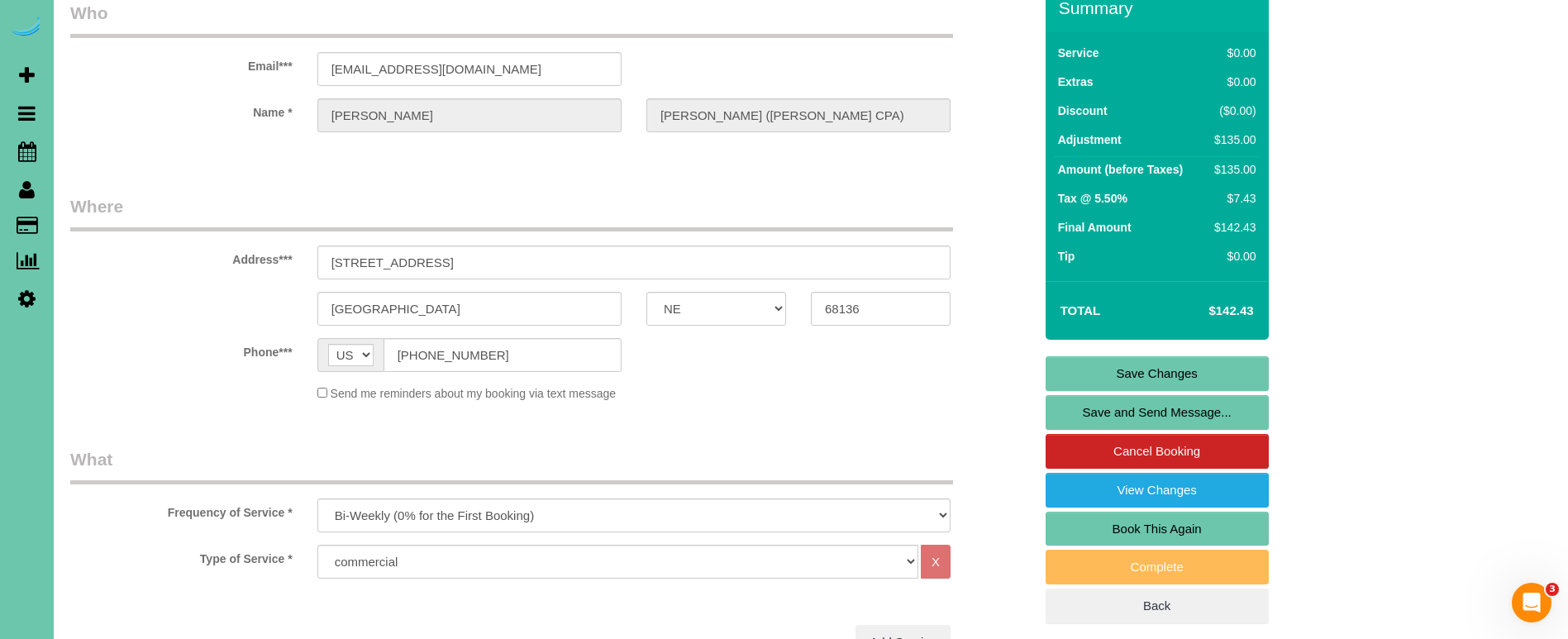
scroll to position [95, 0]
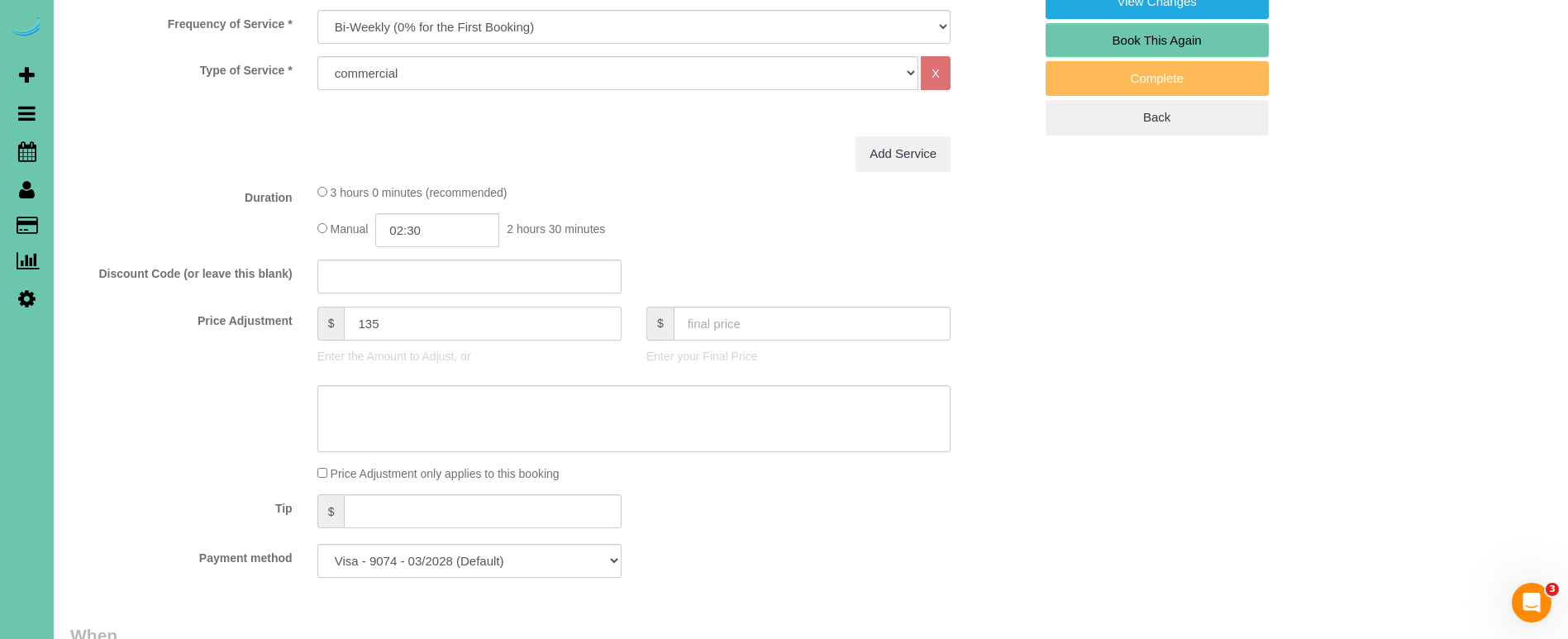
type input "135"
click at [529, 388] on textarea at bounding box center [634, 419] width 633 height 68
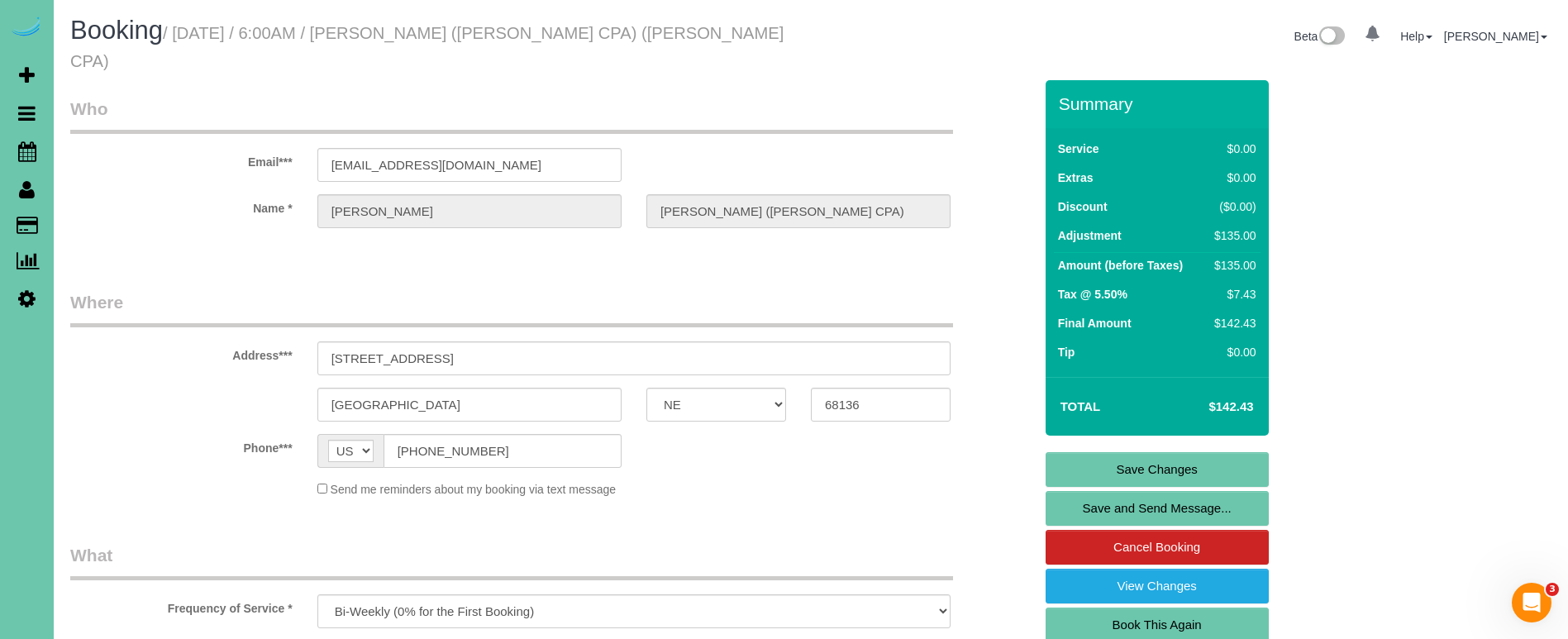
scroll to position [0, 0]
type textarea "new rate - 10/8/25"
click at [1164, 452] on link "Save Changes" at bounding box center [1157, 470] width 223 height 34
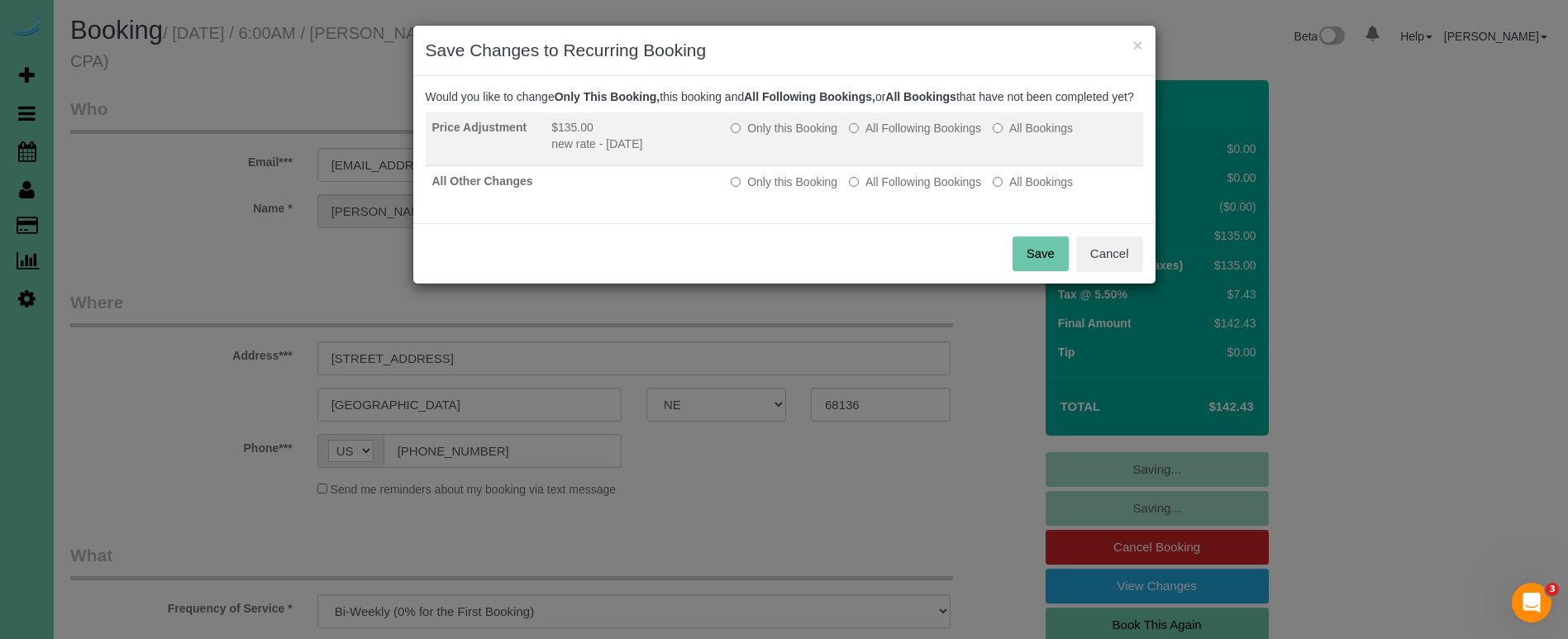
click at [874, 136] on label "All Following Bookings" at bounding box center [915, 128] width 132 height 16
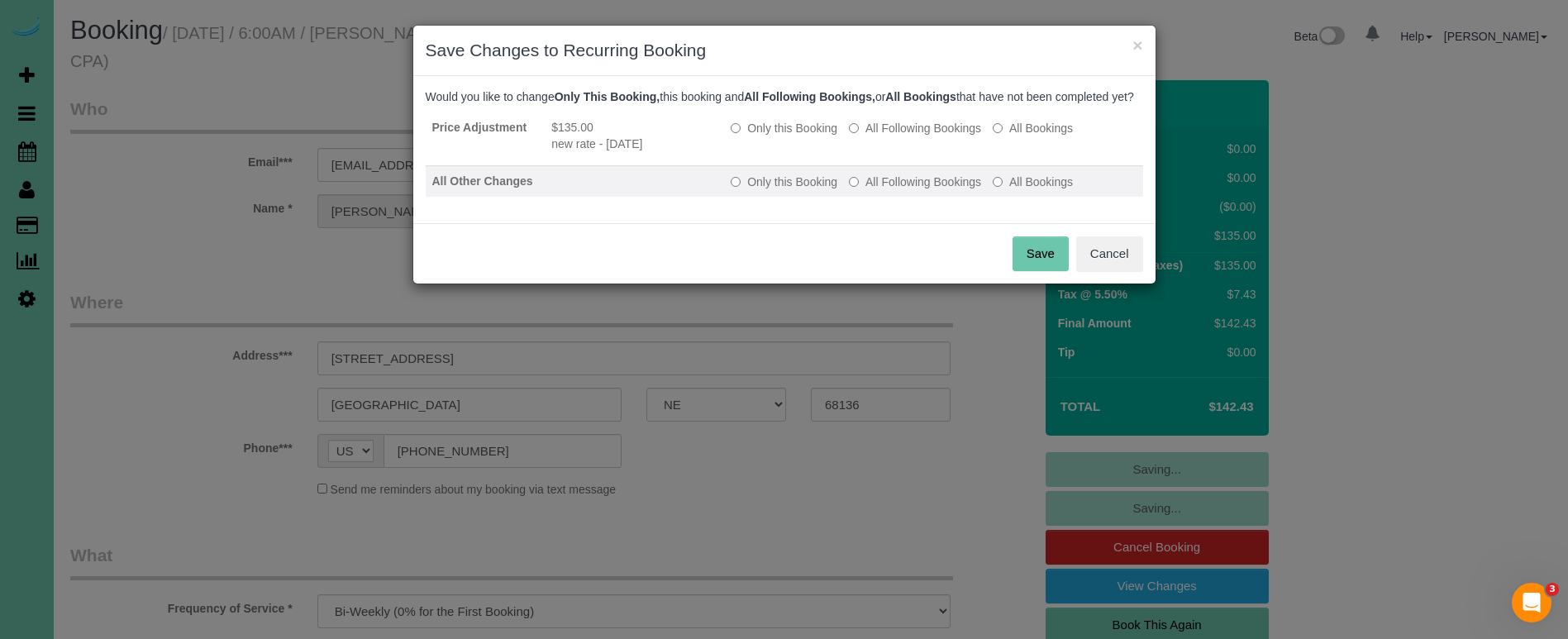
click at [884, 190] on label "All Following Bookings" at bounding box center [915, 181] width 132 height 16
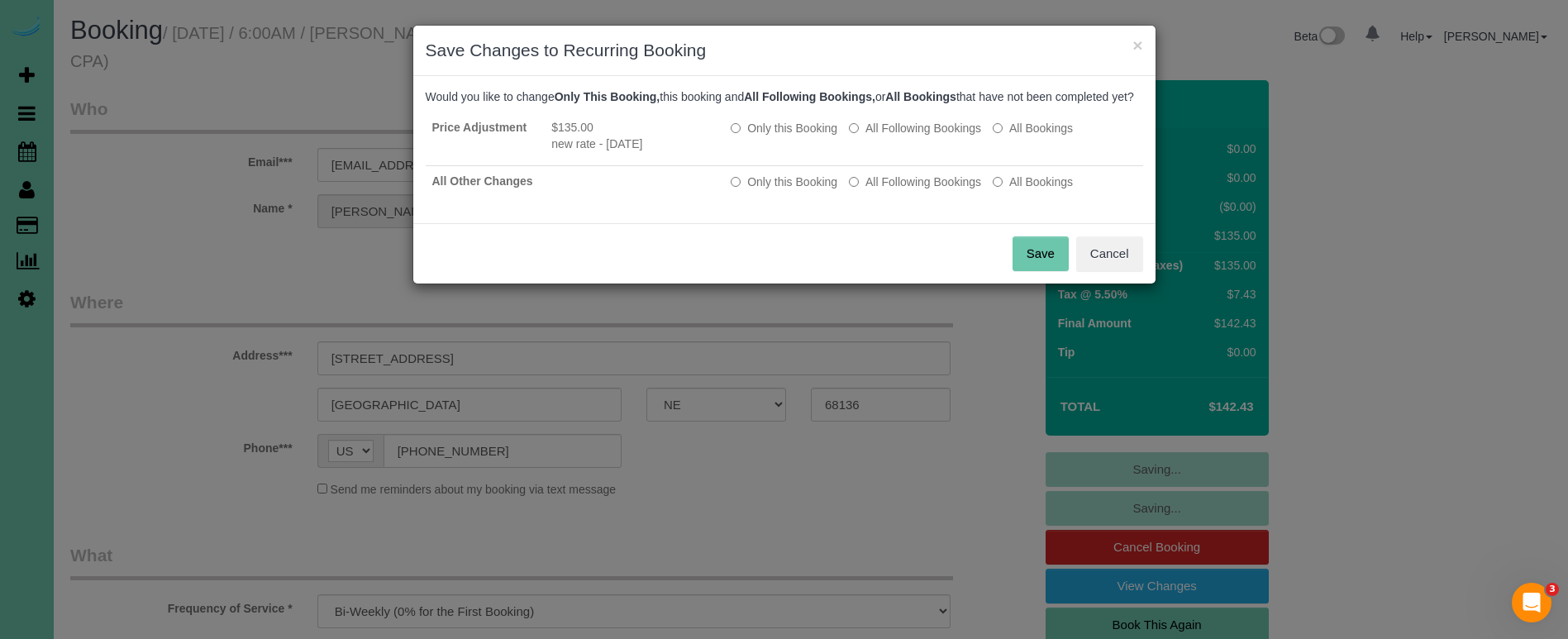
click at [1034, 266] on button "Save" at bounding box center [1041, 254] width 56 height 34
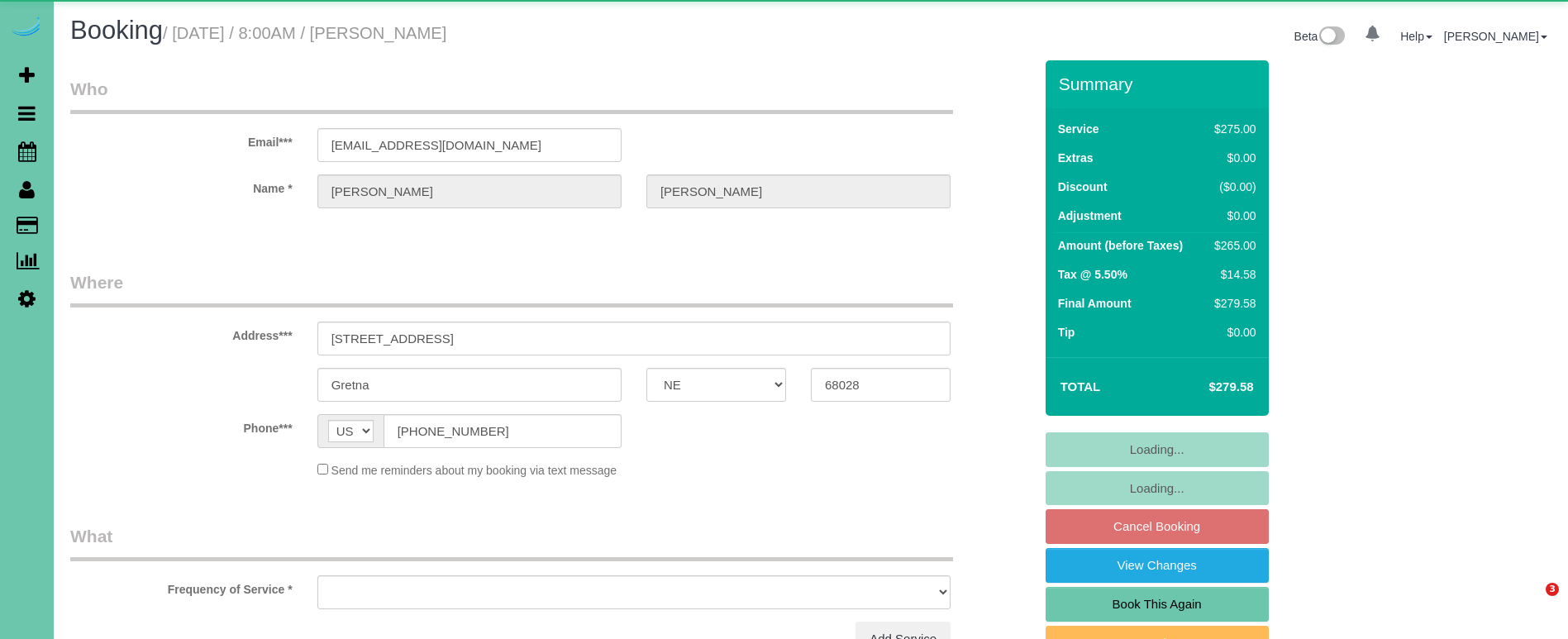
select select "NE"
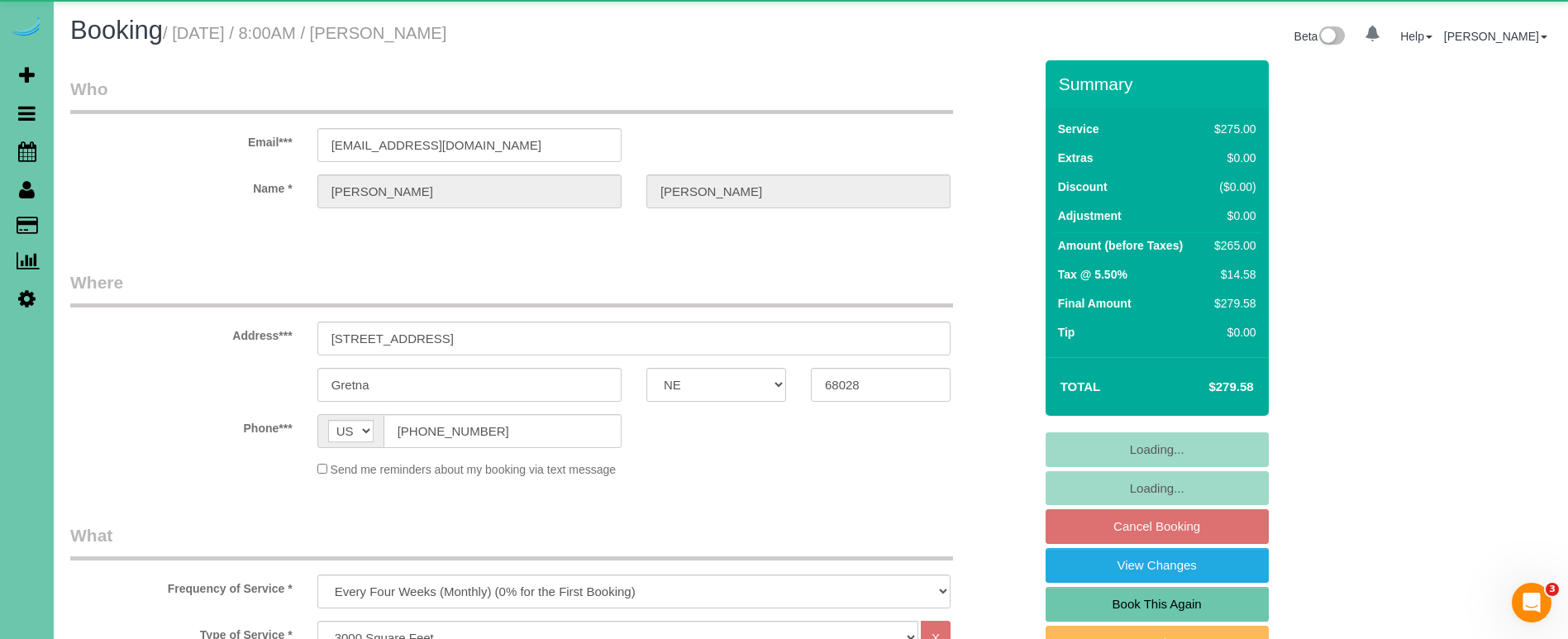
select select "object:708"
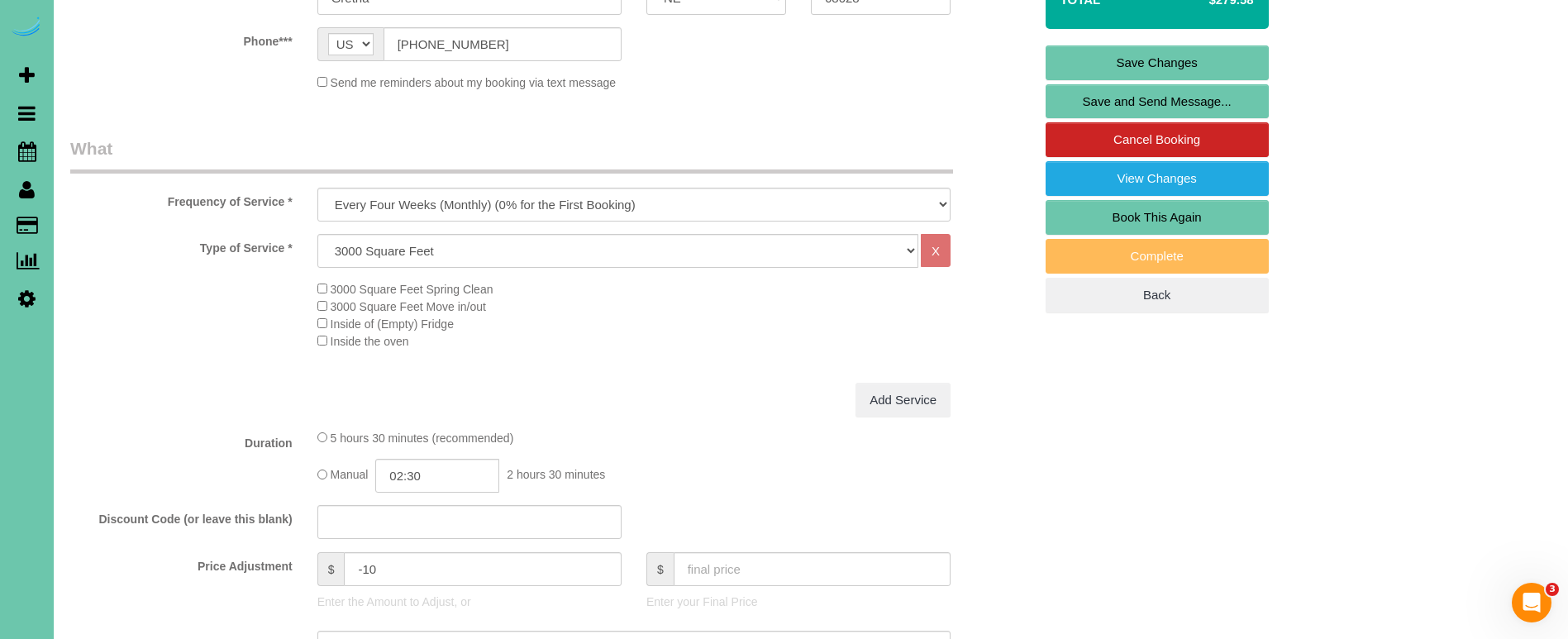
scroll to position [508, 0]
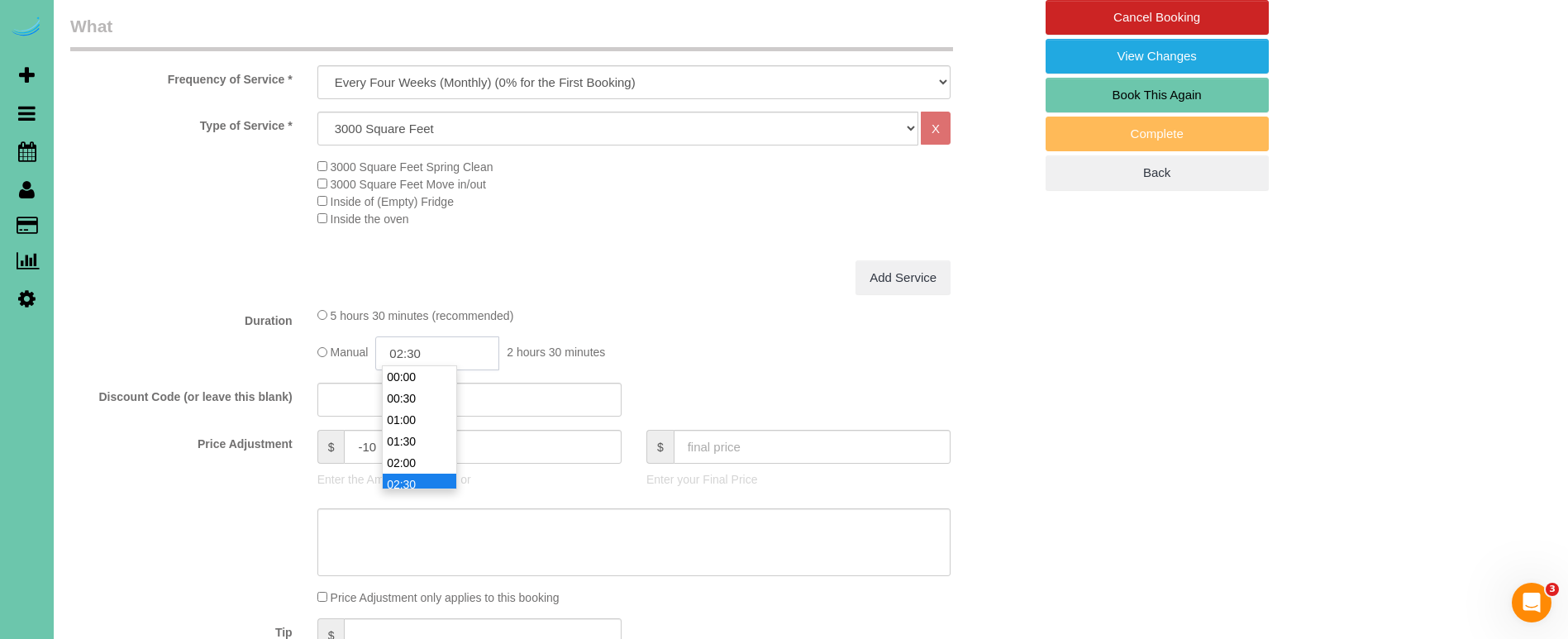
click at [453, 350] on input "02:30" at bounding box center [437, 353] width 124 height 34
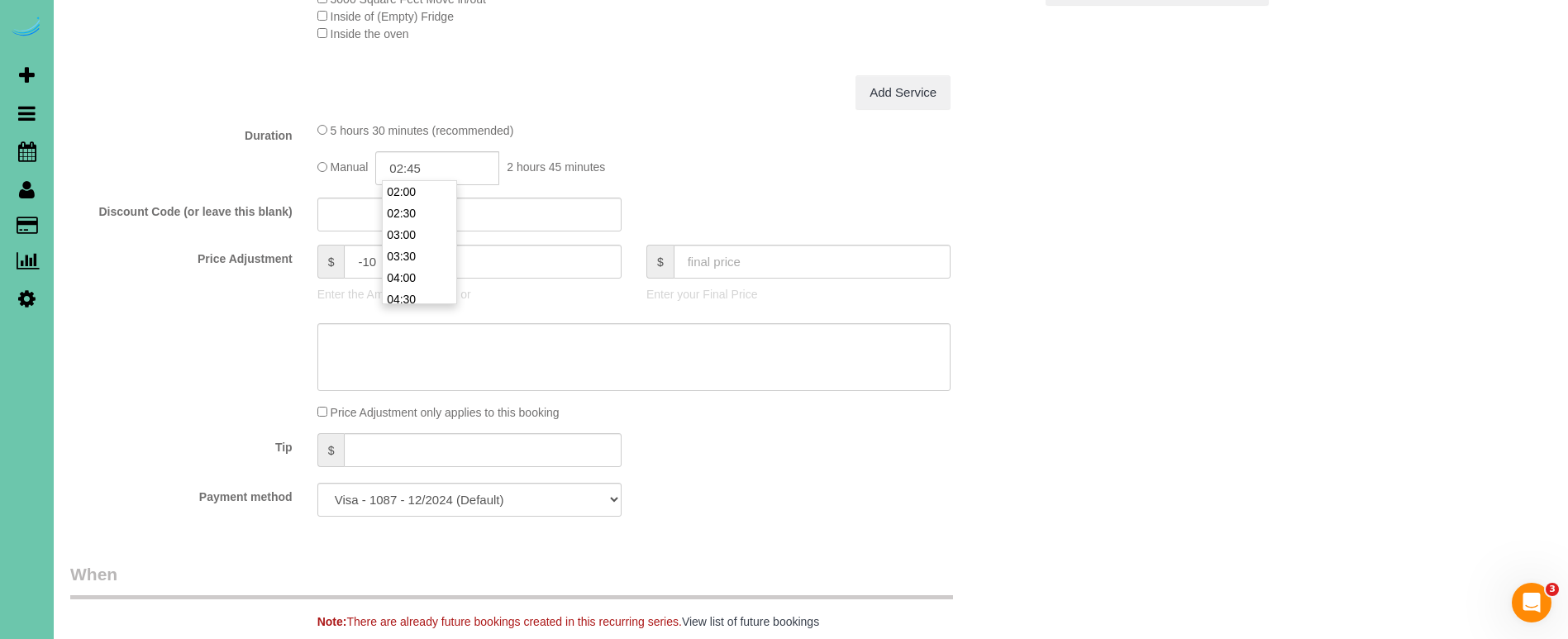
scroll to position [697, 0]
type input "02:45"
drag, startPoint x: 191, startPoint y: 294, endPoint x: 394, endPoint y: 257, distance: 206.3
click at [200, 293] on div "Price Adjustment $ -10 Enter the Amount to Adjust, or $ Enter your Final Price" at bounding box center [551, 274] width 988 height 66
drag, startPoint x: 404, startPoint y: 251, endPoint x: 252, endPoint y: 237, distance: 152.6
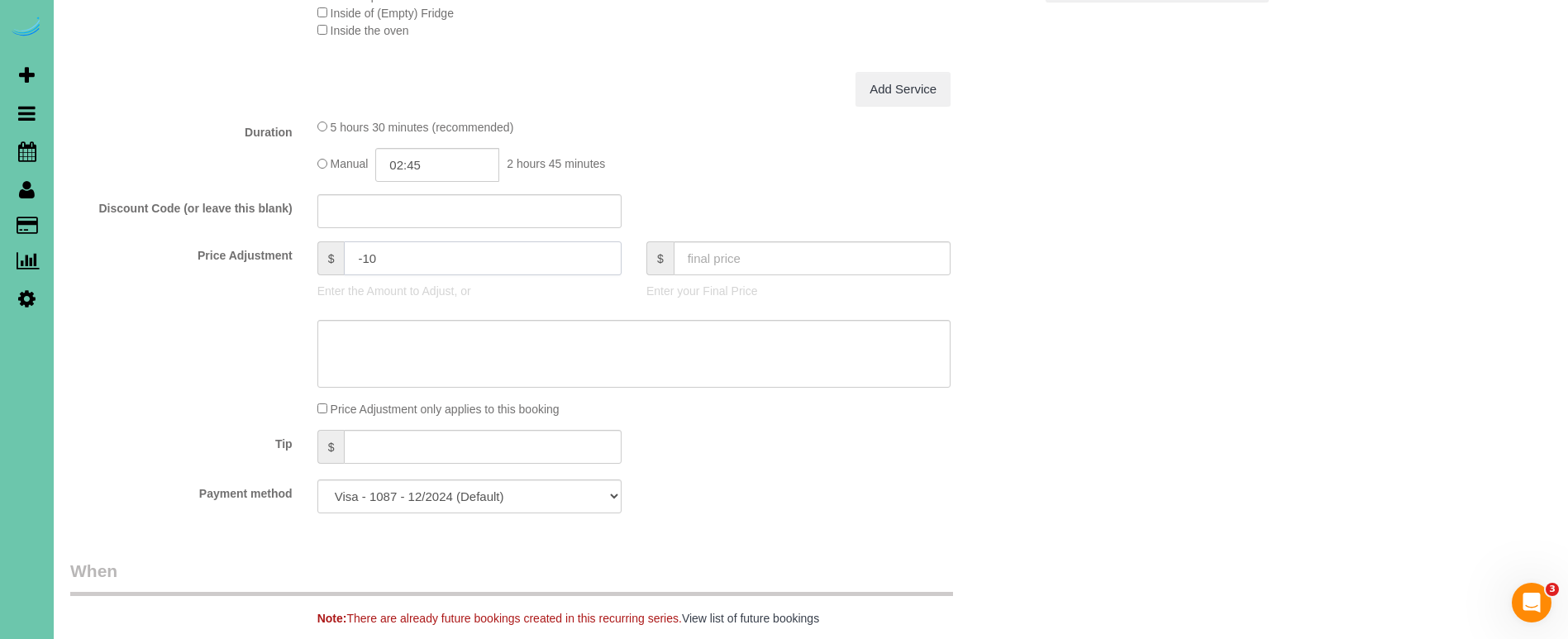
click at [256, 241] on div "Price Adjustment $ -10 Enter the Amount to Adjust, or $ Enter your Final Price" at bounding box center [551, 274] width 988 height 66
type input "30"
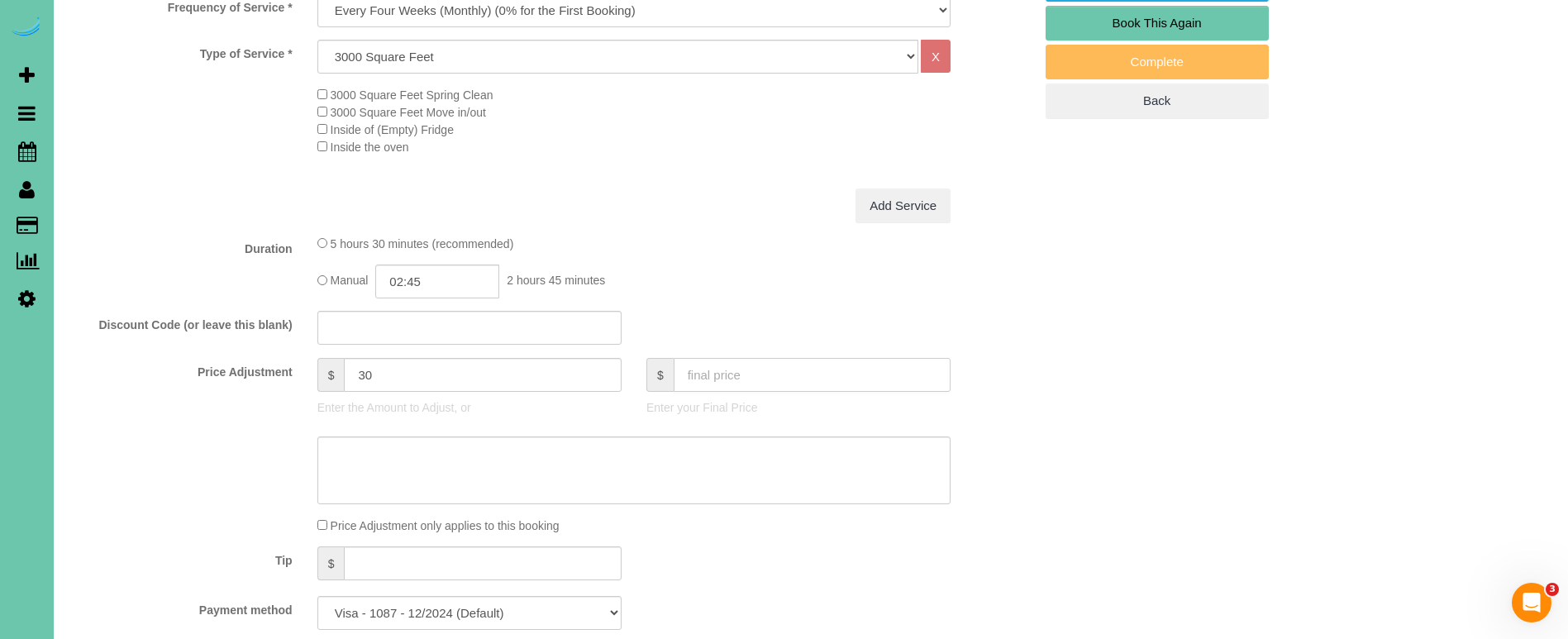
scroll to position [583, 0]
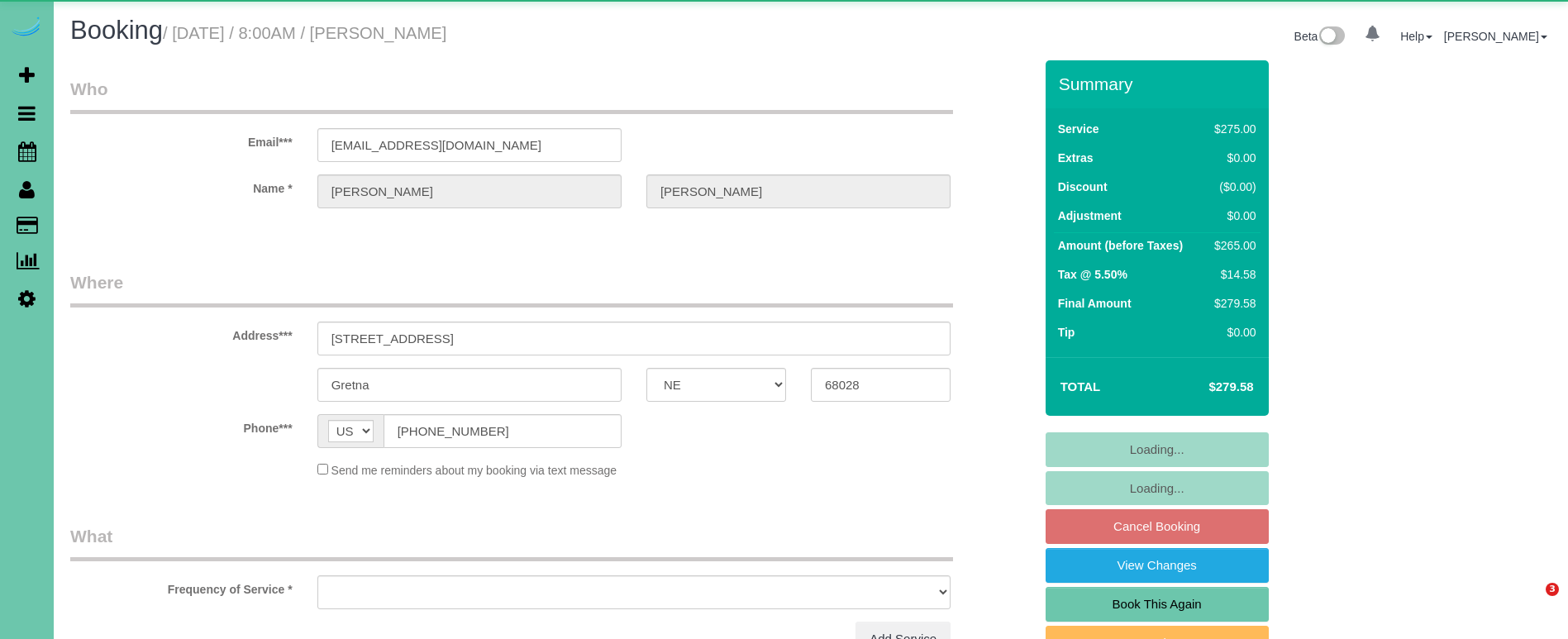
select select "NE"
select select "object:654"
select select "string:fspay-f519facc-1701-4af9-97dc-cfe6ed7444e6"
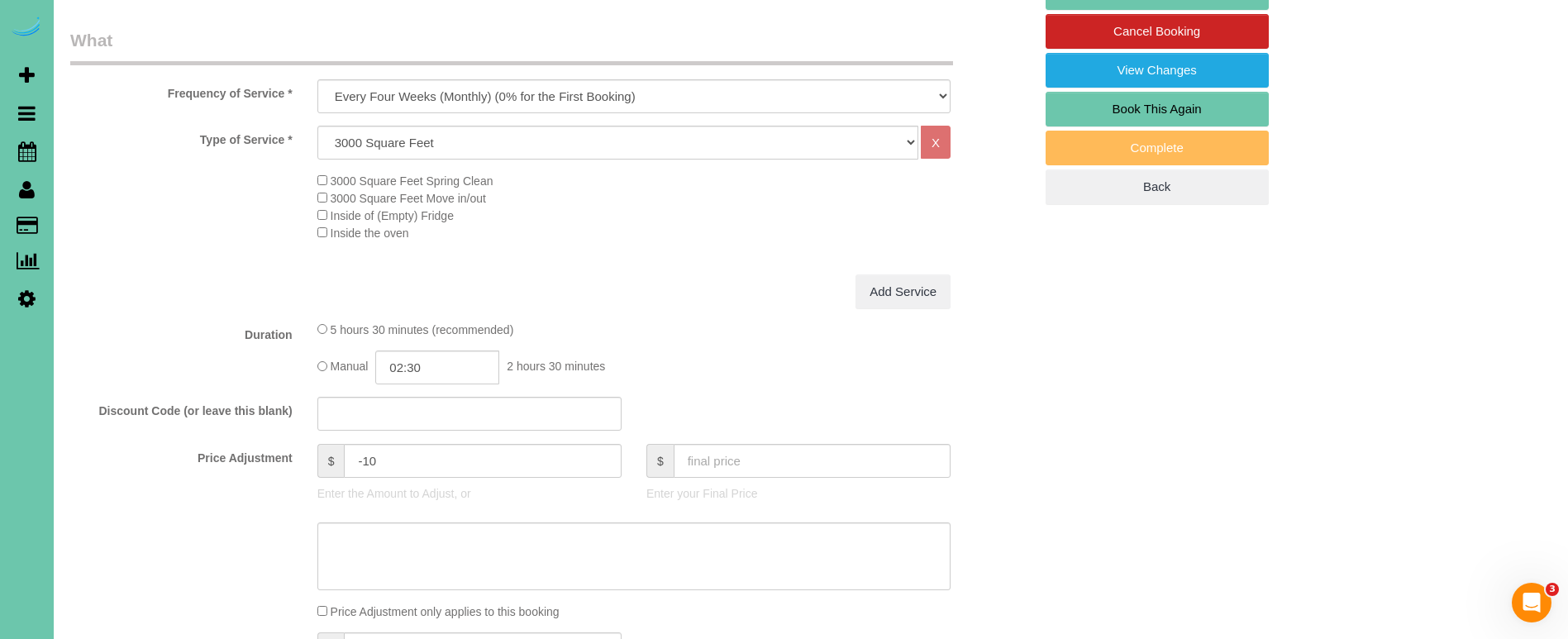
scroll to position [743, 0]
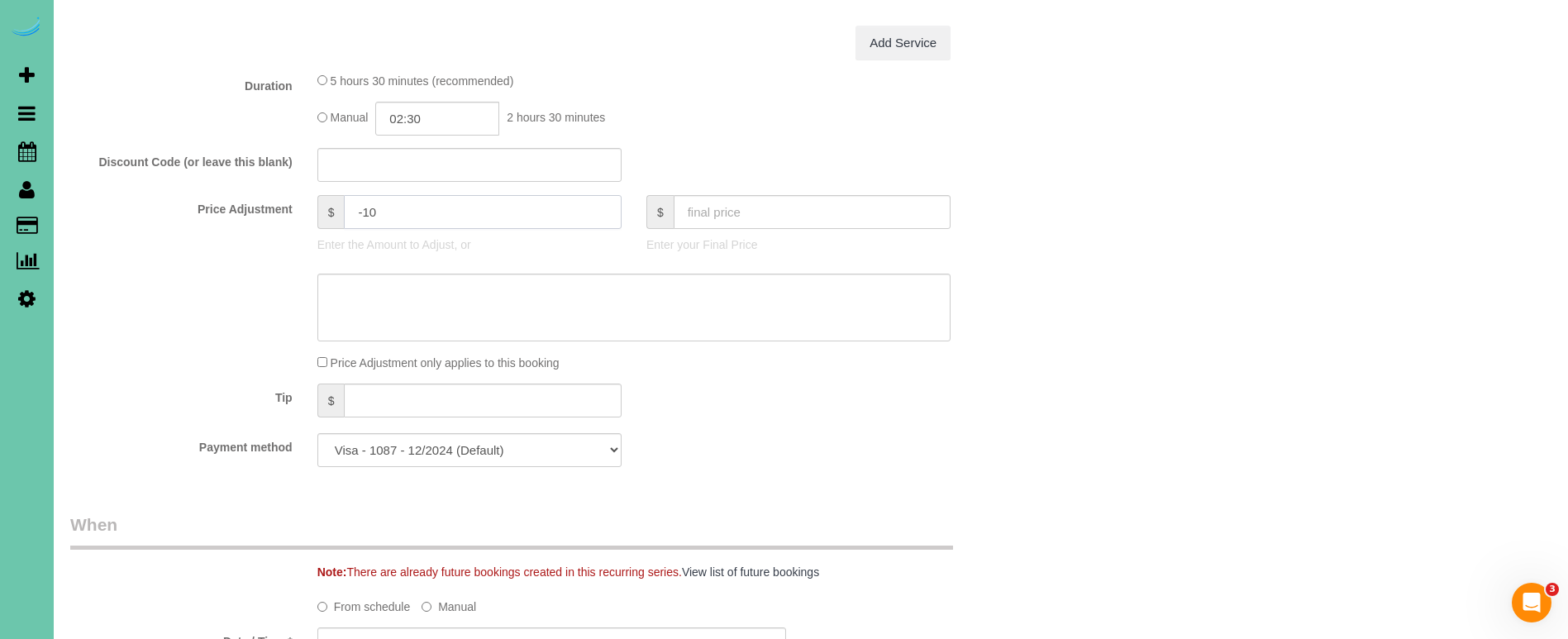
click at [399, 218] on input "-10" at bounding box center [482, 211] width 277 height 34
drag, startPoint x: 305, startPoint y: 192, endPoint x: 253, endPoint y: 181, distance: 53.2
click at [256, 182] on fieldset "What Frequency of Service * One Time Weekly (0% for the First Booking) Bi-Weekl…" at bounding box center [551, 130] width 963 height 701
type input "40"
click at [443, 116] on input "02:30" at bounding box center [437, 118] width 124 height 34
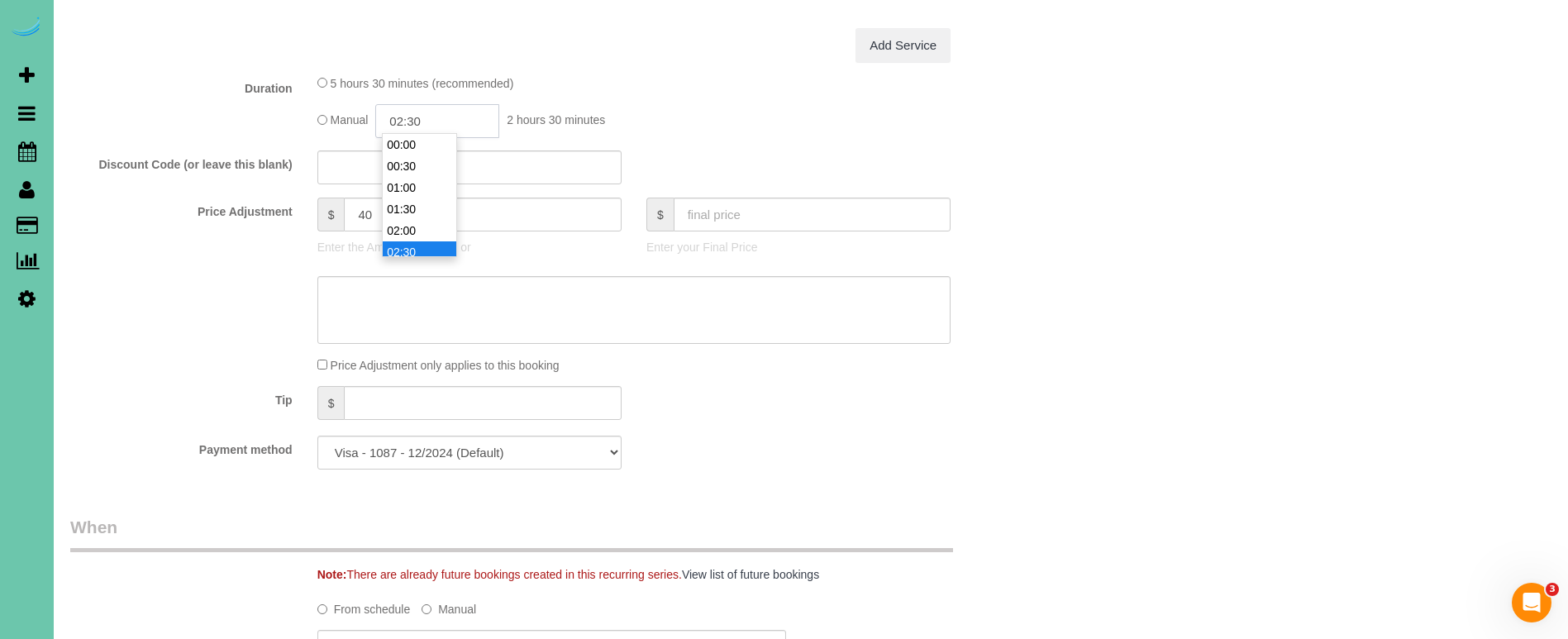
scroll to position [86, 0]
type input "03:00"
drag, startPoint x: 433, startPoint y: 186, endPoint x: 318, endPoint y: 210, distance: 117.5
click at [432, 186] on li "03:00" at bounding box center [419, 188] width 73 height 22
click at [244, 231] on div "Price Adjustment $ 40 Enter the Amount to Adjust, or $ Enter your Final Price" at bounding box center [551, 230] width 988 height 66
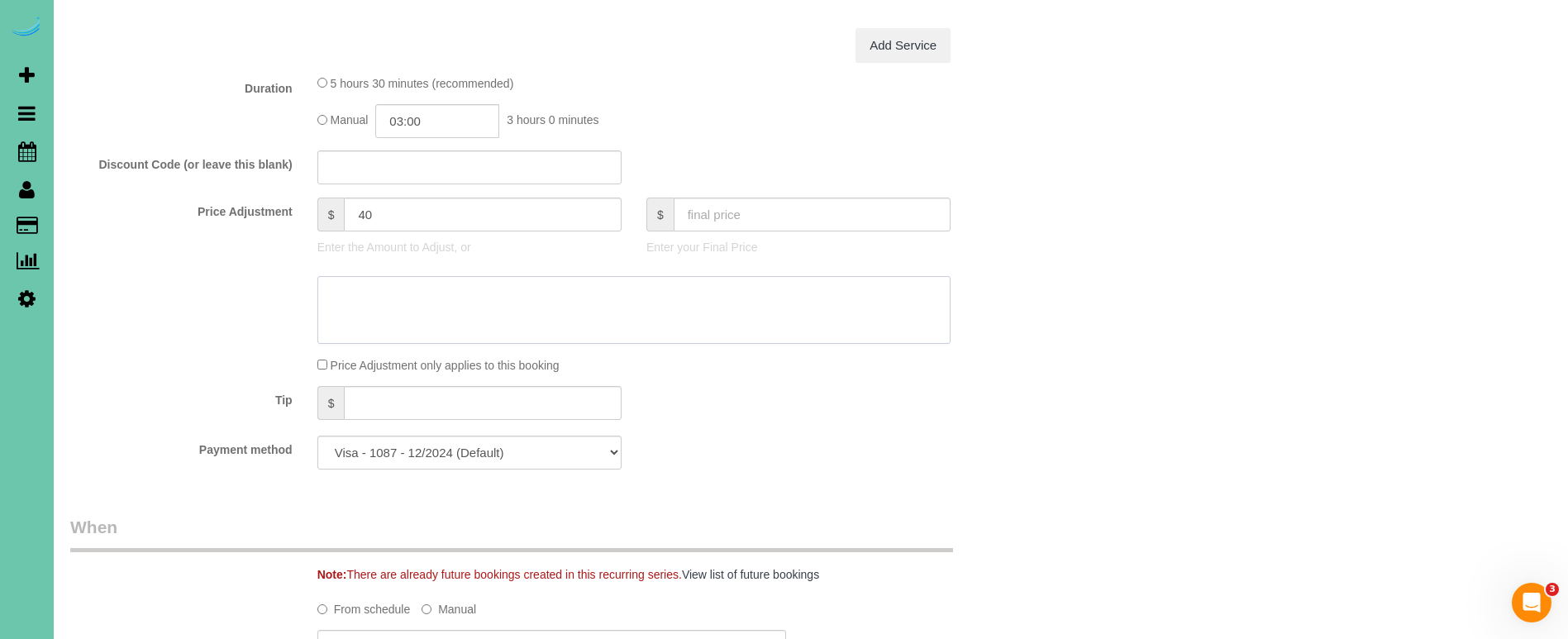
click at [404, 297] on textarea at bounding box center [634, 309] width 633 height 68
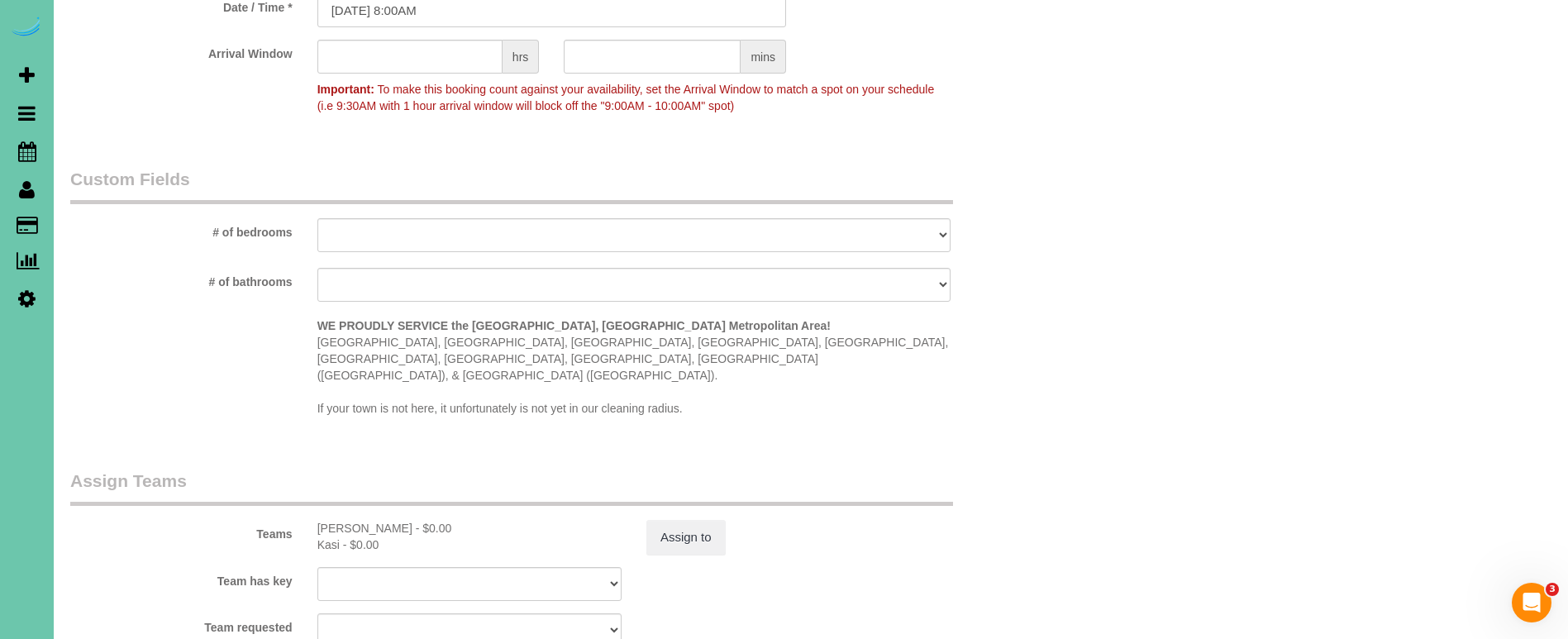
scroll to position [1383, 0]
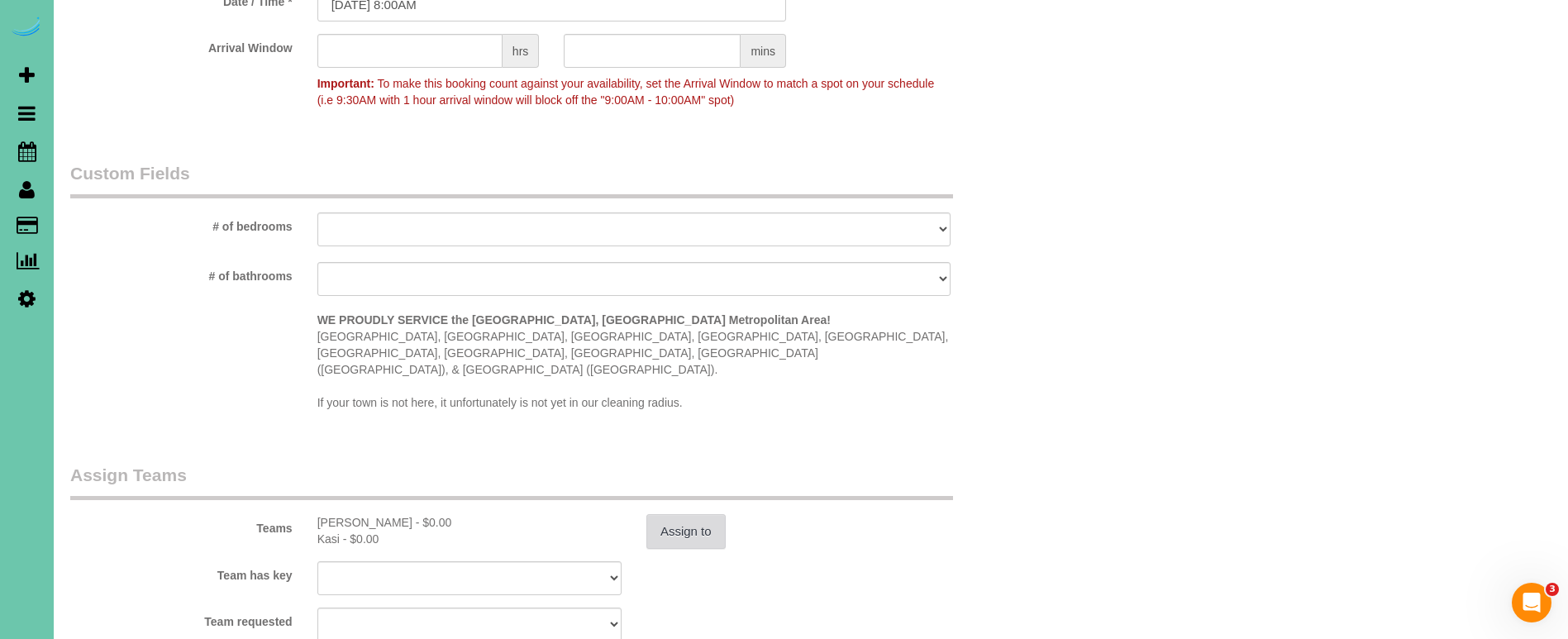
type textarea "new rate - 10/24/25"
click at [656, 514] on button "Assign to" at bounding box center [687, 531] width 80 height 34
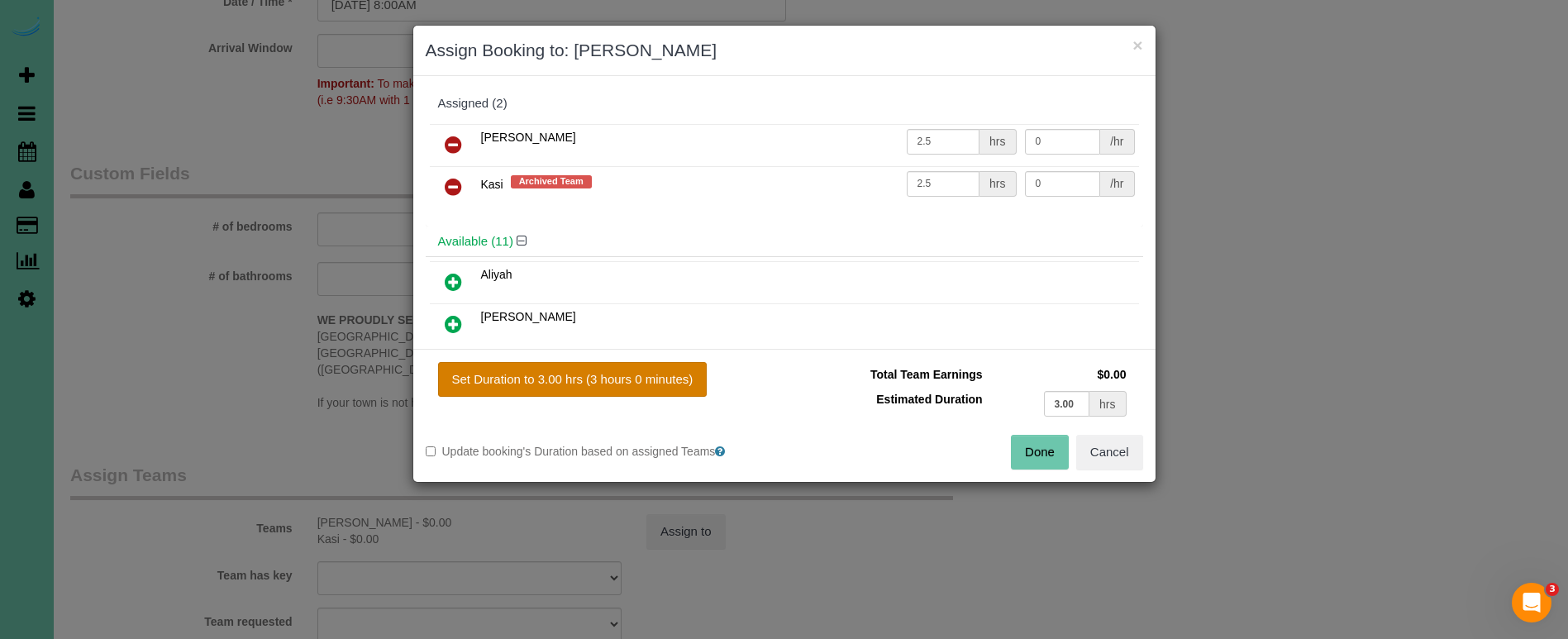
click at [616, 373] on button "Set Duration to 3.00 hrs (3 hours 0 minutes)" at bounding box center [572, 379] width 269 height 34
type input "3.00"
click at [451, 191] on icon at bounding box center [453, 187] width 17 height 20
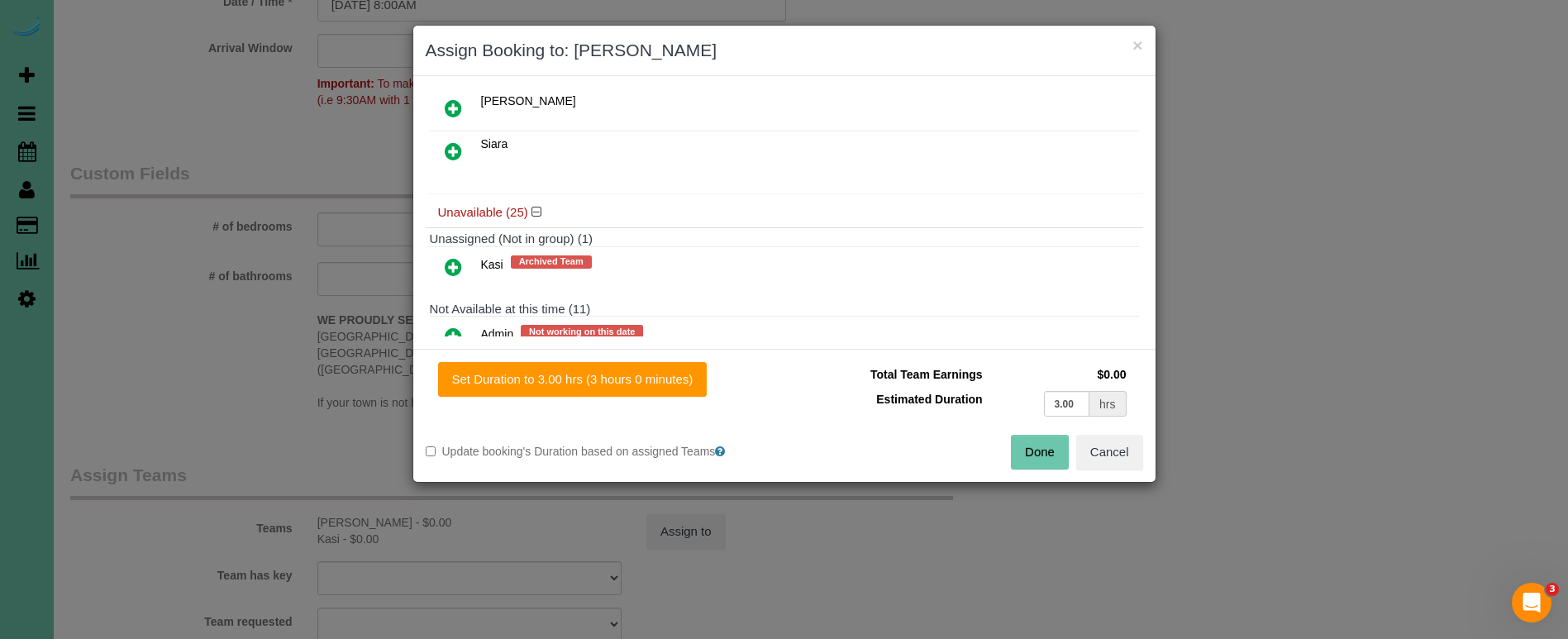
scroll to position [536, 0]
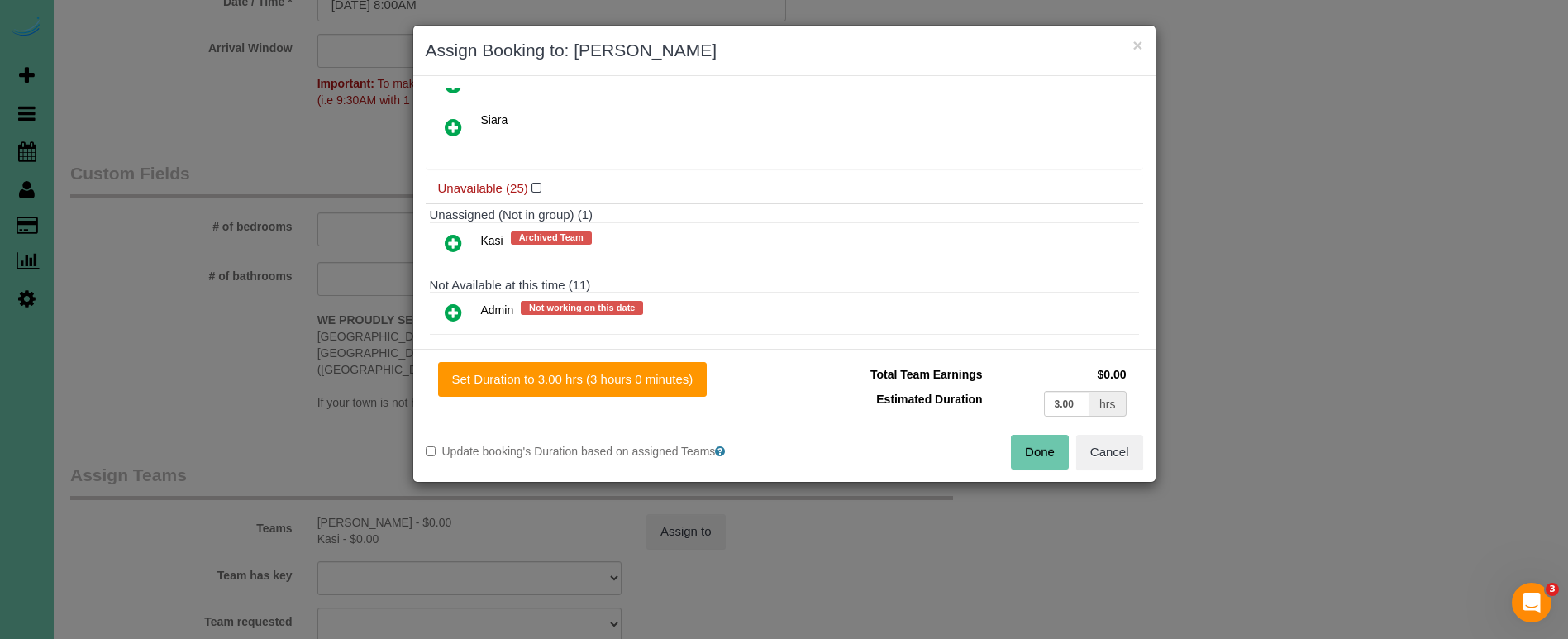
drag, startPoint x: 455, startPoint y: 311, endPoint x: 464, endPoint y: 327, distance: 18.4
click at [455, 311] on icon at bounding box center [453, 313] width 17 height 20
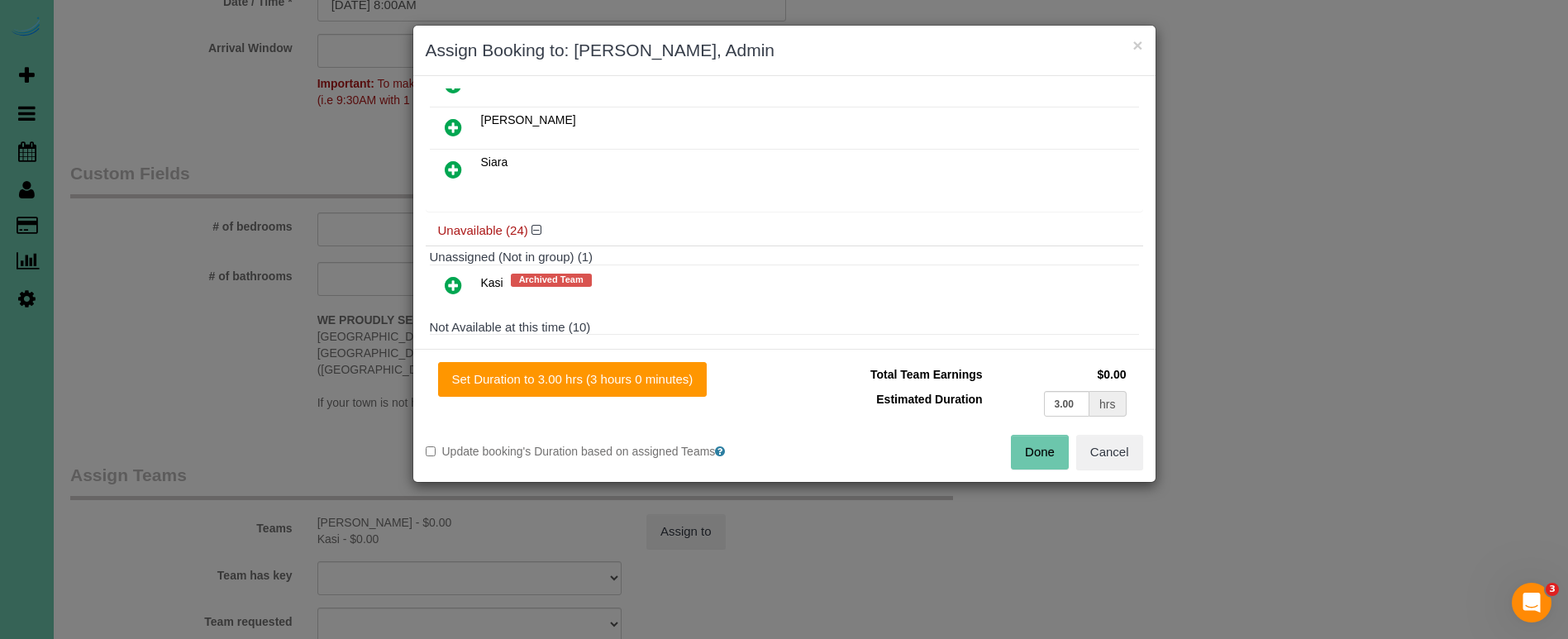
drag, startPoint x: 541, startPoint y: 381, endPoint x: 836, endPoint y: 420, distance: 297.6
click at [541, 381] on button "Set Duration to 3.00 hrs (3 hours 0 minutes)" at bounding box center [572, 379] width 269 height 34
type input "3.00"
click at [1041, 434] on div "Total Team Earnings $0.00 Estimated Duration 3.00 hrs Warning: The Company shar…" at bounding box center [964, 398] width 359 height 73
drag, startPoint x: 1041, startPoint y: 446, endPoint x: 1013, endPoint y: 438, distance: 29.1
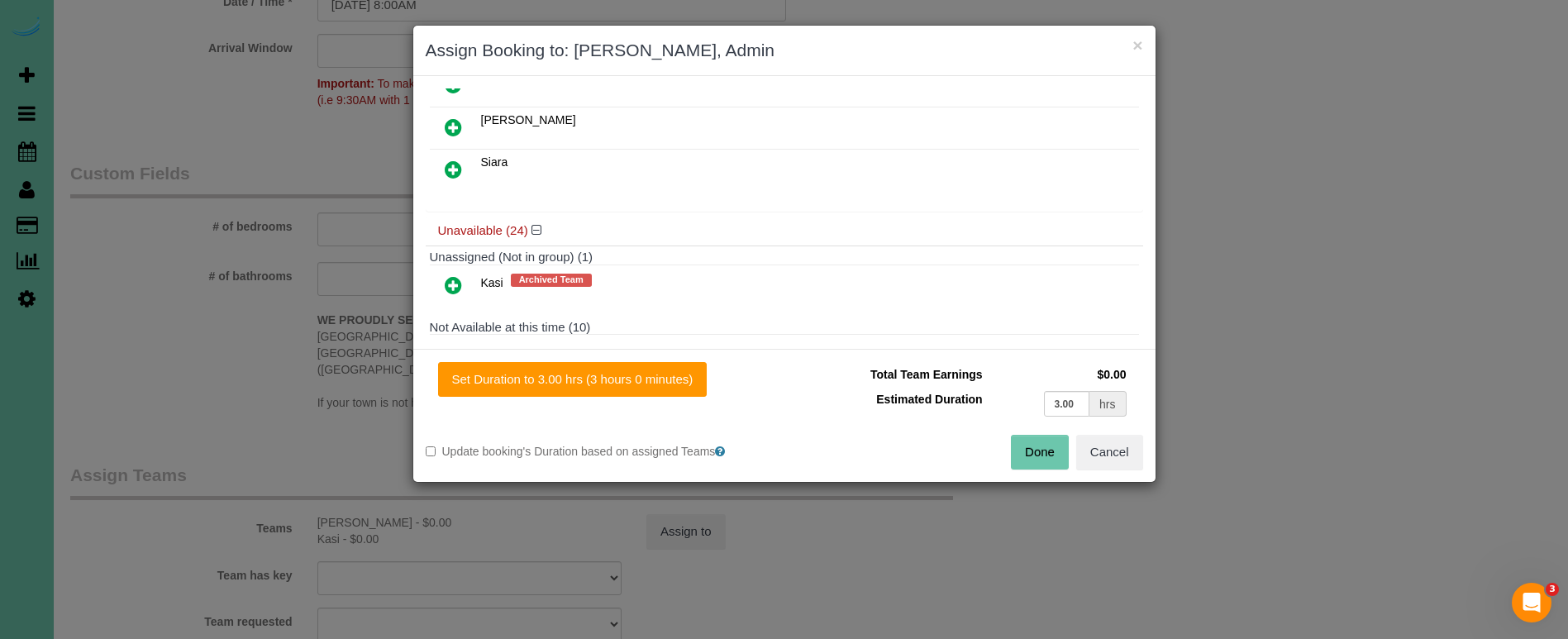
click at [1041, 446] on button "Done" at bounding box center [1040, 451] width 58 height 34
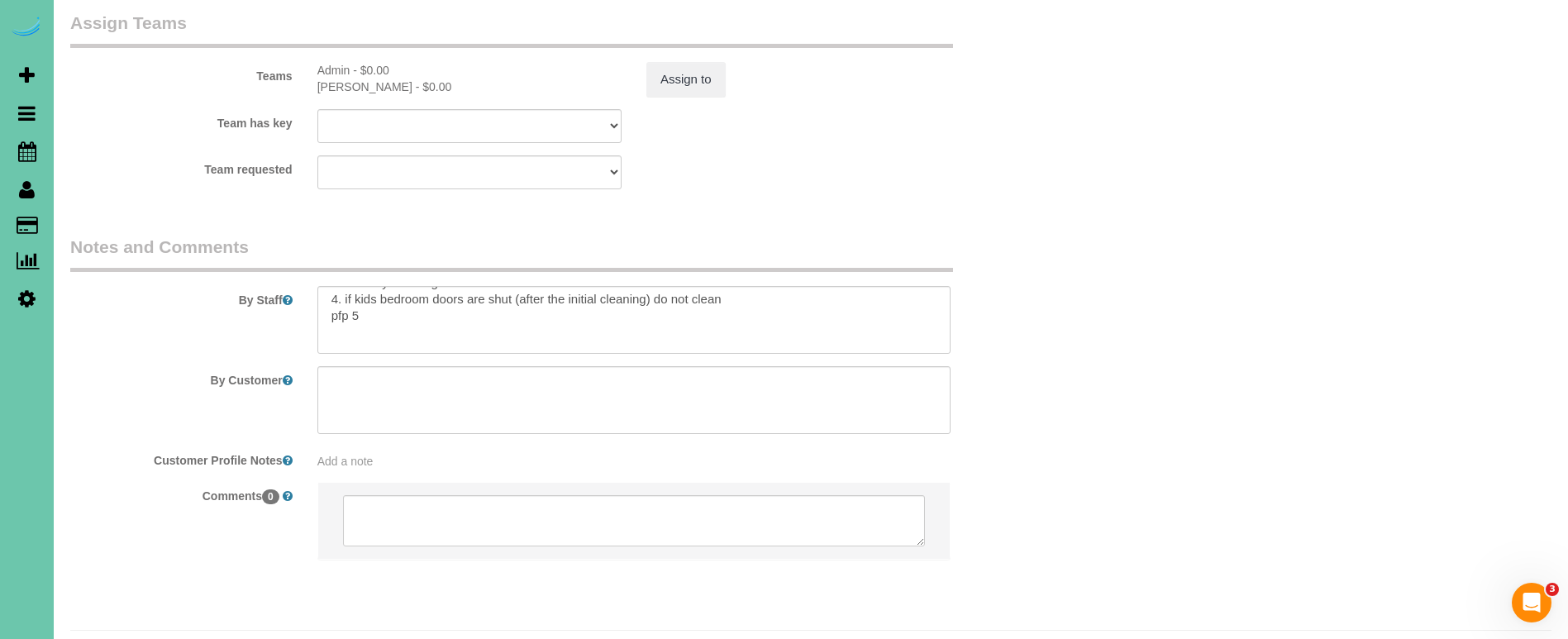
scroll to position [53, 0]
click at [377, 286] on textarea at bounding box center [634, 319] width 633 height 68
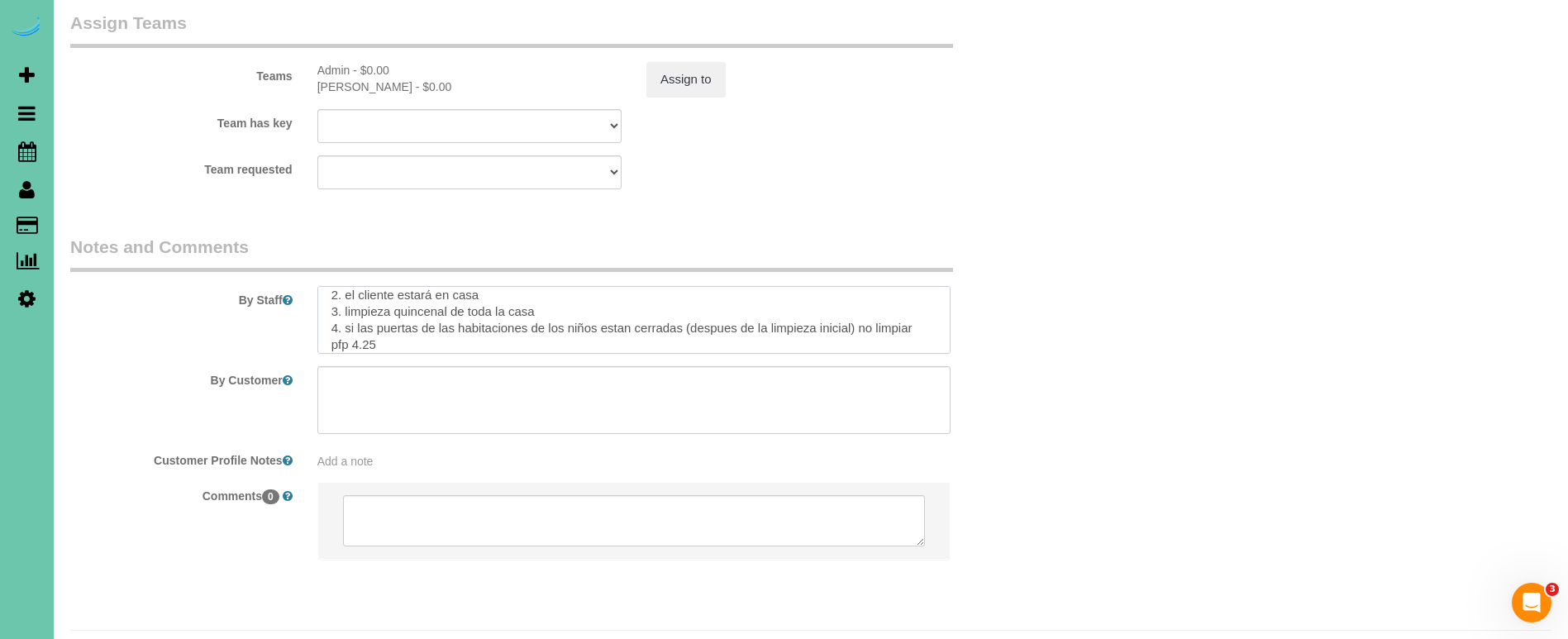
scroll to position [139, 0]
click at [358, 297] on textarea at bounding box center [634, 319] width 633 height 68
drag, startPoint x: 355, startPoint y: 297, endPoint x: 375, endPoint y: 299, distance: 20.1
click at [375, 299] on textarea at bounding box center [634, 319] width 633 height 68
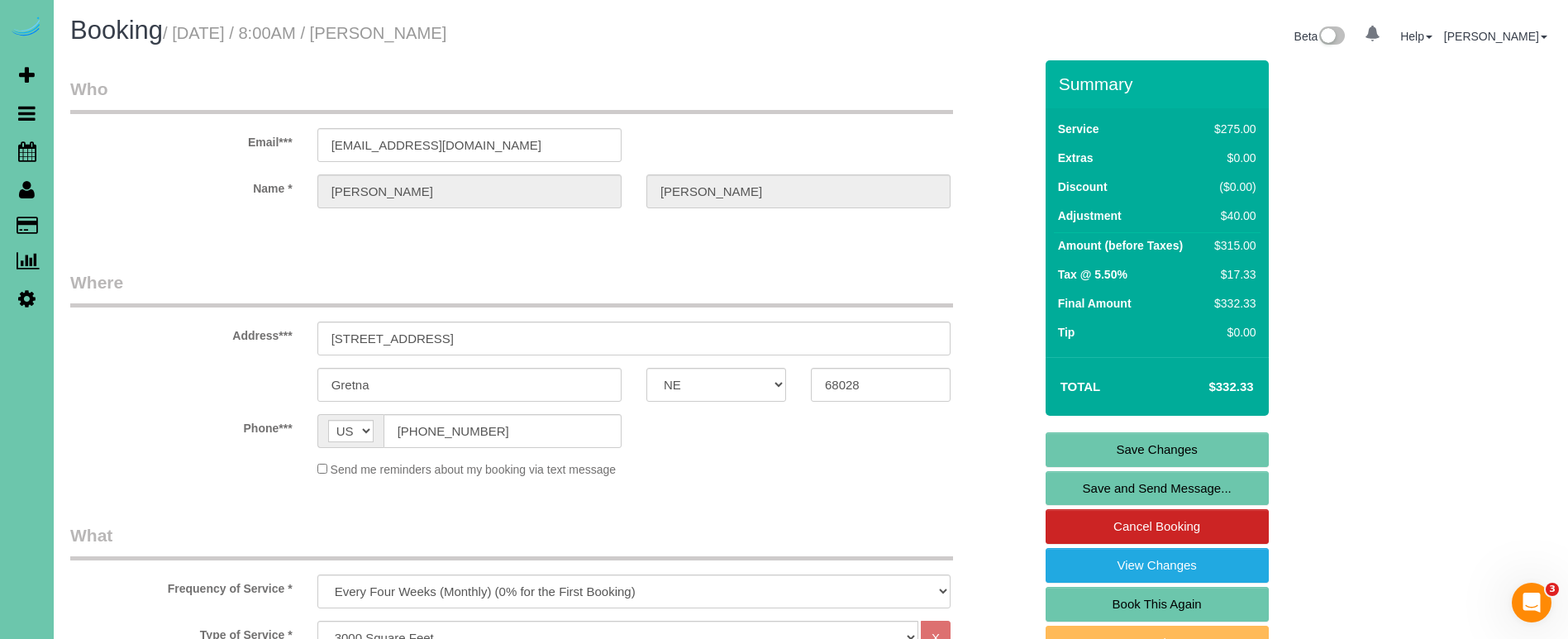
scroll to position [0, 0]
type textarea "1. credit 2. client will be home 3. monthly cleaning - whole home 4. if kids be…"
click at [1083, 437] on link "Save Changes" at bounding box center [1157, 450] width 223 height 34
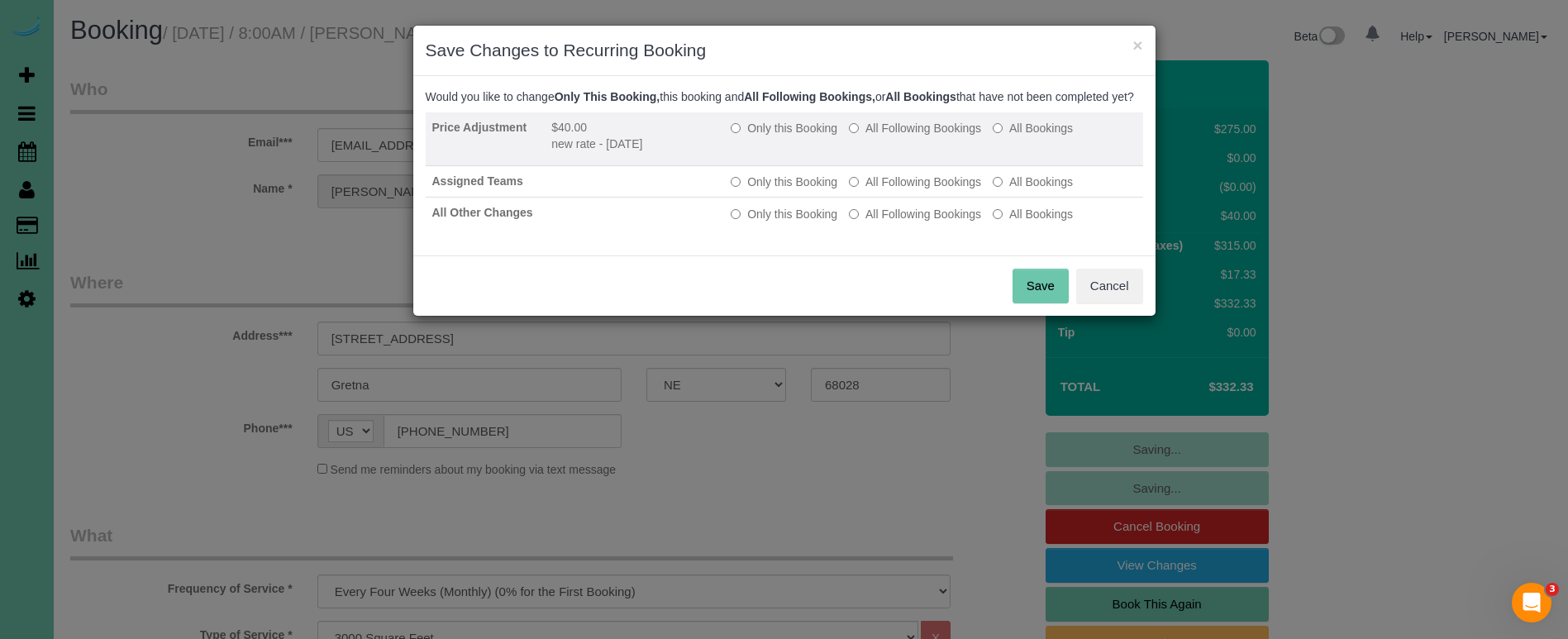
drag, startPoint x: 930, startPoint y: 140, endPoint x: 929, endPoint y: 148, distance: 8.1
click at [930, 136] on label "All Following Bookings" at bounding box center [915, 128] width 132 height 16
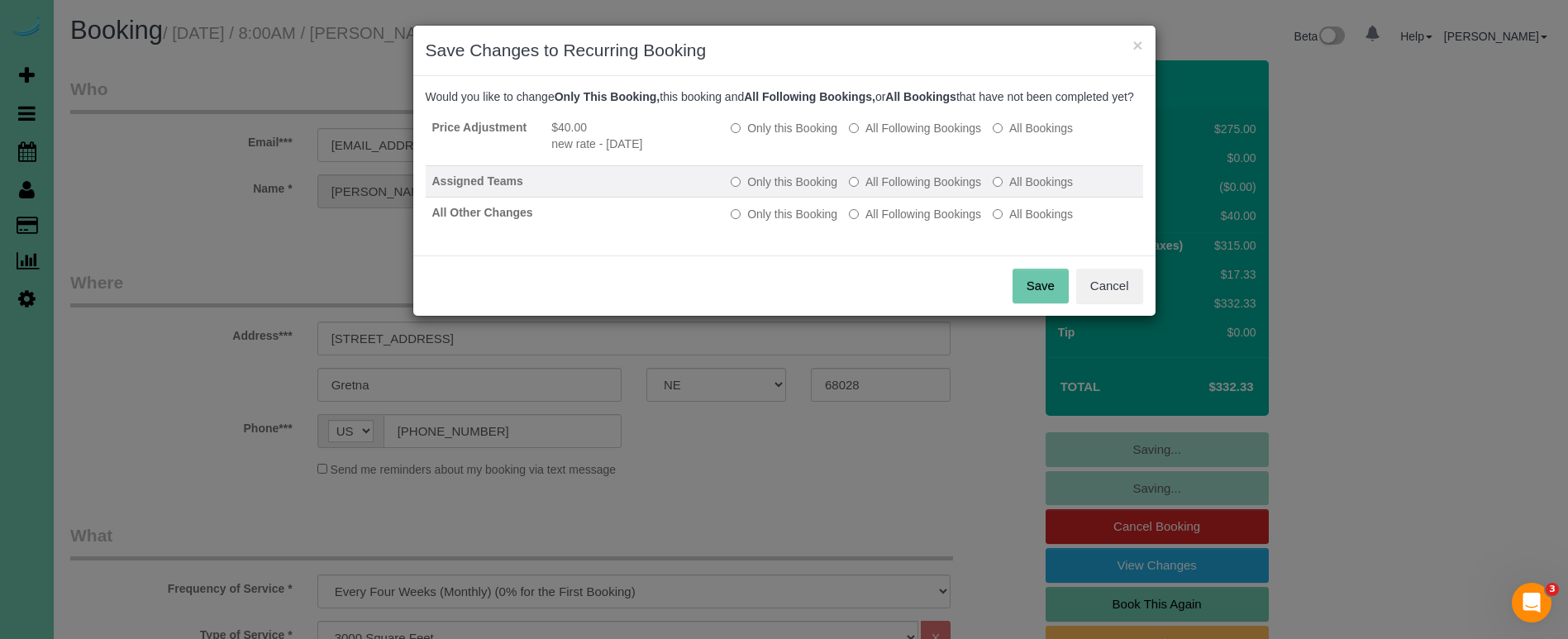
click at [918, 190] on label "All Following Bookings" at bounding box center [915, 181] width 132 height 16
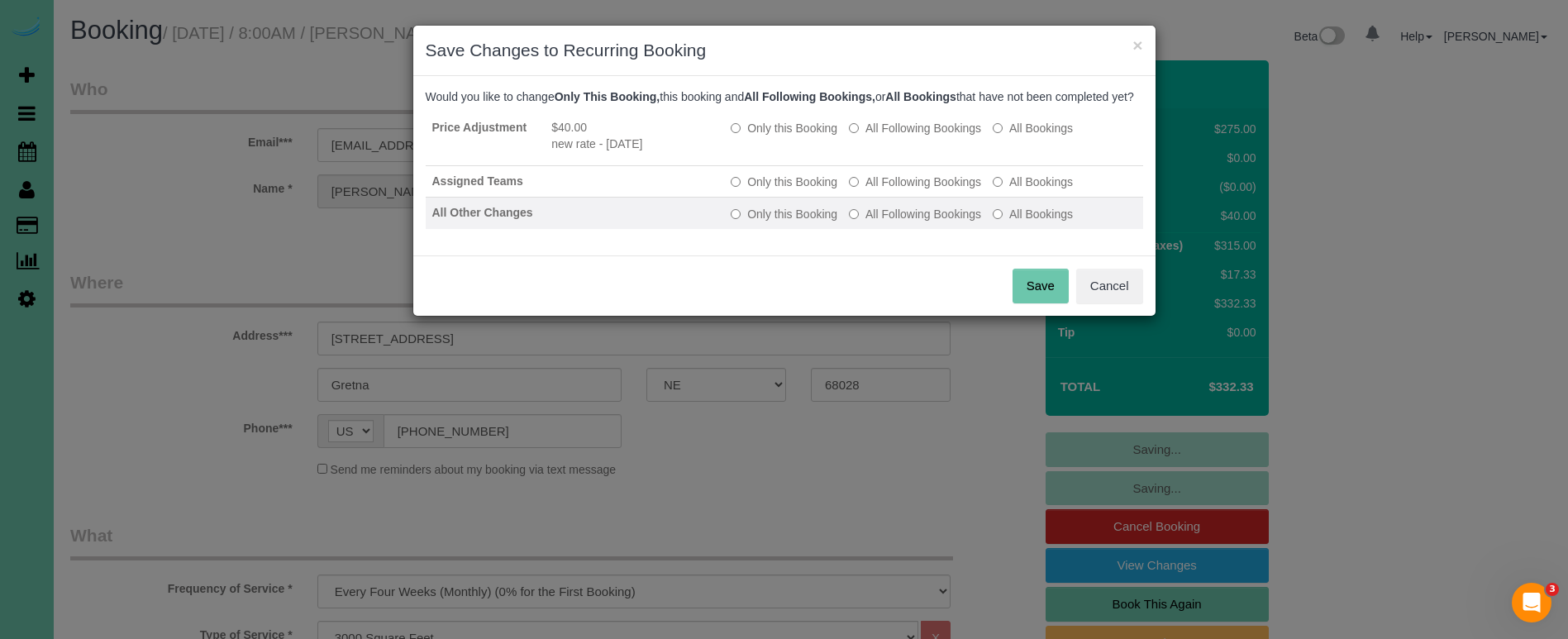
click at [911, 218] on td "Only this Booking All Following Bookings All Bookings" at bounding box center [932, 213] width 418 height 32
drag, startPoint x: 907, startPoint y: 226, endPoint x: 914, endPoint y: 234, distance: 10.6
click at [907, 222] on label "All Following Bookings" at bounding box center [915, 214] width 132 height 16
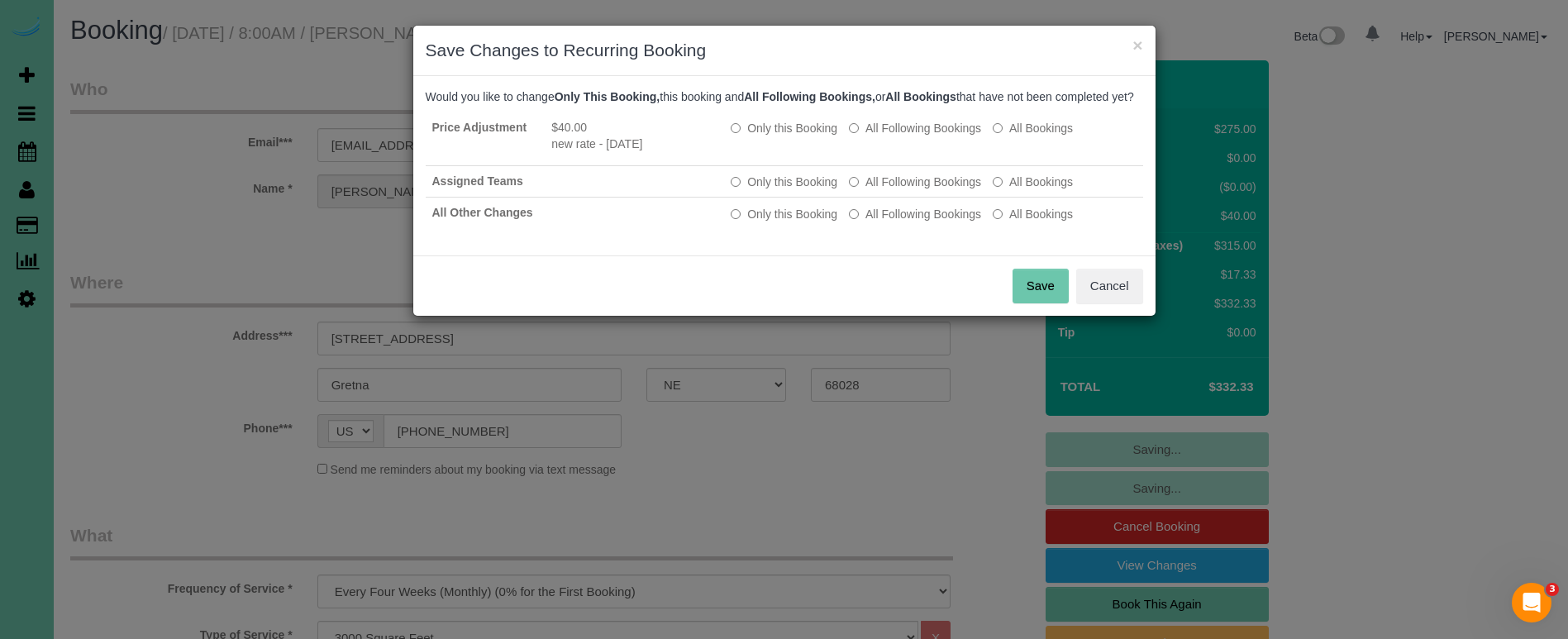
drag, startPoint x: 1022, startPoint y: 294, endPoint x: 863, endPoint y: 280, distance: 159.6
click at [1022, 294] on button "Save" at bounding box center [1041, 286] width 56 height 34
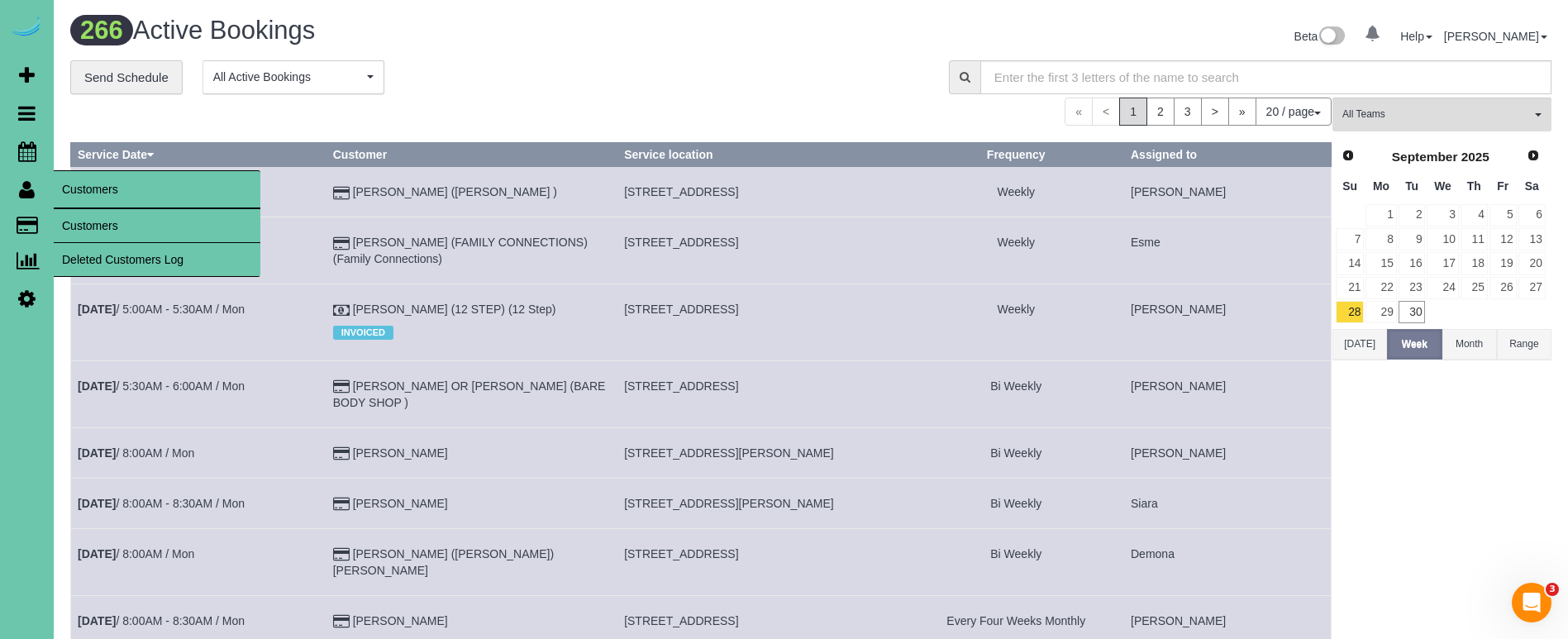
click at [135, 239] on link "Customers" at bounding box center [157, 226] width 207 height 33
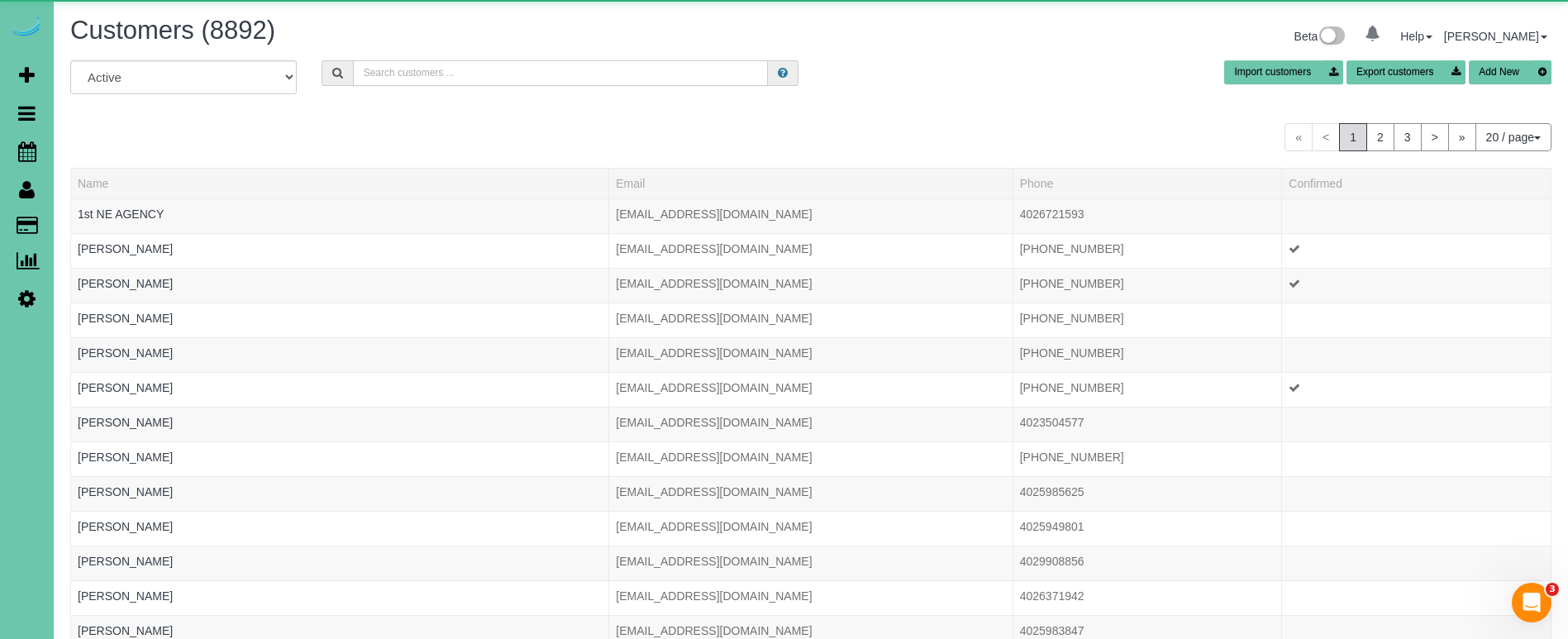
click at [423, 73] on input "text" at bounding box center [560, 73] width 415 height 25
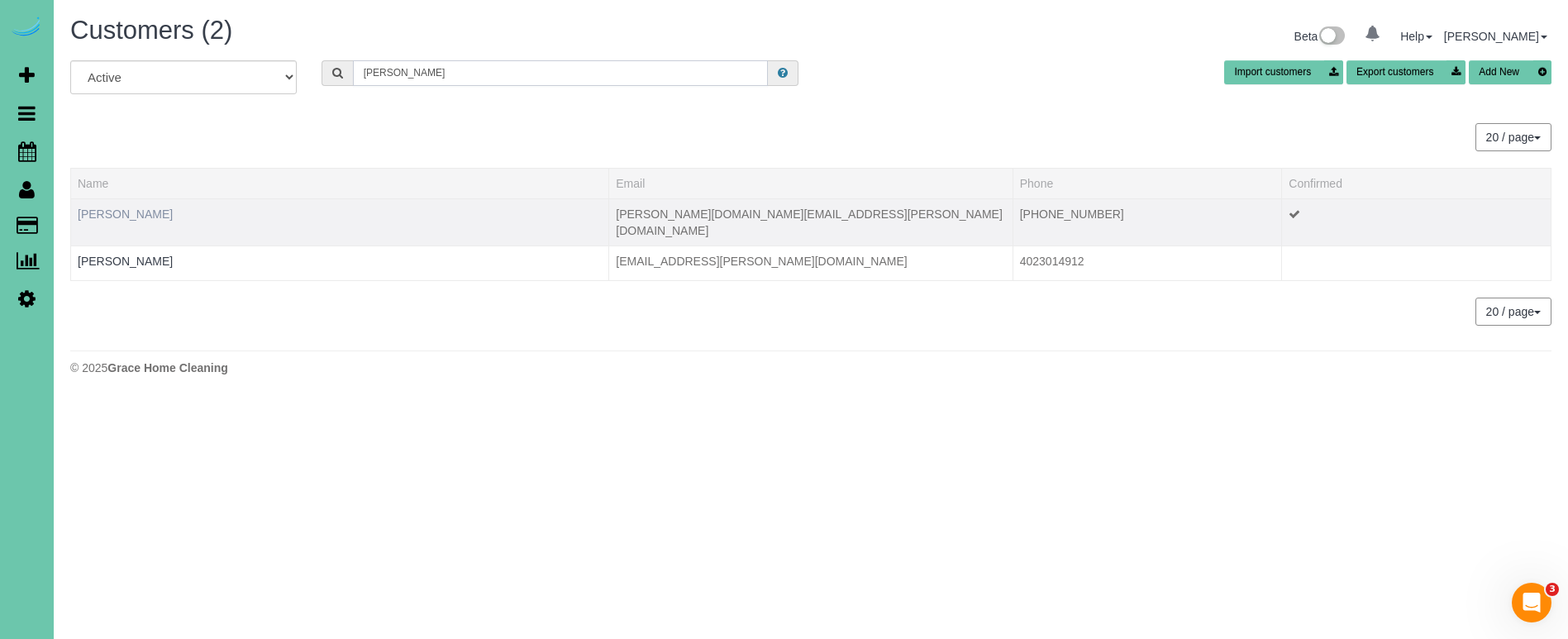
type input "brammer"
click at [125, 216] on link "Kim Brammer" at bounding box center [125, 214] width 95 height 14
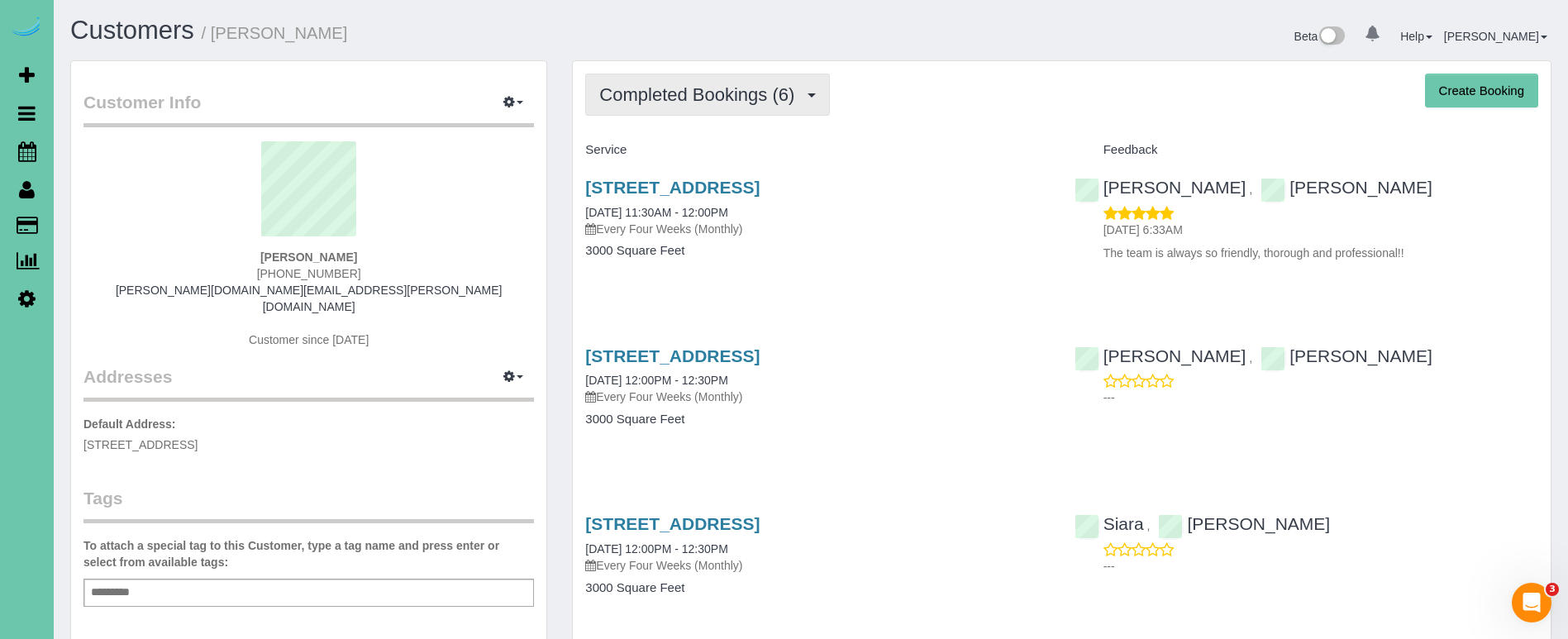
click at [656, 107] on button "Completed Bookings (6)" at bounding box center [707, 94] width 245 height 42
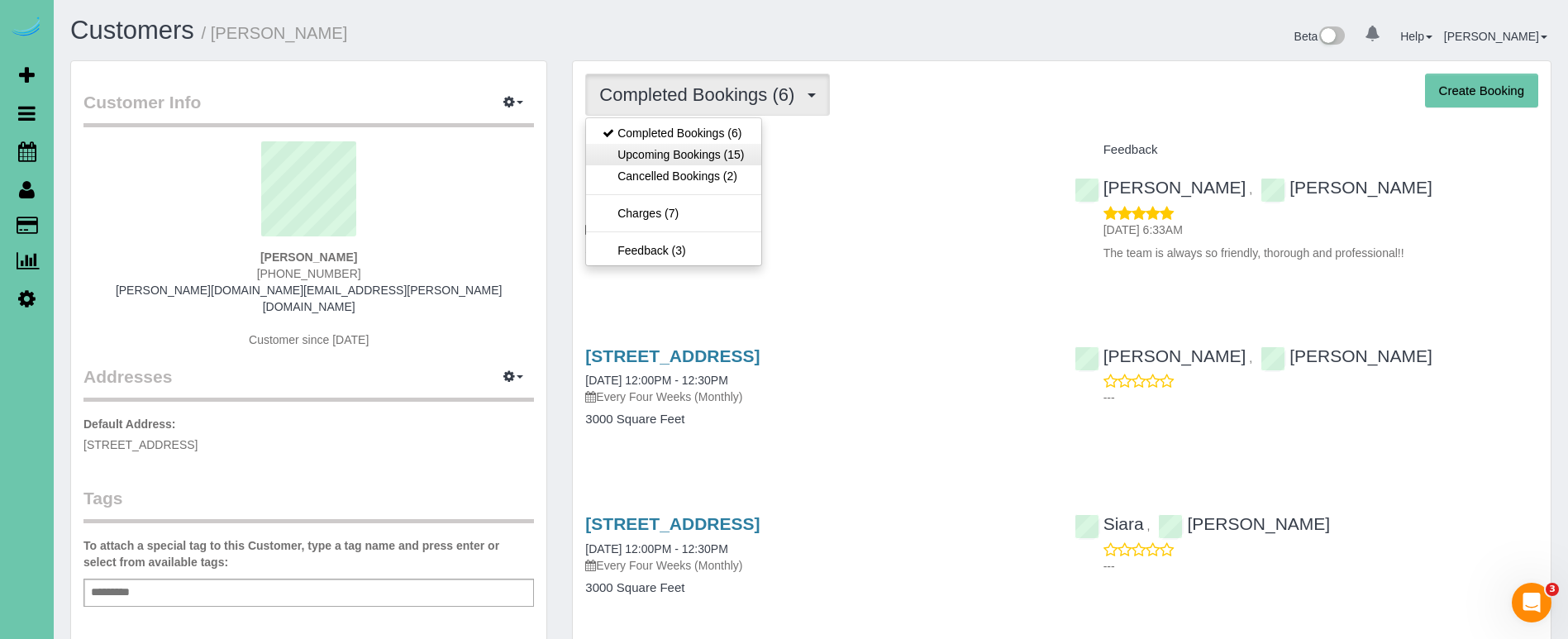
click at [654, 150] on link "Upcoming Bookings (15)" at bounding box center [673, 155] width 174 height 22
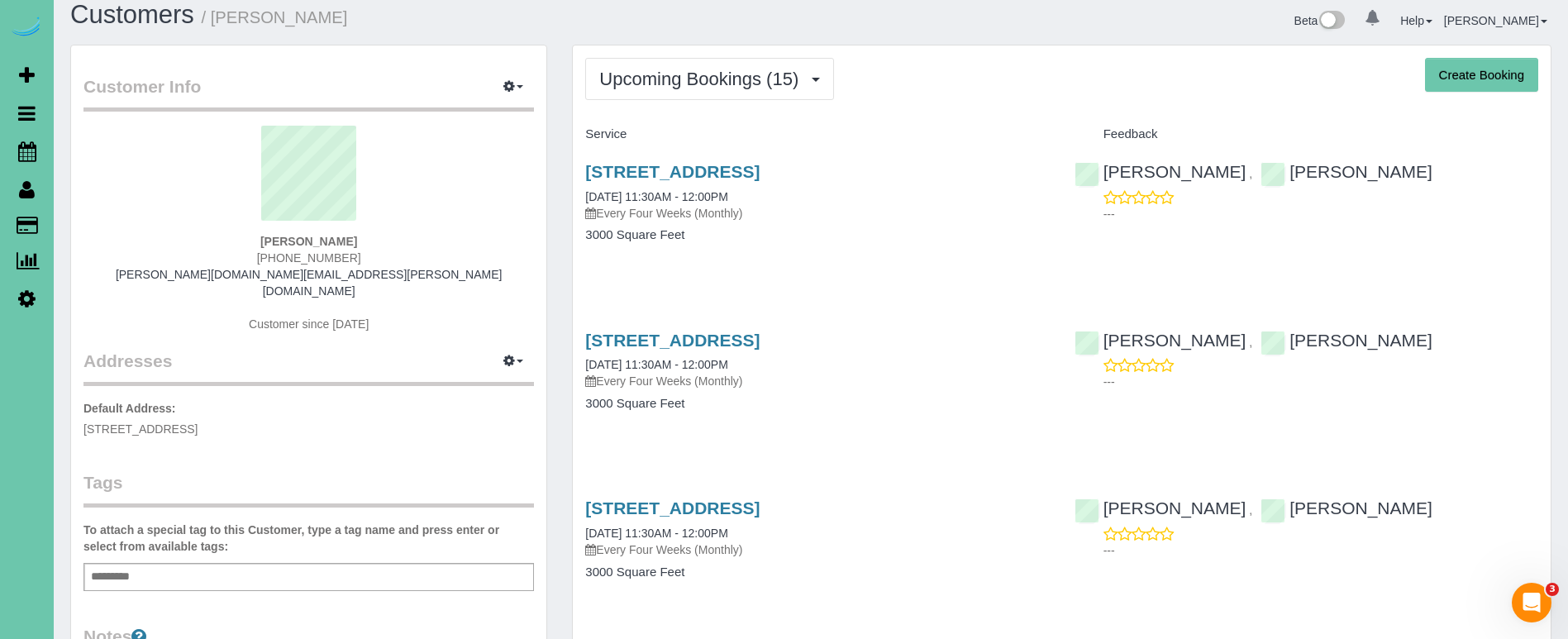
scroll to position [22, 0]
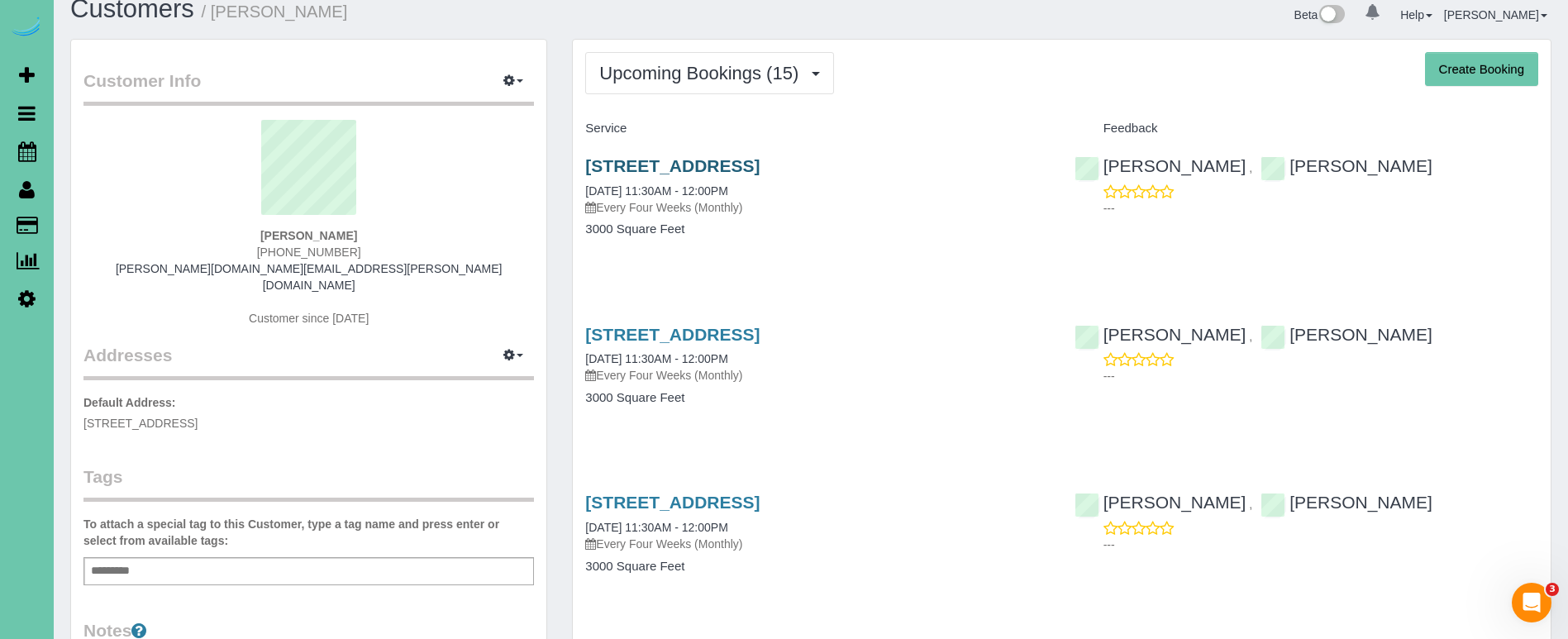
click at [618, 161] on link "3325 N 134th Circle, Omaha, NE 68164" at bounding box center [672, 165] width 174 height 19
click at [725, 72] on span "Upcoming Bookings (15)" at bounding box center [703, 73] width 208 height 21
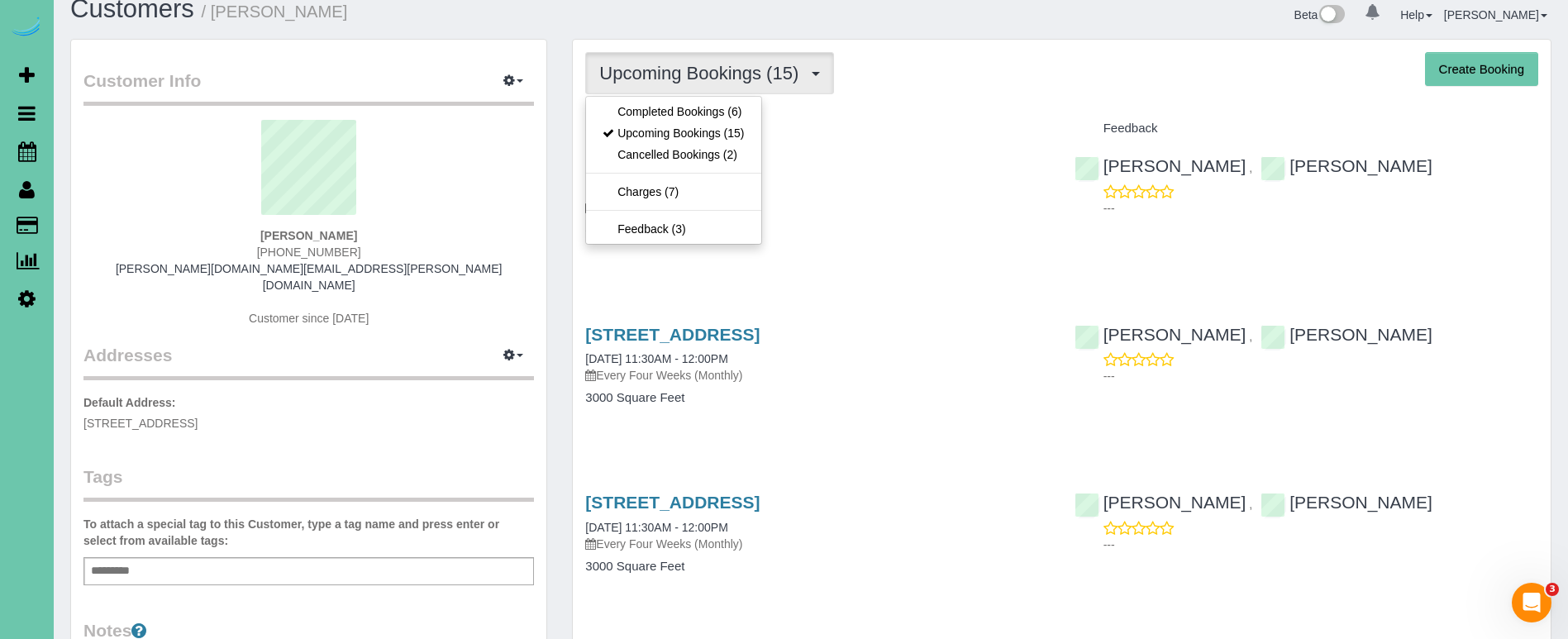
drag, startPoint x: 1056, startPoint y: 54, endPoint x: 1222, endPoint y: 5, distance: 173.1
click at [1063, 53] on div "Upcoming Bookings (15) Completed Bookings (6) Upcoming Bookings (15) Cancelled …" at bounding box center [1061, 73] width 953 height 42
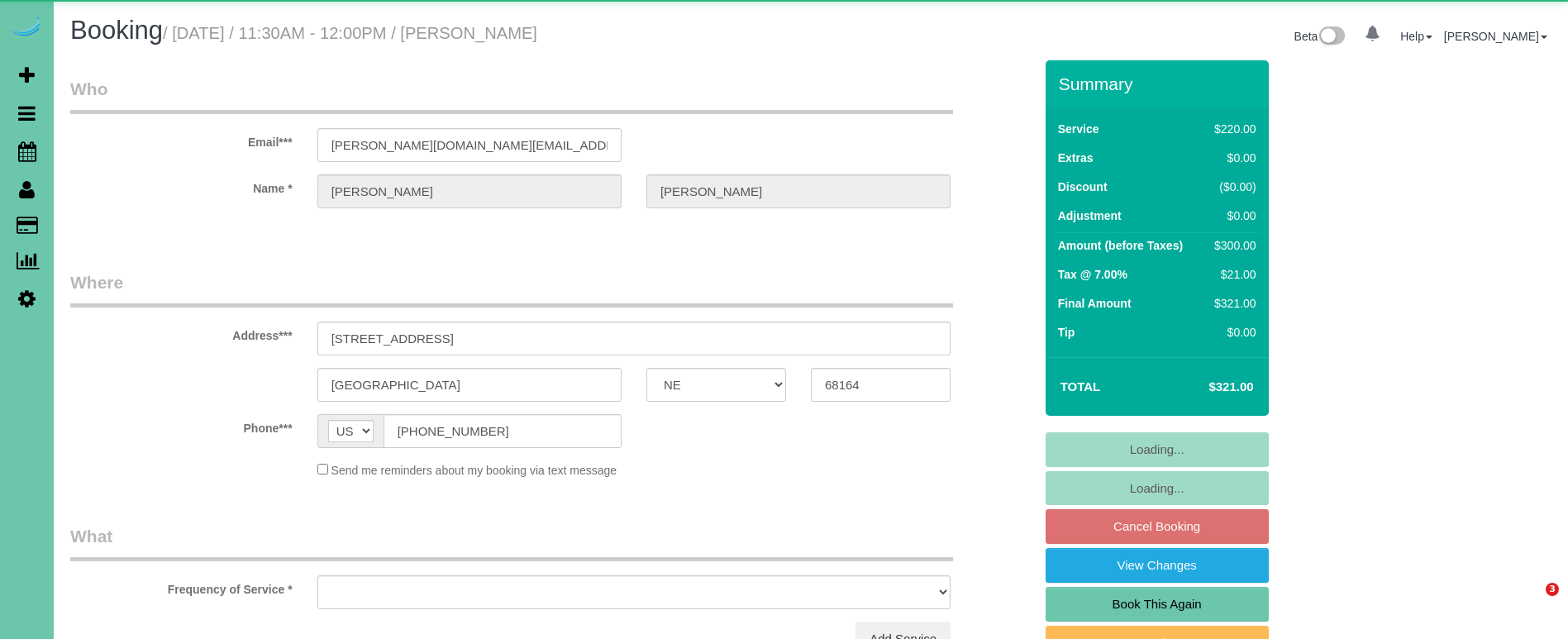
select select "NE"
select select "object:708"
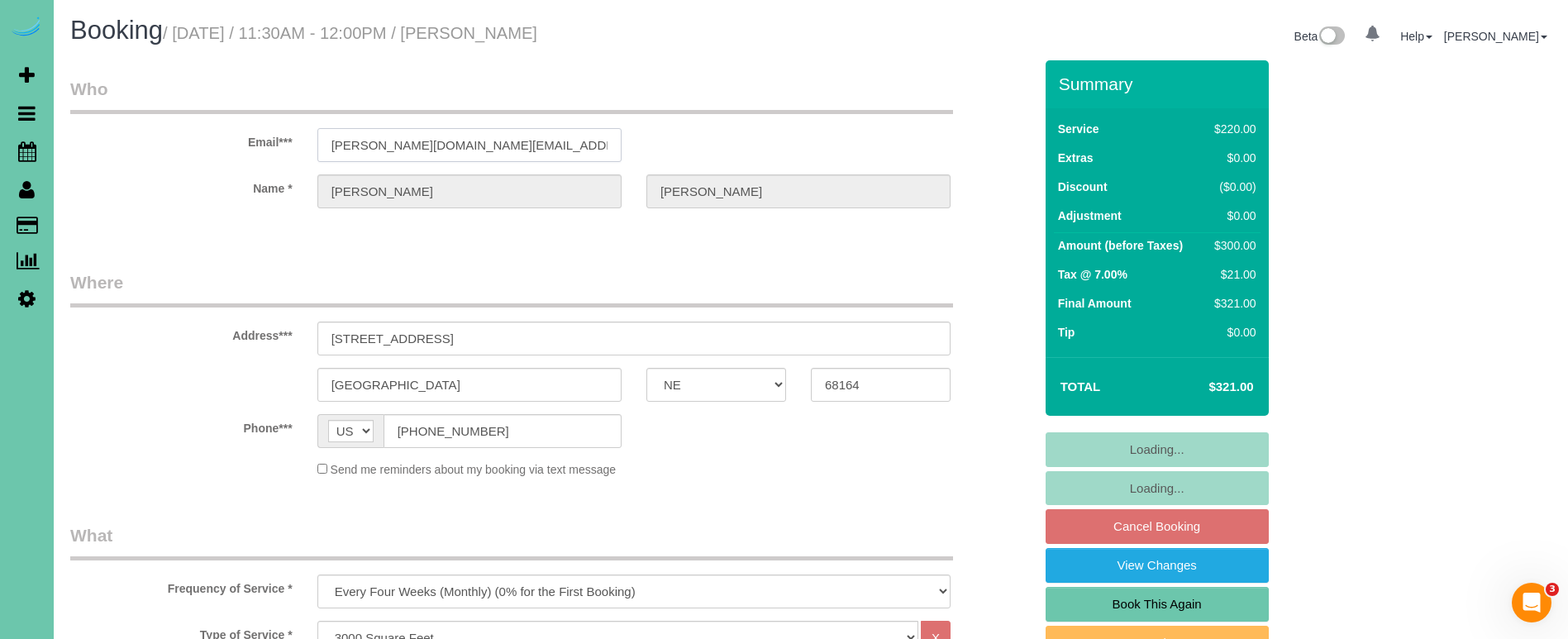
drag, startPoint x: 349, startPoint y: 137, endPoint x: 238, endPoint y: 129, distance: 111.3
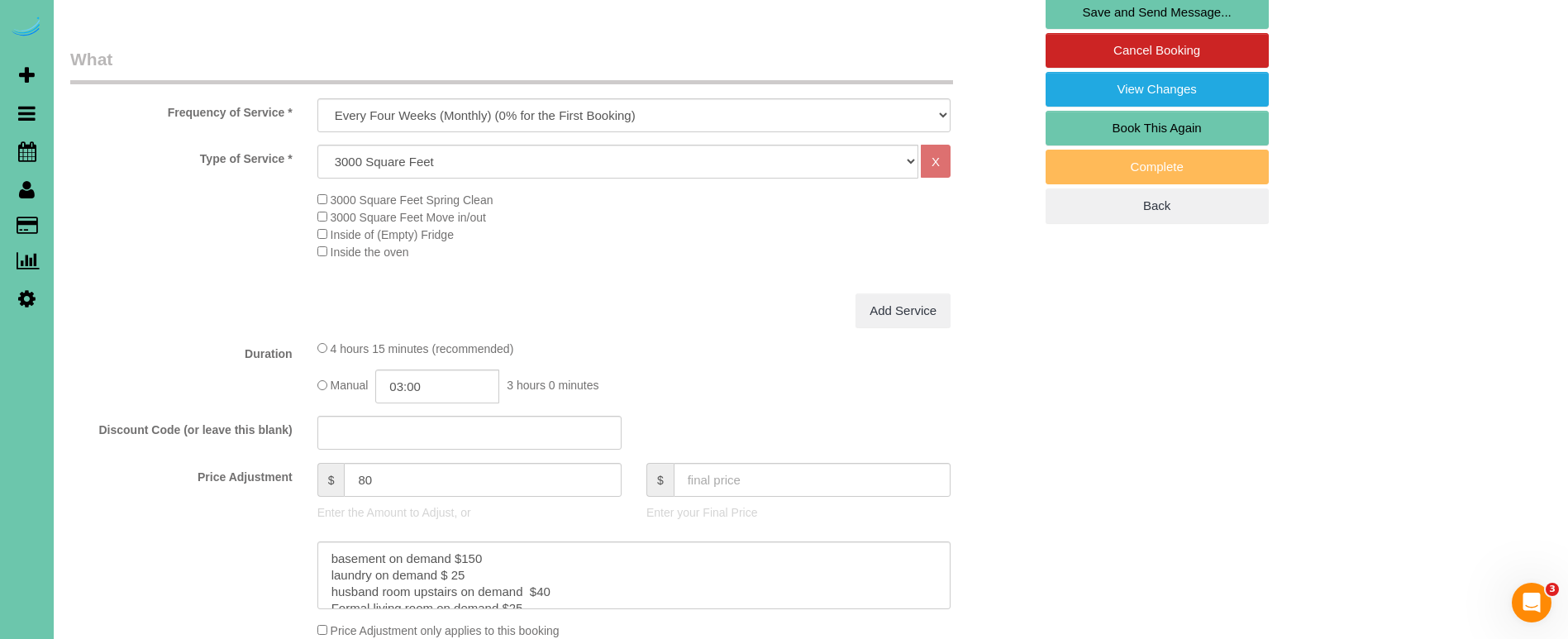
scroll to position [479, 0]
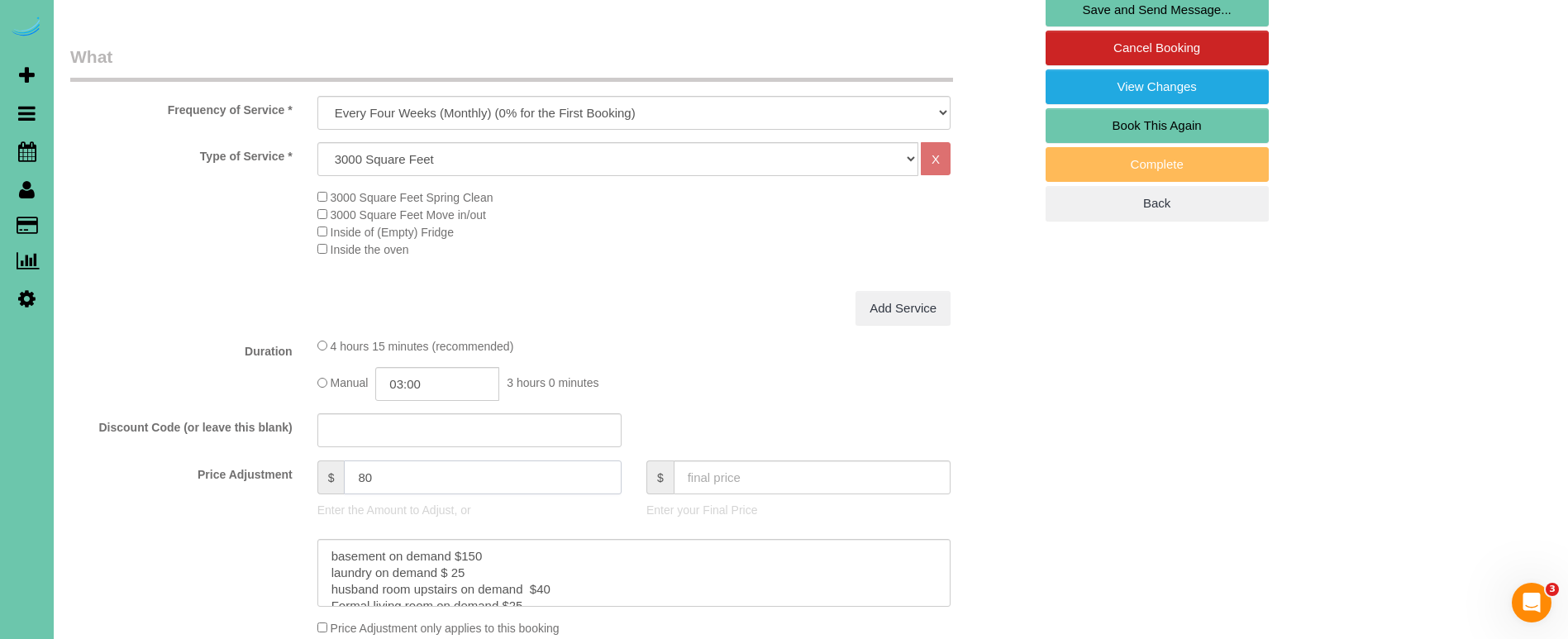
drag, startPoint x: 358, startPoint y: 461, endPoint x: 317, endPoint y: 453, distance: 41.8
click at [317, 453] on fieldset "What Frequency of Service * One Time Weekly (0% for the First Booking) Bi-Weekl…" at bounding box center [551, 394] width 963 height 701
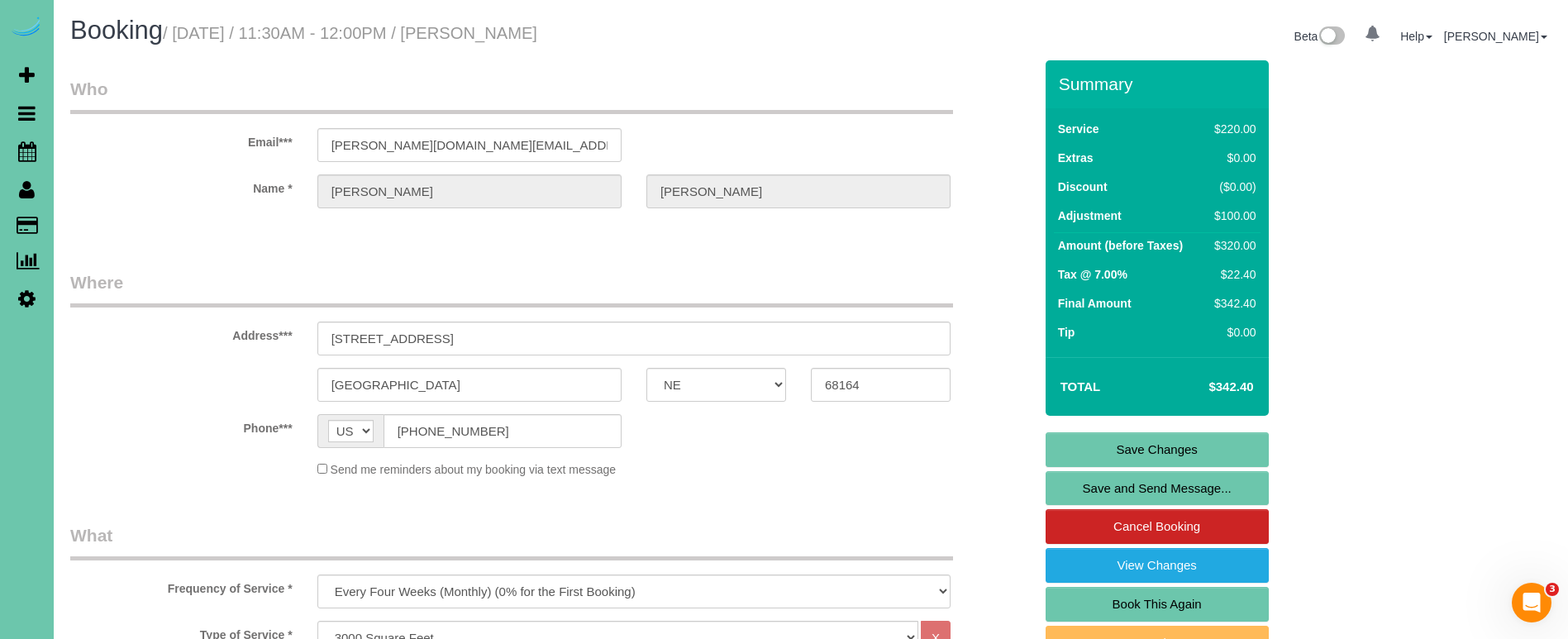
scroll to position [0, 0]
click at [492, 143] on input "brammer.kim@gmail.com" at bounding box center [469, 144] width 304 height 34
drag, startPoint x: 417, startPoint y: 138, endPoint x: 282, endPoint y: 128, distance: 135.4
click at [282, 128] on div "Email*** brammer.kim@gmail.com" at bounding box center [551, 120] width 988 height 85
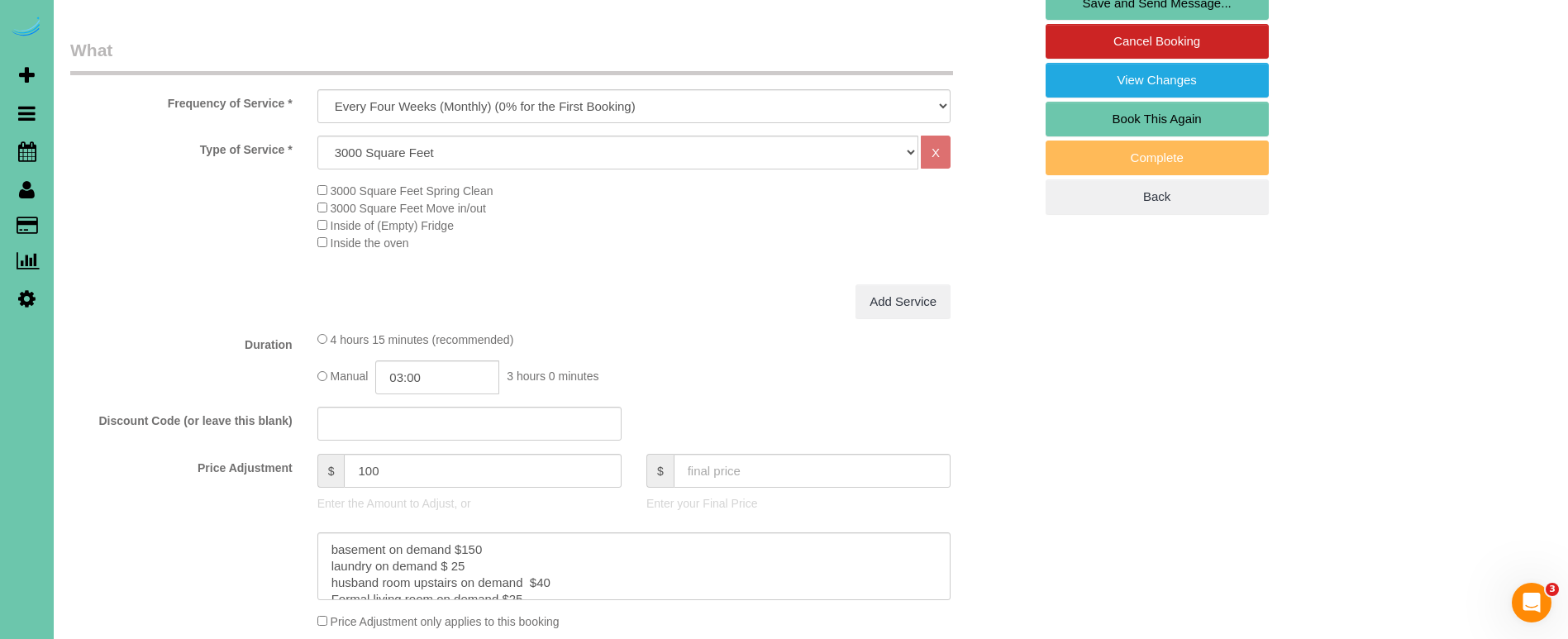
scroll to position [489, 0]
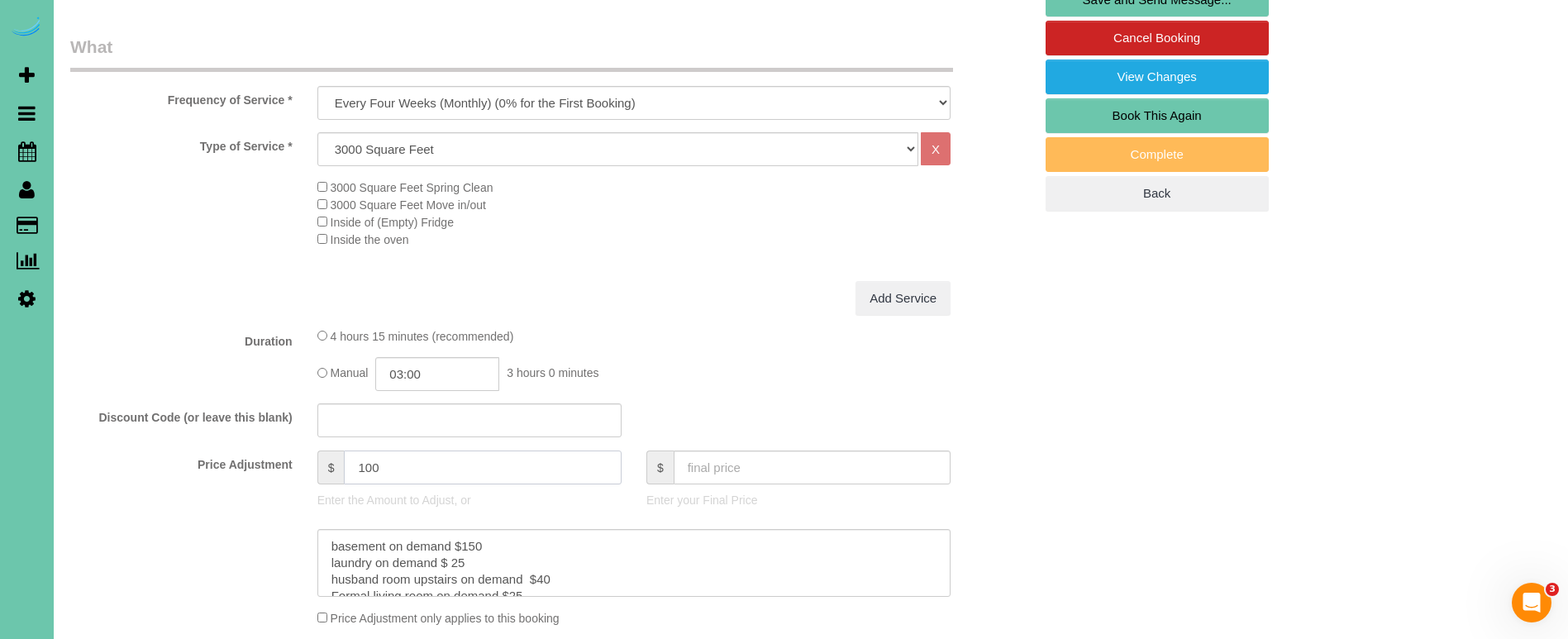
click at [395, 466] on input "100" at bounding box center [482, 467] width 277 height 34
drag, startPoint x: 359, startPoint y: 463, endPoint x: 289, endPoint y: 459, distance: 70.1
click at [290, 460] on div "Price Adjustment $ 100 Enter the Amount to Adjust, or $ Enter your Final Price" at bounding box center [551, 483] width 988 height 66
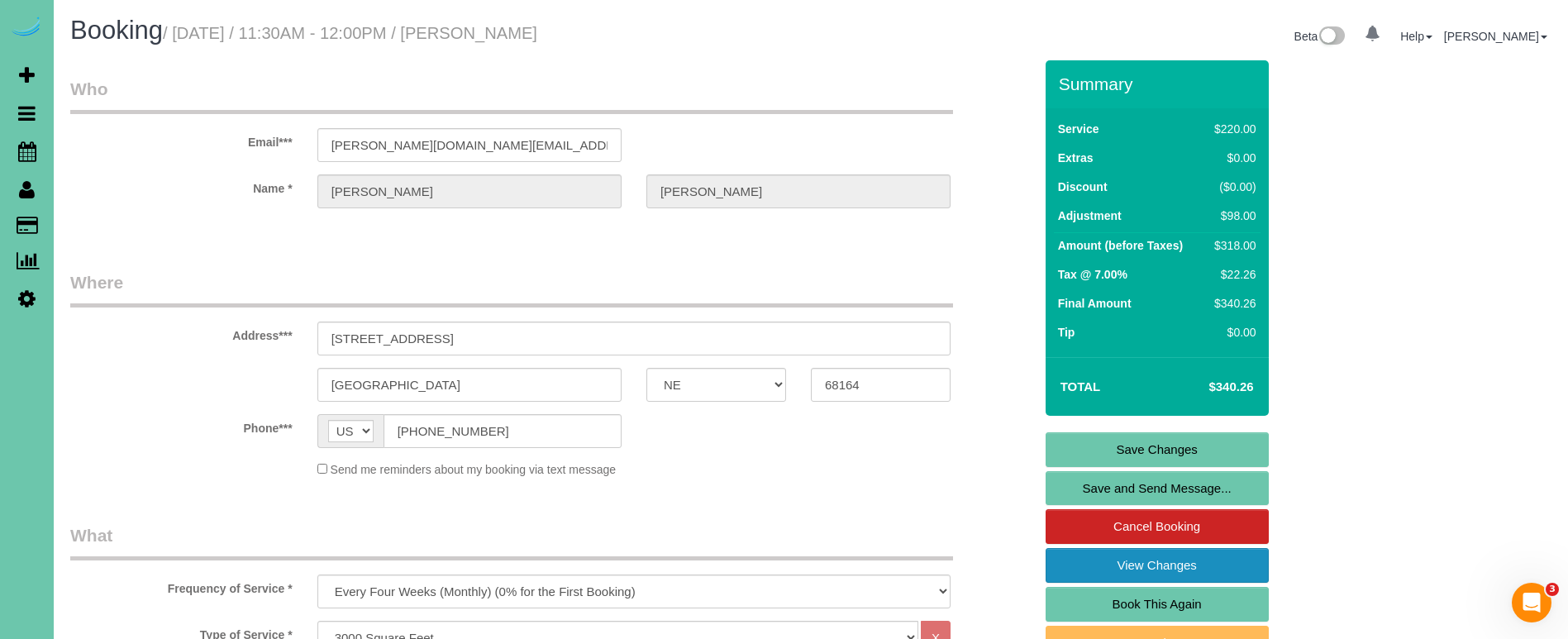
scroll to position [0, 0]
type input "98"
click at [1179, 445] on link "Save Changes" at bounding box center [1157, 450] width 223 height 34
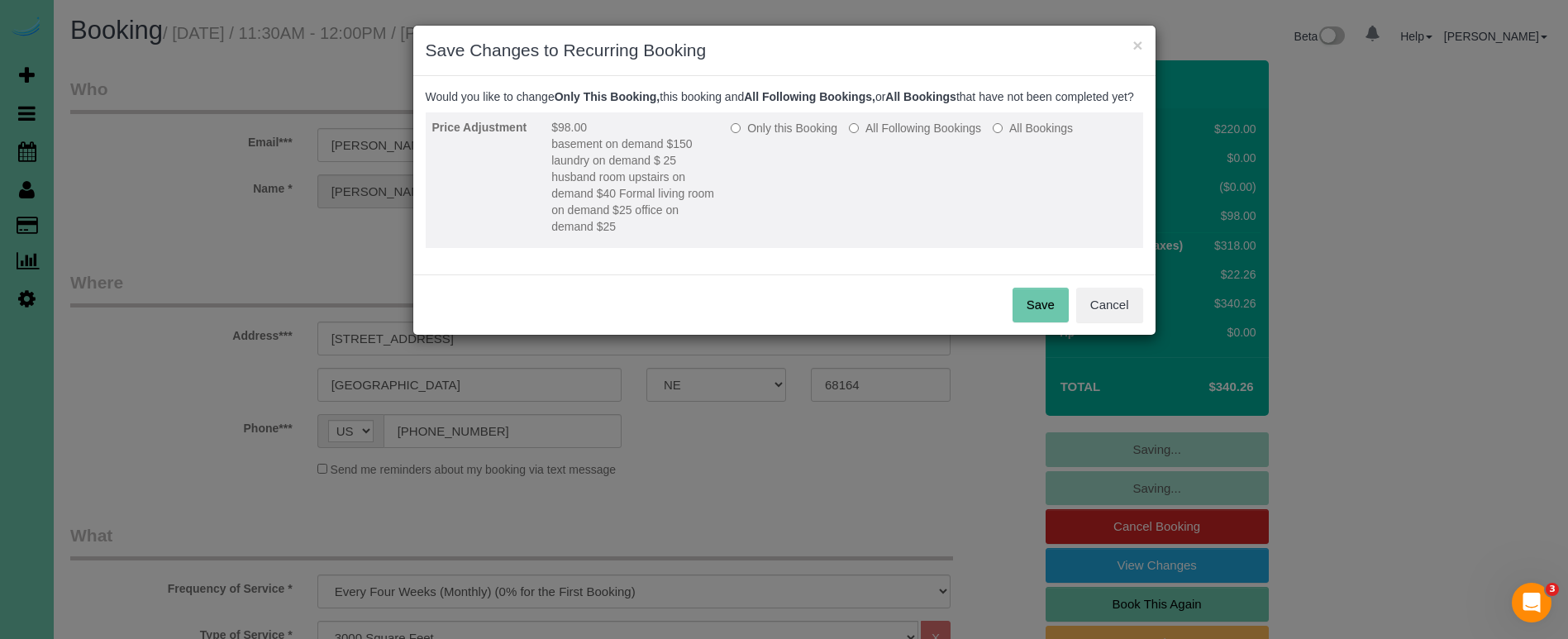
click at [887, 136] on label "All Following Bookings" at bounding box center [915, 128] width 132 height 16
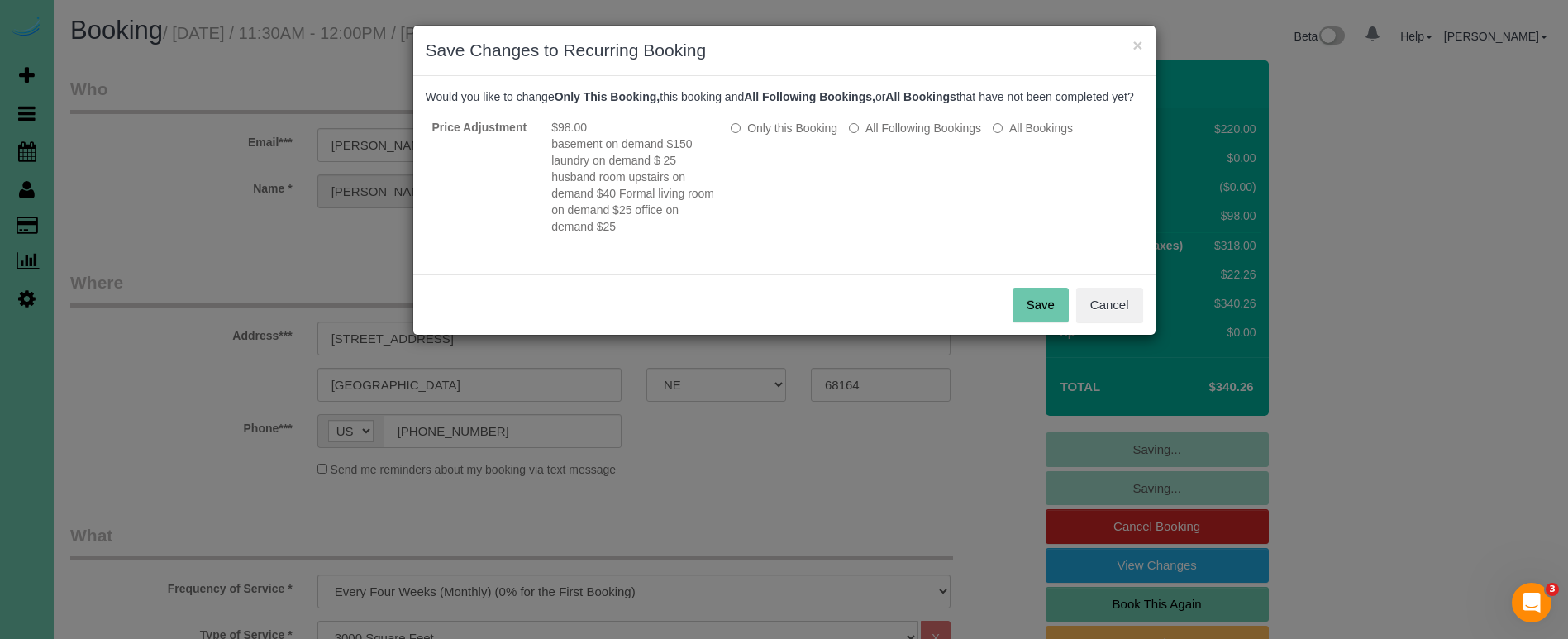
click at [1037, 322] on button "Save" at bounding box center [1041, 305] width 56 height 34
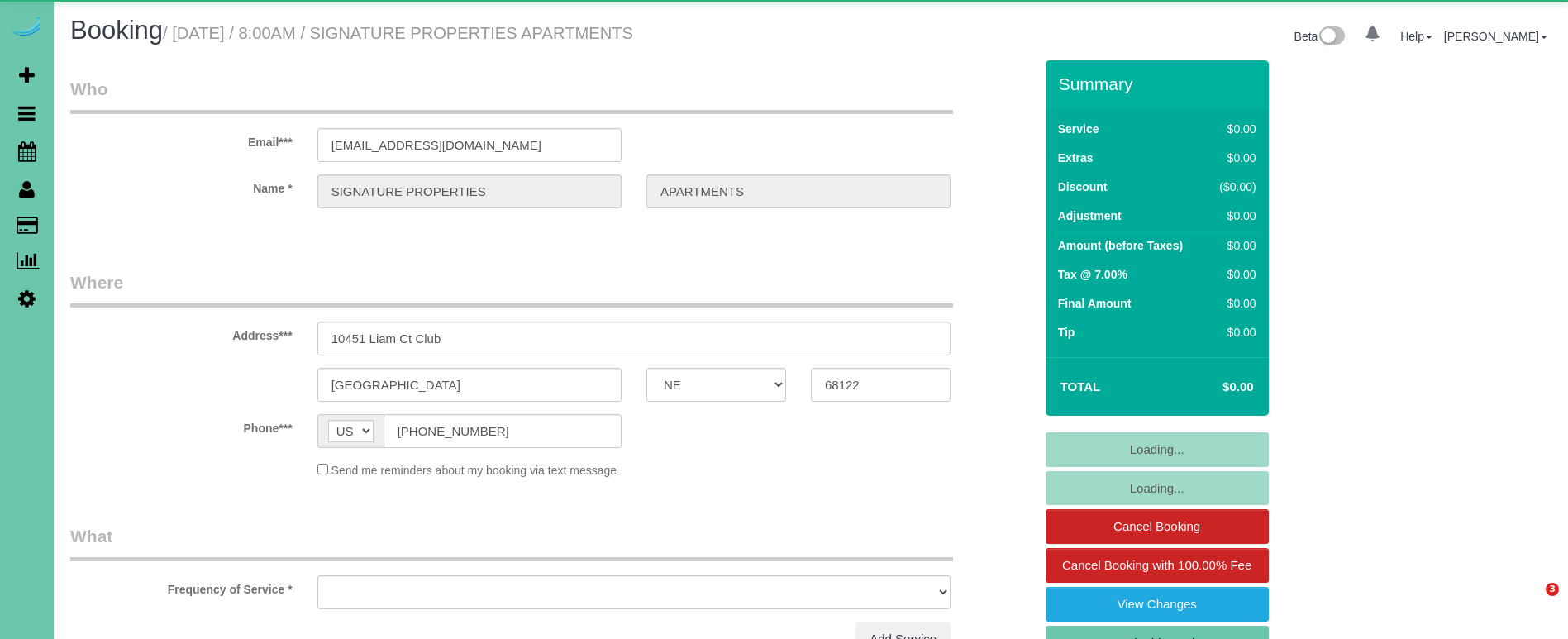
select select "NE"
select select "object:888"
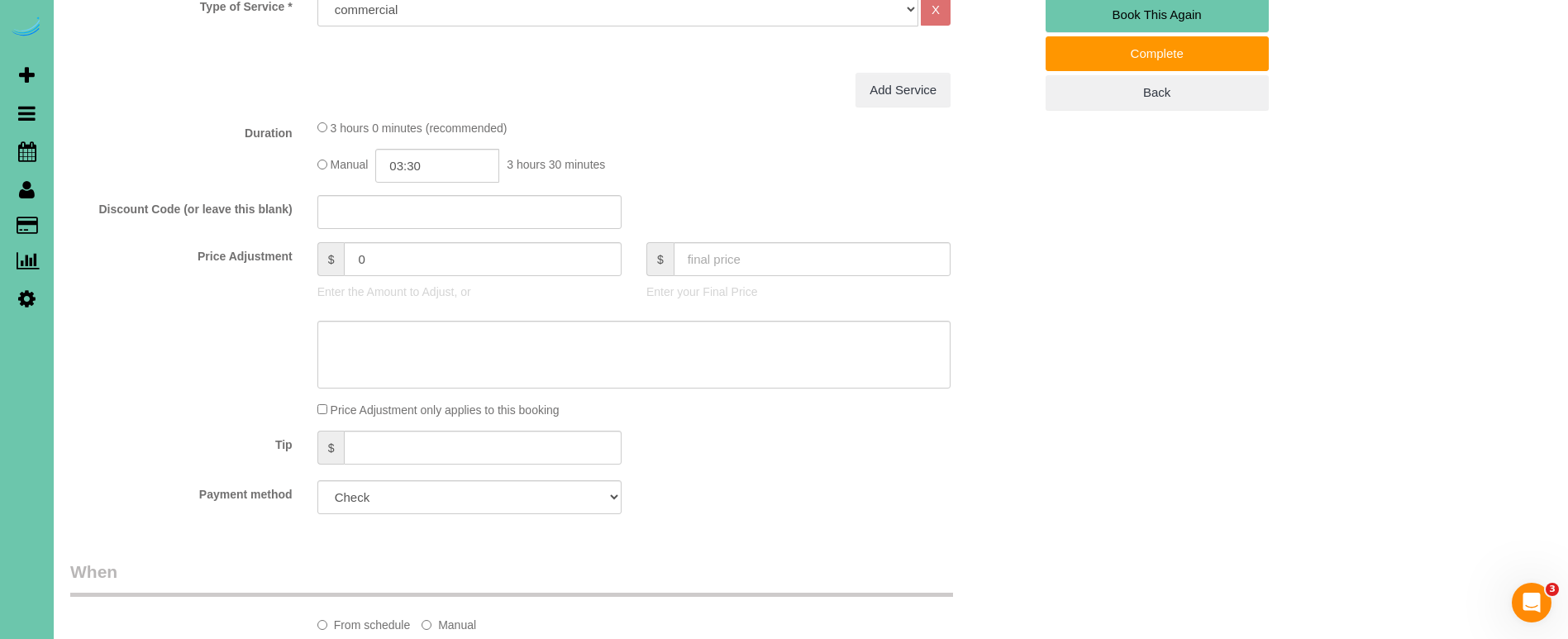
scroll to position [632, 0]
drag, startPoint x: 388, startPoint y: 250, endPoint x: 294, endPoint y: 242, distance: 94.3
click at [295, 242] on div "Price Adjustment $ 0 Enter the Amount to Adjust, or $ Enter your Final Price" at bounding box center [551, 271] width 988 height 66
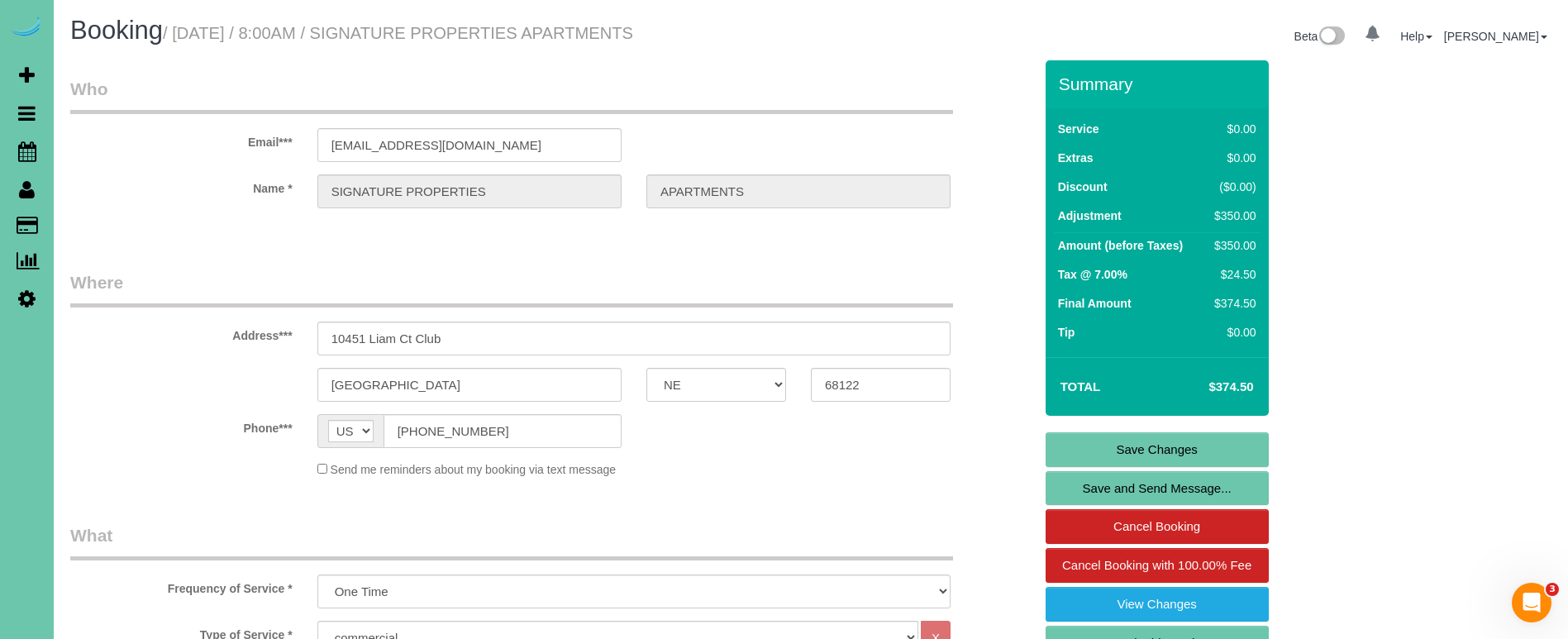
scroll to position [0, 0]
type input "350"
click at [1079, 441] on link "Save Changes" at bounding box center [1157, 450] width 223 height 34
